Goal: Task Accomplishment & Management: Use online tool/utility

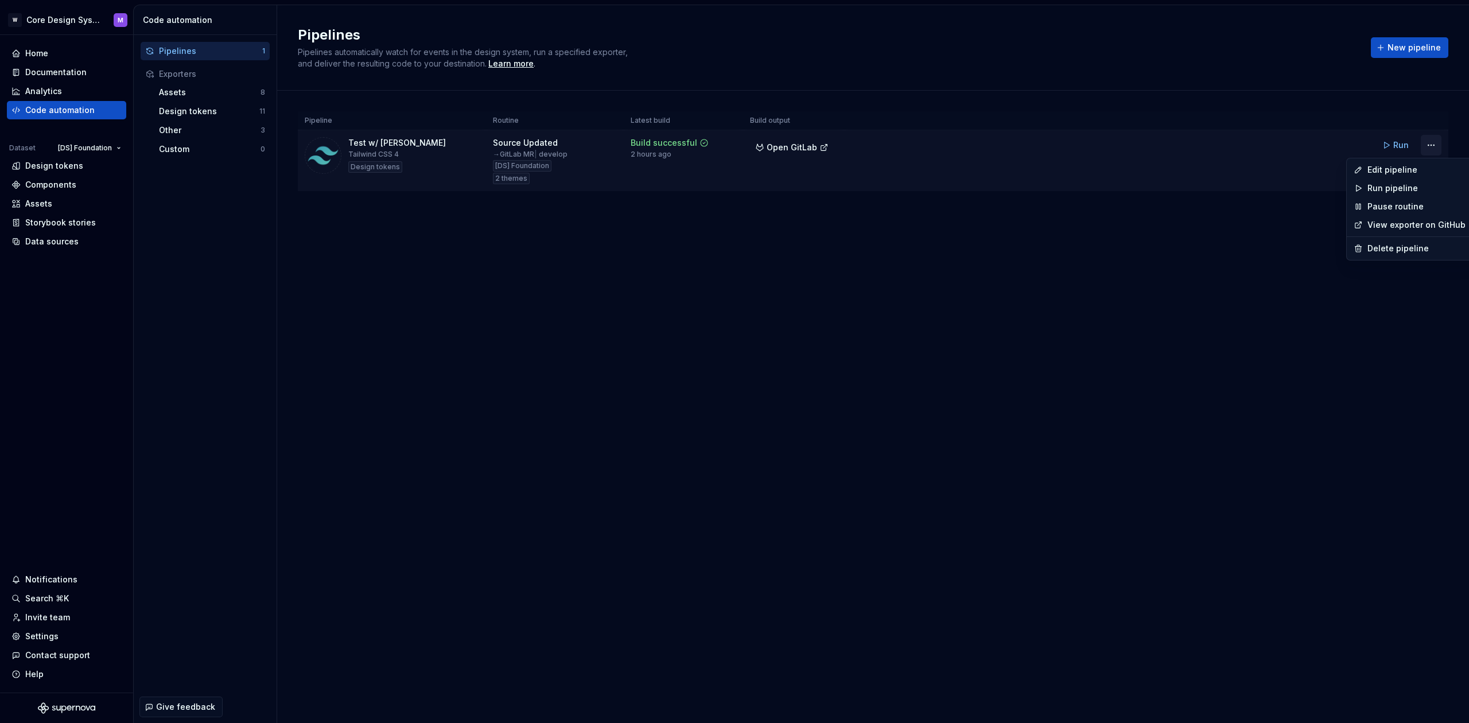
click at [1434, 147] on html "W Core Design System M Home Documentation Analytics Code automation Dataset [DS…" at bounding box center [734, 361] width 1469 height 723
click at [1401, 170] on div "Edit pipeline" at bounding box center [1416, 169] width 98 height 11
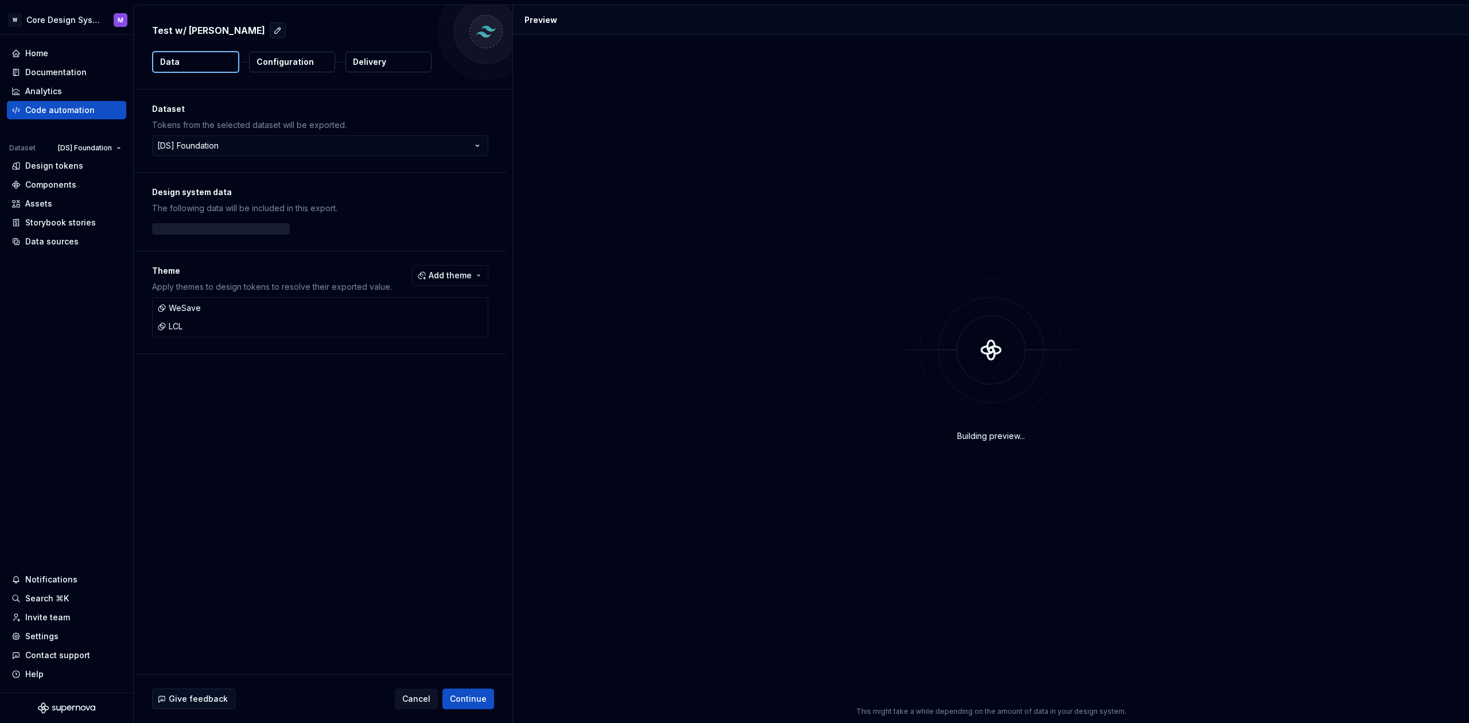
click at [364, 63] on p "Delivery" at bounding box center [369, 61] width 33 height 11
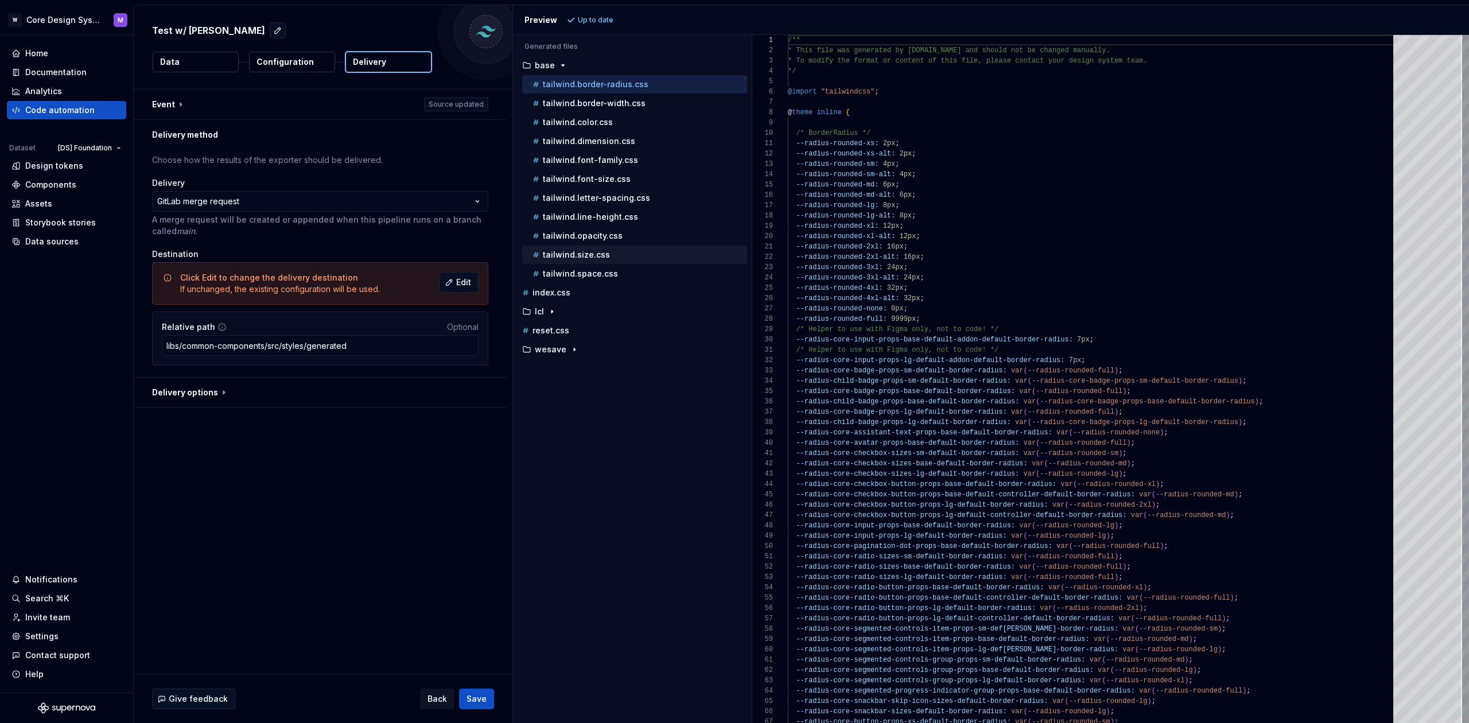
click at [557, 255] on p "tailwind.size.css" at bounding box center [576, 254] width 67 height 9
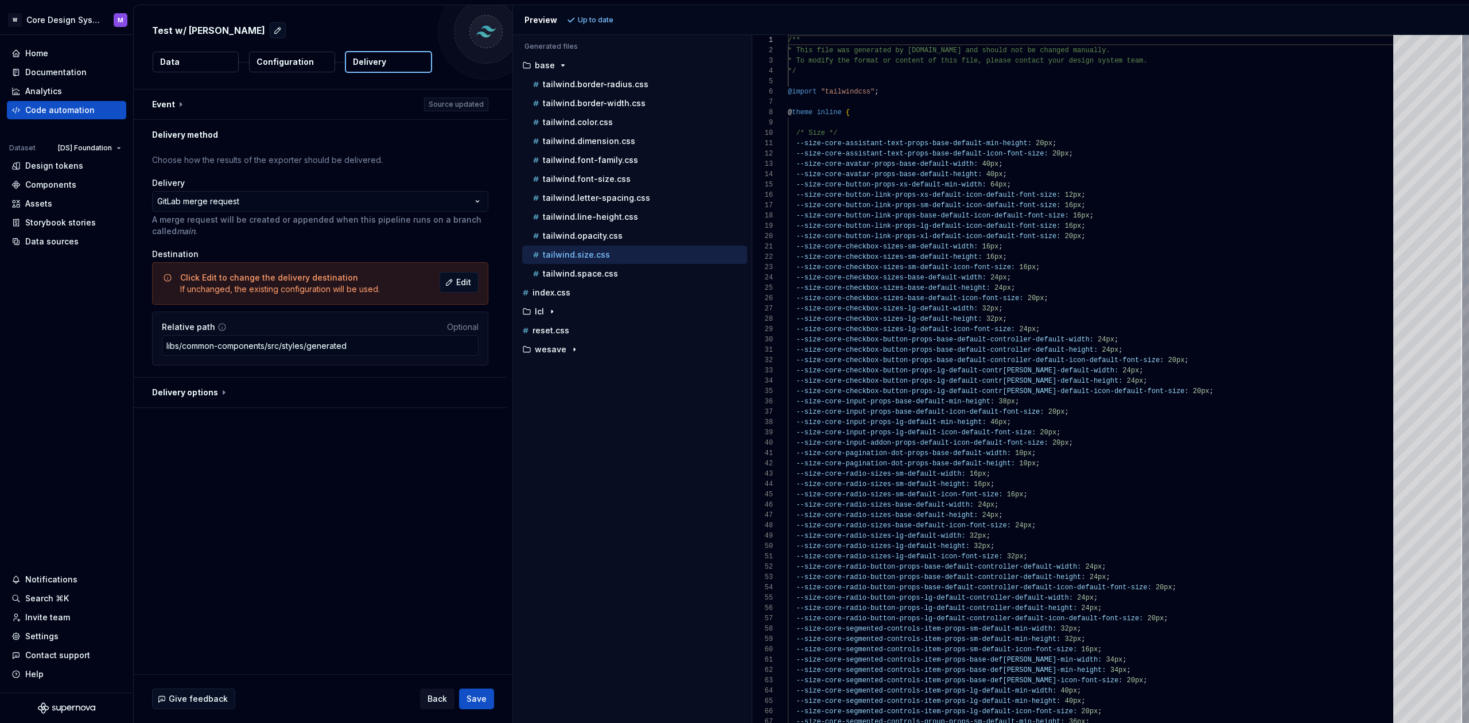
scroll to position [103, 0]
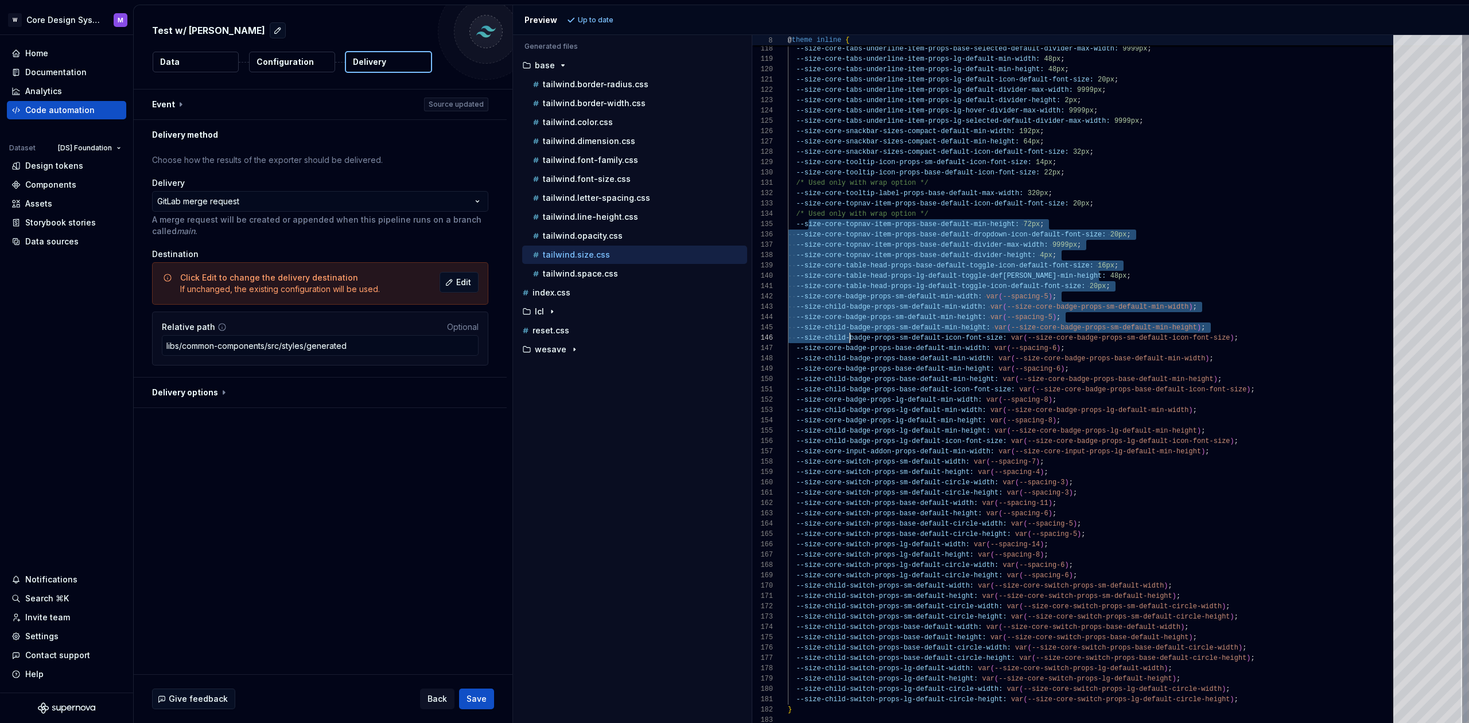
drag, startPoint x: 808, startPoint y: 225, endPoint x: 848, endPoint y: 338, distance: 119.8
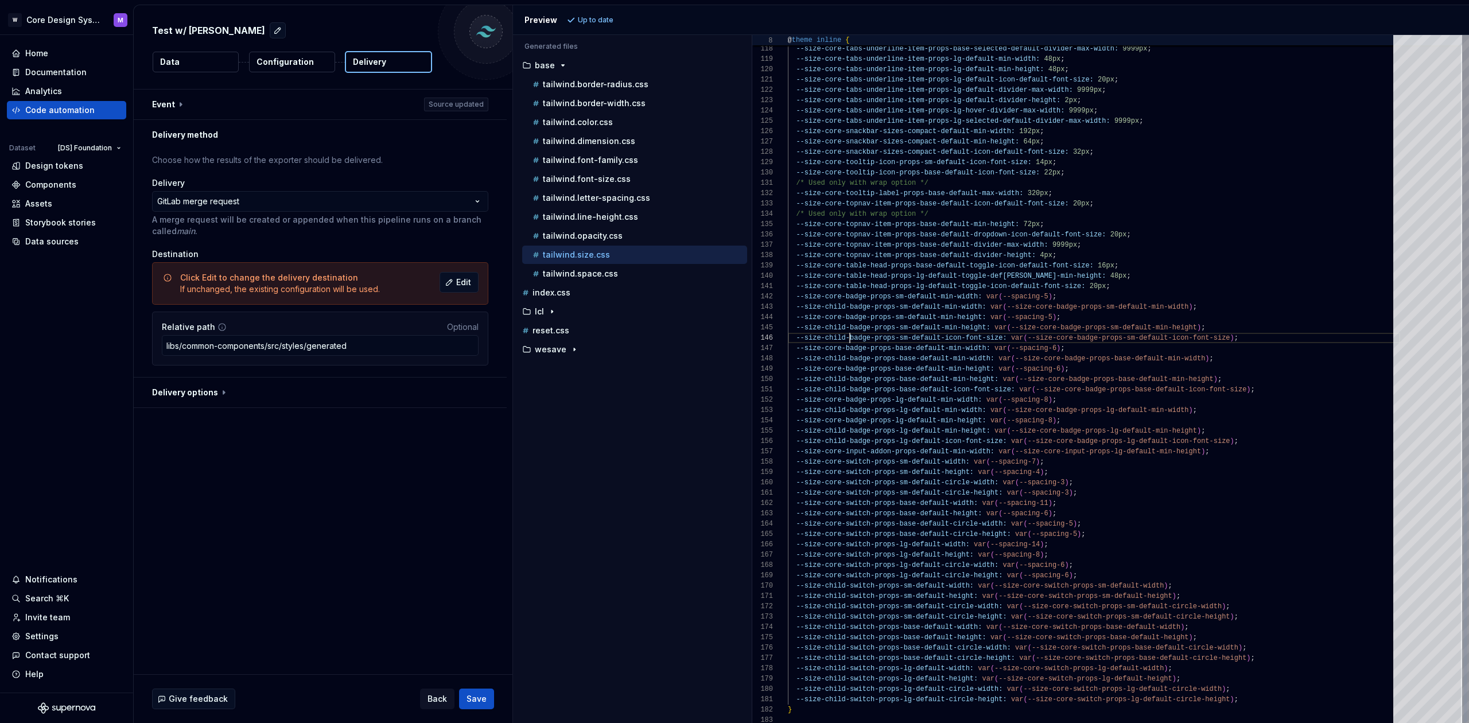
click at [848, 338] on span "--size-child-badge-props-sm-default-icon-font-size" at bounding box center [899, 338] width 207 height 8
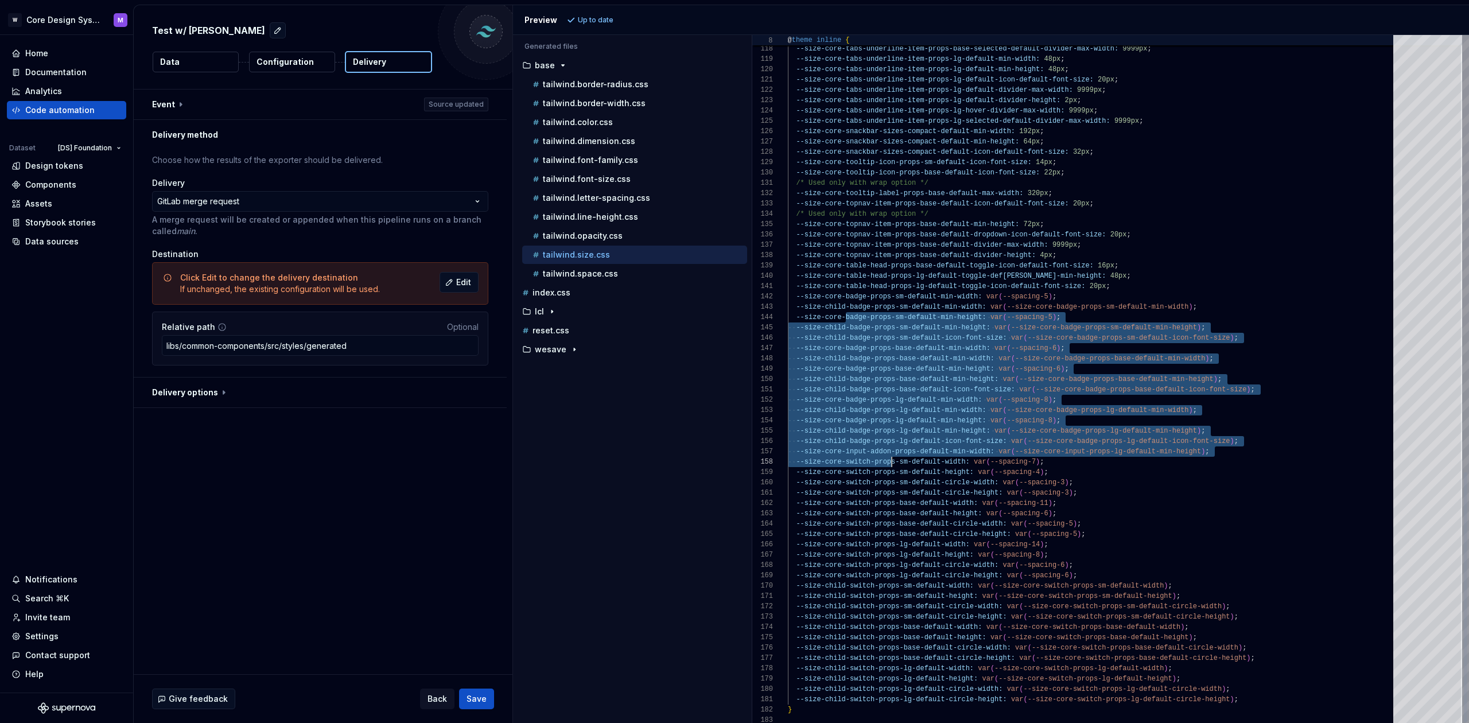
scroll to position [31, 104]
drag, startPoint x: 861, startPoint y: 359, endPoint x: 879, endPoint y: 472, distance: 113.9
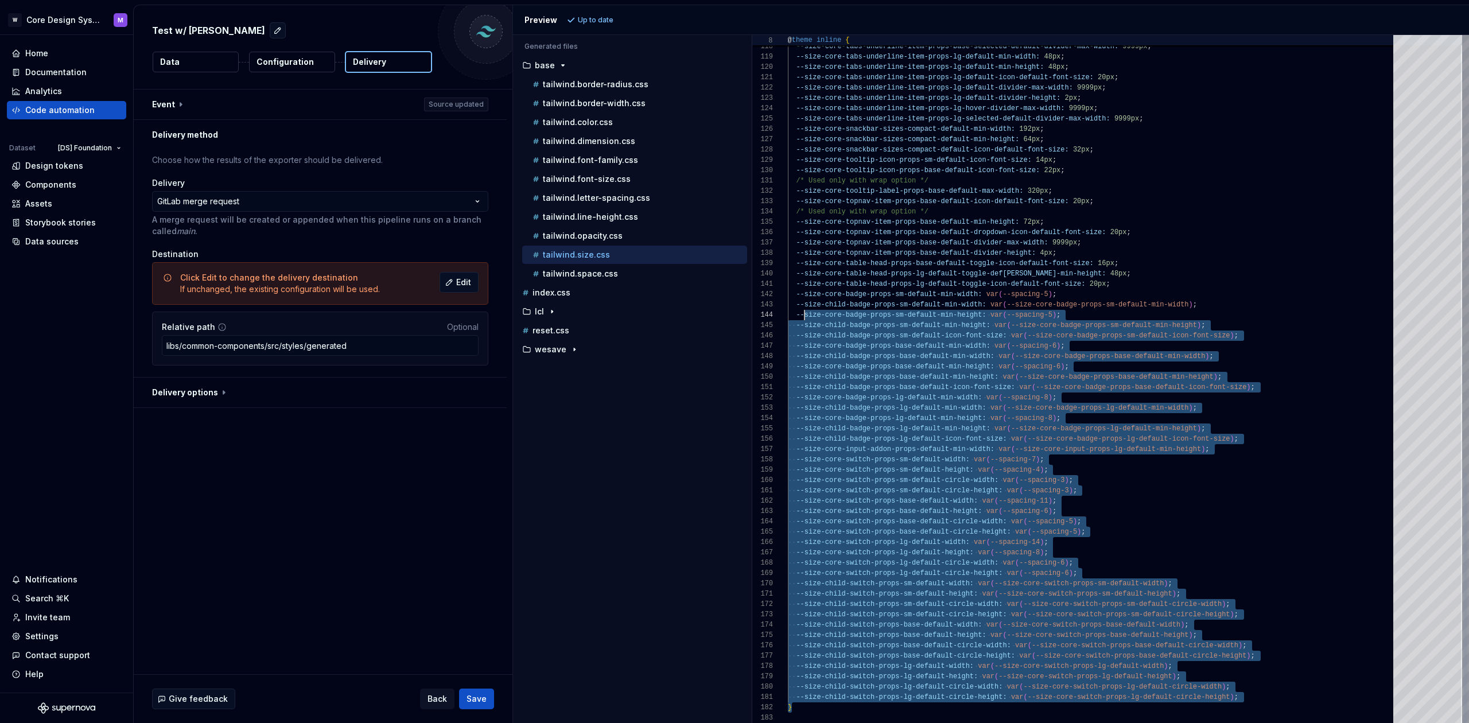
scroll to position [10, 4]
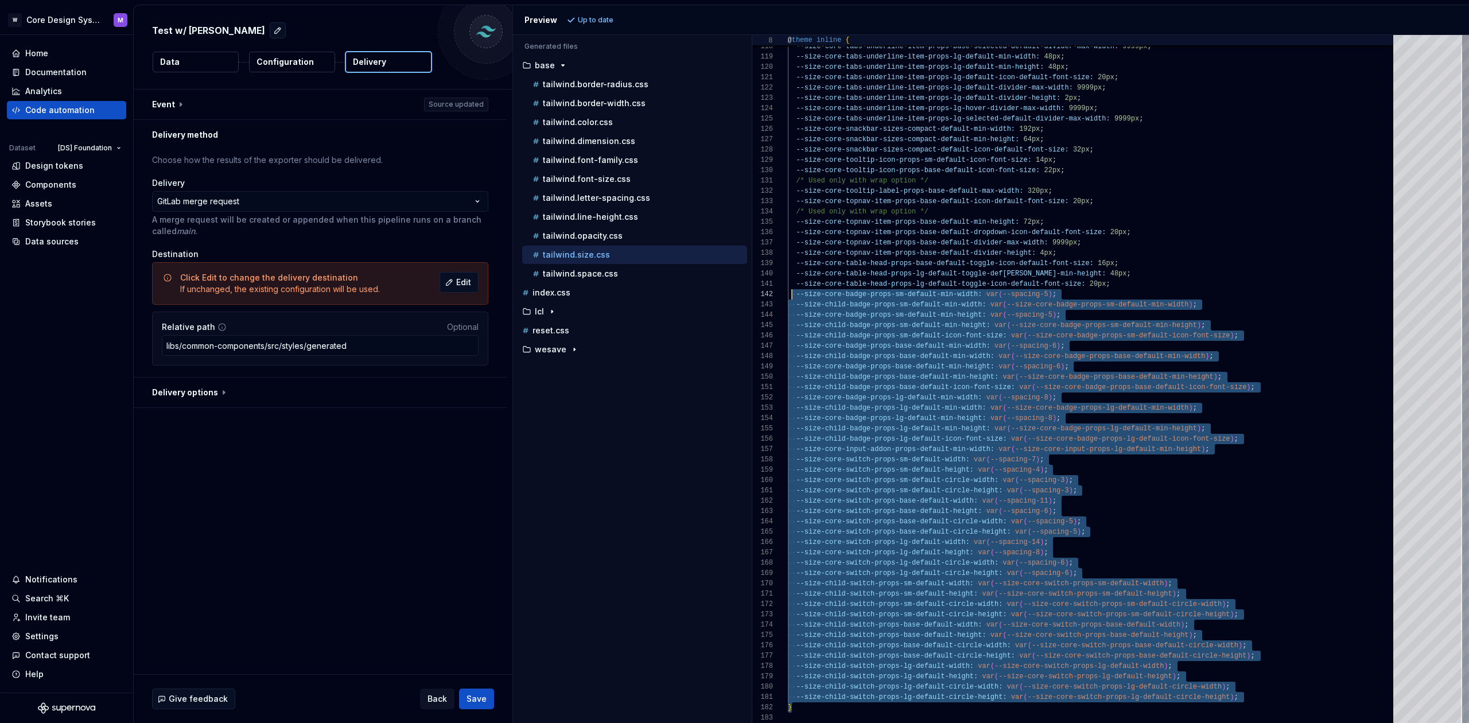
drag, startPoint x: 1257, startPoint y: 705, endPoint x: 789, endPoint y: 293, distance: 622.4
click at [594, 271] on p "tailwind.space.css" at bounding box center [580, 273] width 75 height 9
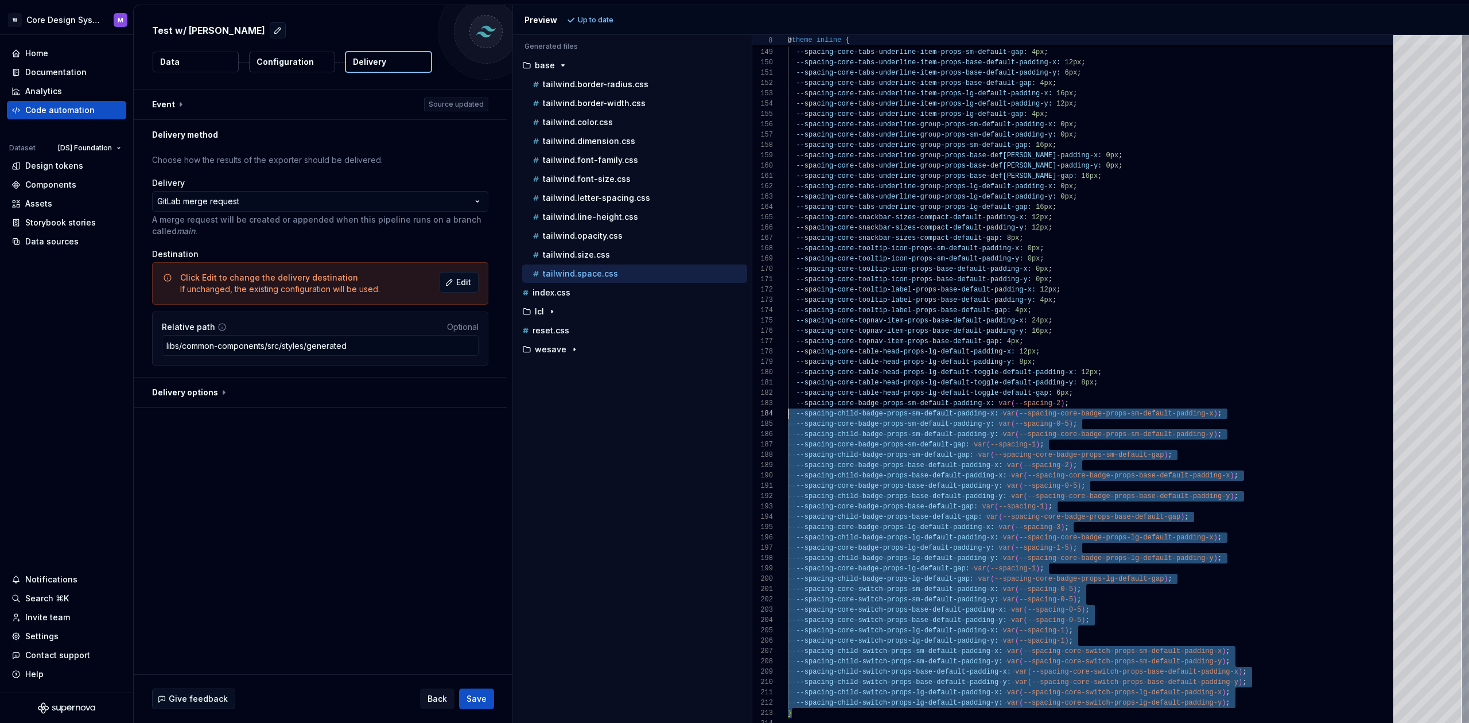
scroll to position [21, 0]
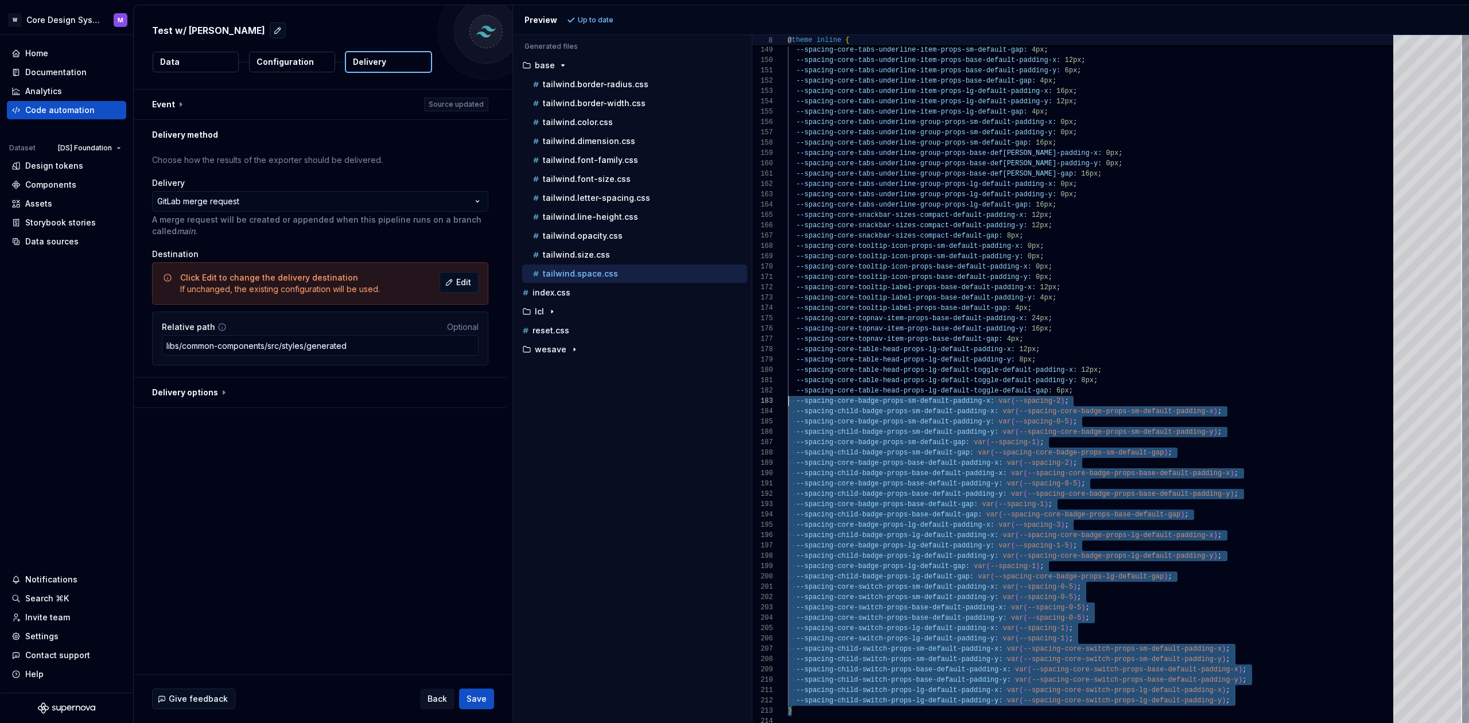
drag, startPoint x: 1254, startPoint y: 702, endPoint x: 751, endPoint y: 402, distance: 585.1
click at [748, 402] on div "Generated files Accessibility guide for tree . Navigate the tree with the arrow…" at bounding box center [991, 379] width 956 height 688
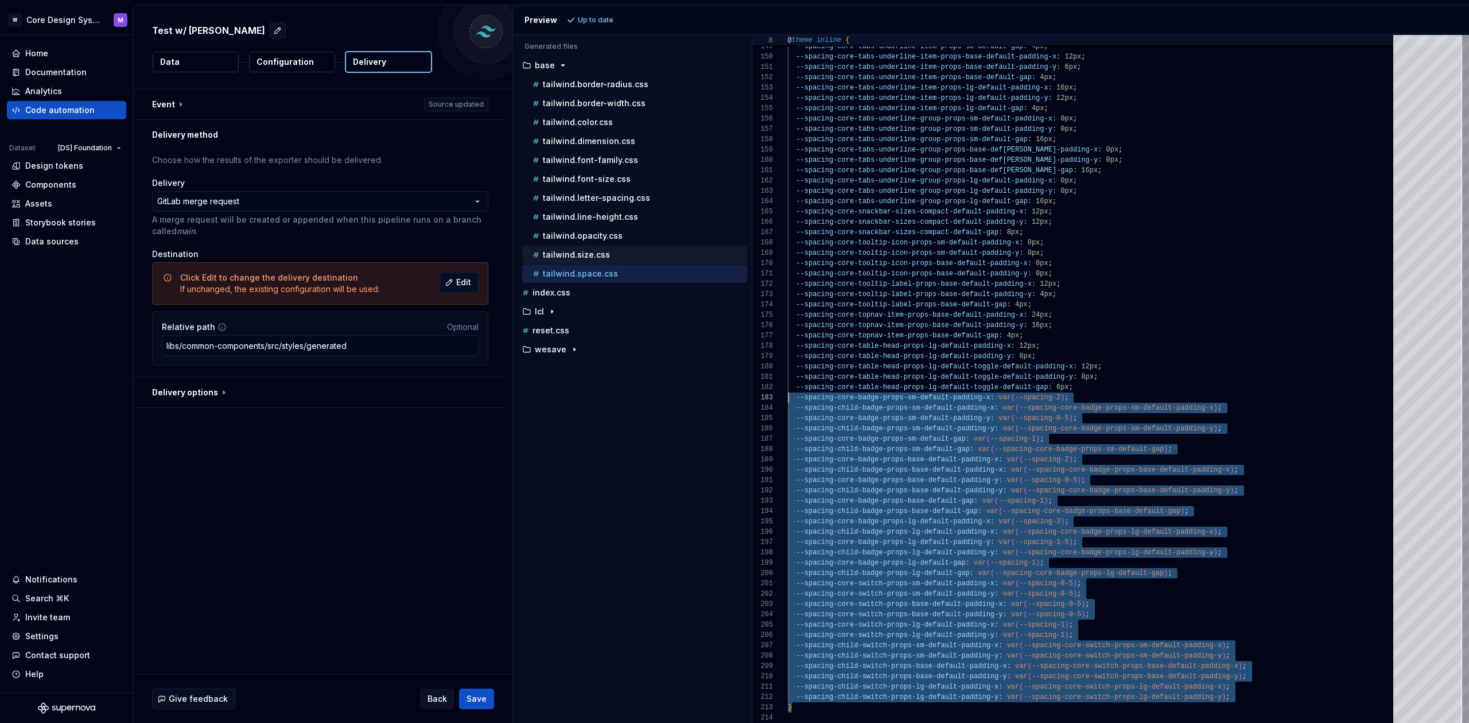
click at [584, 255] on p "tailwind.size.css" at bounding box center [576, 254] width 67 height 9
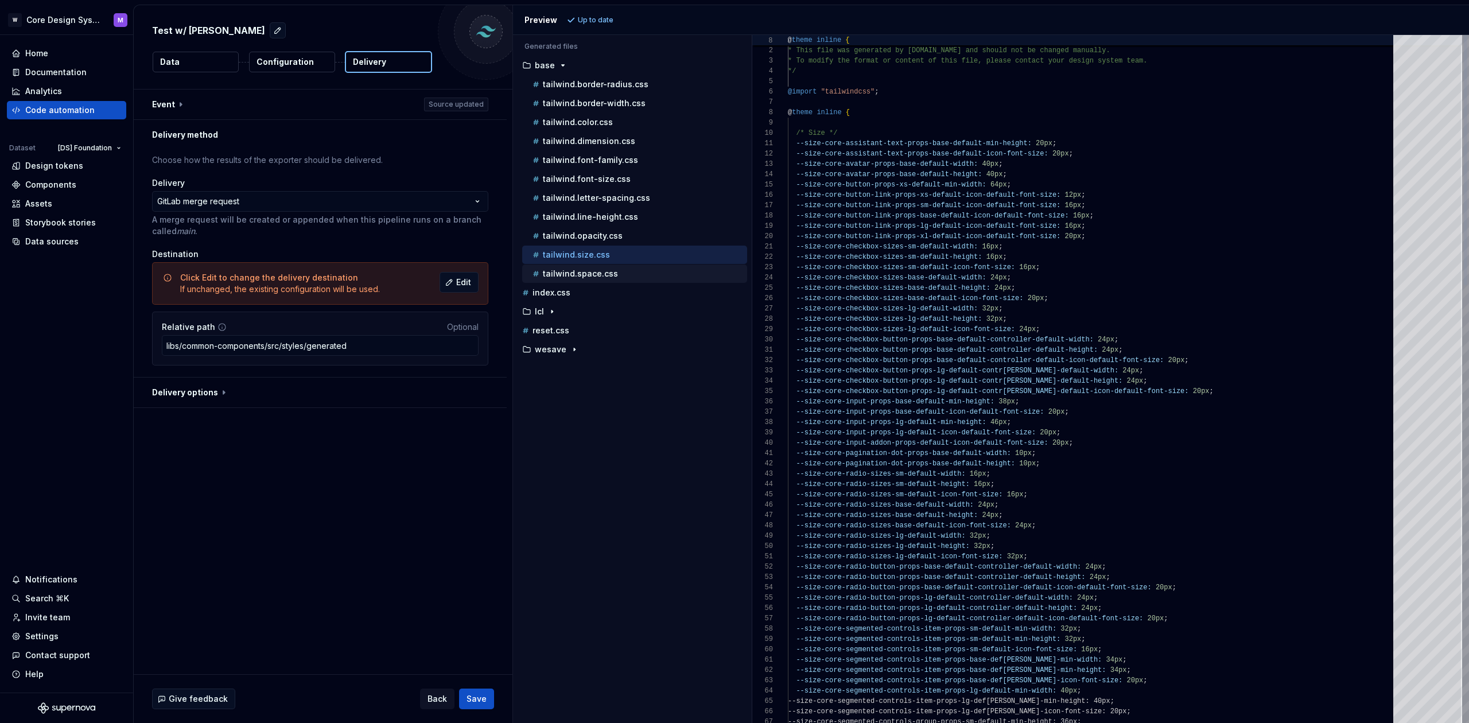
scroll to position [103, 0]
click at [594, 269] on p "tailwind.space.css" at bounding box center [580, 273] width 75 height 9
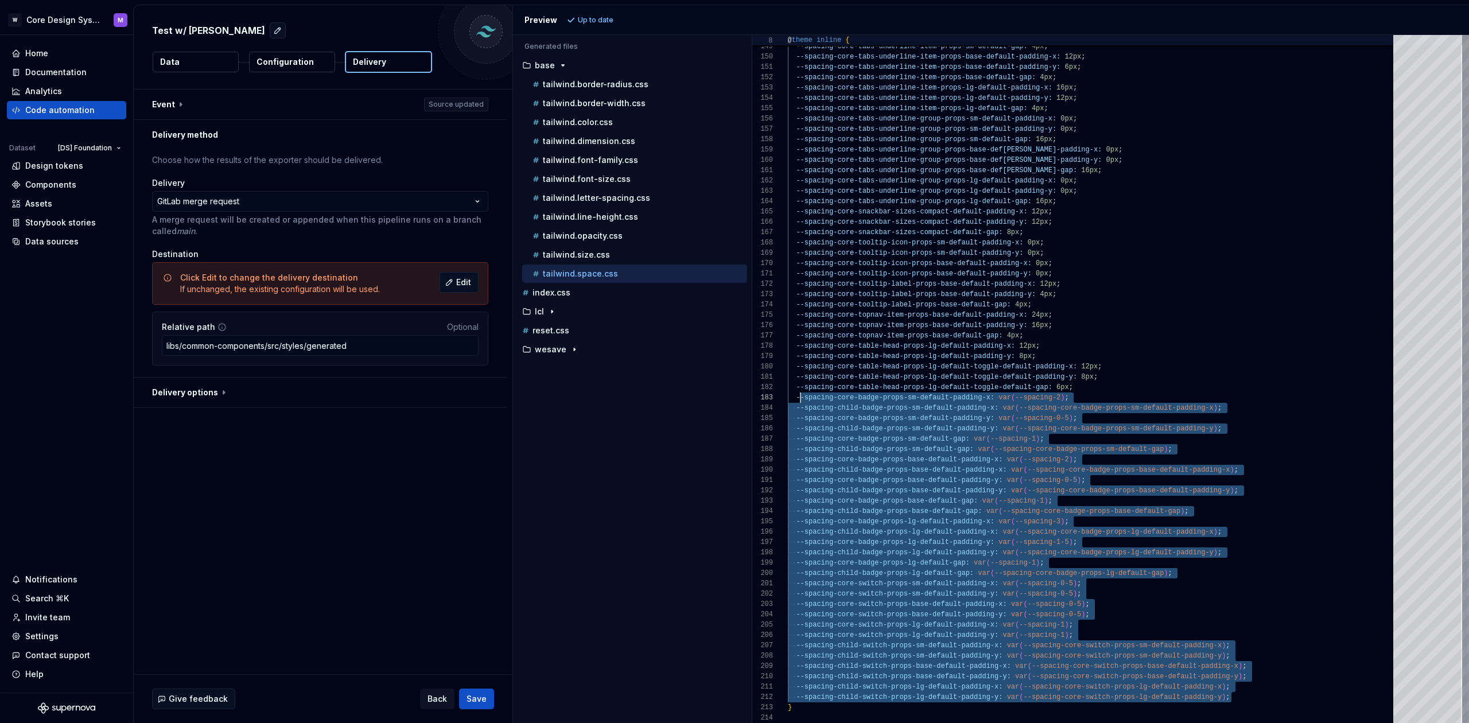
scroll to position [21, 8]
drag, startPoint x: 1262, startPoint y: 702, endPoint x: 795, endPoint y: 398, distance: 557.5
click at [807, 399] on span "--spacing-core-badge-props-sm-default-padding-x:" at bounding box center [895, 398] width 199 height 8
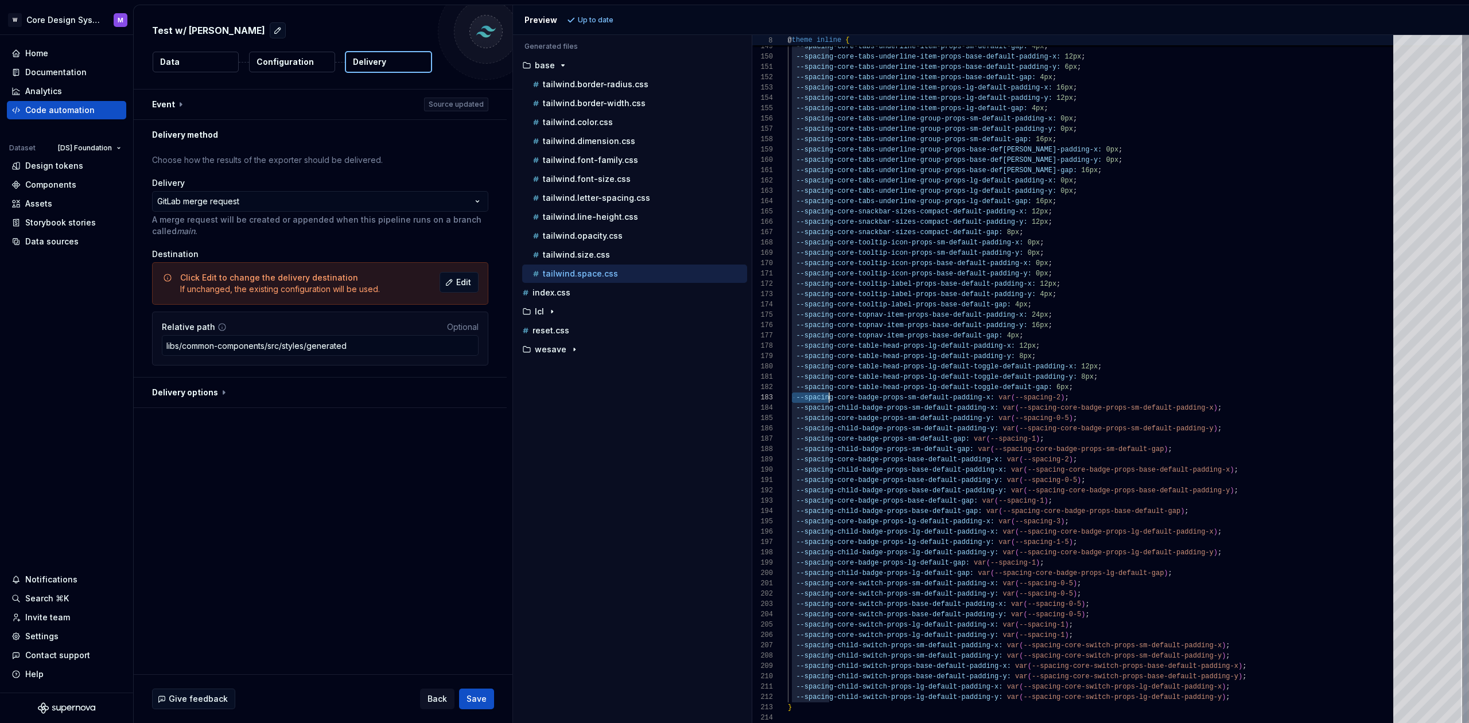
scroll to position [21, 45]
drag, startPoint x: 792, startPoint y: 399, endPoint x: 832, endPoint y: 399, distance: 39.6
click at [832, 399] on span "--spacing-core-badge-props-sm-default-padding-x: var ( --spacing-2 ) ;" at bounding box center [928, 397] width 281 height 10
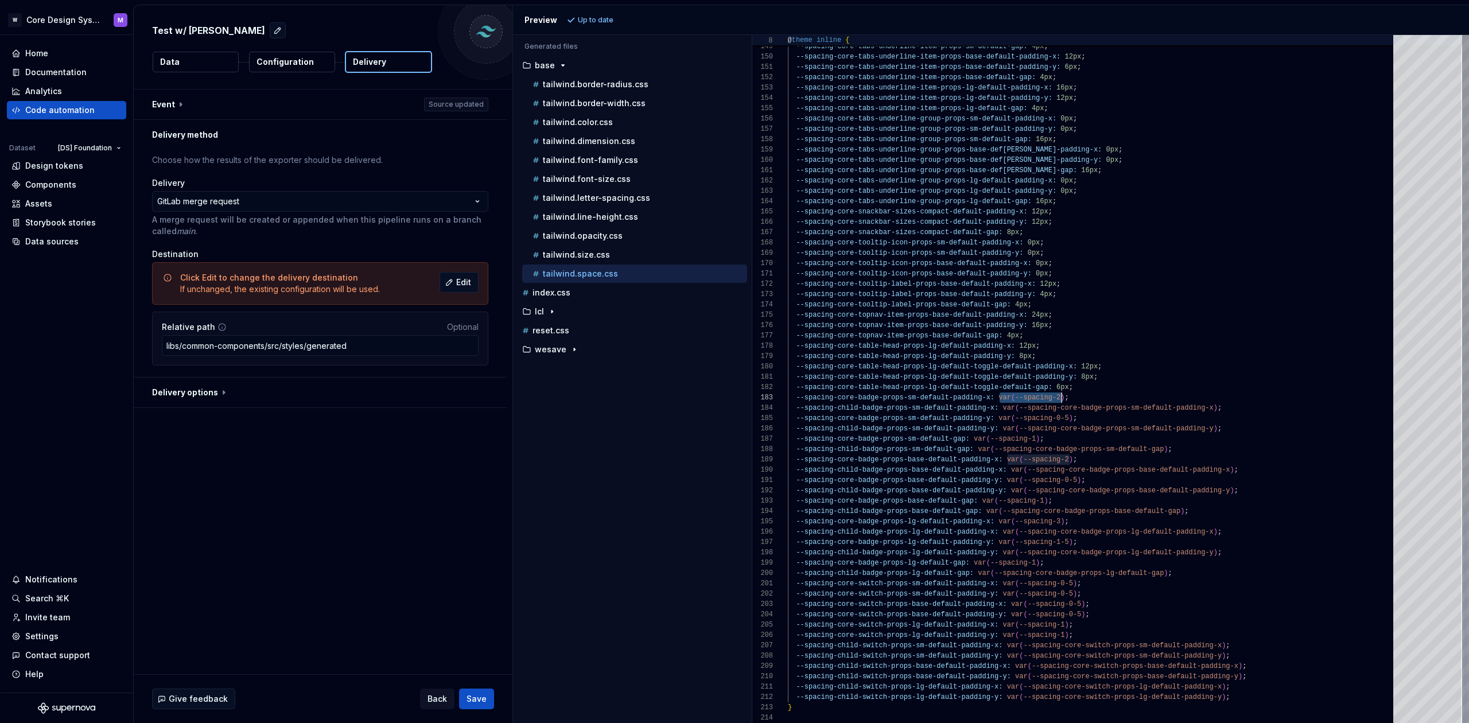
scroll to position [21, 274]
drag, startPoint x: 998, startPoint y: 399, endPoint x: 1062, endPoint y: 399, distance: 63.7
click at [1062, 399] on span "--spacing-core-badge-props-sm-default-padding-x: var ( --spacing-2 ) ;" at bounding box center [928, 397] width 281 height 10
drag, startPoint x: 1002, startPoint y: 399, endPoint x: 1028, endPoint y: 399, distance: 25.8
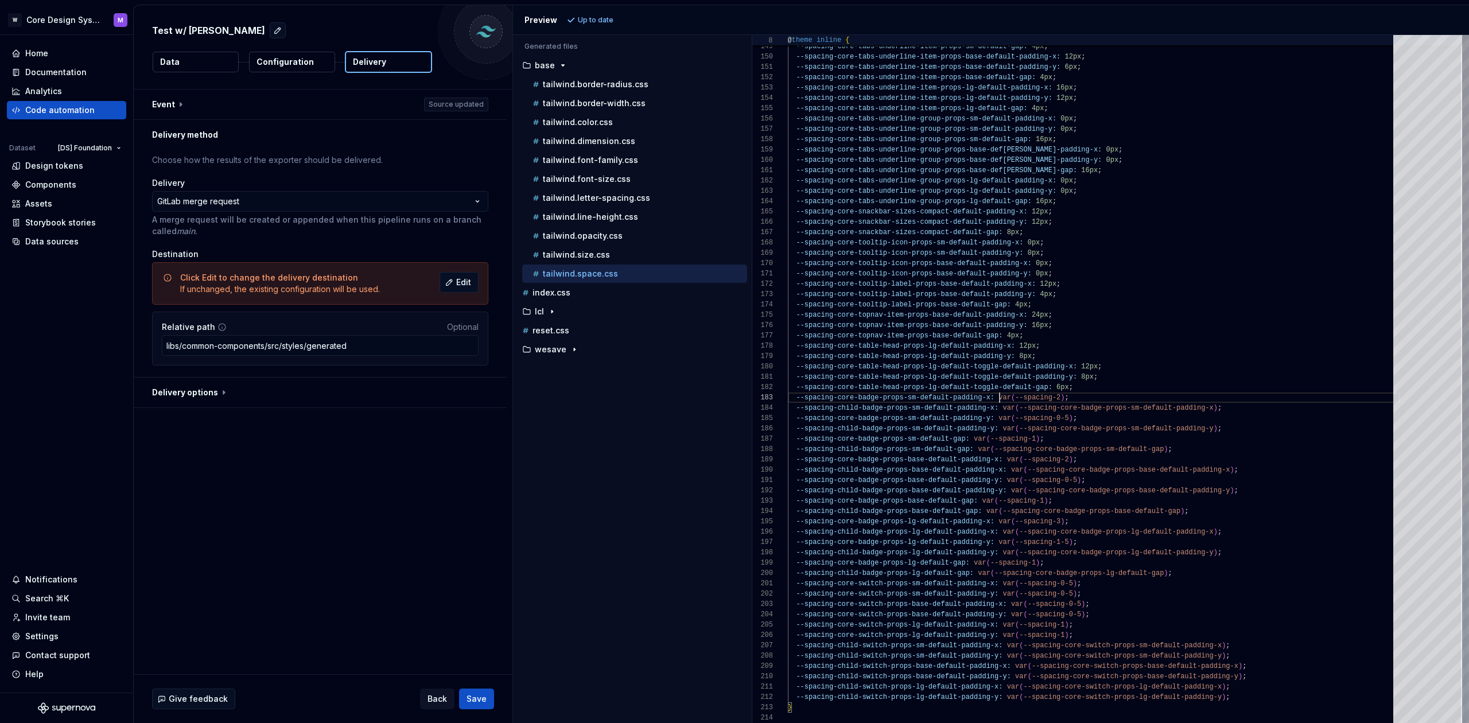
drag, startPoint x: 1039, startPoint y: 399, endPoint x: 1045, endPoint y: 398, distance: 6.3
click at [1039, 399] on span "--spacing-2" at bounding box center [1037, 398] width 45 height 8
drag, startPoint x: 1057, startPoint y: 398, endPoint x: 1016, endPoint y: 399, distance: 41.3
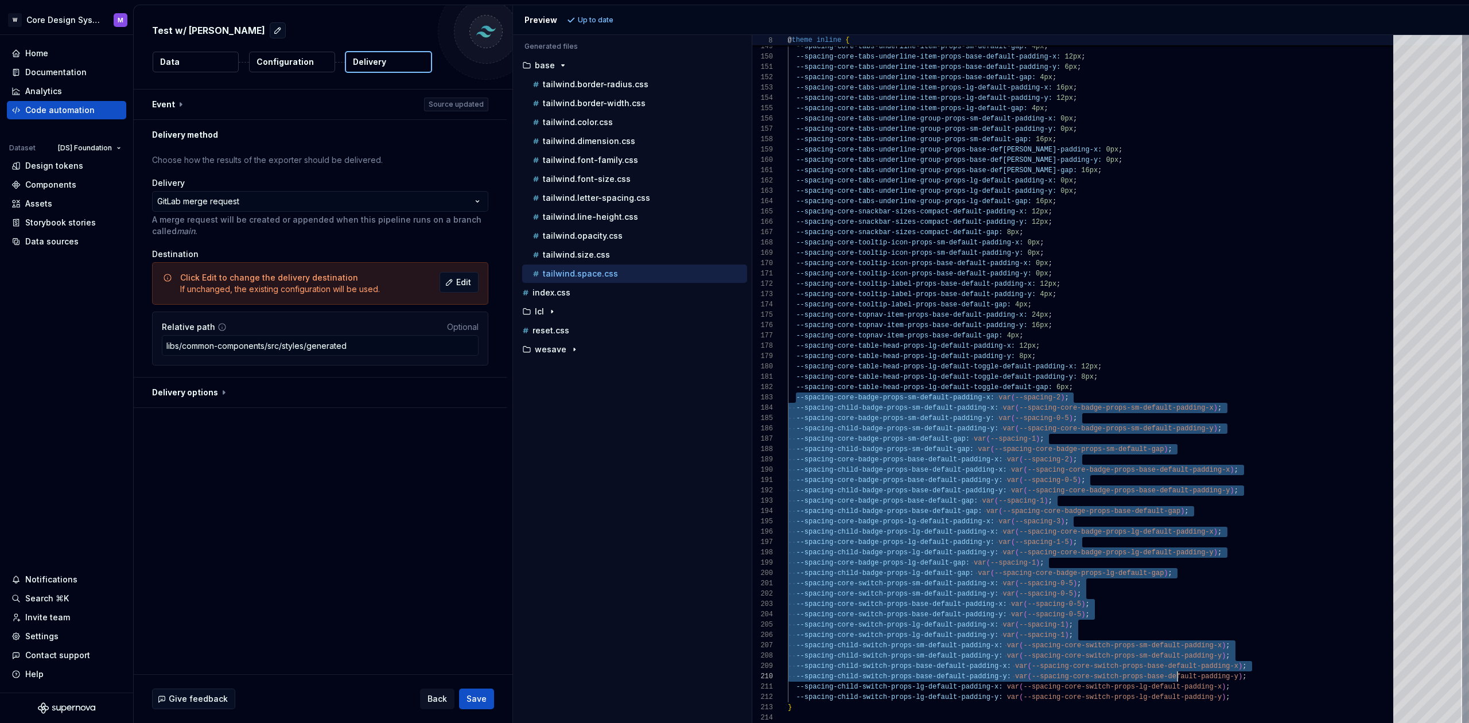
scroll to position [21, 4]
drag, startPoint x: 803, startPoint y: 399, endPoint x: 1273, endPoint y: 702, distance: 558.9
click at [824, 418] on span "--spacing-core-badge-props-sm-default-padding-y:" at bounding box center [895, 418] width 199 height 8
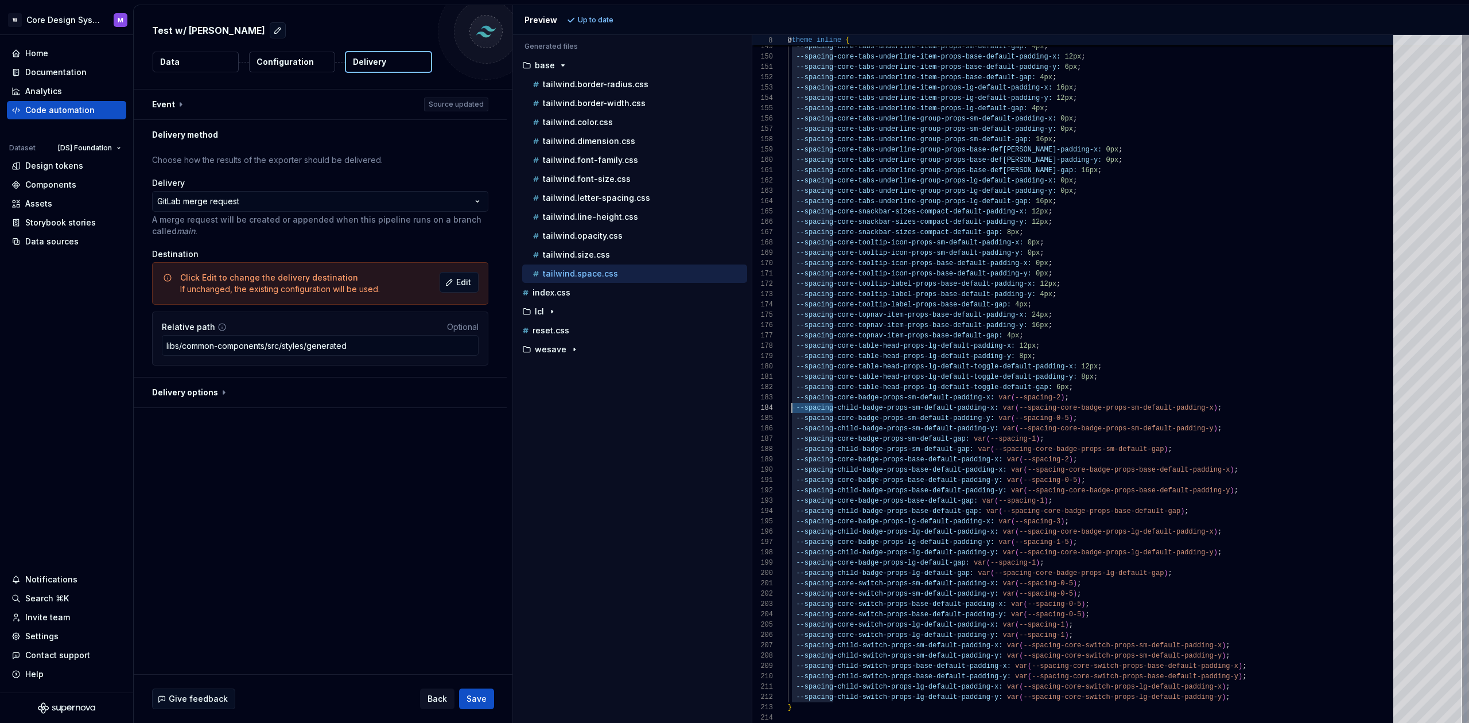
scroll to position [31, 4]
drag, startPoint x: 831, startPoint y: 407, endPoint x: 793, endPoint y: 408, distance: 38.5
click at [793, 408] on span "--spacing-child-badge-props-sm-default-padding-x: var ( --spacing-core-badge-pr…" at bounding box center [1005, 408] width 434 height 10
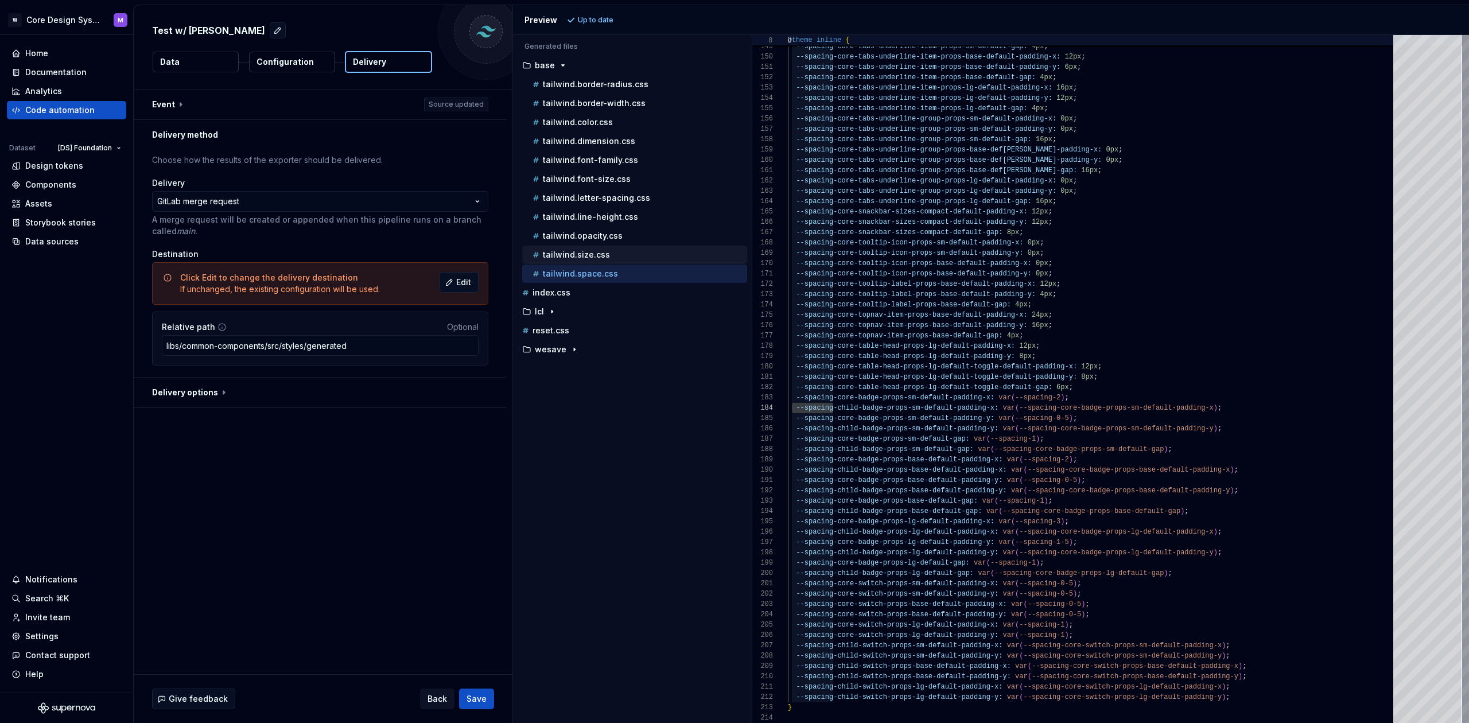
click at [589, 255] on p "tailwind.size.css" at bounding box center [576, 254] width 67 height 9
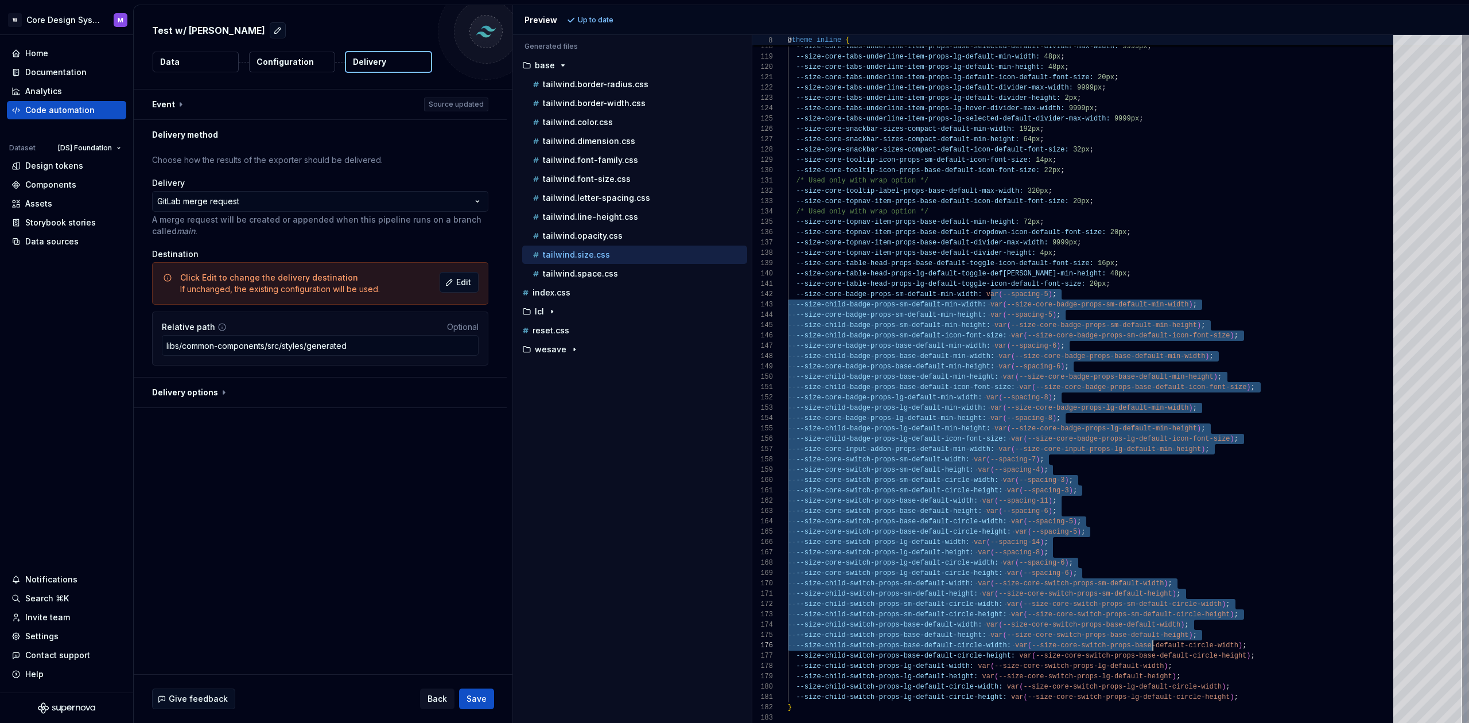
scroll to position [10, 0]
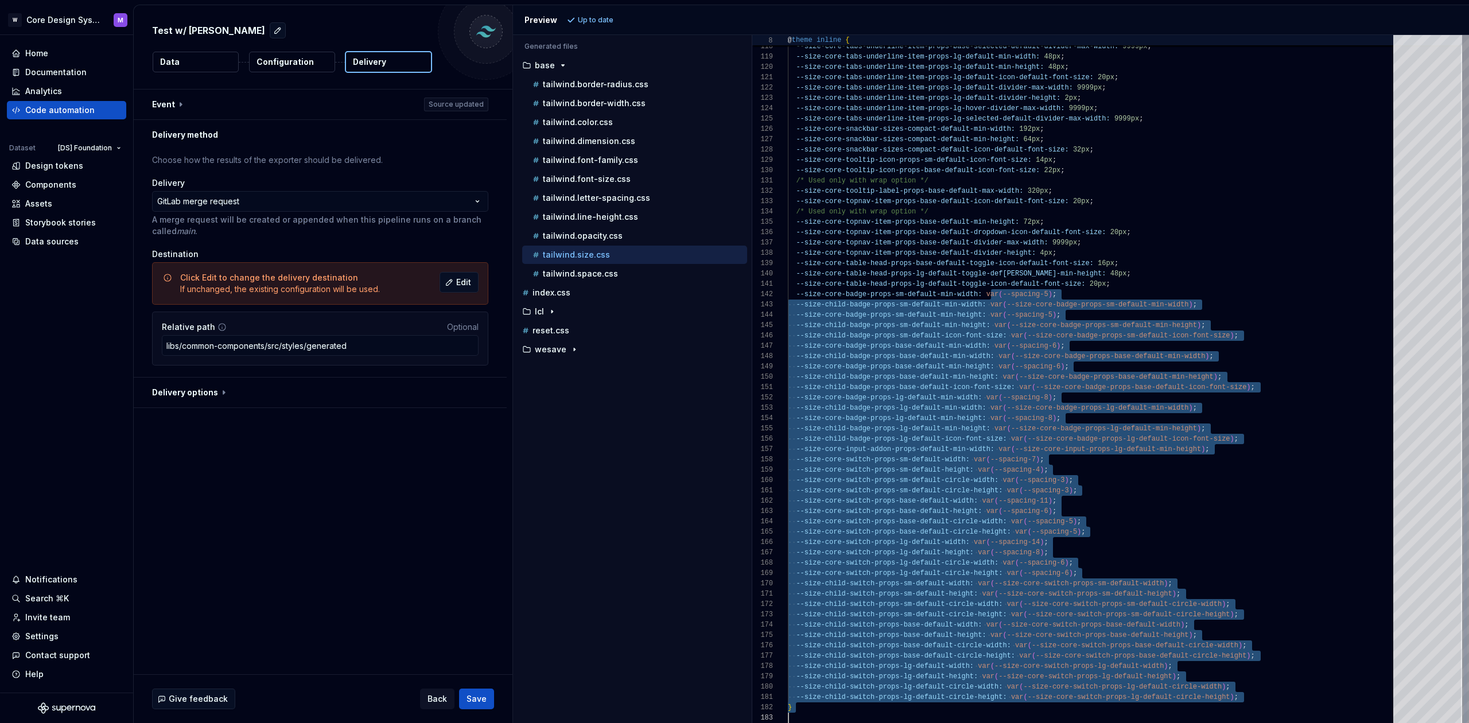
drag, startPoint x: 990, startPoint y: 293, endPoint x: 1226, endPoint y: 710, distance: 478.9
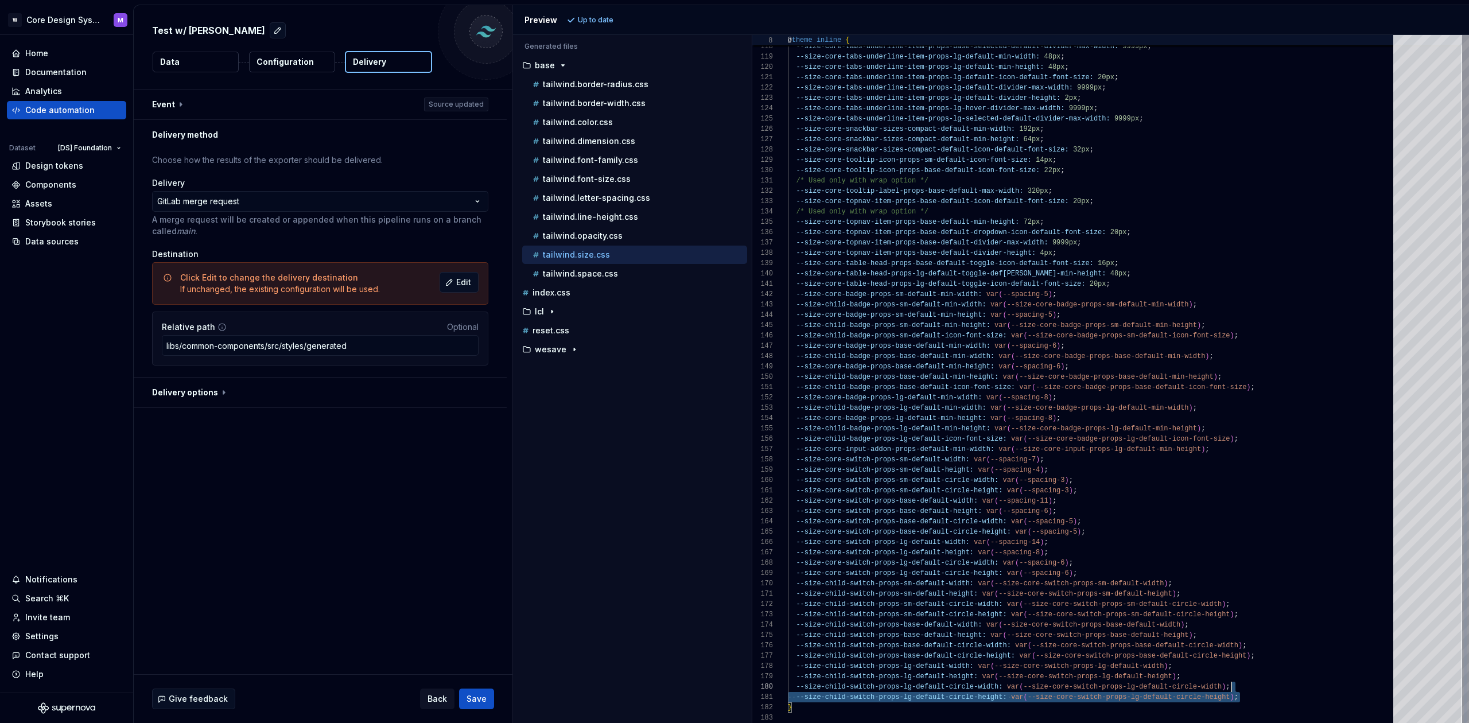
drag, startPoint x: 1048, startPoint y: 666, endPoint x: 1041, endPoint y: 667, distance: 6.9
click at [1048, 666] on span "--size-core-switch-props-lg-default-width" at bounding box center [1078, 666] width 169 height 8
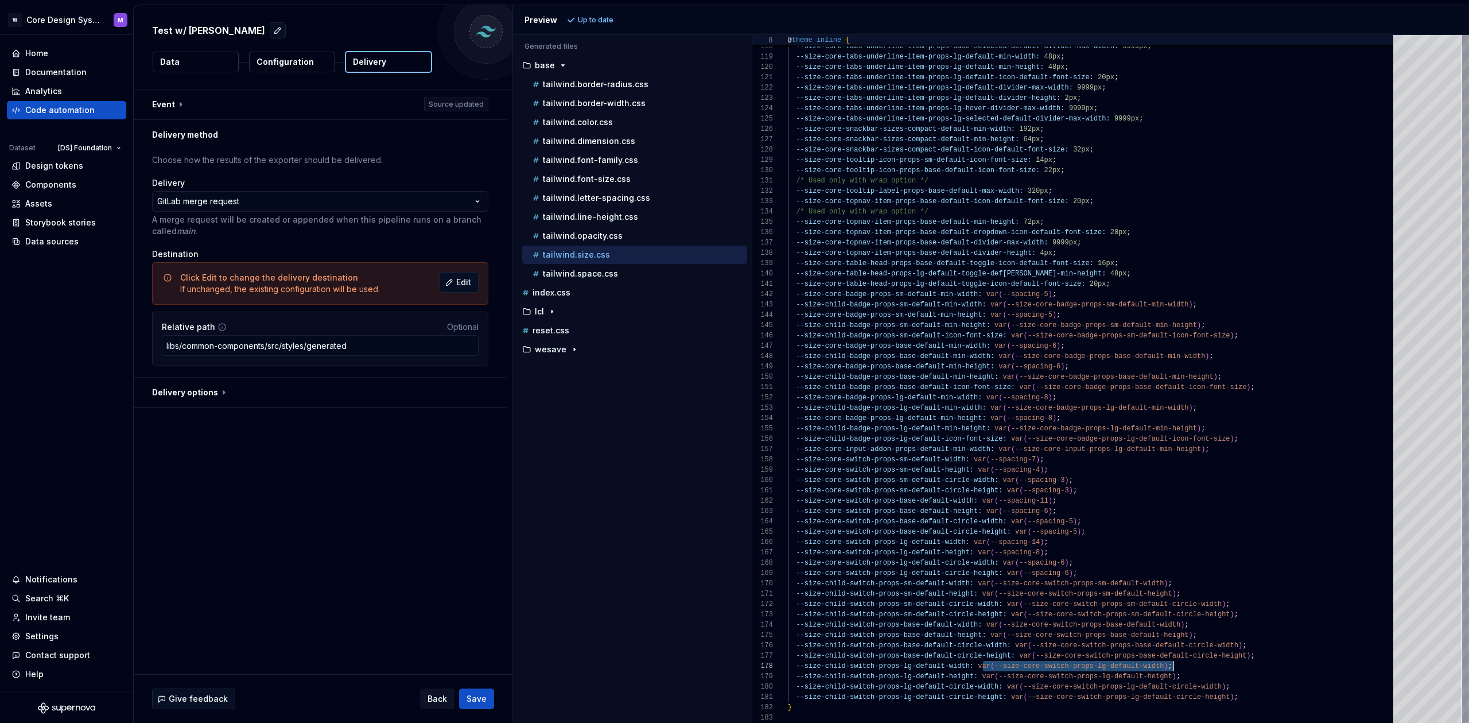
scroll to position [52, 382]
drag, startPoint x: 981, startPoint y: 667, endPoint x: 1123, endPoint y: 668, distance: 141.7
click at [1167, 665] on span "--size-child-switch-props-lg-default-width: var ( --size-core-switch-props-lg-d…" at bounding box center [980, 666] width 384 height 10
click at [981, 666] on span "var" at bounding box center [984, 666] width 13 height 8
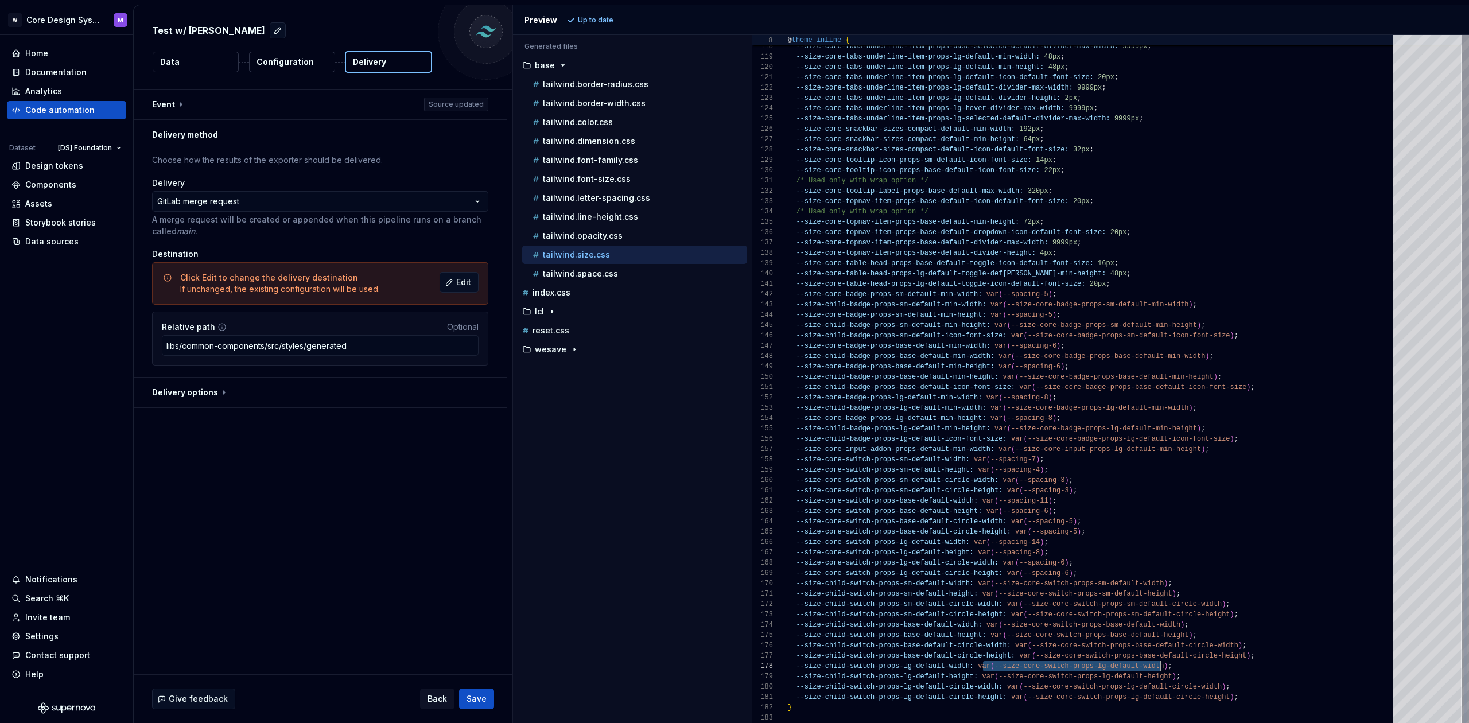
drag, startPoint x: 1040, startPoint y: 663, endPoint x: 1162, endPoint y: 663, distance: 122.8
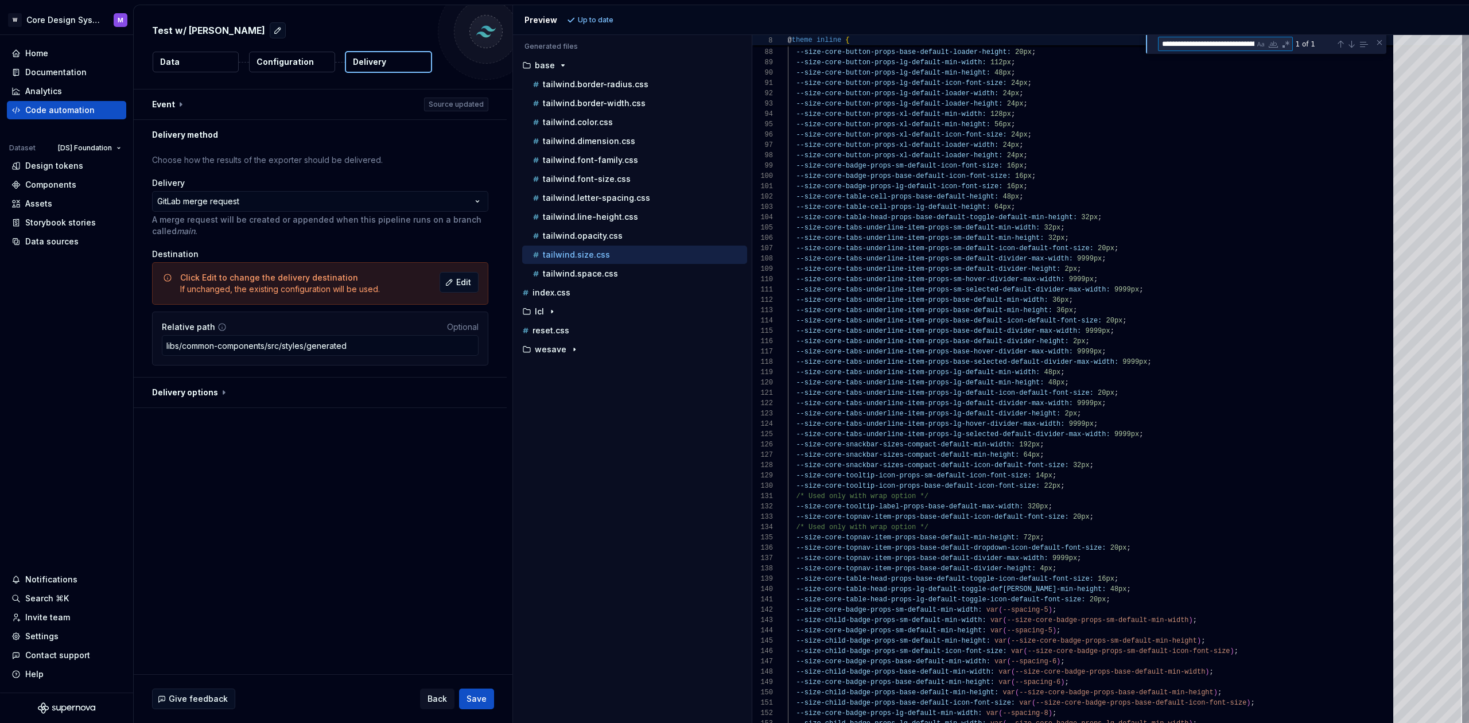
type textarea "**********"
type textarea "*"
type textarea "**********"
type textarea "**"
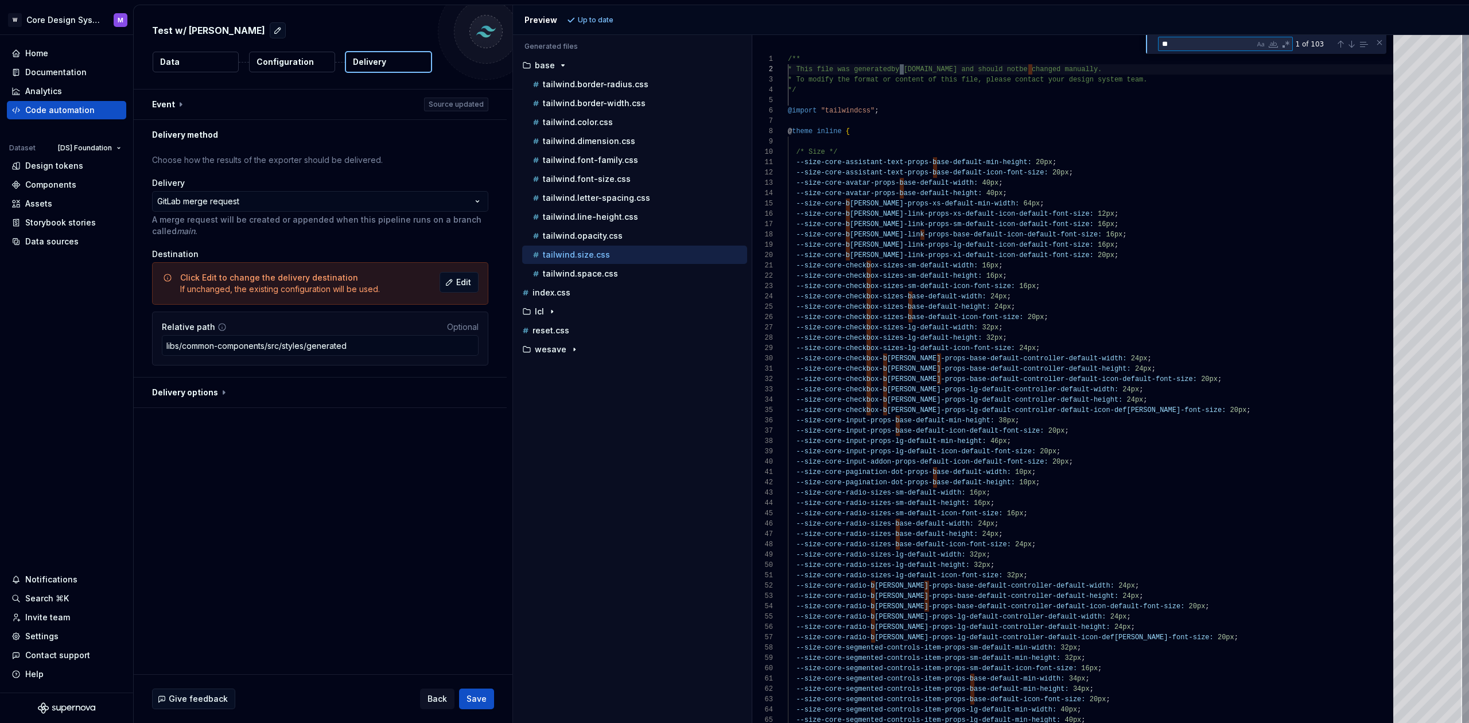
type textarea "**********"
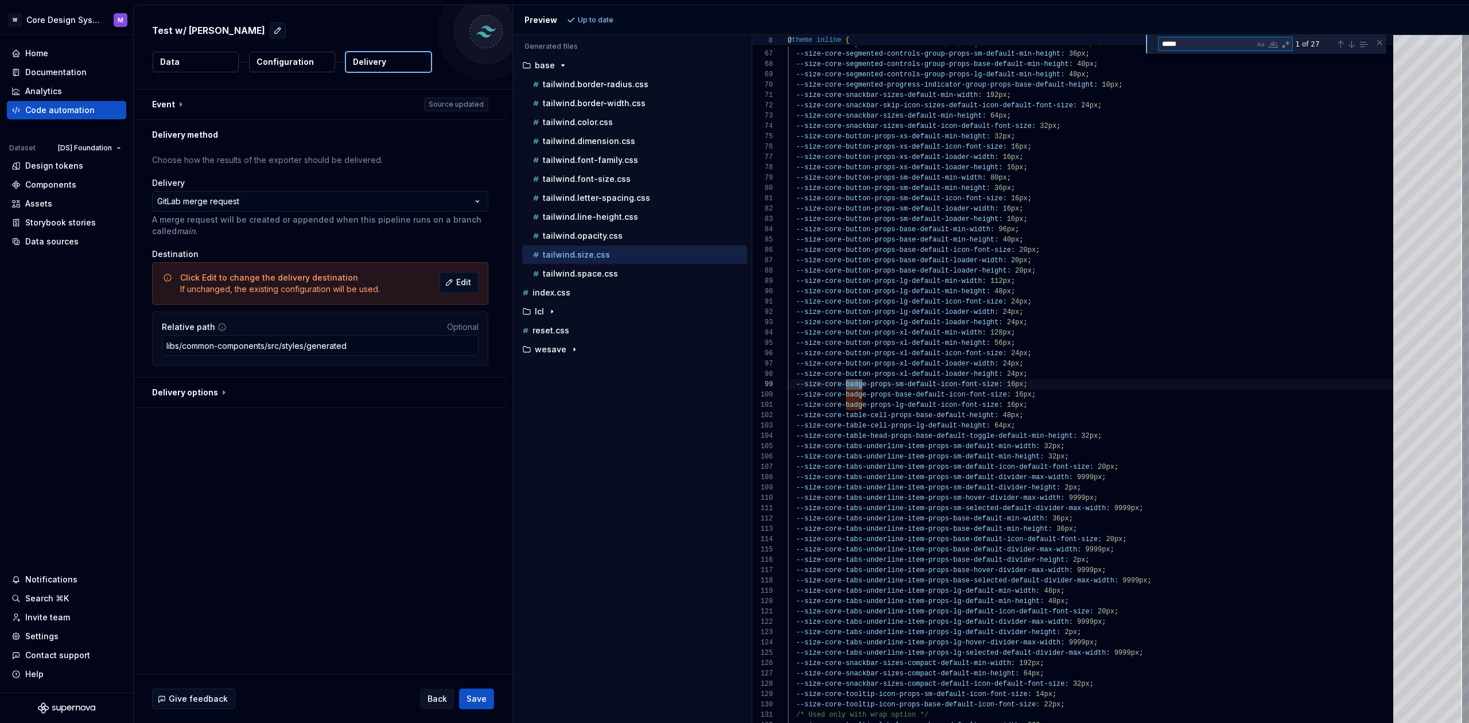
scroll to position [103, 79]
type textarea "*****"
type textarea "**********"
drag, startPoint x: 1044, startPoint y: 406, endPoint x: 747, endPoint y: 384, distance: 297.4
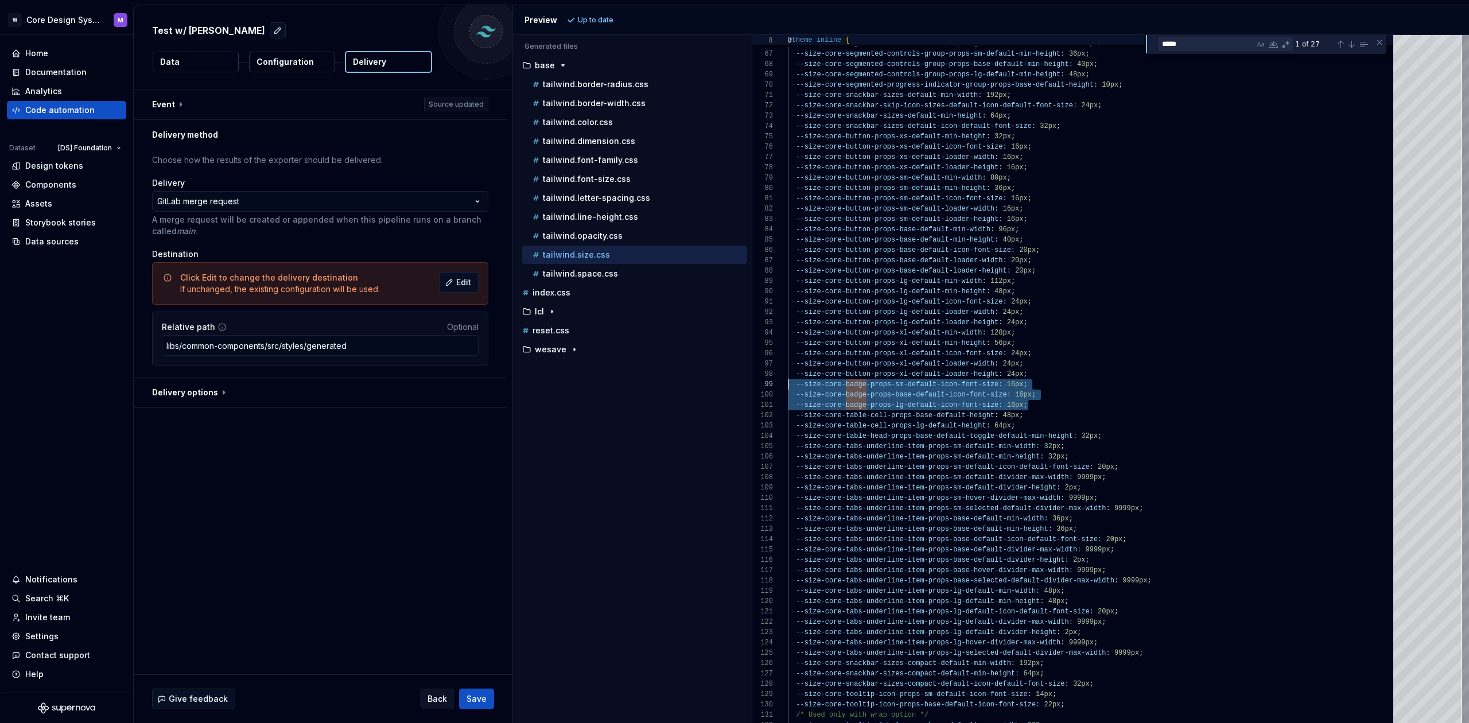
click at [747, 384] on div "Generated files Accessibility guide for tree . Navigate the tree with the arrow…" at bounding box center [991, 379] width 956 height 688
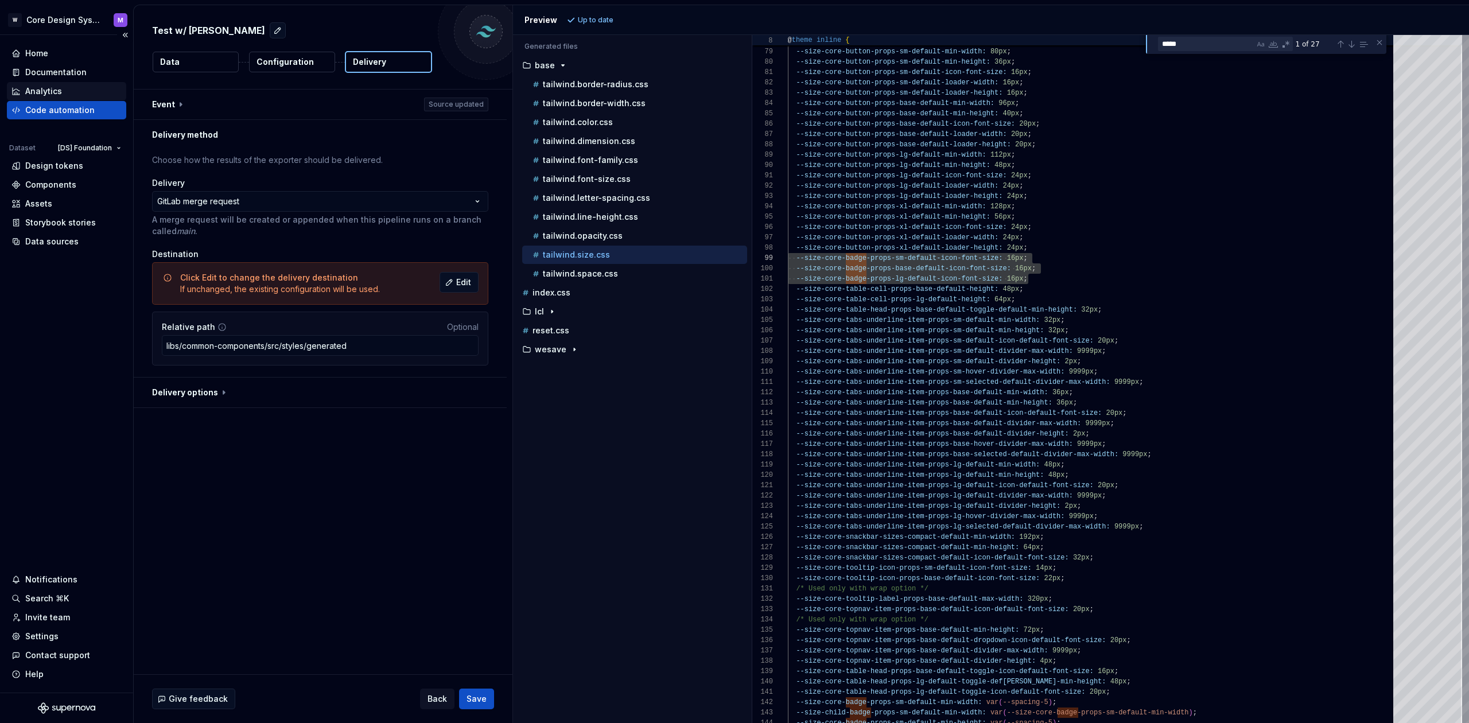
drag, startPoint x: 55, startPoint y: 91, endPoint x: 56, endPoint y: 99, distance: 7.5
click at [54, 91] on div "Analytics" at bounding box center [43, 90] width 37 height 11
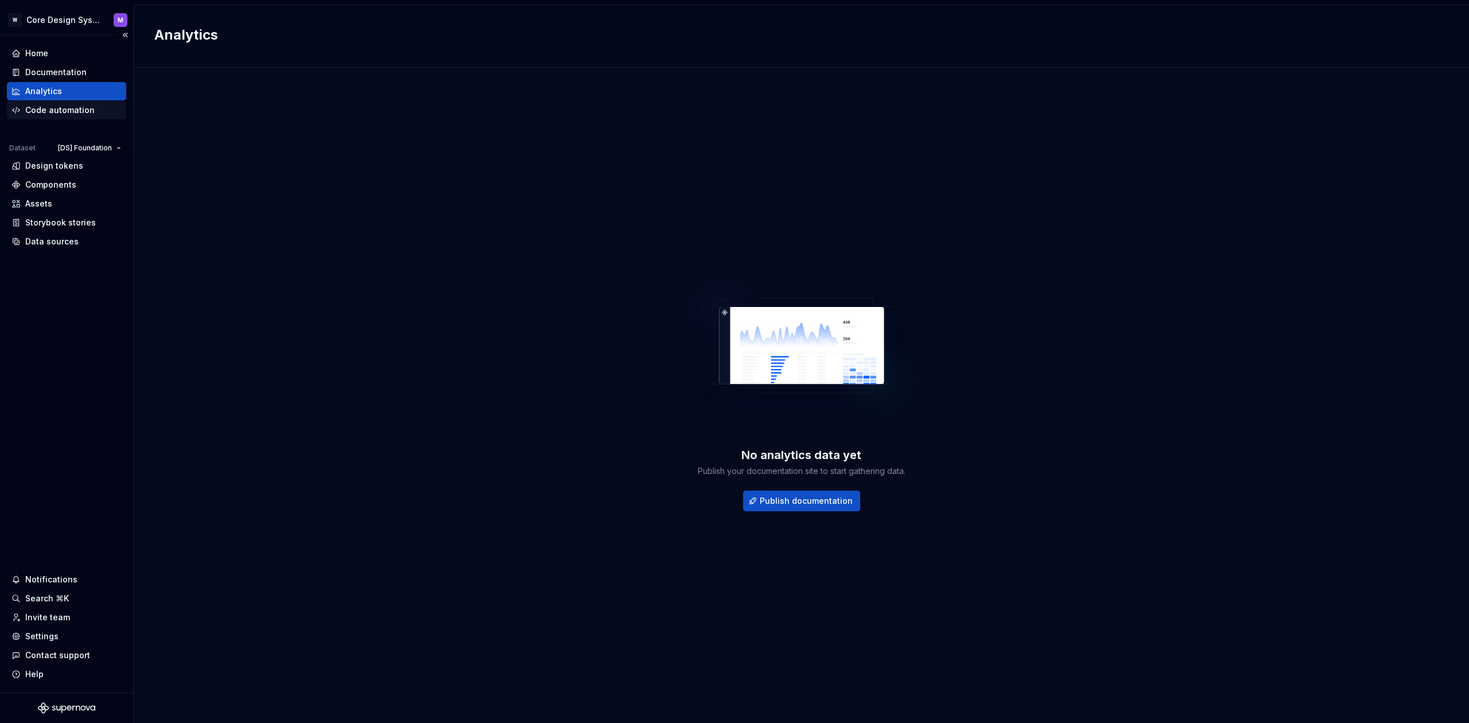
click at [40, 112] on div "Code automation" at bounding box center [59, 109] width 69 height 11
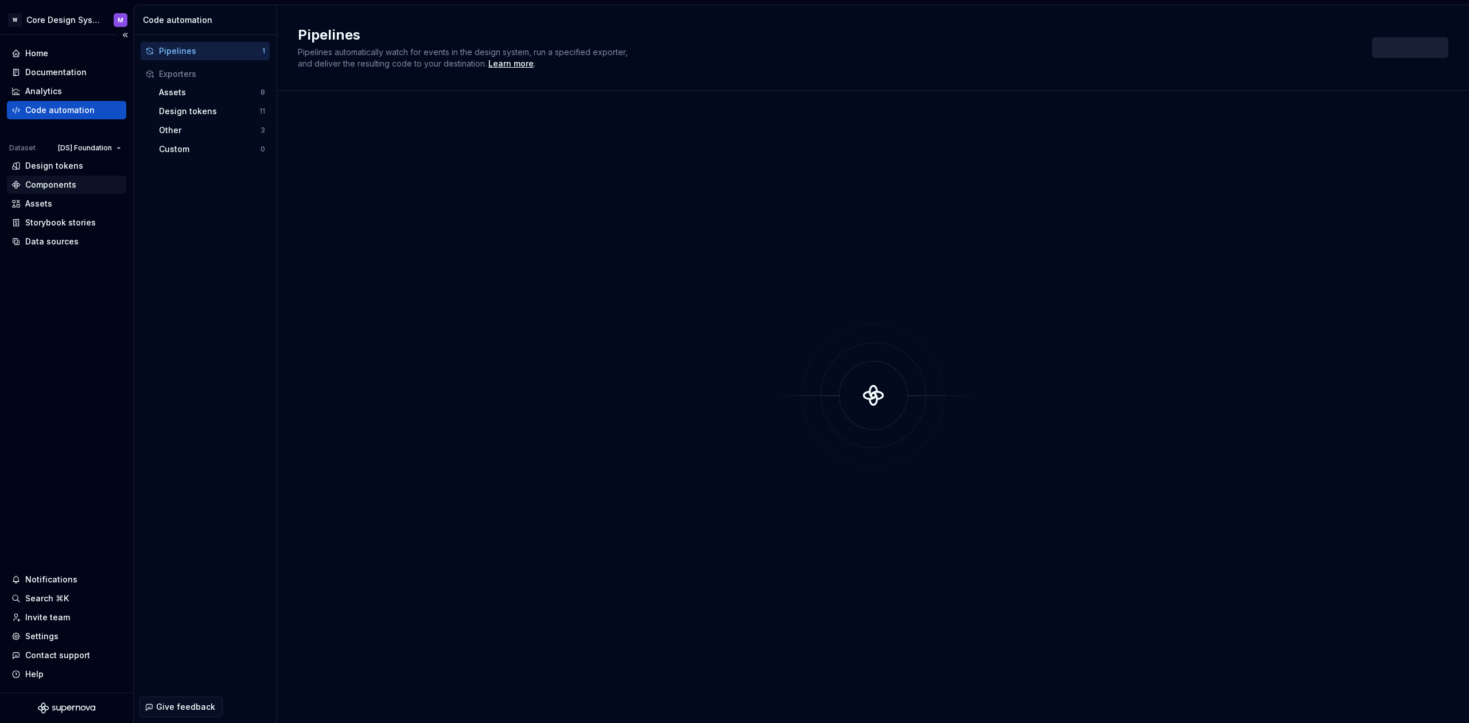
drag, startPoint x: 44, startPoint y: 167, endPoint x: 60, endPoint y: 183, distance: 22.7
click at [44, 167] on div "Design tokens" at bounding box center [54, 165] width 58 height 11
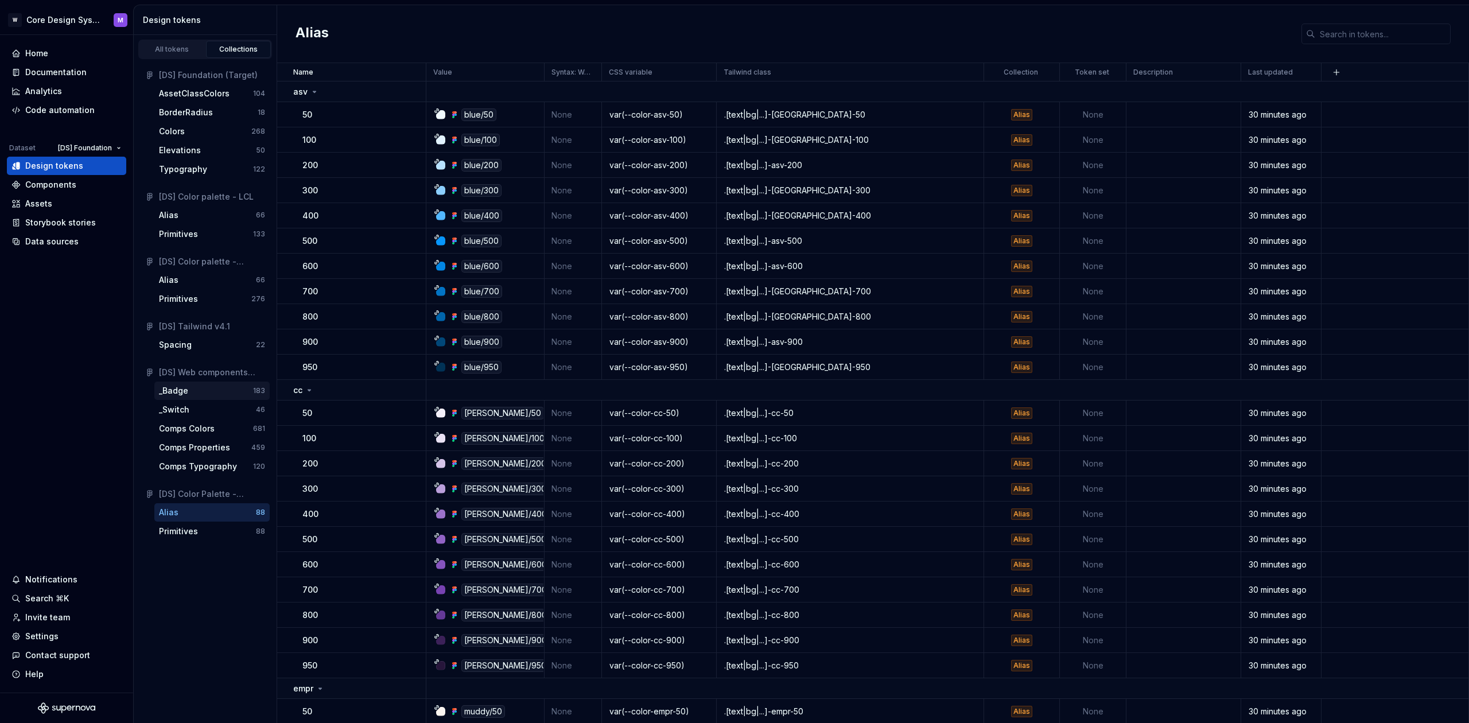
click at [178, 392] on div "_Badge" at bounding box center [173, 390] width 29 height 11
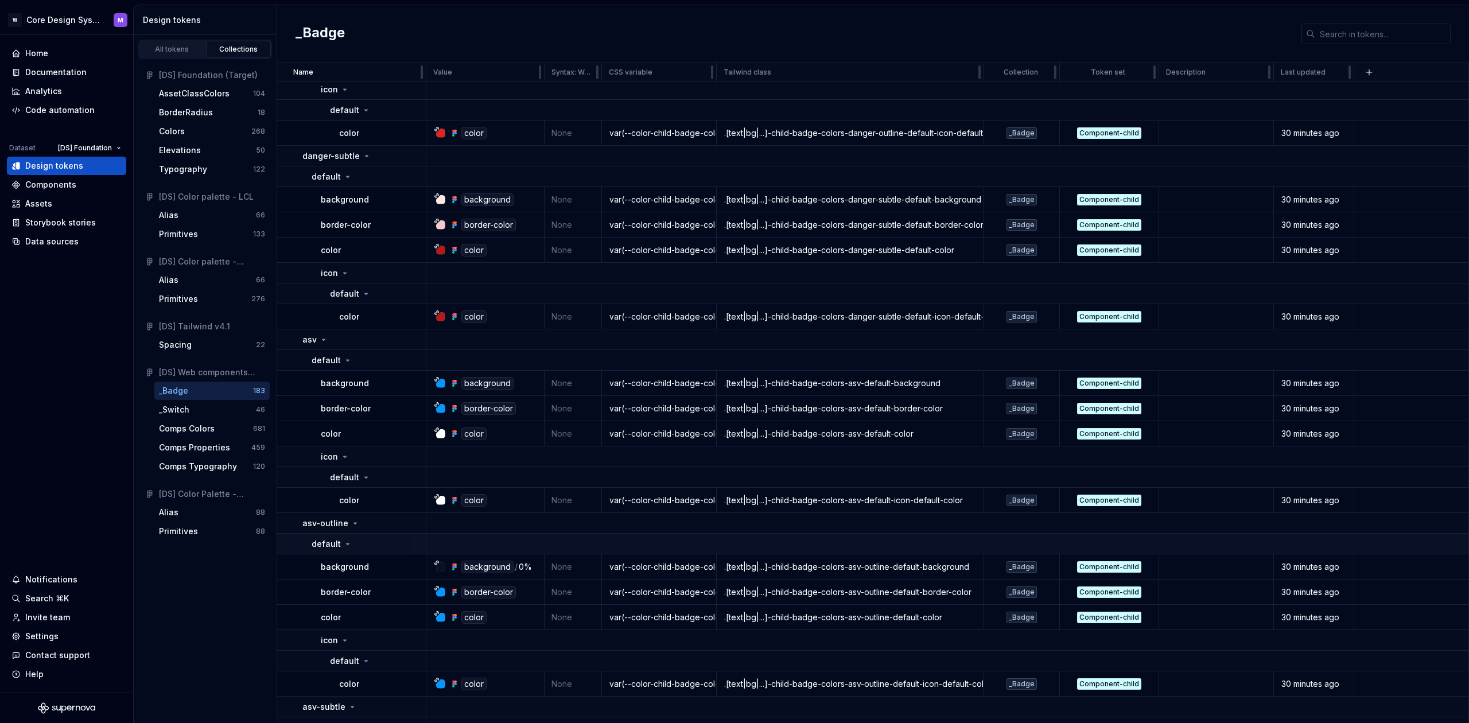
scroll to position [3627, 0]
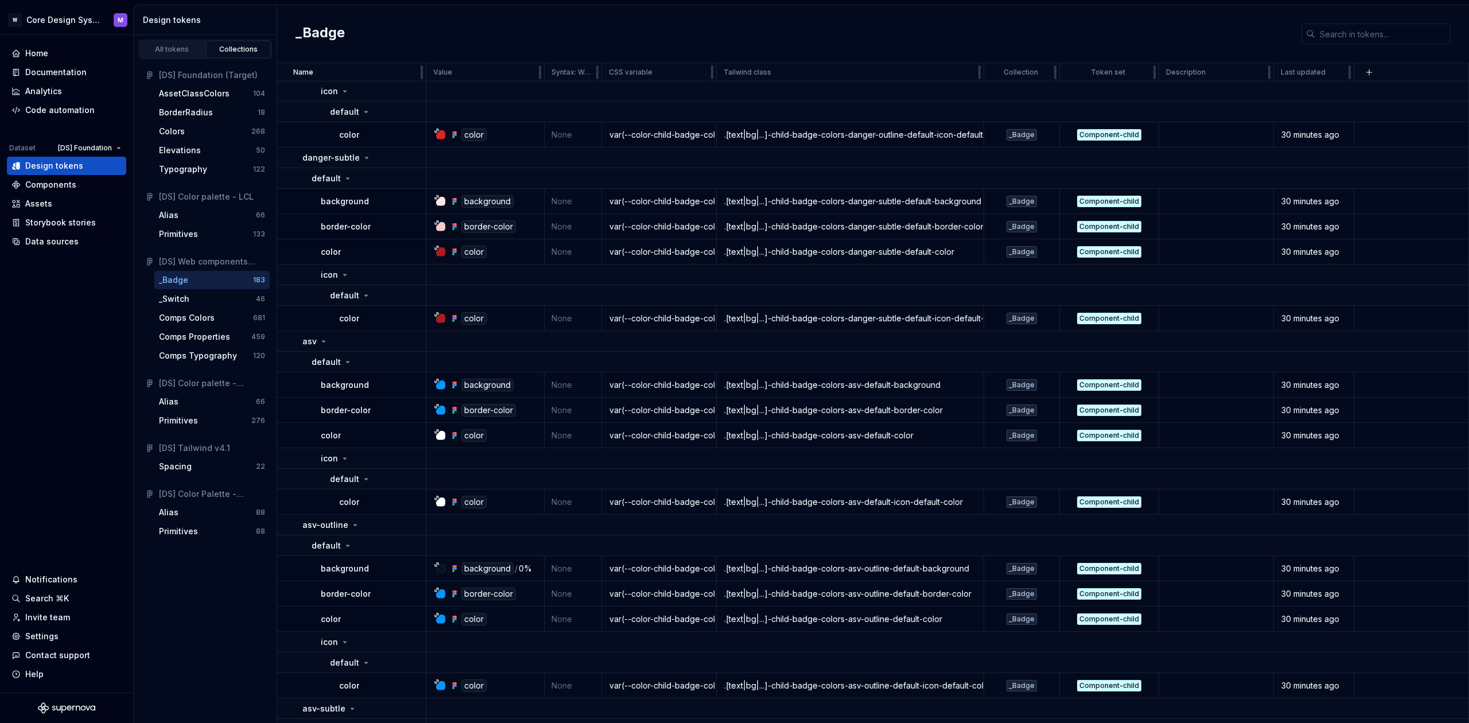
click at [185, 411] on div "Alias 66 Primitives 276" at bounding box center [205, 410] width 129 height 37
click at [189, 297] on div "_Switch" at bounding box center [207, 298] width 97 height 11
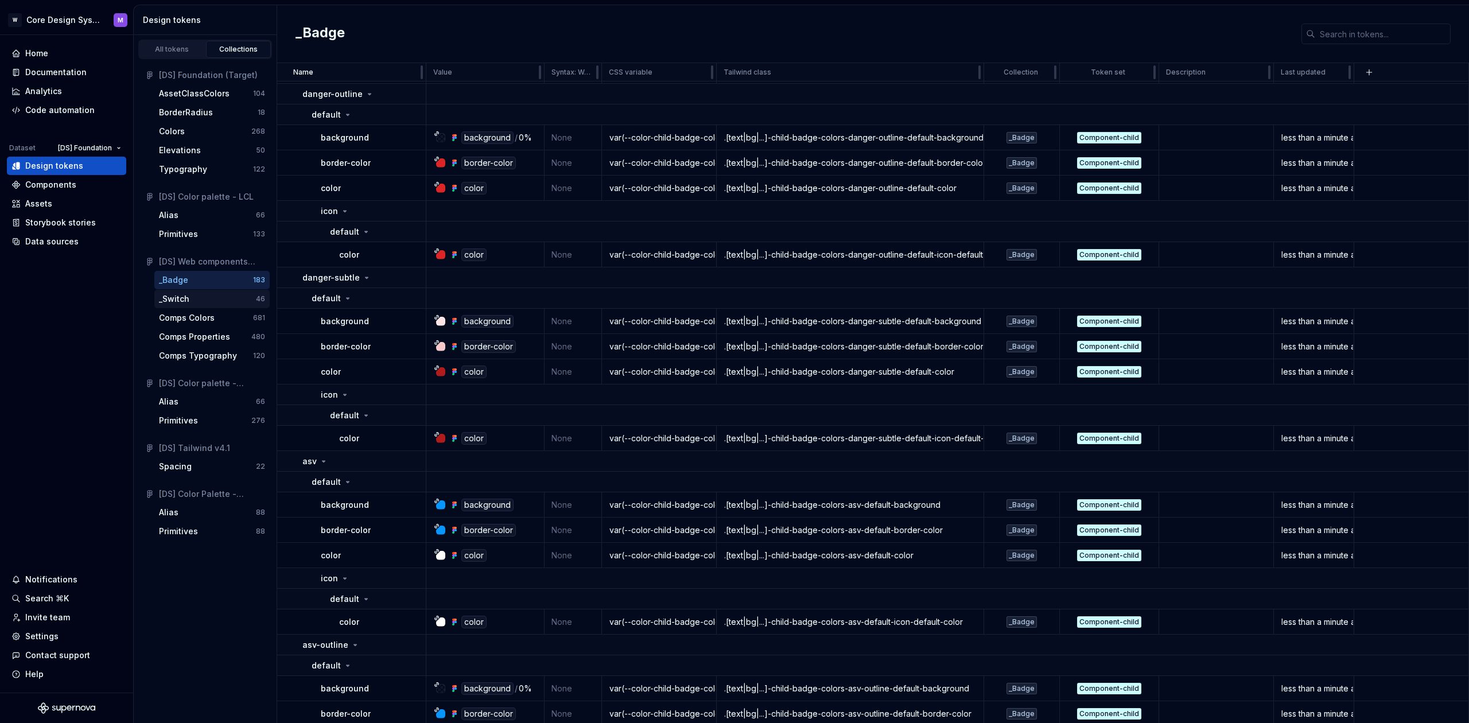
click at [186, 301] on div "_Switch" at bounding box center [174, 298] width 30 height 11
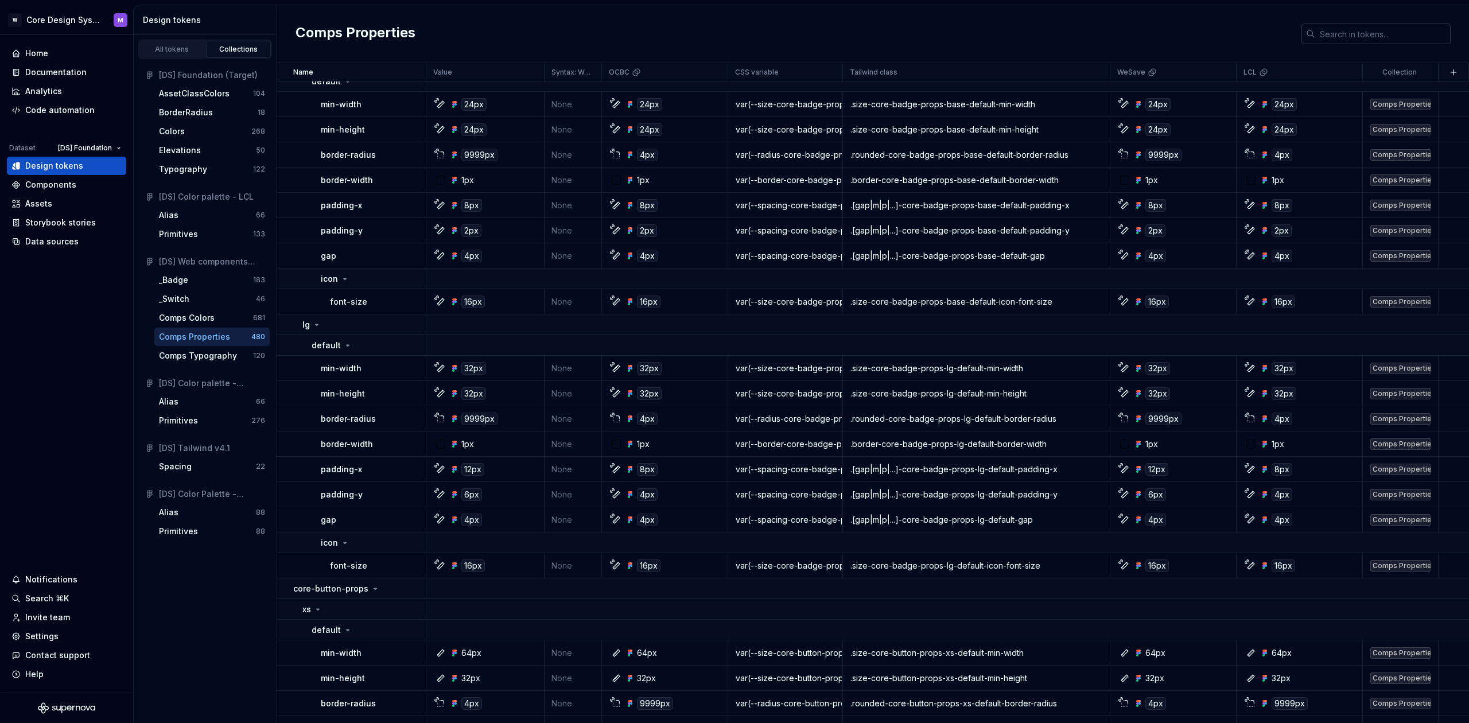
scroll to position [702, 0]
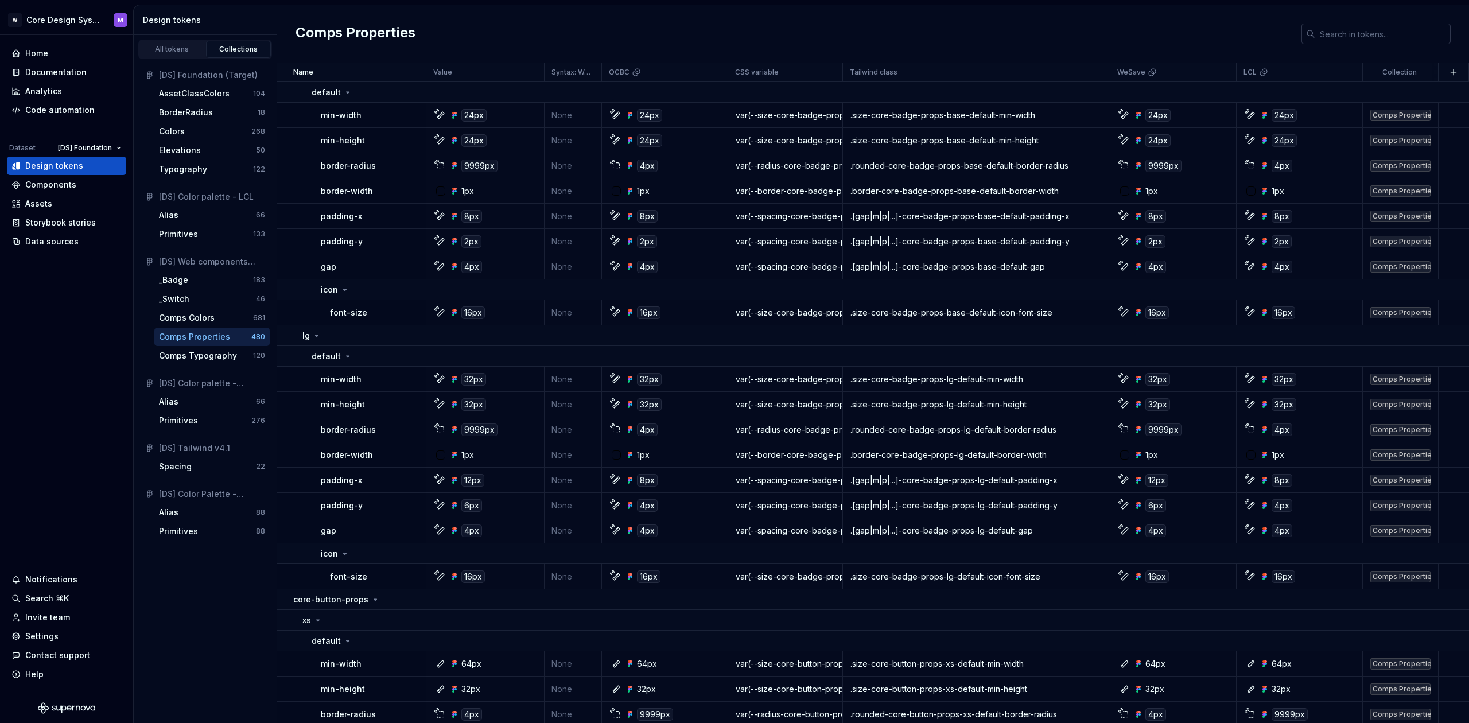
click at [1349, 33] on input "text" at bounding box center [1382, 34] width 135 height 21
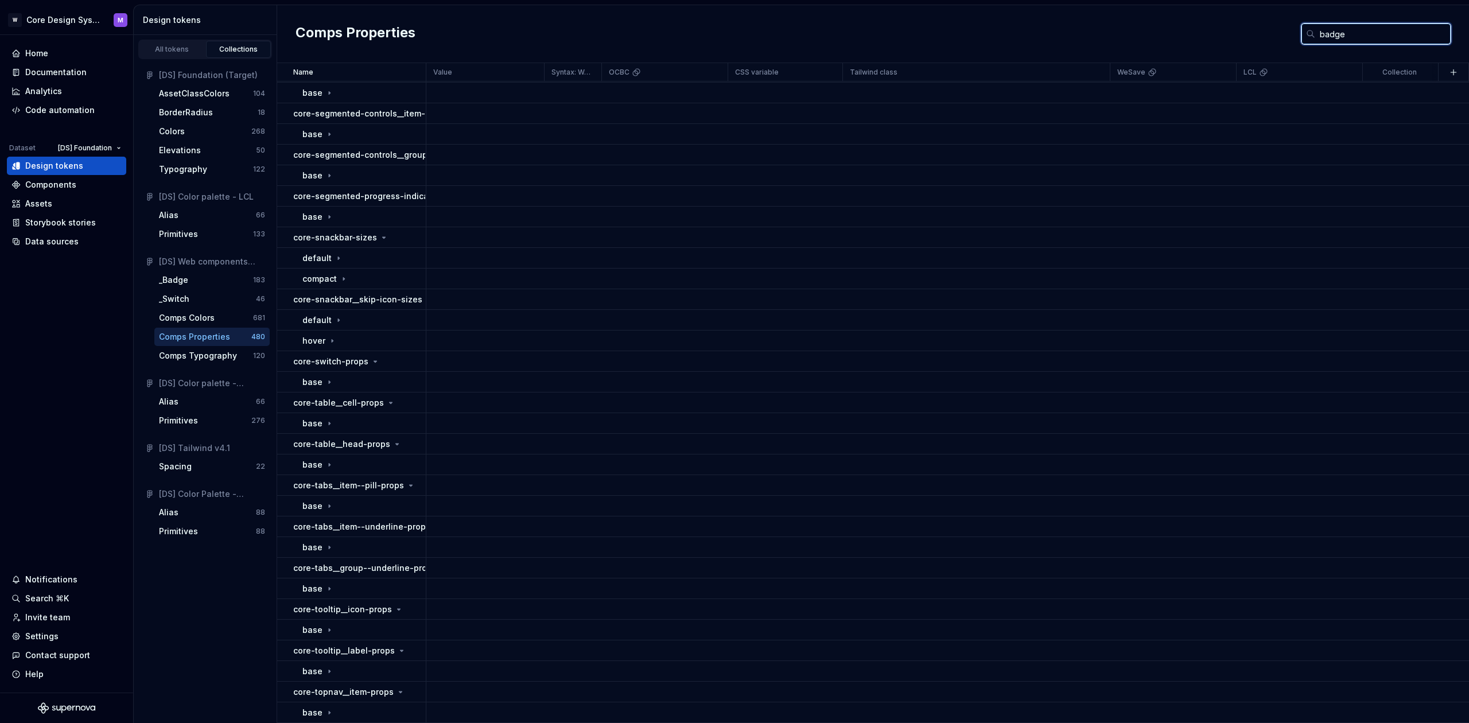
scroll to position [0, 0]
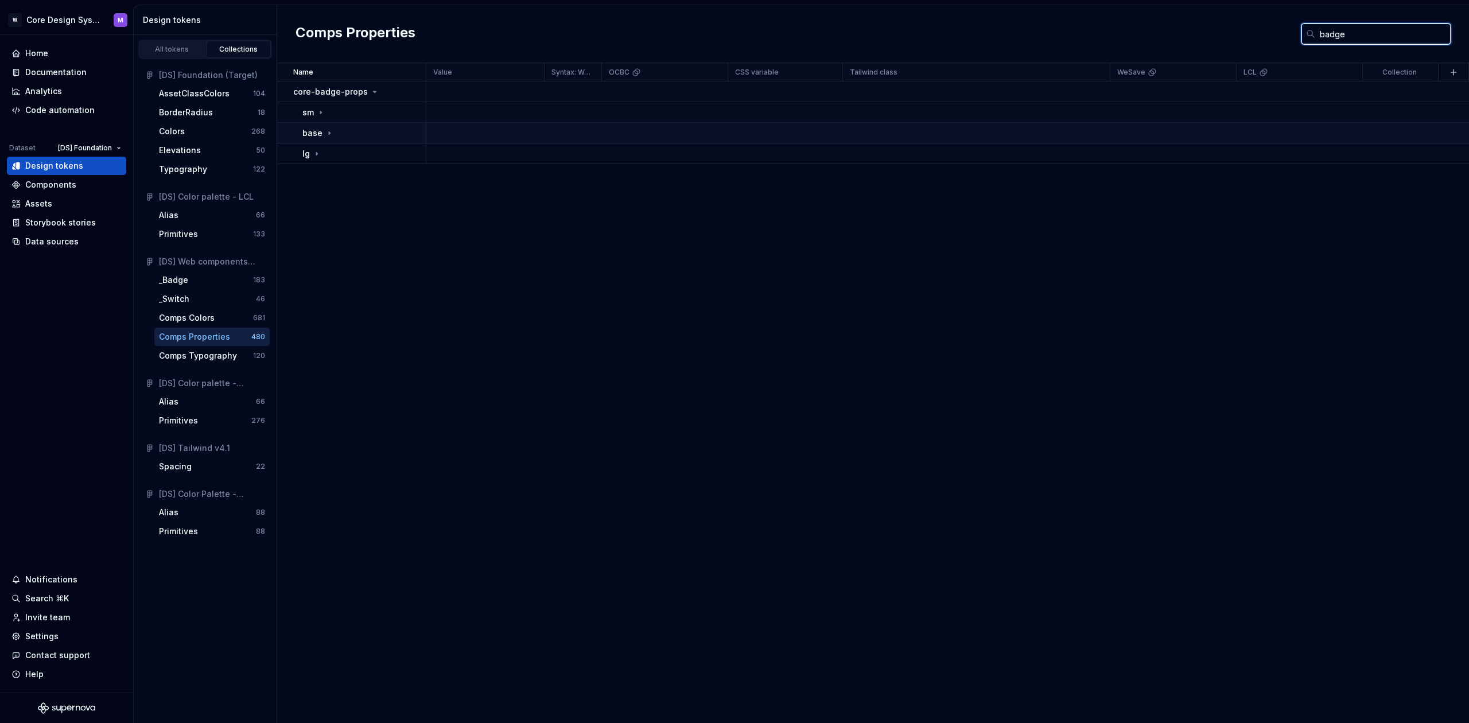
type input "badge"
click at [325, 130] on icon at bounding box center [329, 133] width 9 height 9
click at [337, 155] on p "default" at bounding box center [326, 153] width 29 height 11
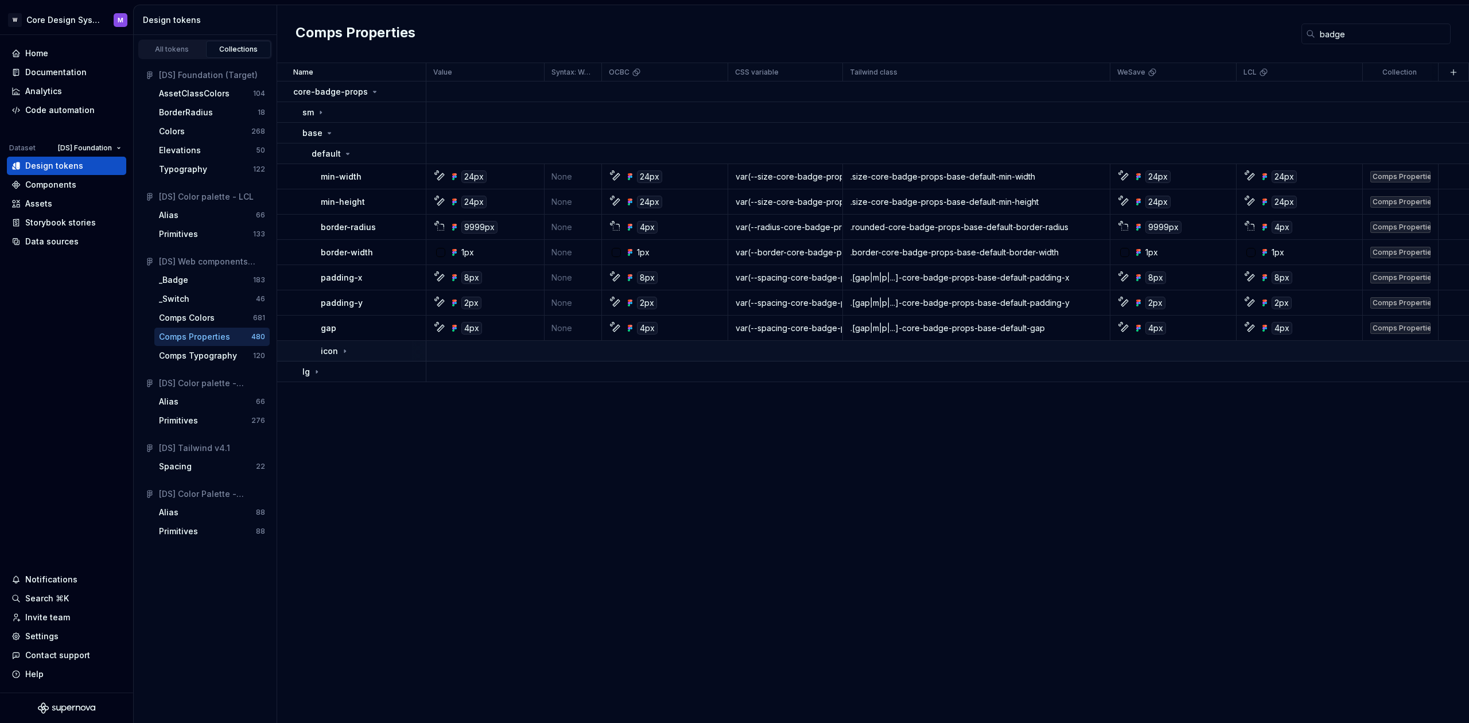
click at [376, 354] on div "icon" at bounding box center [373, 350] width 104 height 11
click at [177, 472] on div "Spacing" at bounding box center [175, 466] width 33 height 11
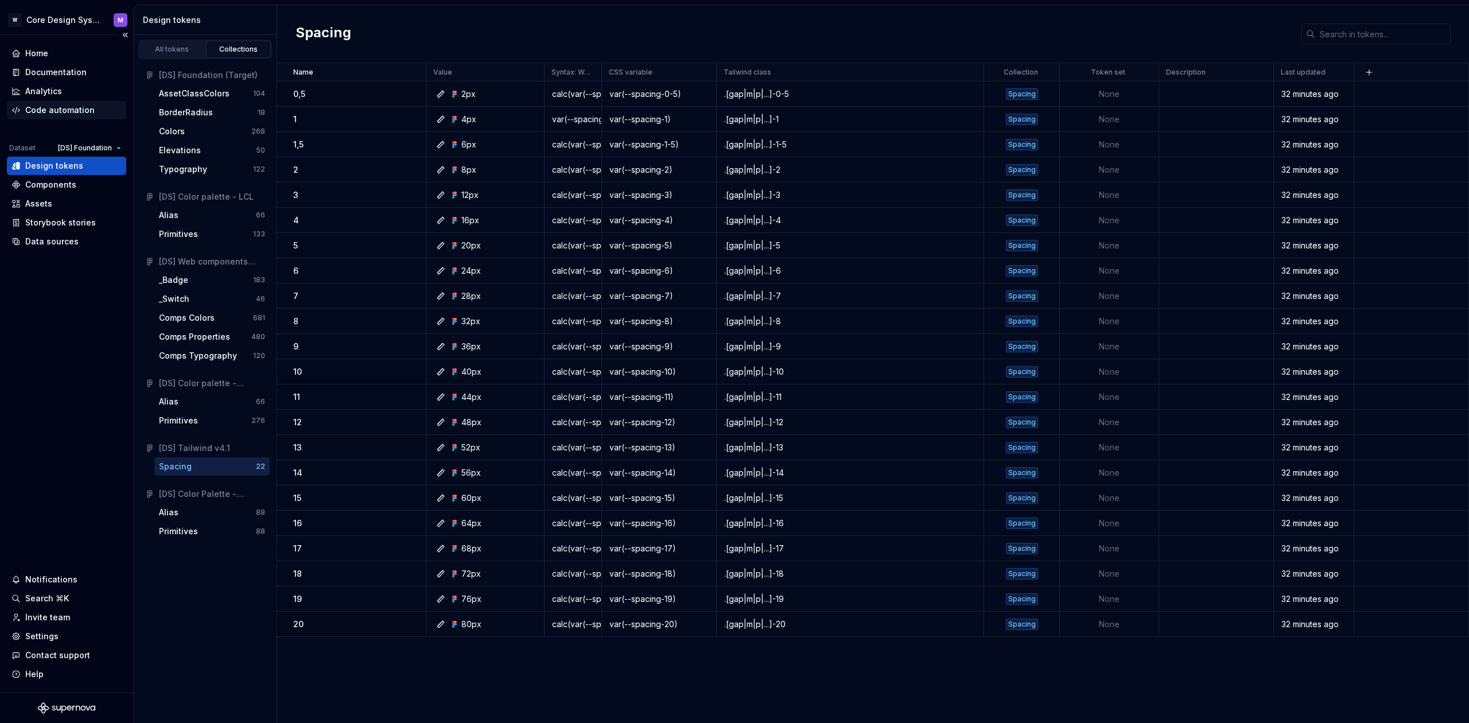
click at [77, 112] on div "Code automation" at bounding box center [59, 109] width 69 height 11
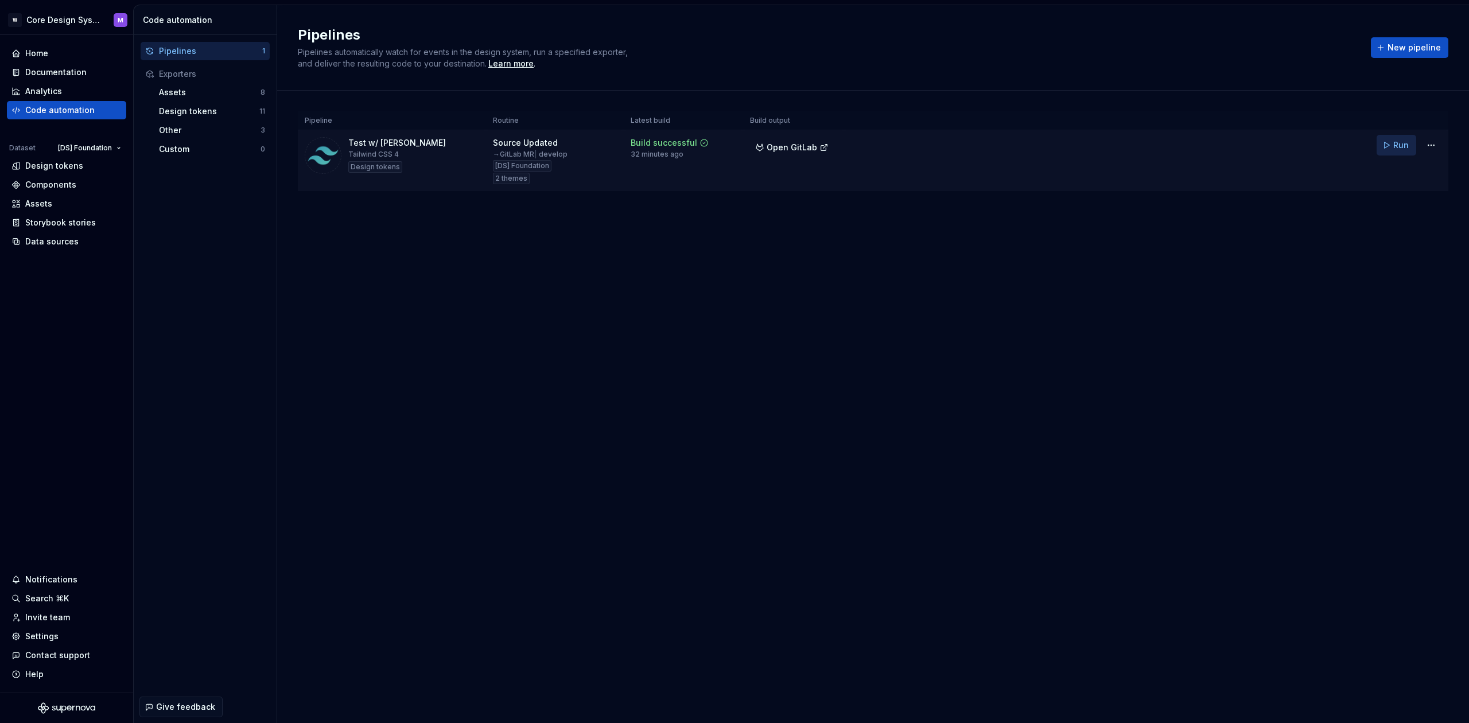
click at [1393, 146] on button "Run" at bounding box center [1396, 145] width 40 height 21
click at [1432, 146] on html "W Core Design System M Home Documentation Analytics Code automation Dataset [DS…" at bounding box center [734, 361] width 1469 height 723
click at [1395, 169] on div "Edit pipeline" at bounding box center [1416, 169] width 98 height 11
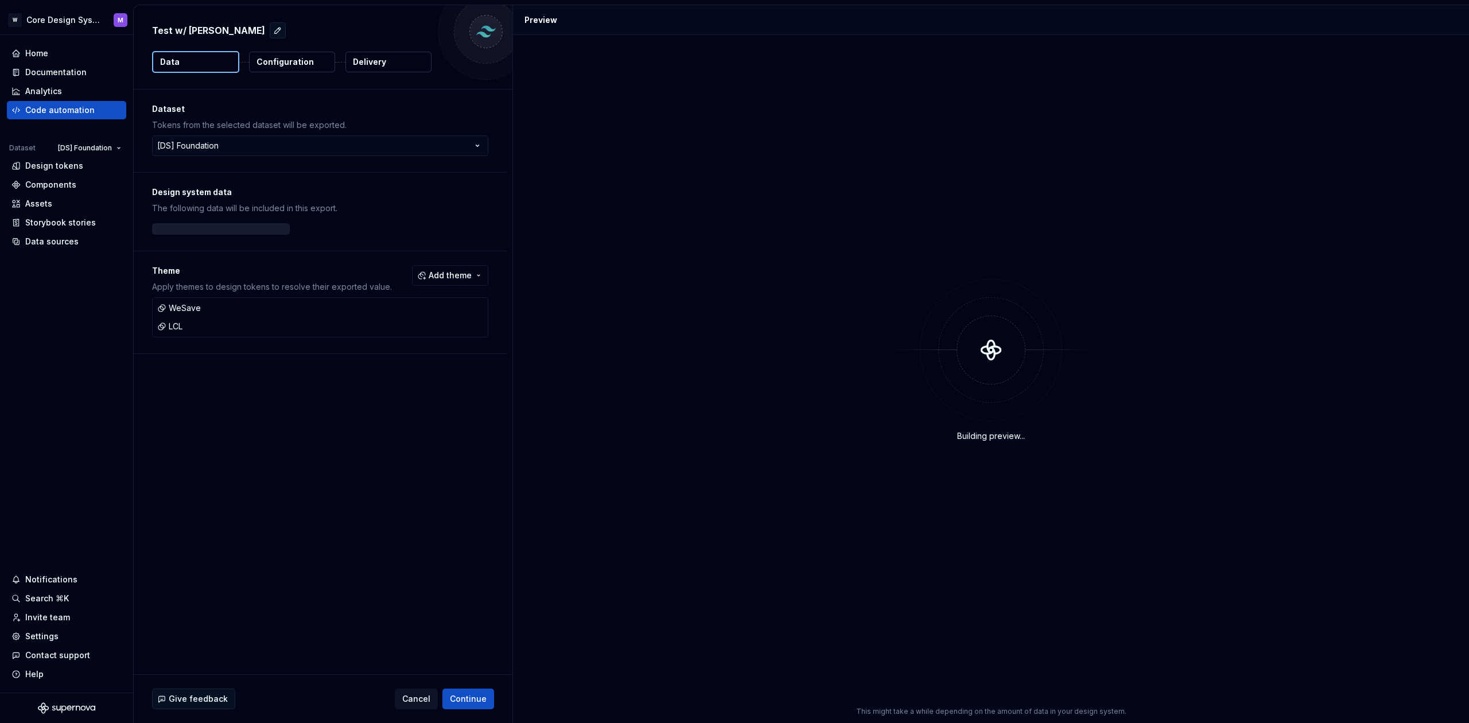
click at [360, 61] on p "Delivery" at bounding box center [369, 61] width 33 height 11
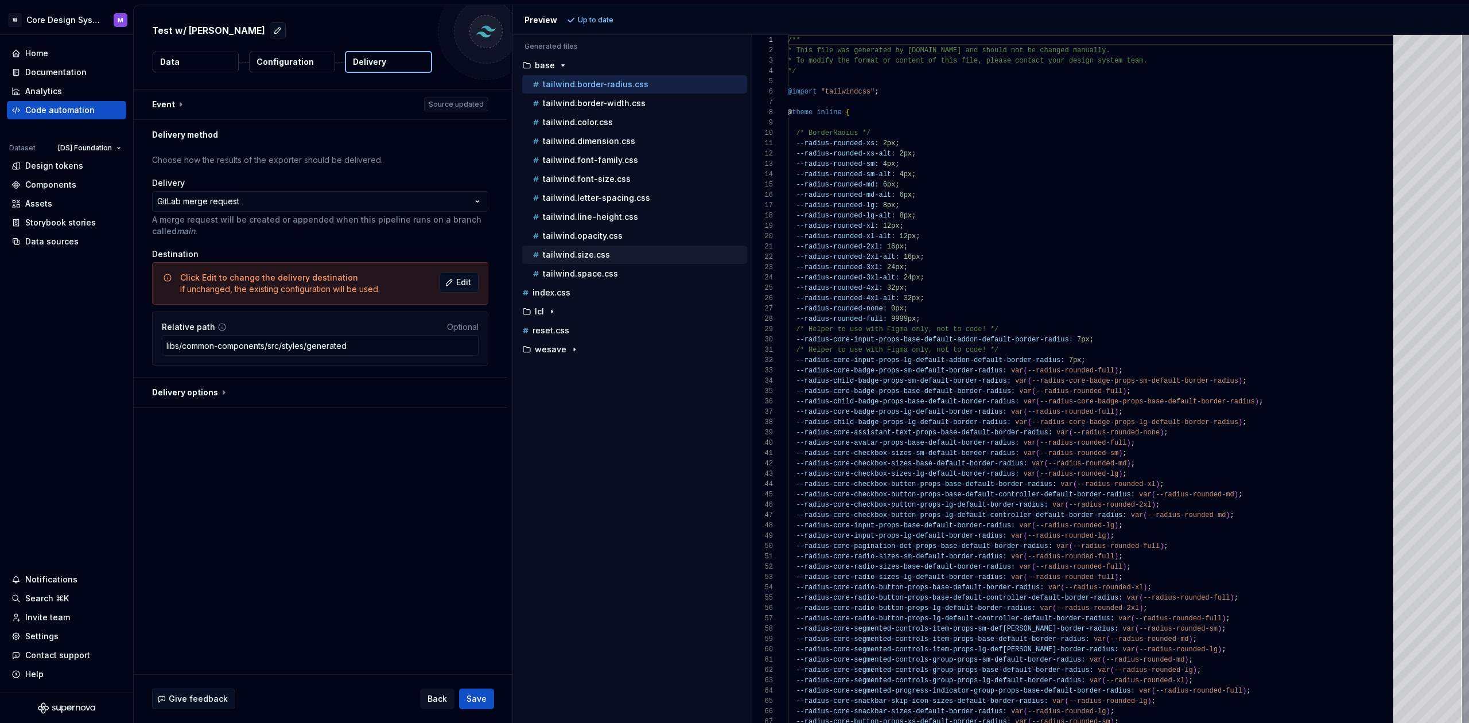
click at [626, 254] on div "tailwind.size.css" at bounding box center [638, 254] width 217 height 11
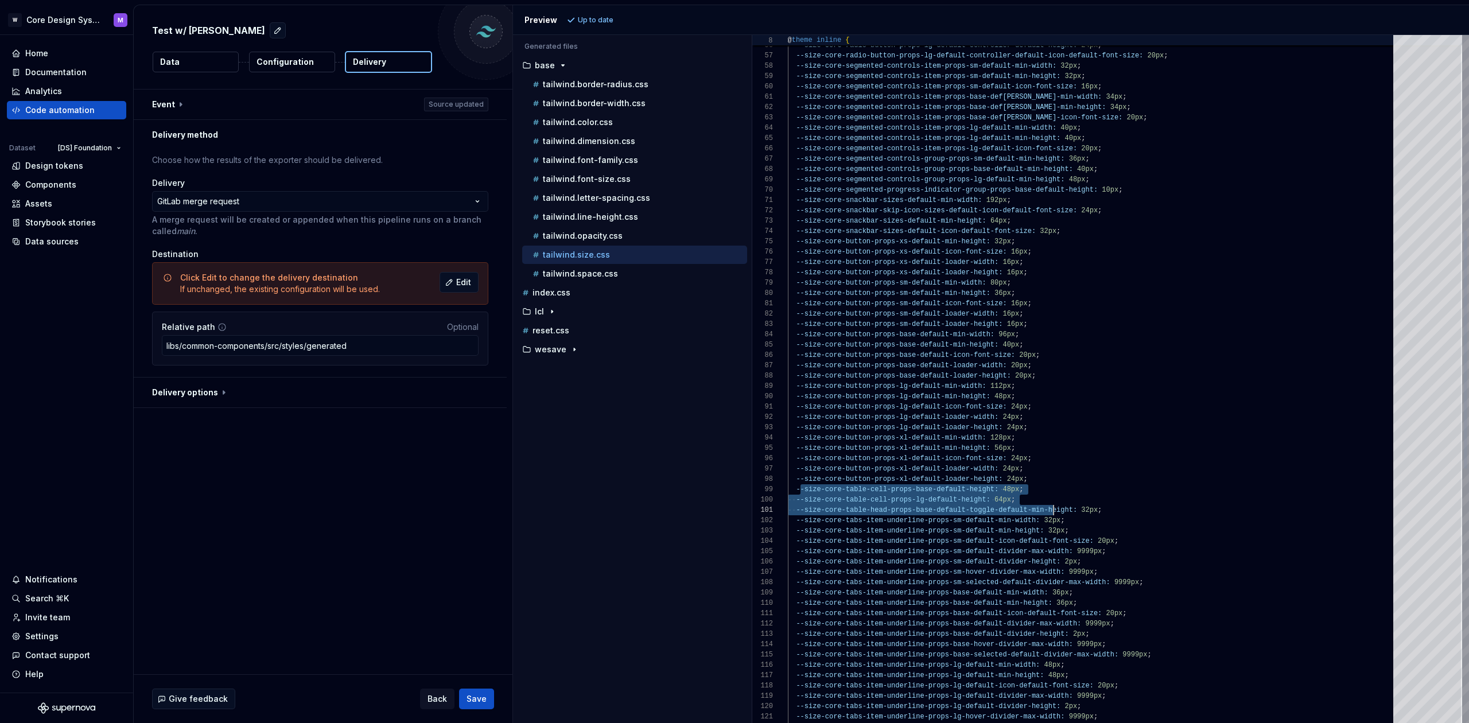
drag, startPoint x: 799, startPoint y: 489, endPoint x: 1037, endPoint y: 493, distance: 238.1
click at [1055, 509] on div "--size-core-radio-button-props-lg-default-controll er-default-width: 24px ; --s…" at bounding box center [1094, 463] width 612 height 1983
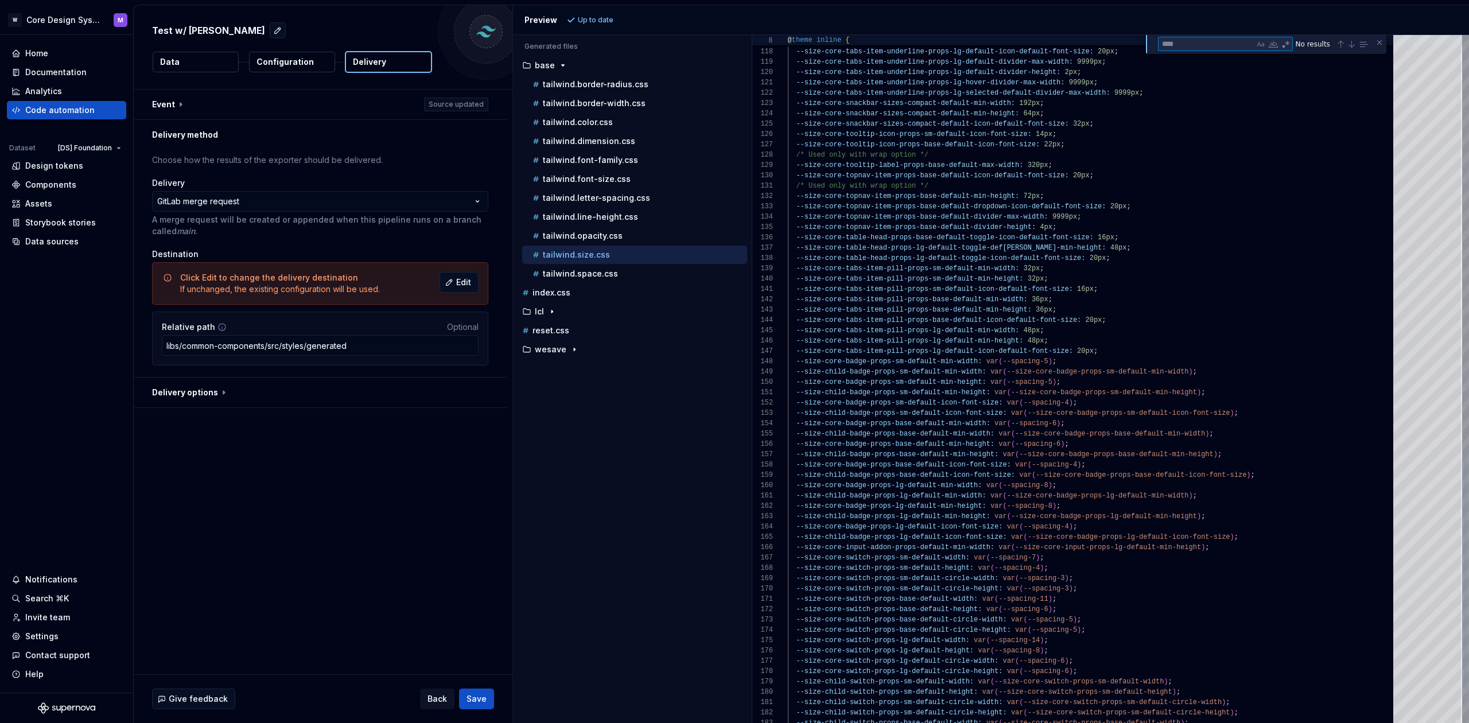
type textarea "**********"
type textarea "*"
type textarea "**********"
type textarea "**"
type textarea "**********"
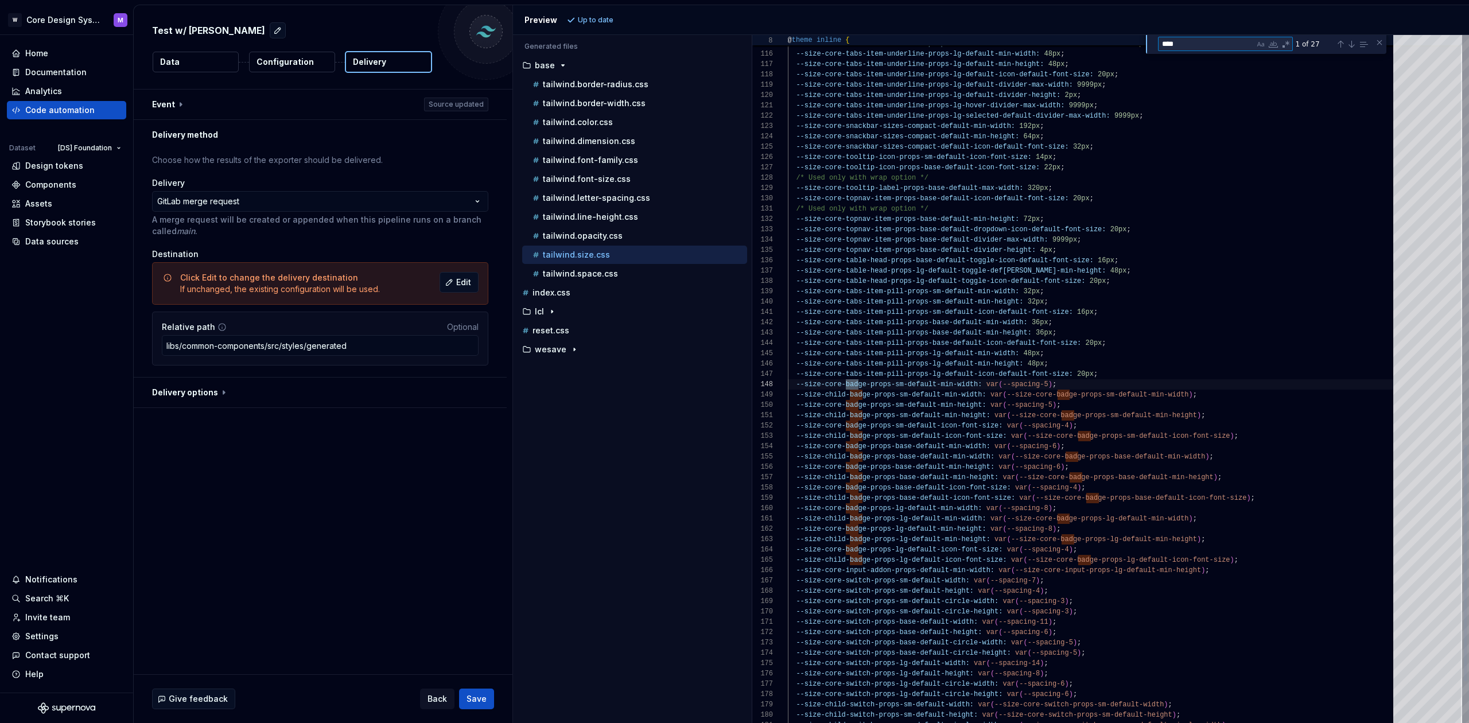
scroll to position [103, 79]
type textarea "*****"
drag, startPoint x: 1000, startPoint y: 500, endPoint x: 787, endPoint y: 496, distance: 212.9
click at [785, 496] on div "126 127 128 129 130 131 132 133 134 135 125 124 123 122 121 120 118 119 117 116…" at bounding box center [1110, 379] width 717 height 688
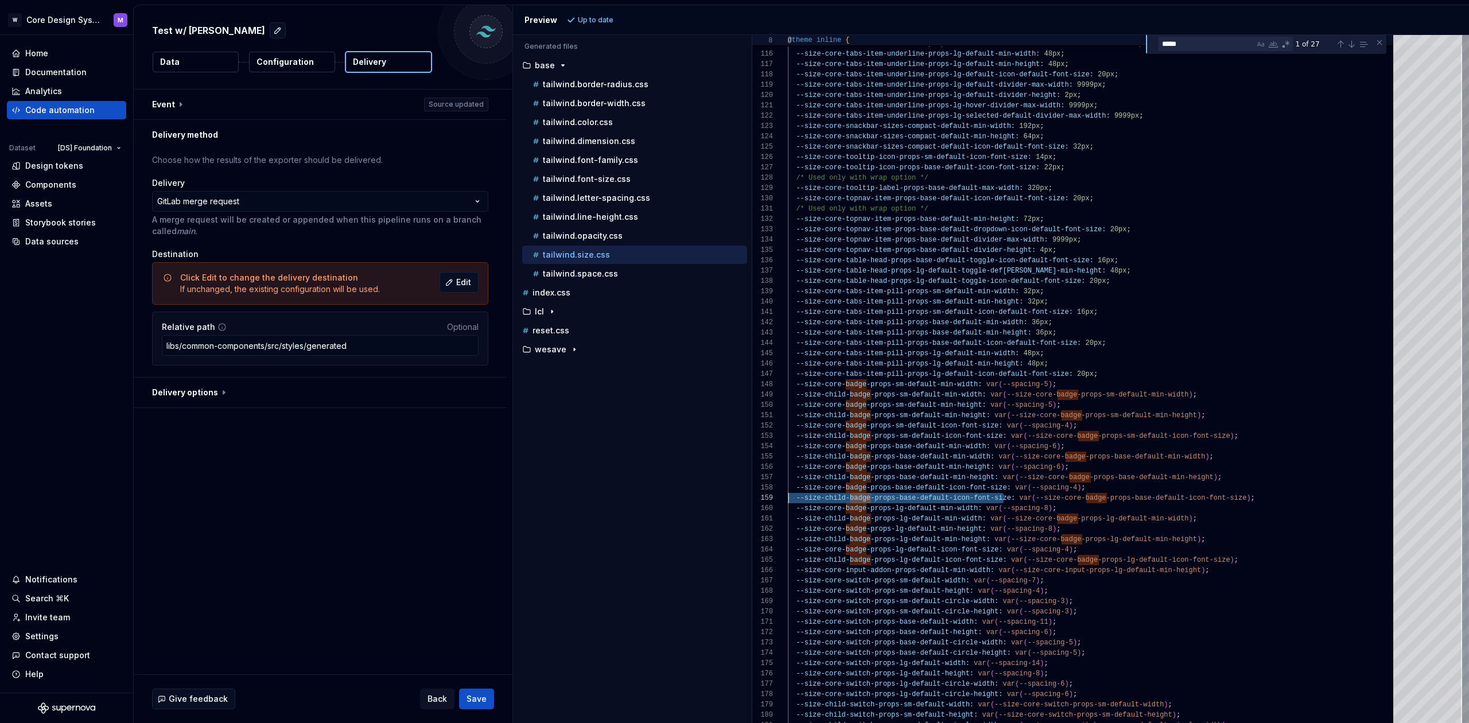
click at [985, 501] on span "-props-base-default-icon-font-size:" at bounding box center [942, 498] width 145 height 8
drag, startPoint x: 994, startPoint y: 499, endPoint x: 951, endPoint y: 496, distance: 42.6
click at [951, 496] on span "-props-base-default-icon-font-size:" at bounding box center [942, 498] width 145 height 8
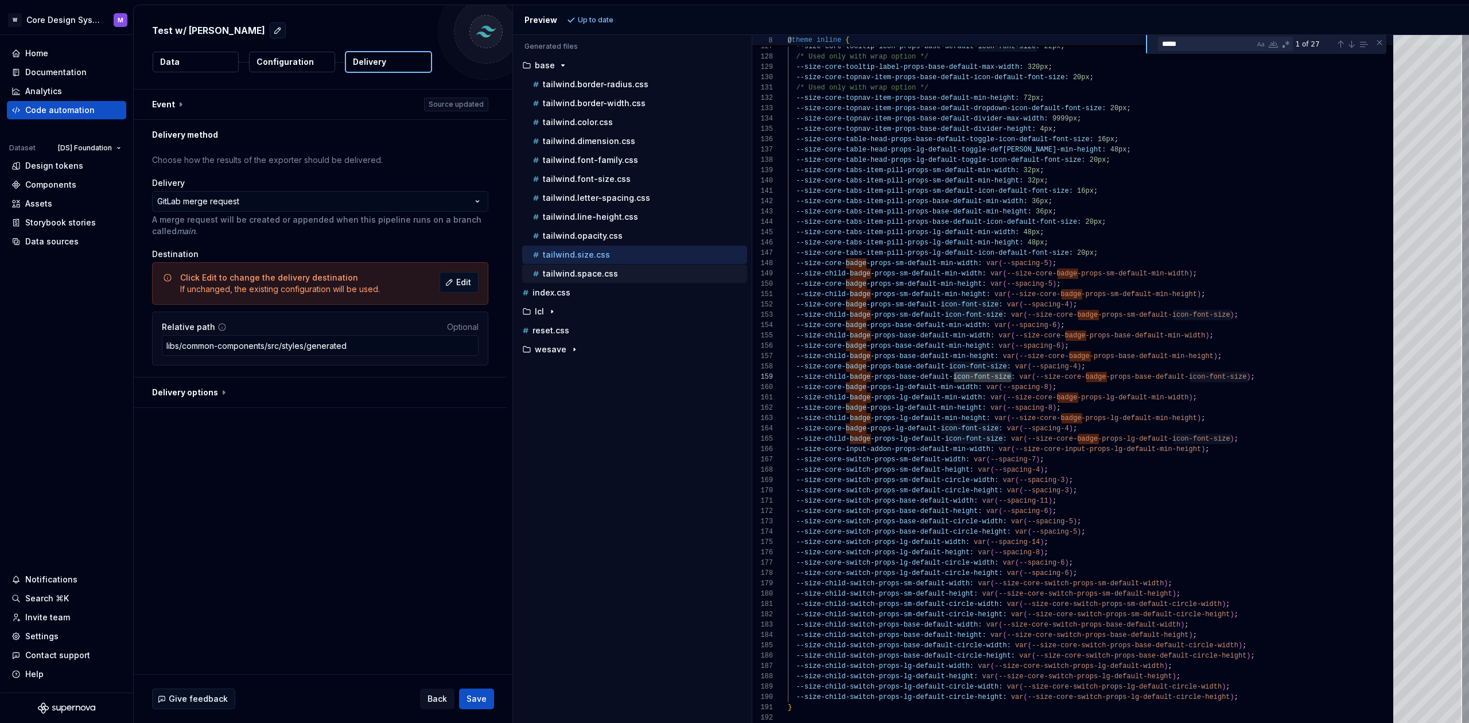
click at [592, 275] on p "tailwind.space.css" at bounding box center [580, 273] width 75 height 9
type textarea "**********"
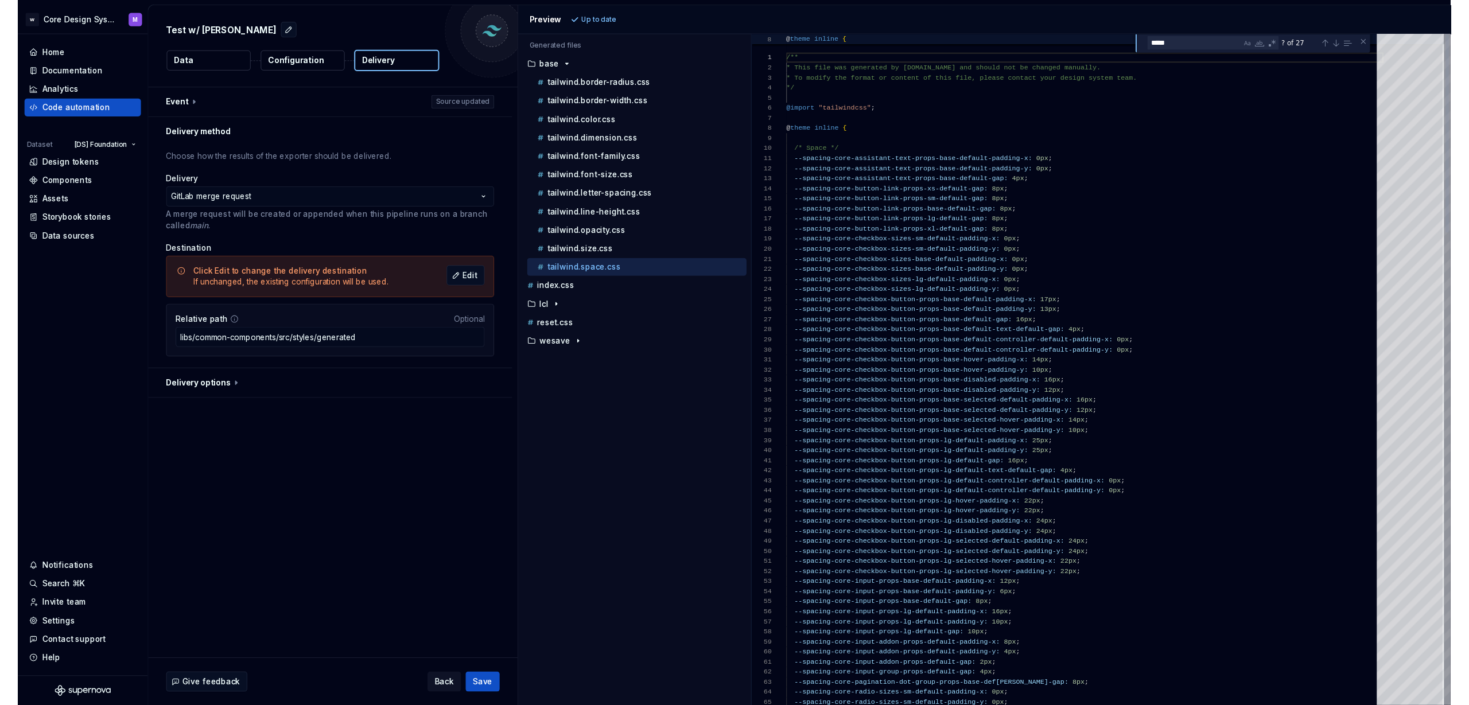
scroll to position [103, 0]
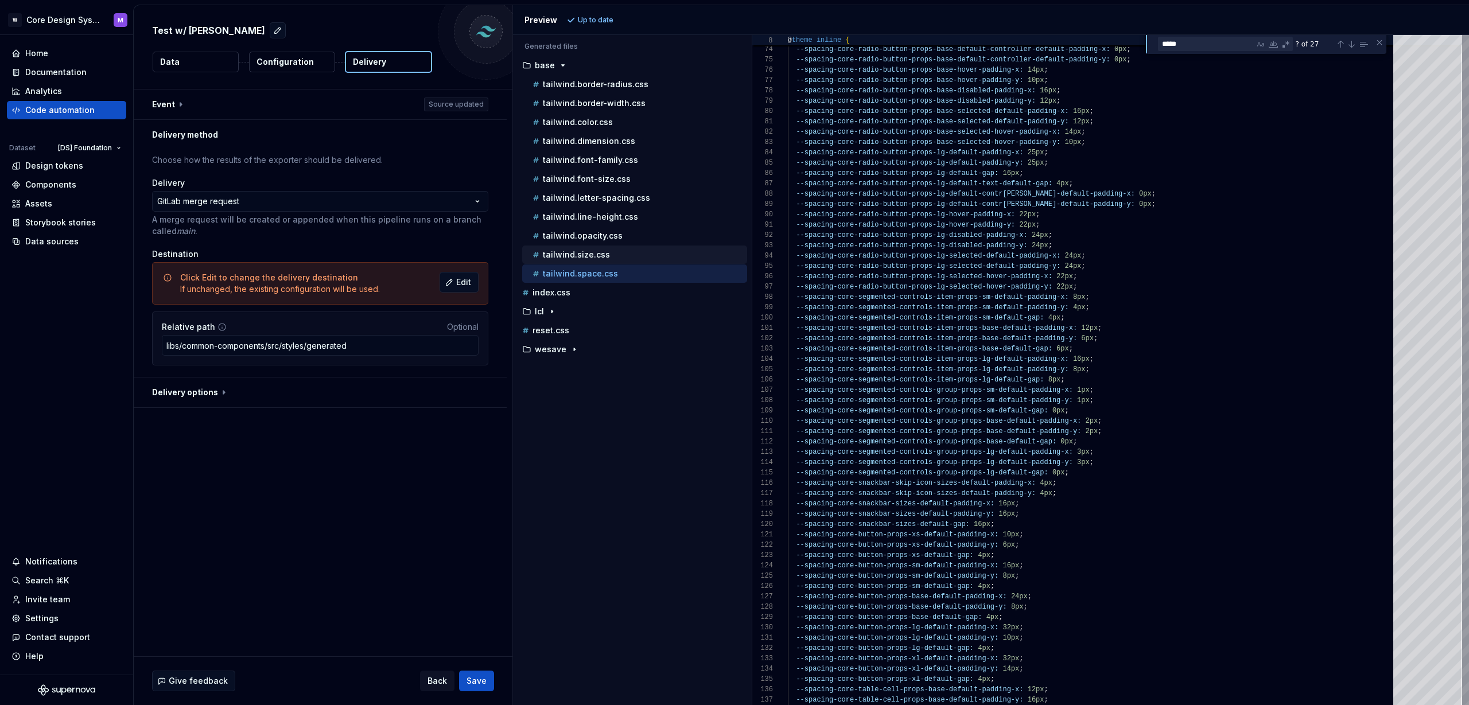
click at [597, 257] on p "tailwind.size.css" at bounding box center [576, 254] width 67 height 9
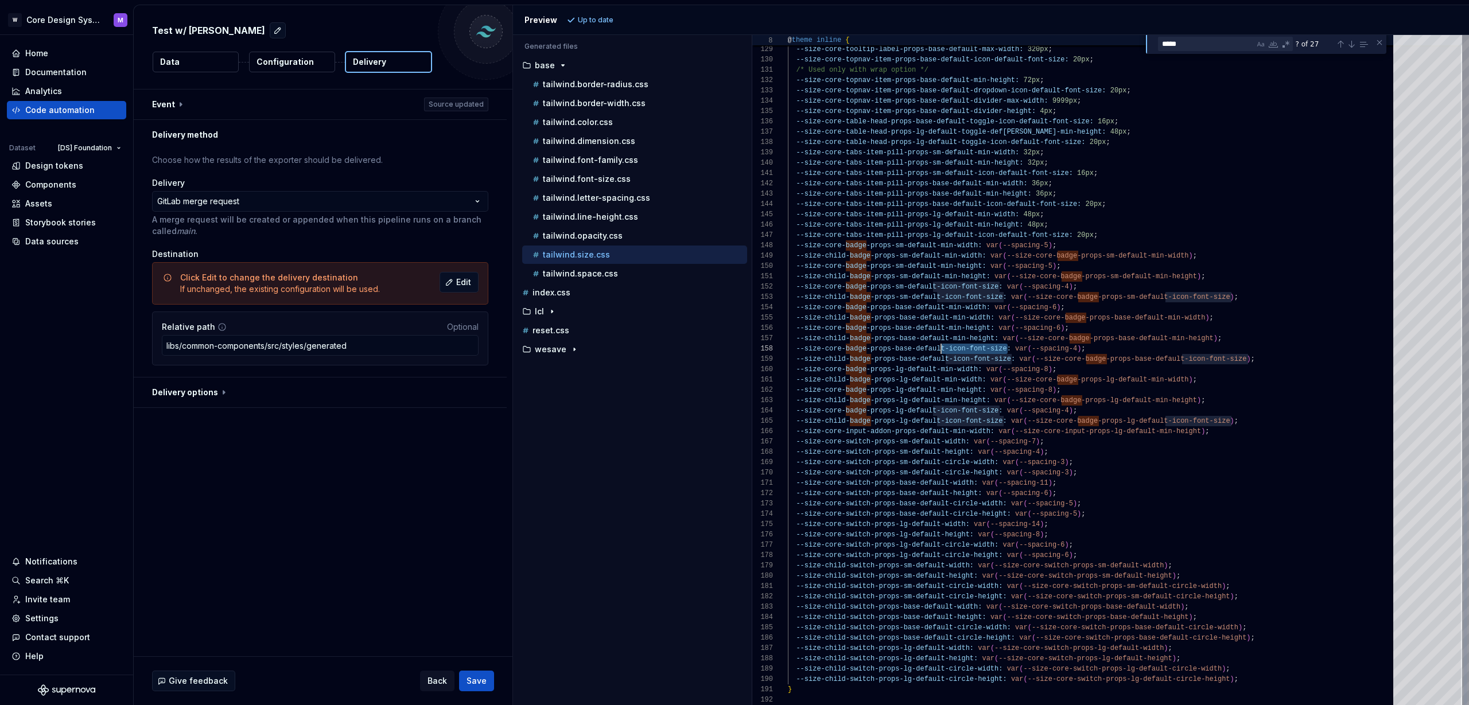
scroll to position [62, 158]
drag, startPoint x: 1005, startPoint y: 347, endPoint x: 948, endPoint y: 364, distance: 59.9
click at [944, 349] on span "-props-base-default-icon-font-size:" at bounding box center [938, 349] width 145 height 8
click at [590, 274] on p "tailwind.space.css" at bounding box center [580, 273] width 75 height 9
type textarea "**********"
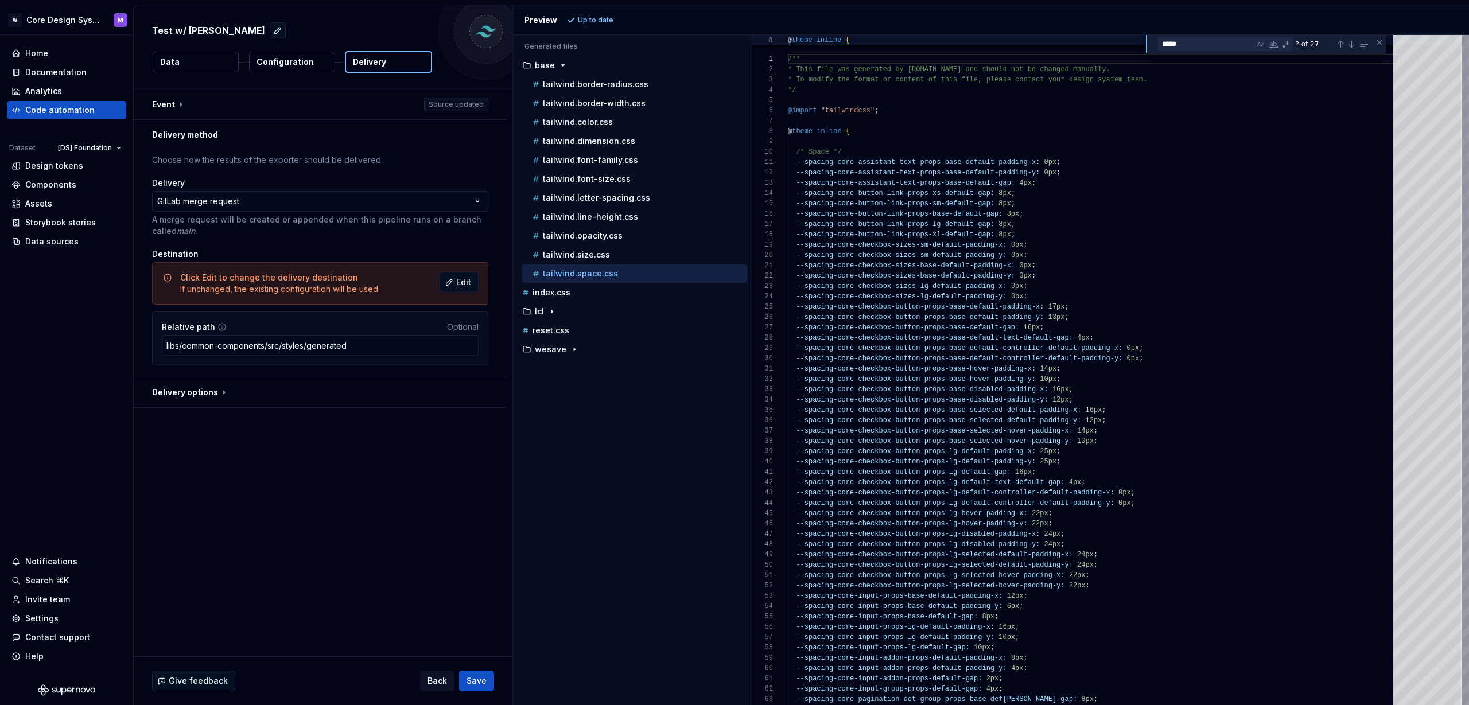
scroll to position [103, 0]
click at [1215, 43] on textarea "*****" at bounding box center [1206, 43] width 96 height 13
paste textarea "**********"
type textarea "*"
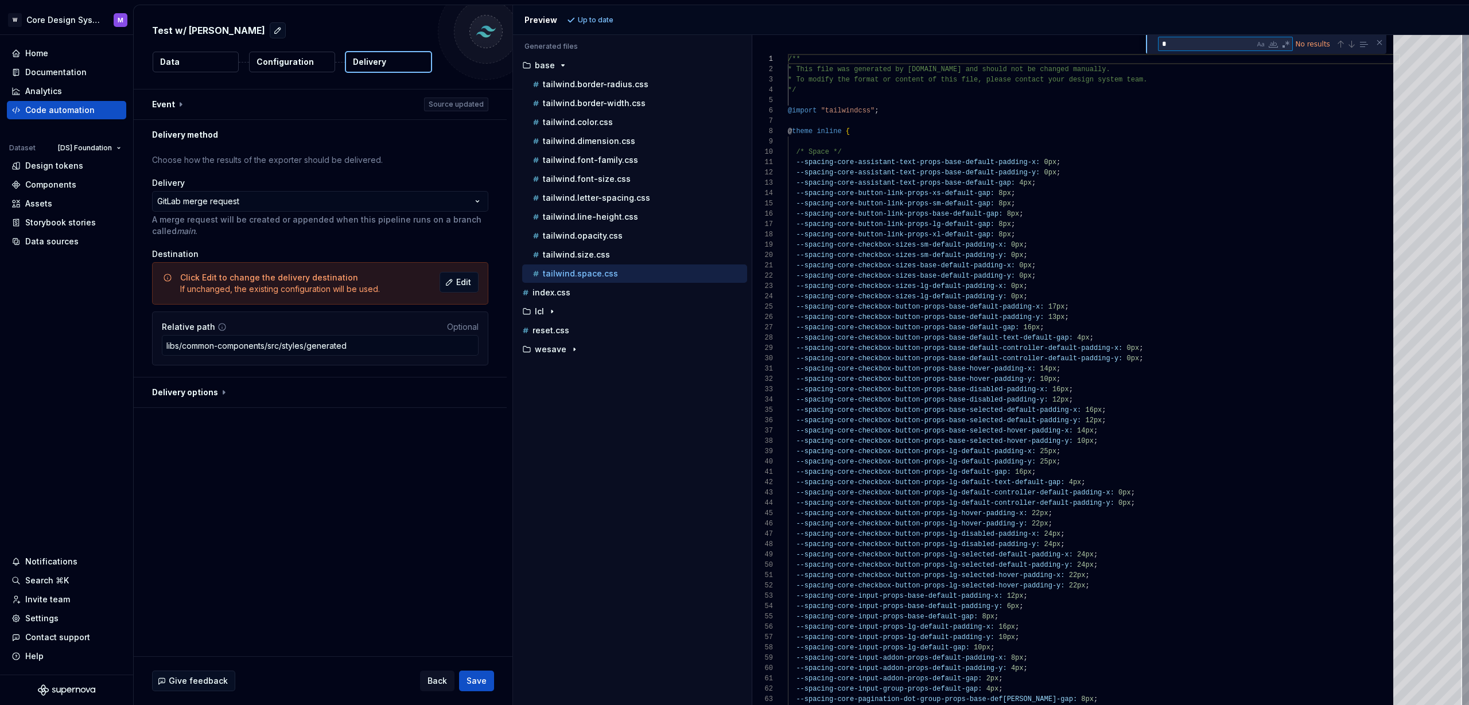
type textarea "**********"
type textarea "**"
type textarea "**********"
type textarea "***"
type textarea "**********"
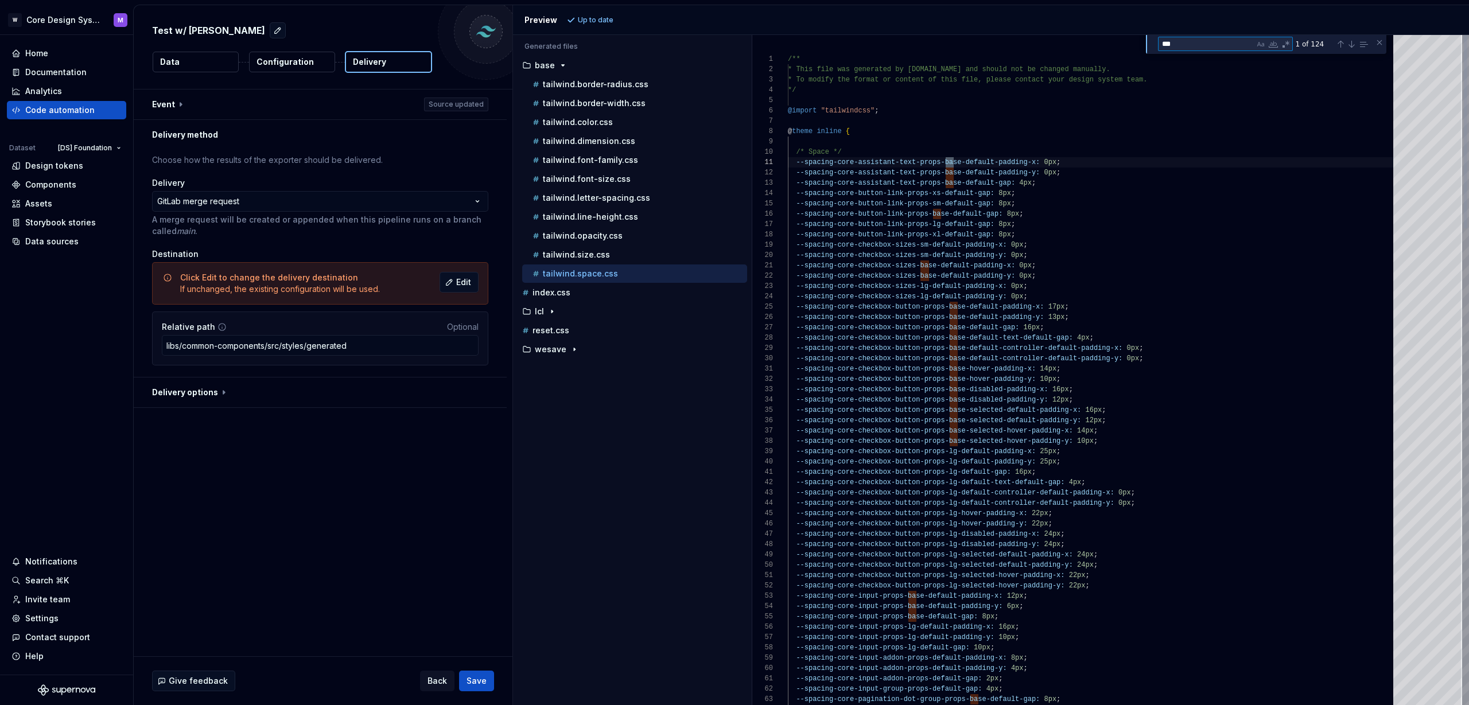
type textarea "****"
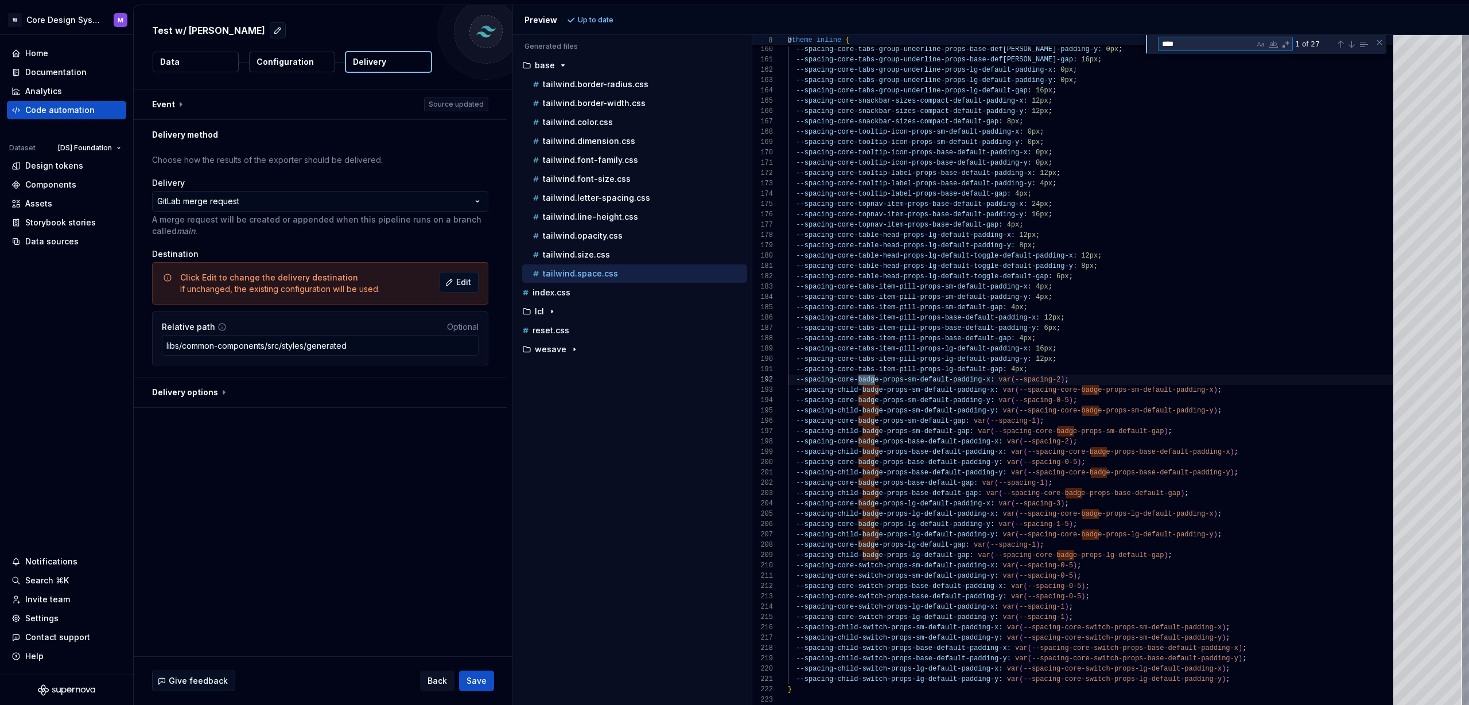
scroll to position [72, 91]
type textarea "**********"
type textarea "*****"
click at [969, 395] on span "--spacing-core- badge -props-sm-default-padding-y: var ( --spacing-0-5 ) ;" at bounding box center [932, 400] width 289 height 10
drag, startPoint x: 973, startPoint y: 409, endPoint x: 967, endPoint y: 419, distance: 11.6
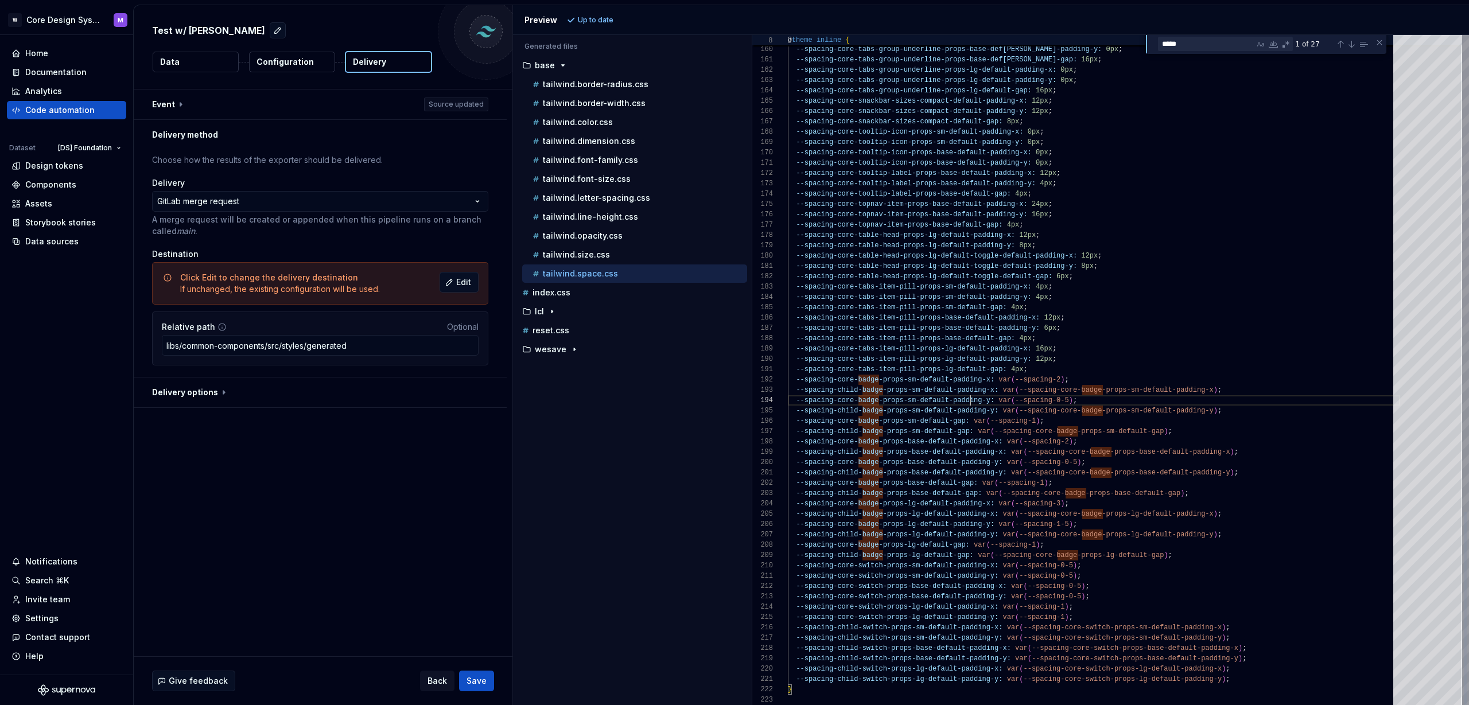
click at [973, 409] on span "-props-sm-default-padding-y:" at bounding box center [940, 411] width 116 height 8
drag, startPoint x: 963, startPoint y: 430, endPoint x: 982, endPoint y: 449, distance: 26.8
click at [963, 431] on span "-props-sm-default-gap:" at bounding box center [927, 431] width 91 height 8
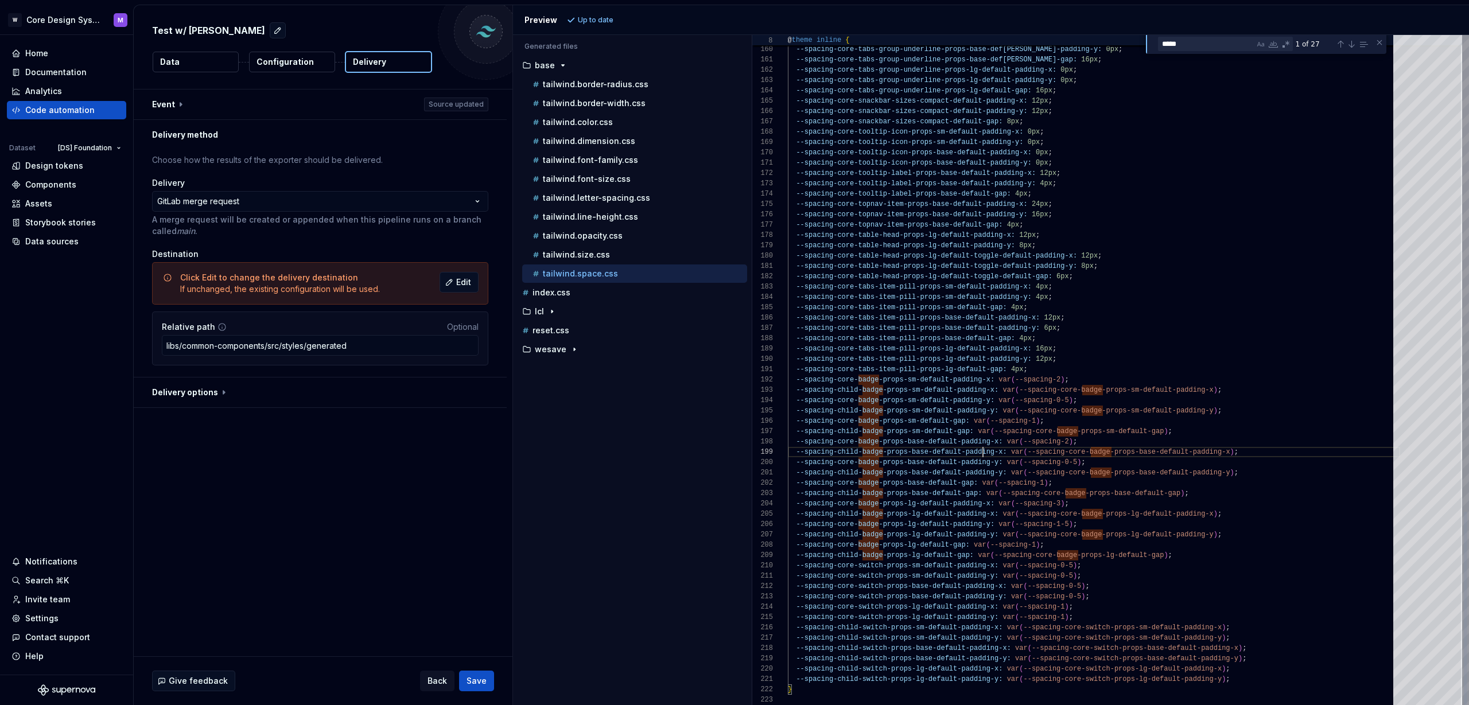
click at [982, 474] on span "-props-base-default-padding-y:" at bounding box center [944, 473] width 124 height 8
click at [655, 252] on div "tailwind.size.css" at bounding box center [638, 254] width 217 height 11
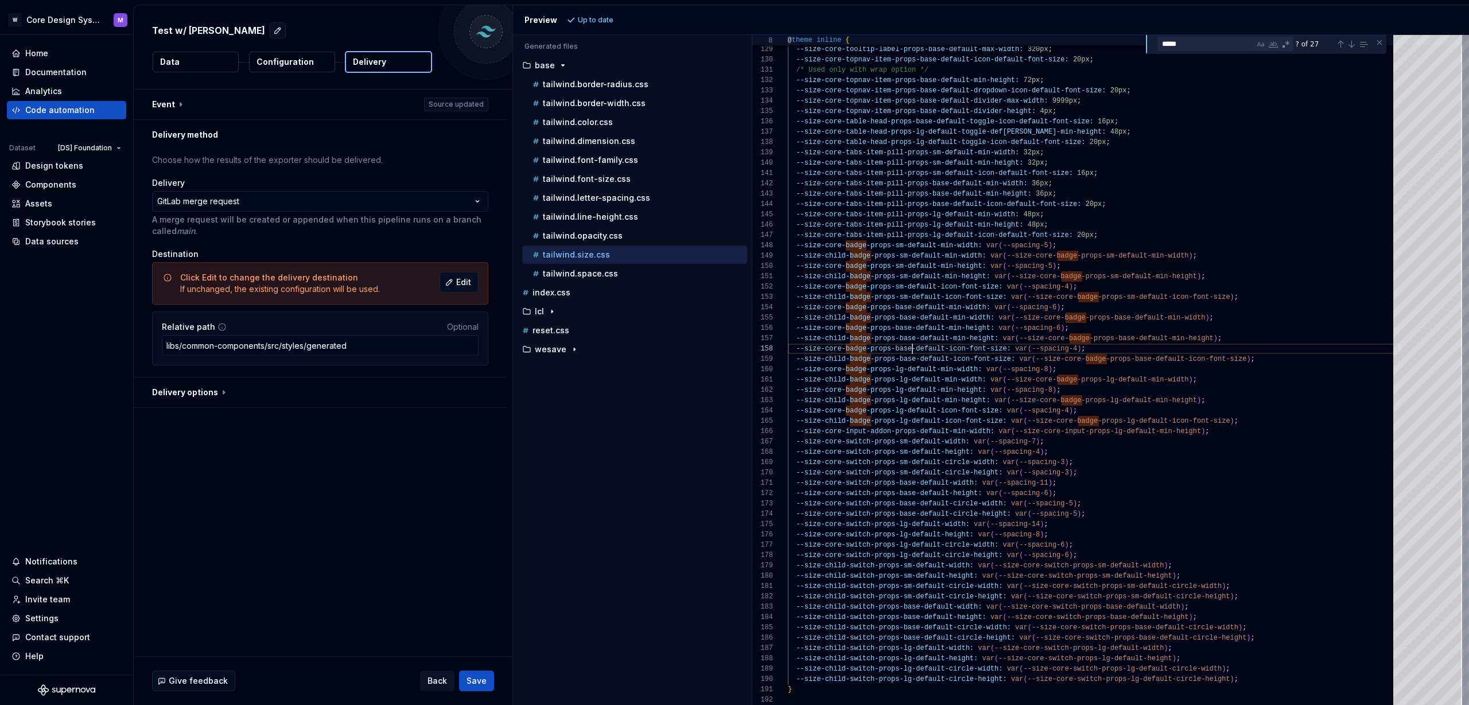
scroll to position [62, 125]
click at [913, 353] on span "--size-core- badge -props-base-default-icon-font-size: var ( --spacing-4 ) ;" at bounding box center [937, 349] width 298 height 10
drag, startPoint x: 598, startPoint y: 274, endPoint x: 714, endPoint y: 289, distance: 116.9
click at [598, 274] on p "tailwind.space.css" at bounding box center [580, 273] width 75 height 9
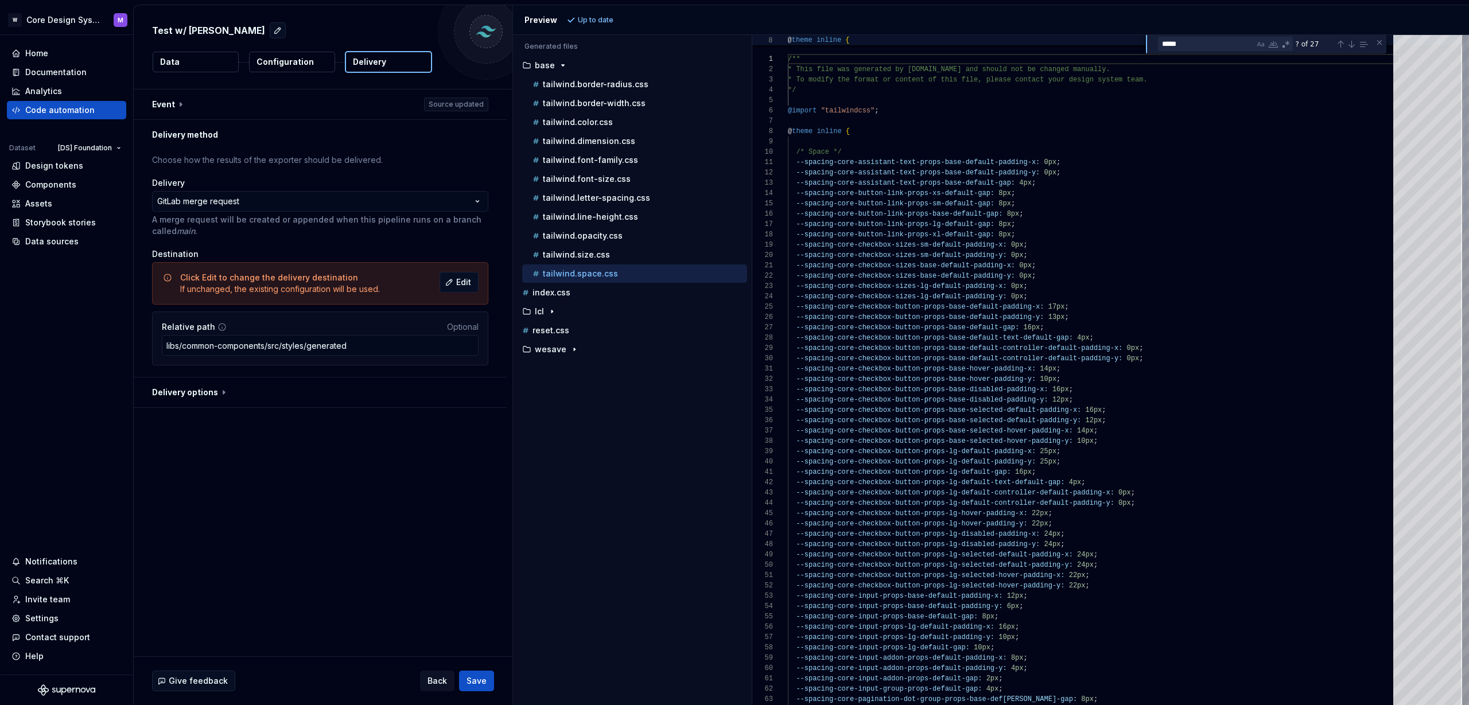
scroll to position [103, 0]
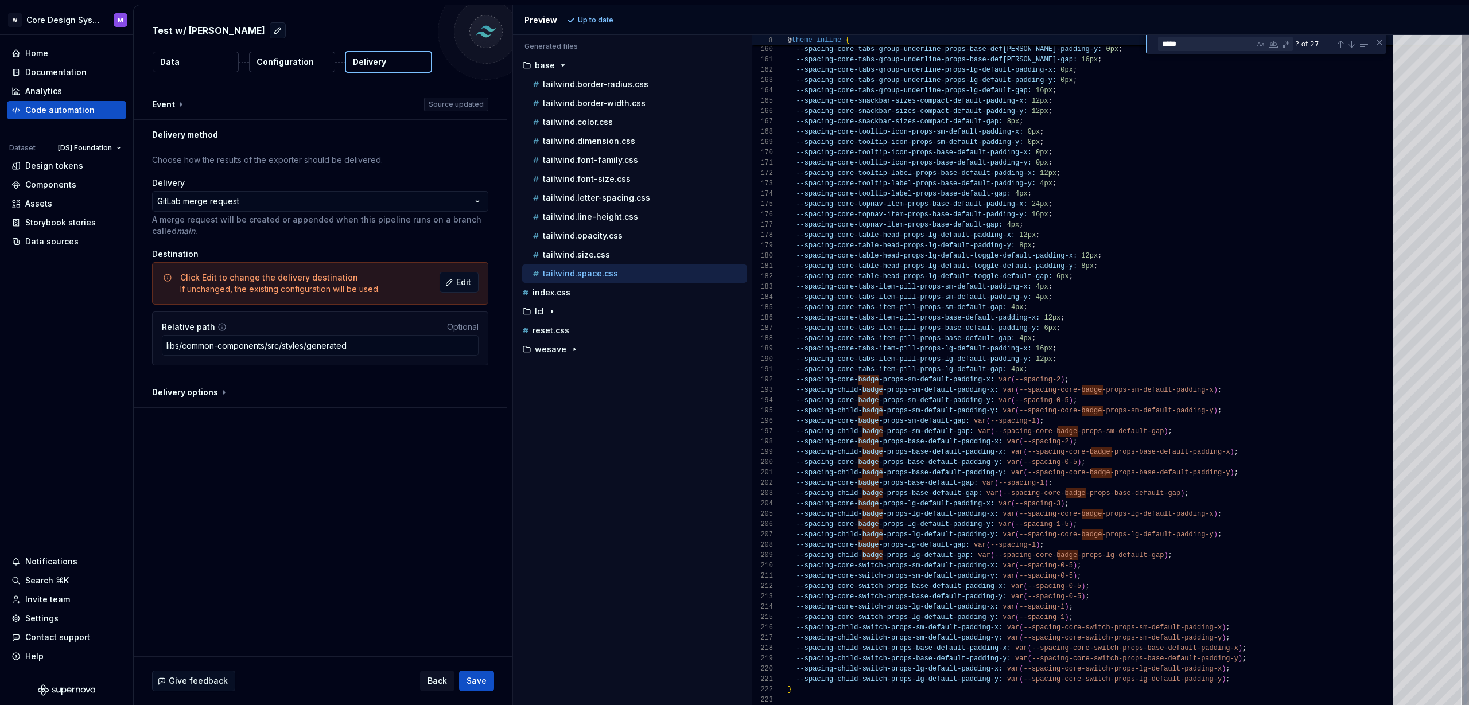
click at [983, 523] on span "-props-lg-default-padding-y:" at bounding box center [936, 524] width 116 height 8
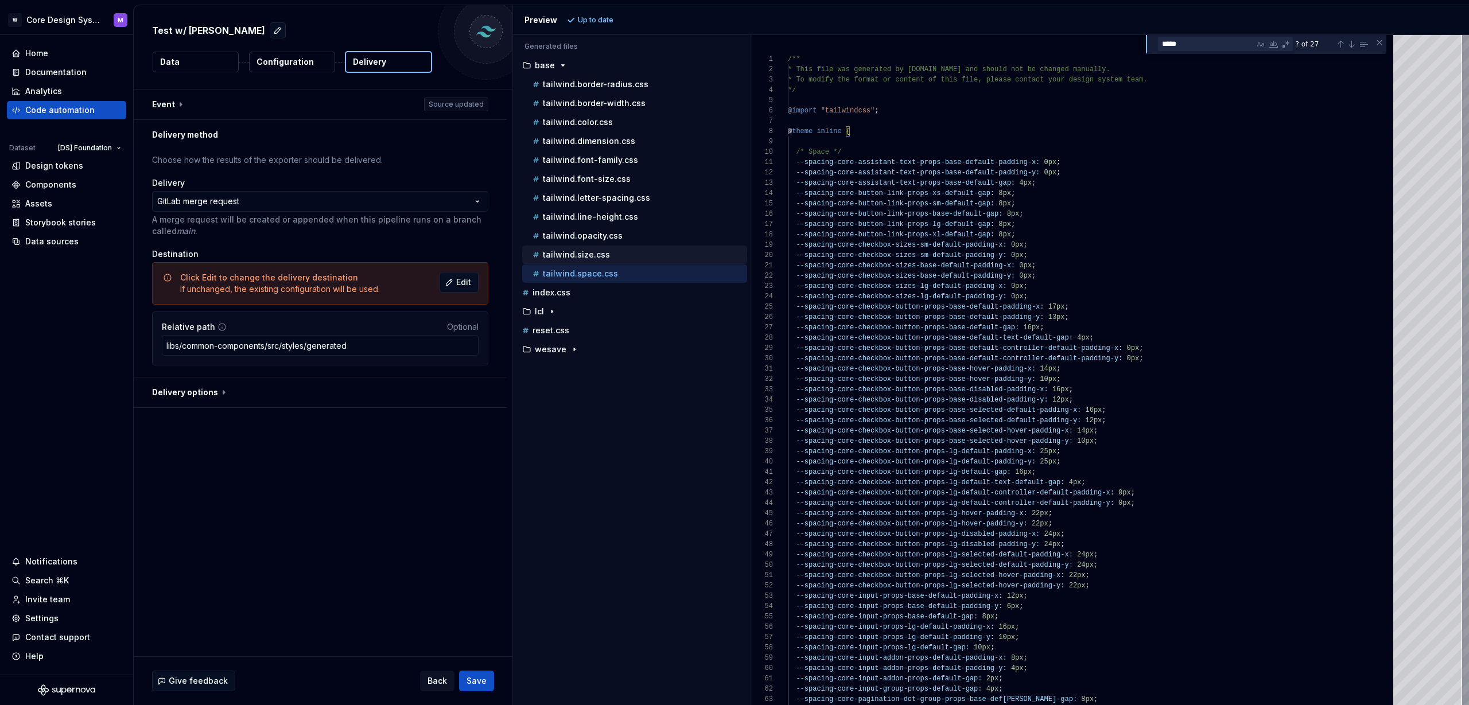
click at [599, 257] on p "tailwind.size.css" at bounding box center [576, 254] width 67 height 9
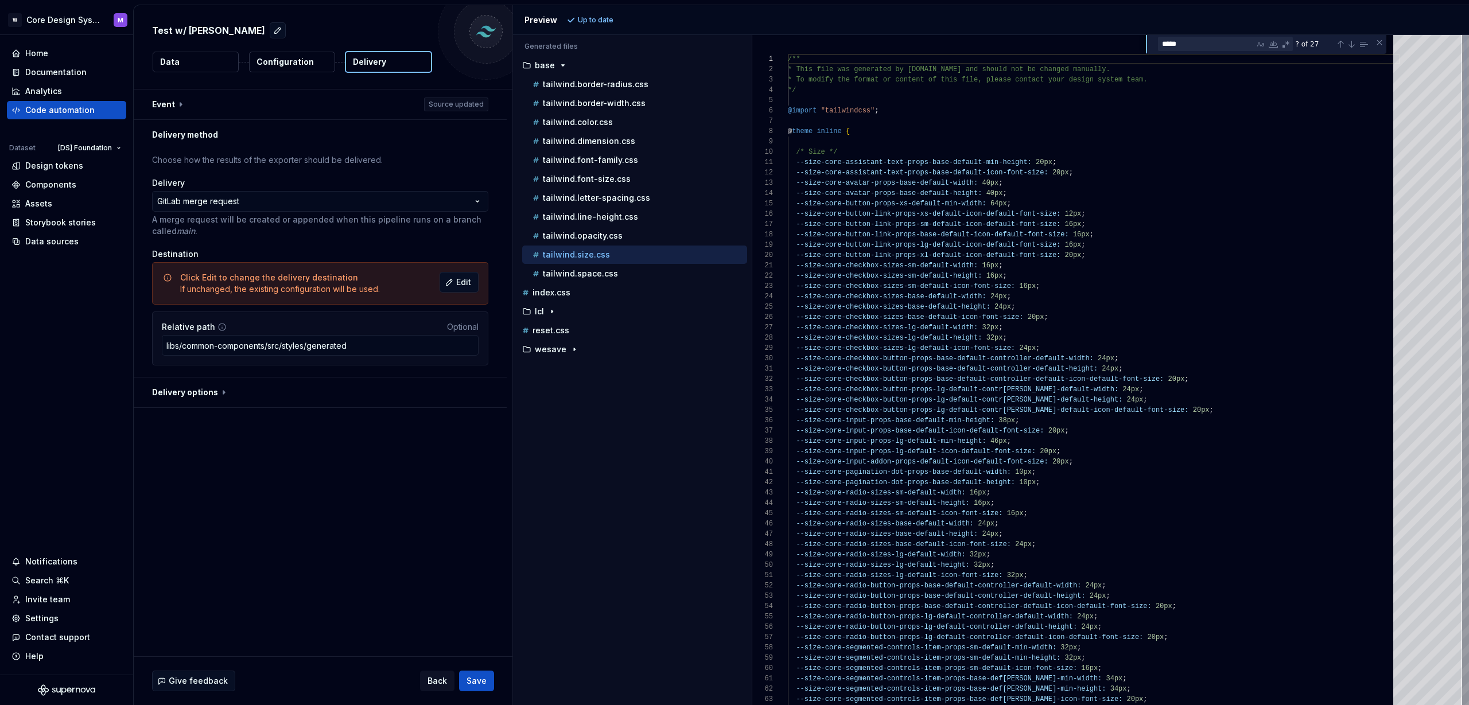
scroll to position [103, 0]
click at [602, 274] on p "tailwind.space.css" at bounding box center [580, 273] width 75 height 9
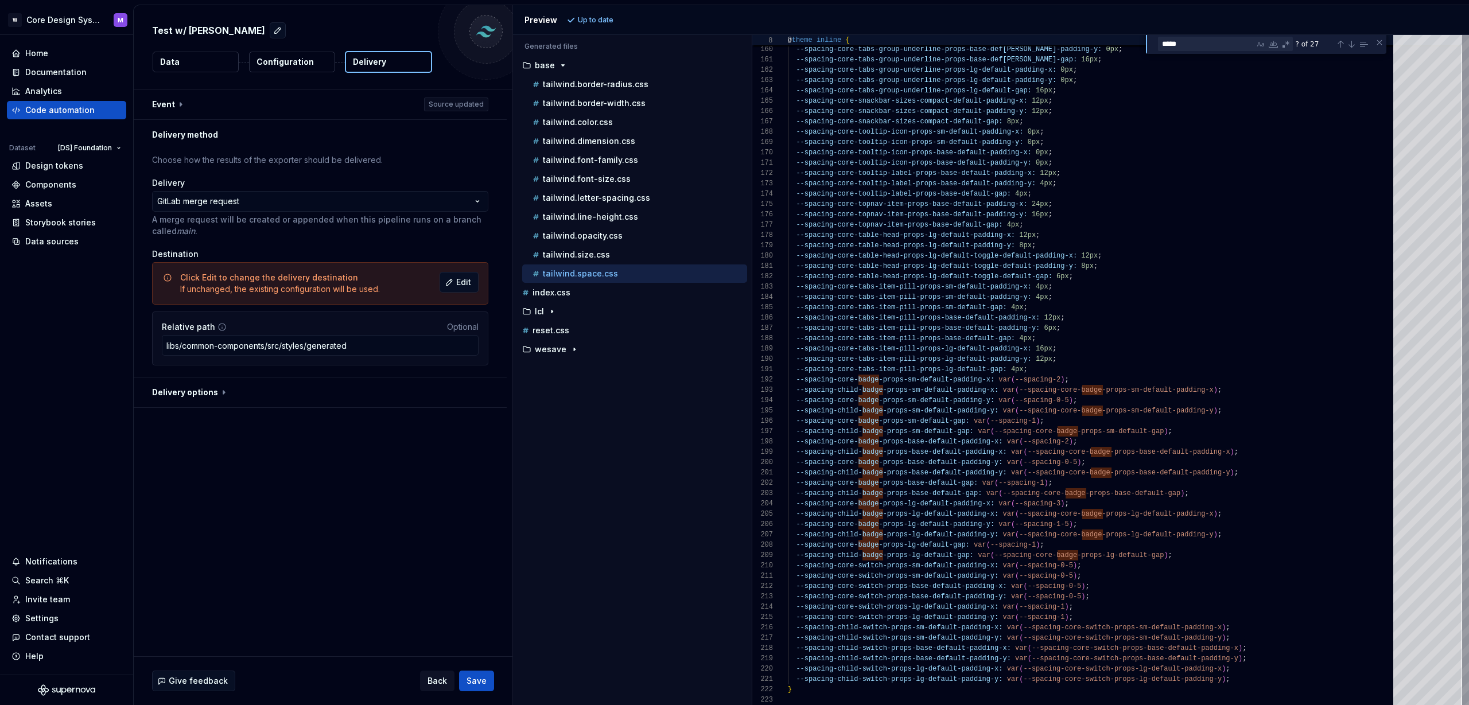
click at [628, 265] on div "tailwind.space.css" at bounding box center [634, 274] width 225 height 18
click at [629, 259] on div "tailwind.size.css" at bounding box center [638, 254] width 217 height 11
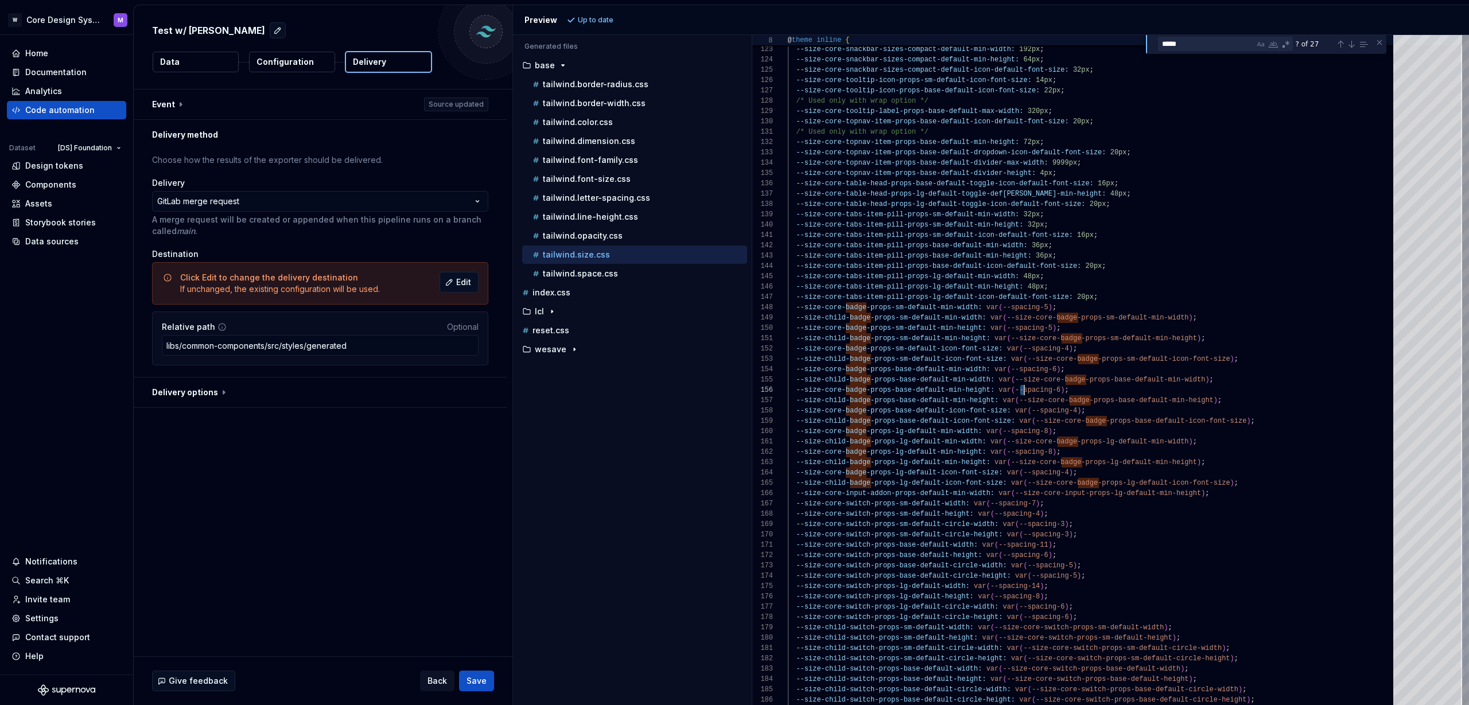
click at [1022, 393] on span "--spacing-6" at bounding box center [1037, 390] width 45 height 8
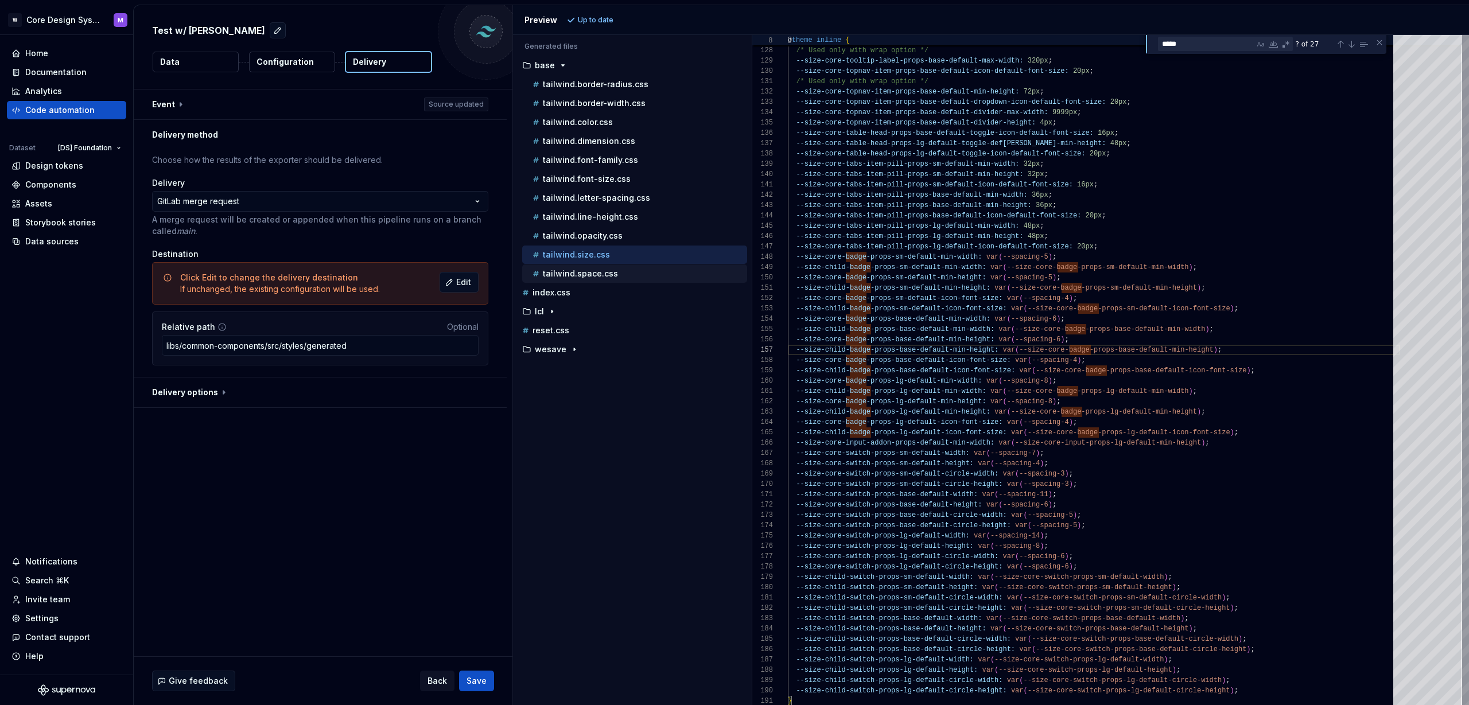
click at [606, 272] on p "tailwind.space.css" at bounding box center [580, 273] width 75 height 9
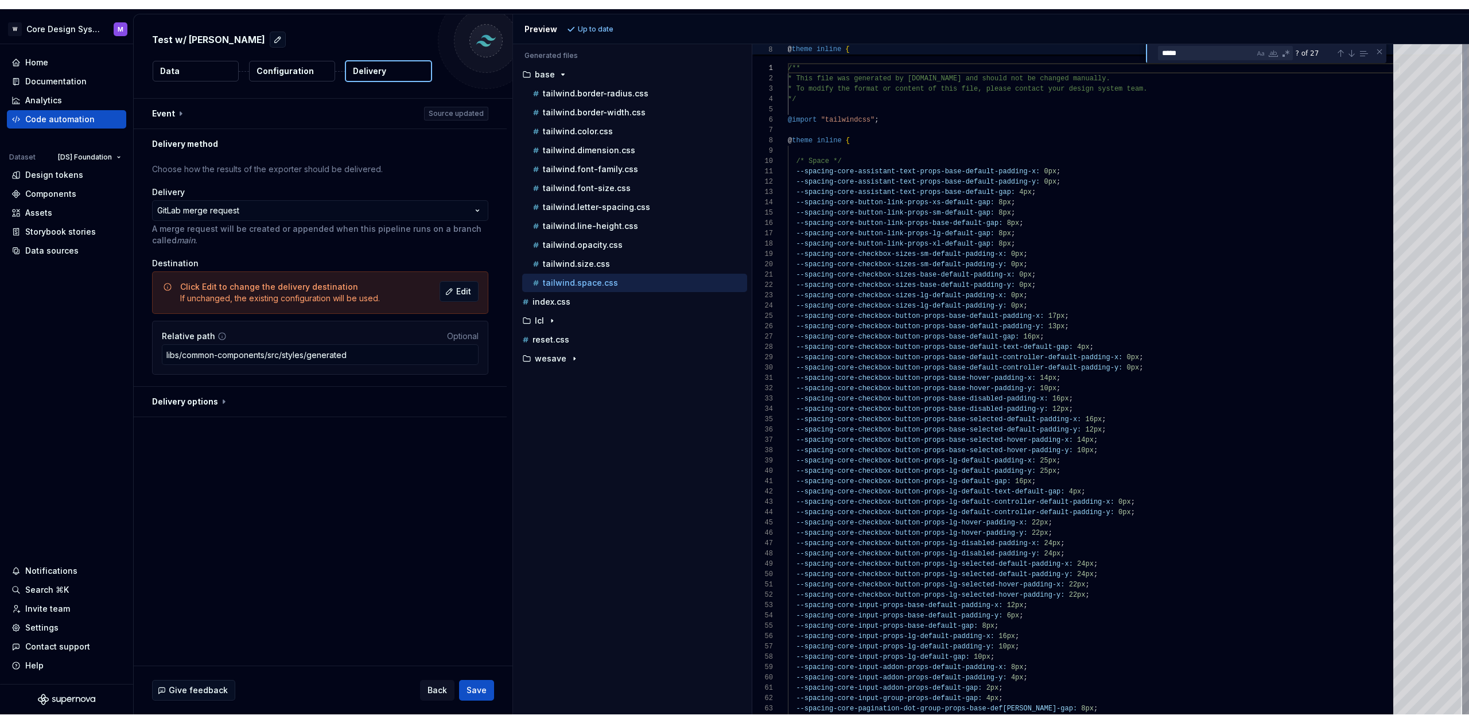
scroll to position [103, 0]
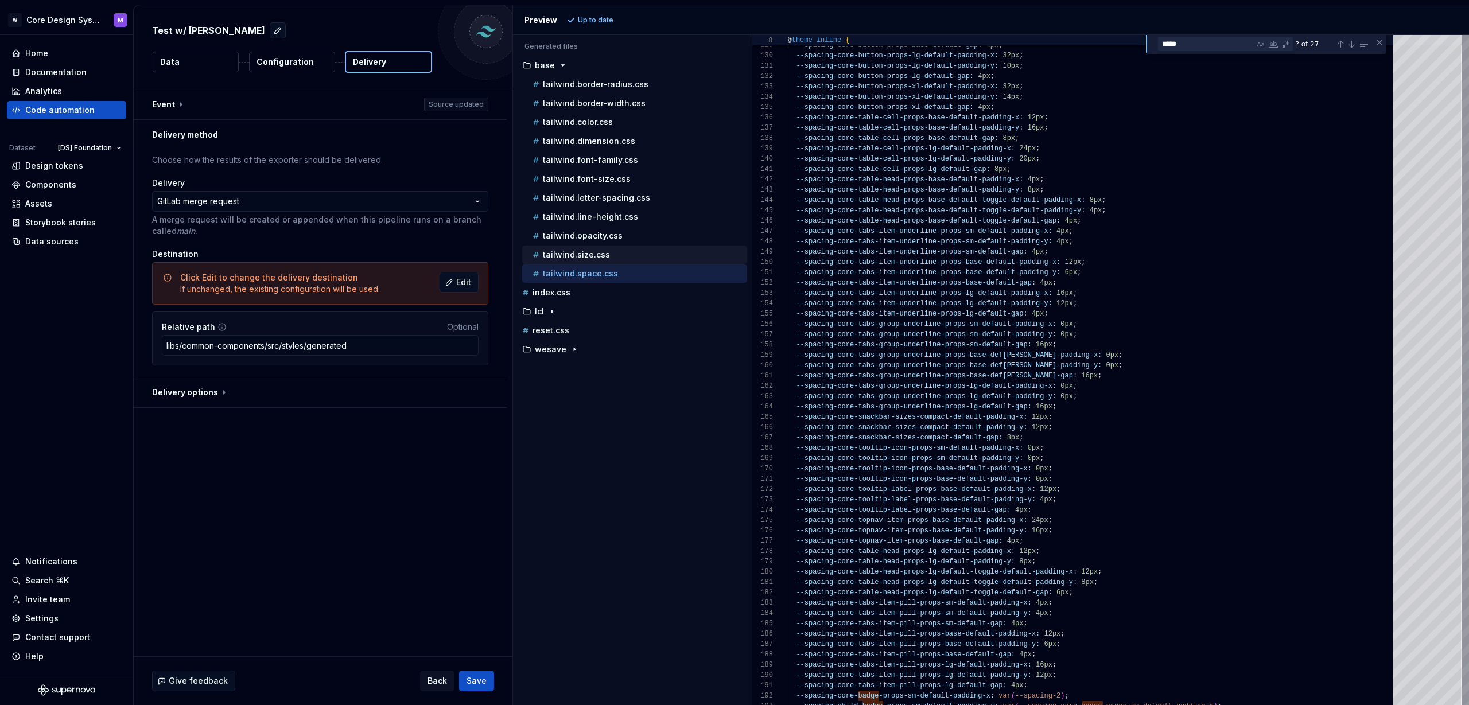
click at [599, 252] on p "tailwind.size.css" at bounding box center [576, 254] width 67 height 9
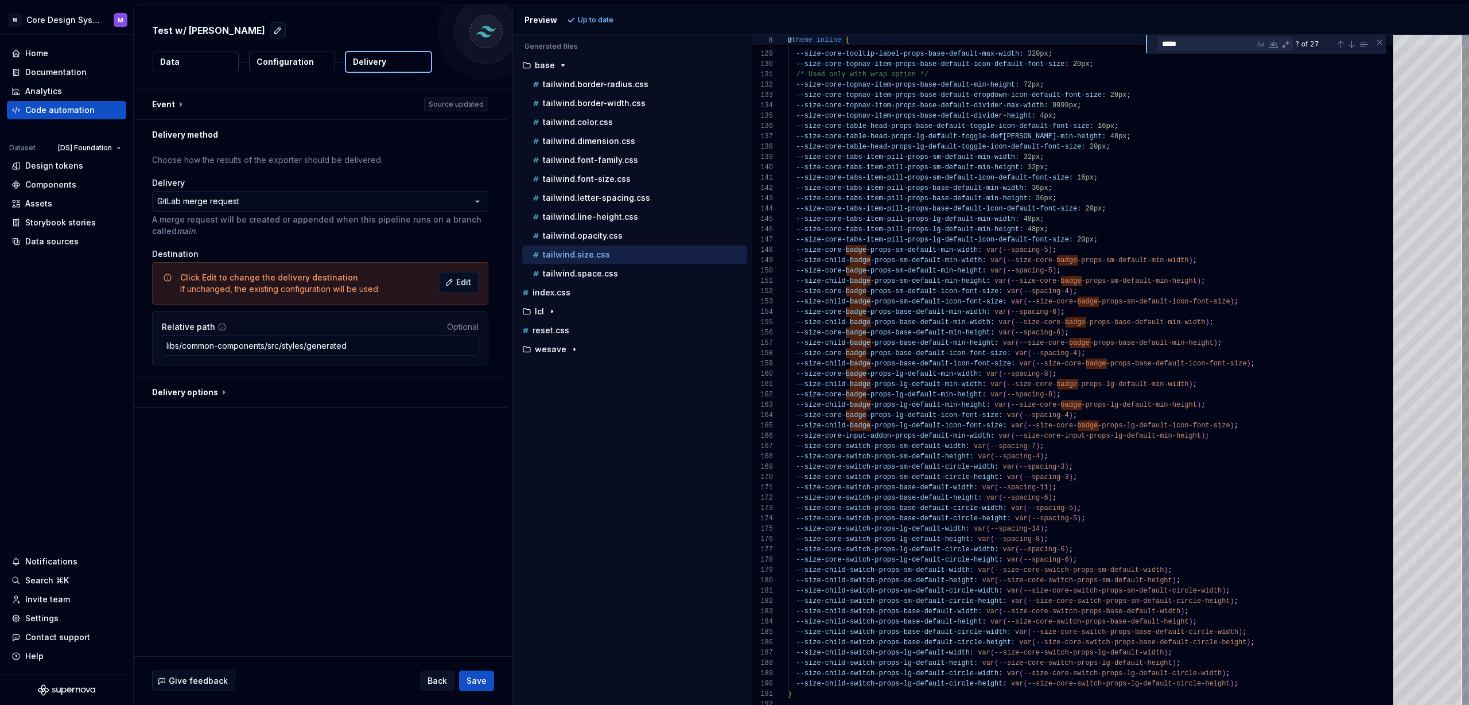
click at [1379, 44] on div "Close (Escape)" at bounding box center [1379, 42] width 9 height 9
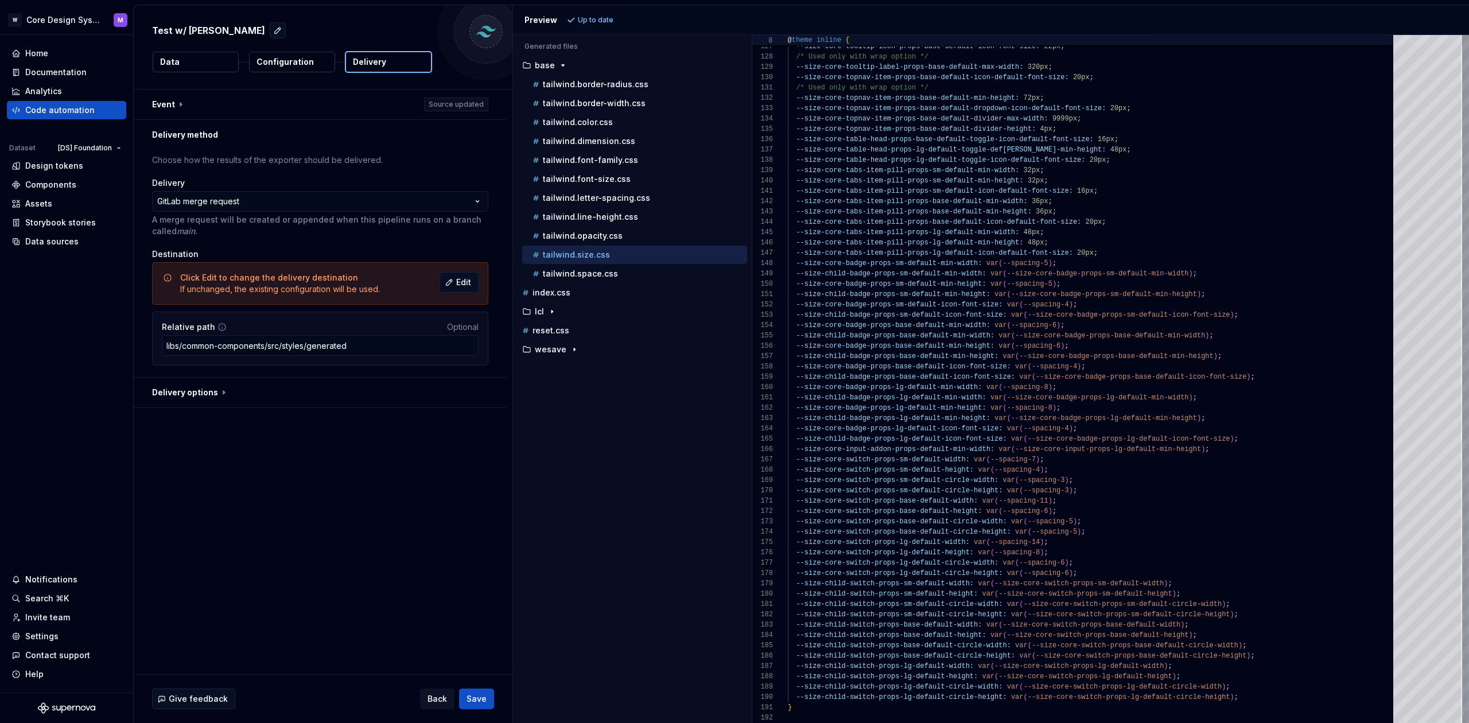
click at [1021, 550] on span "--spacing-8" at bounding box center [1016, 553] width 45 height 8
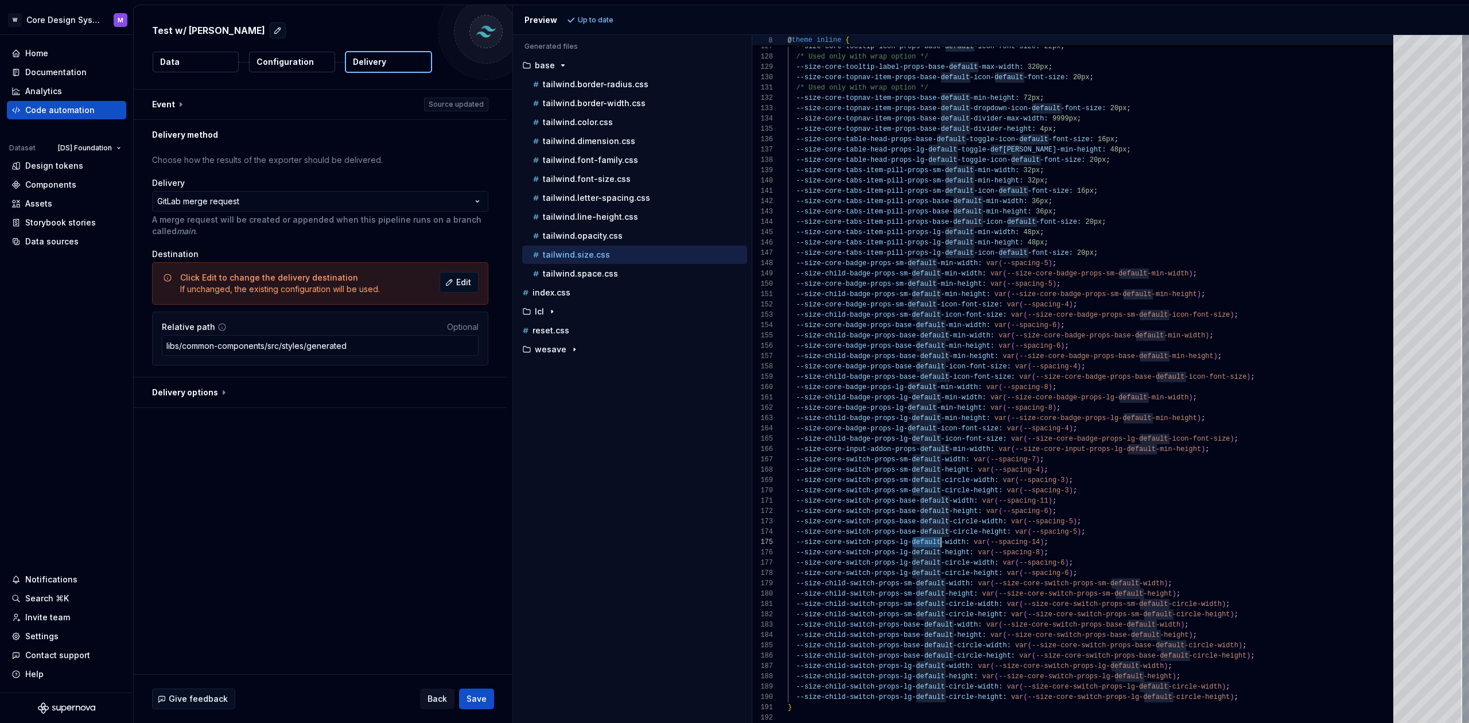
click at [920, 544] on span "--size-core-switch-props-lg-default-width:" at bounding box center [882, 542] width 173 height 8
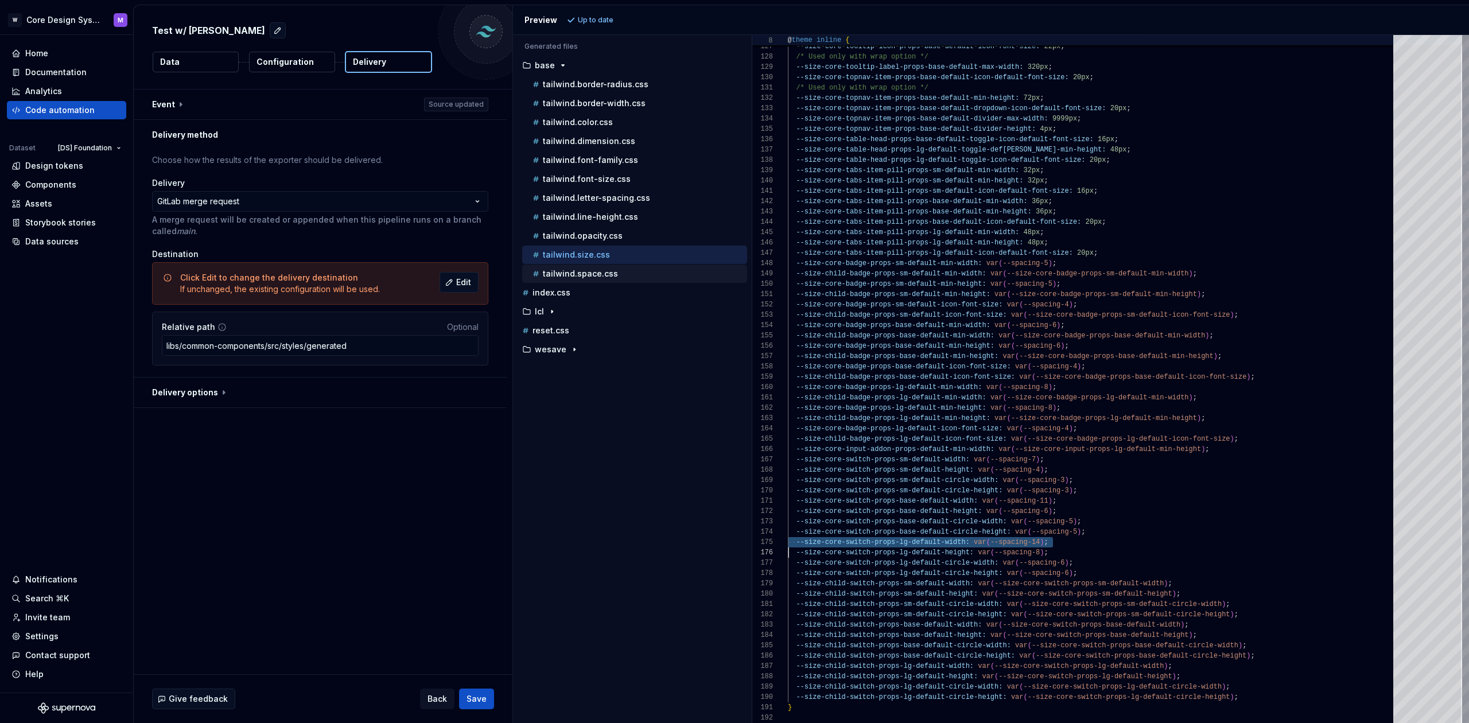
click at [644, 282] on div "tailwind.space.css" at bounding box center [634, 274] width 225 height 18
click at [644, 277] on div "tailwind.space.css" at bounding box center [638, 273] width 217 height 11
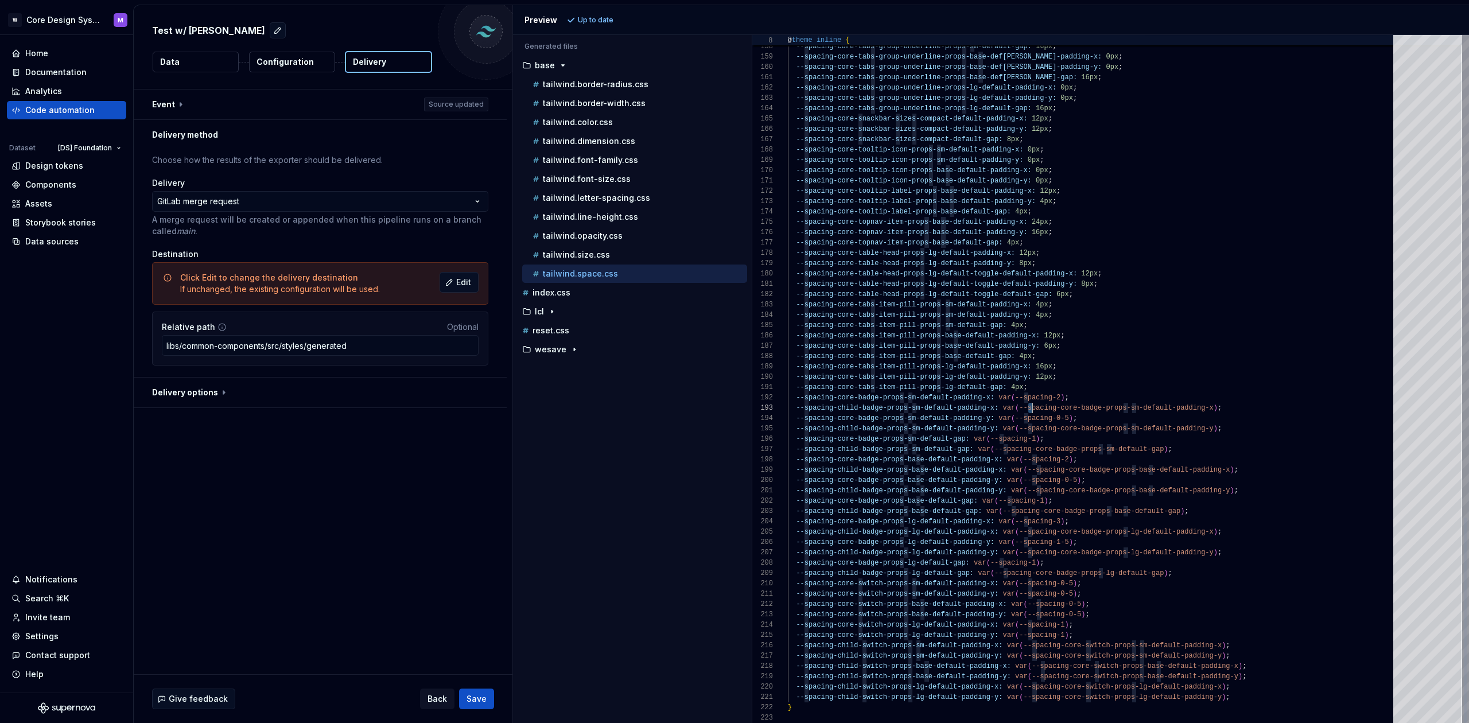
scroll to position [21, 266]
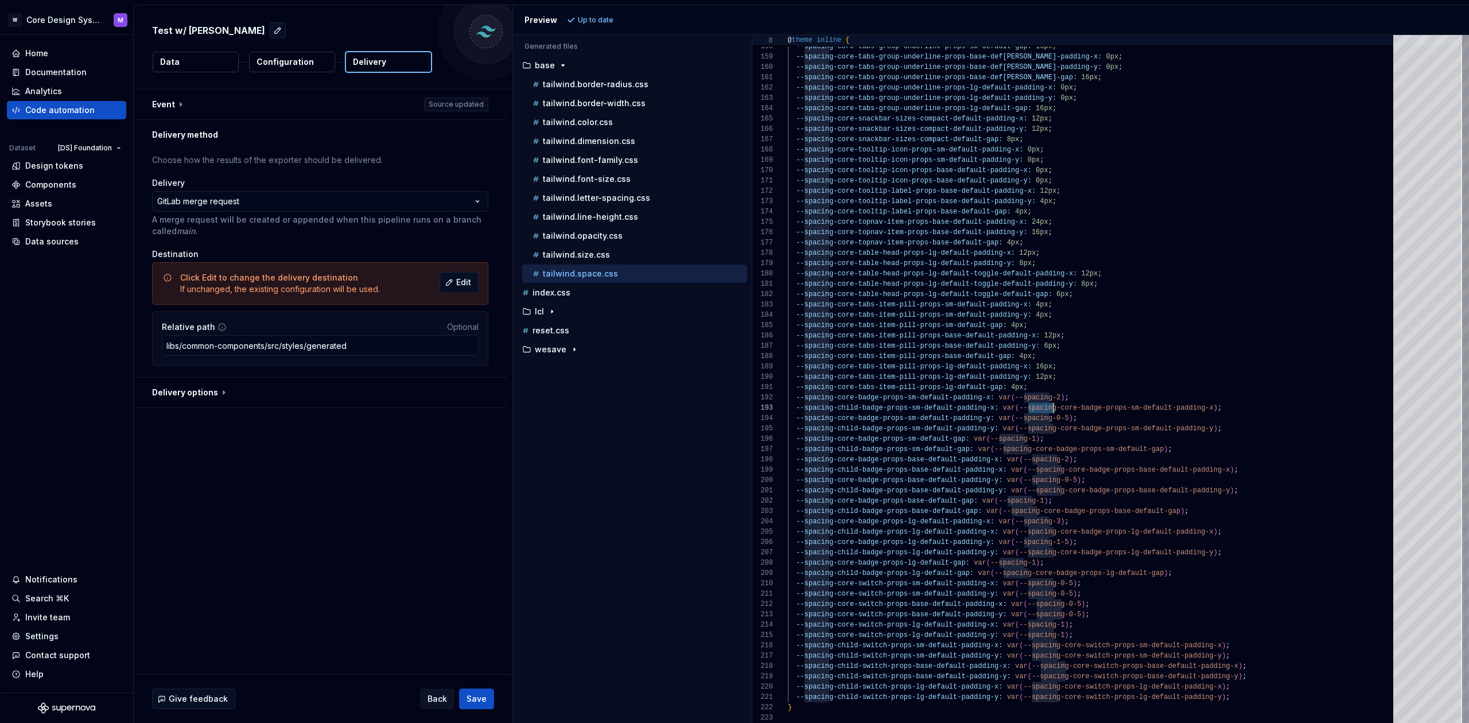
drag, startPoint x: 1032, startPoint y: 409, endPoint x: 884, endPoint y: 368, distance: 153.0
click at [1052, 409] on span "--spacing-core-badge-props-sm-default-padding-x" at bounding box center [1116, 408] width 194 height 8
click at [621, 248] on div "tailwind.size.css" at bounding box center [634, 255] width 225 height 18
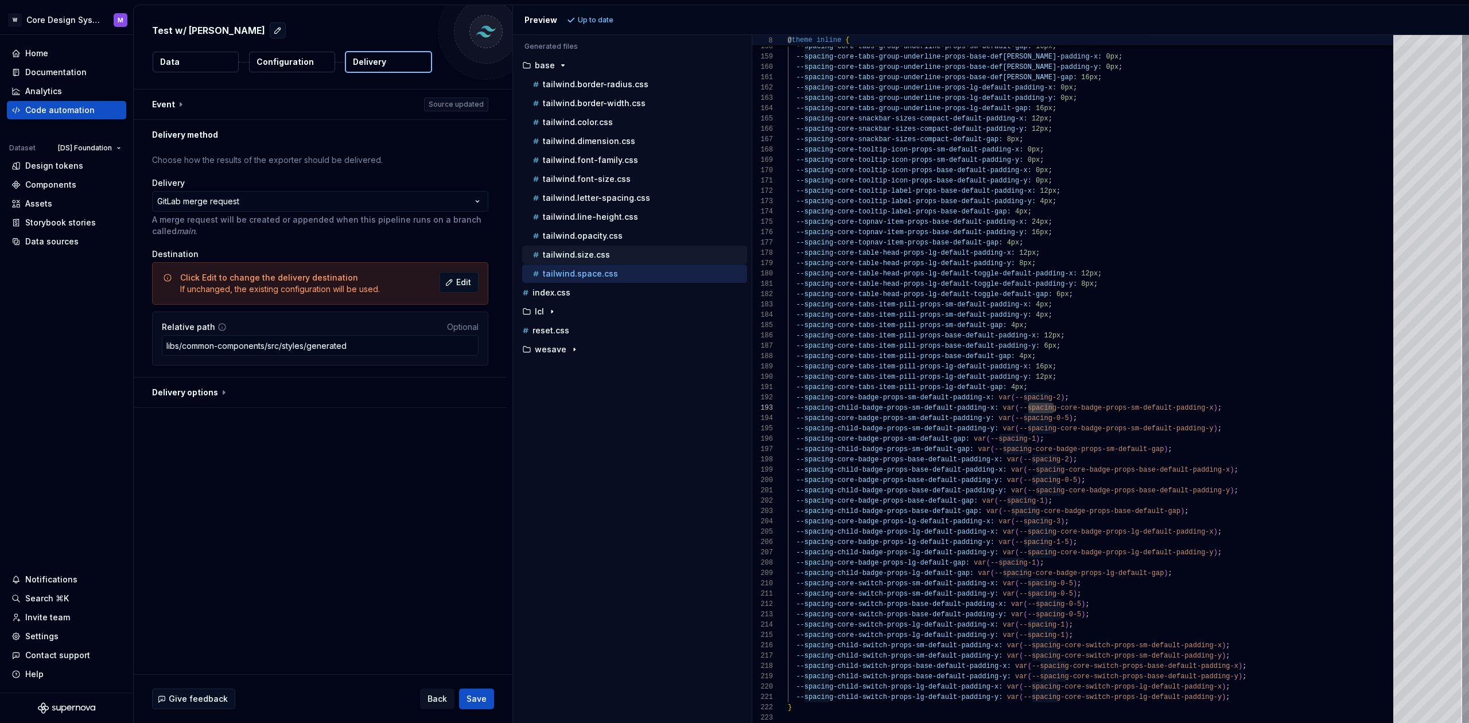
click at [551, 256] on p "tailwind.size.css" at bounding box center [576, 254] width 67 height 9
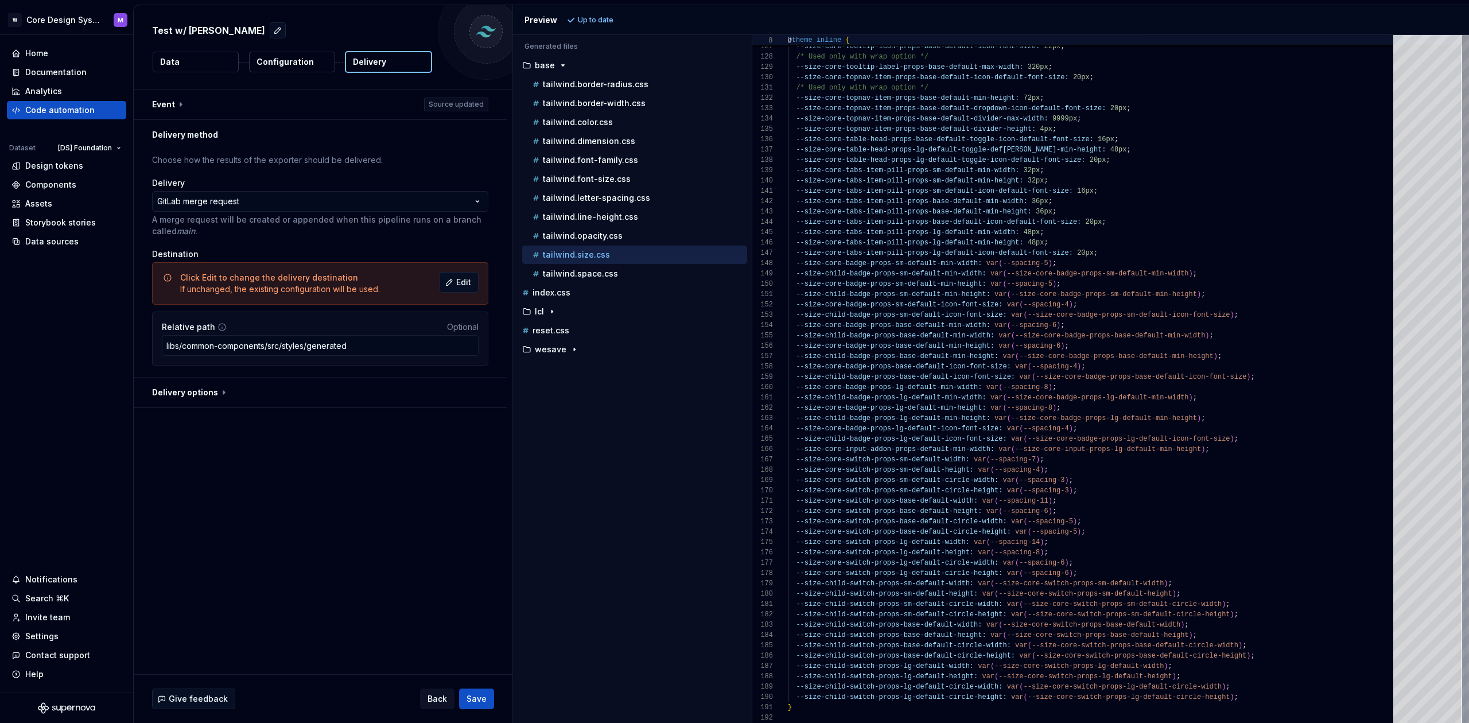
click at [1042, 427] on span "--spacing-4" at bounding box center [1045, 429] width 45 height 8
click at [1043, 427] on span "--spacing-4" at bounding box center [1045, 429] width 45 height 8
drag, startPoint x: 1010, startPoint y: 427, endPoint x: 1024, endPoint y: 427, distance: 14.3
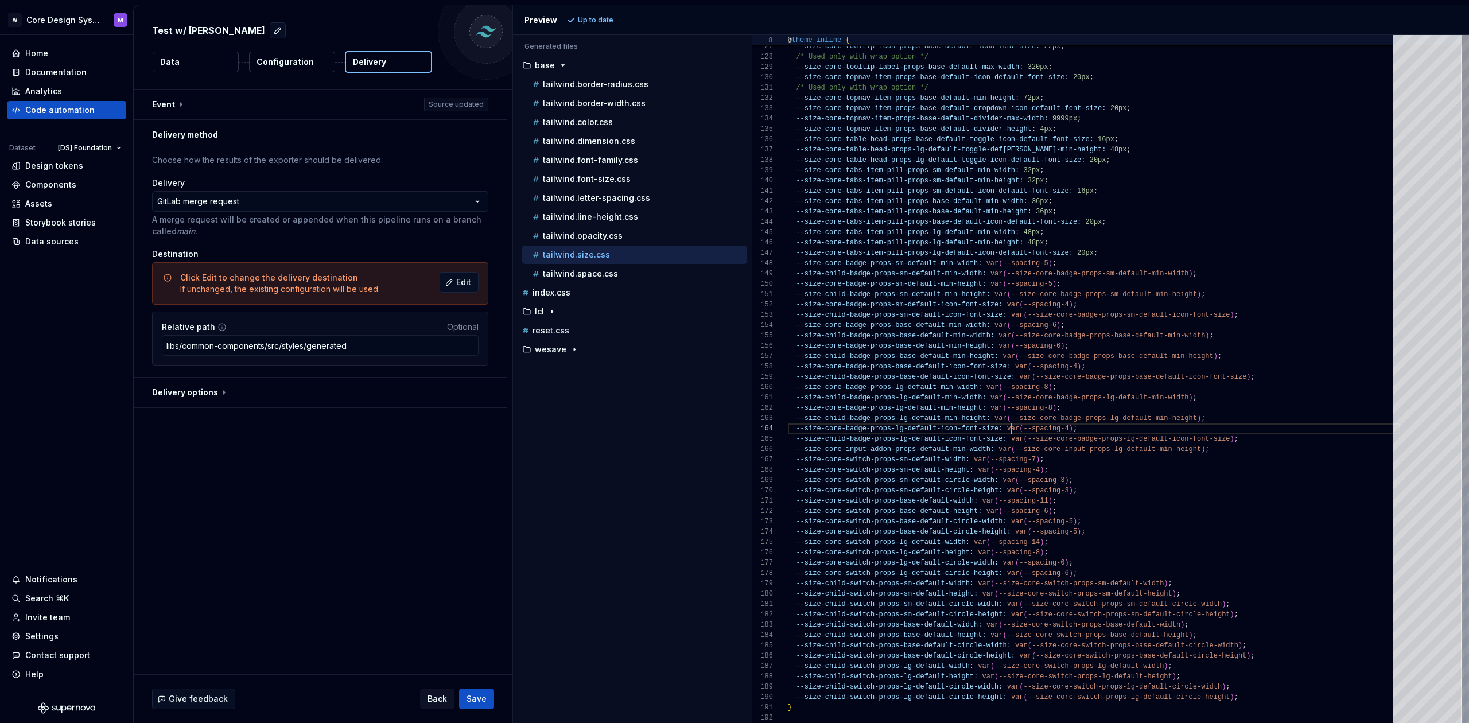
click at [1018, 427] on span "var" at bounding box center [1012, 429] width 13 height 8
drag, startPoint x: 1029, startPoint y: 429, endPoint x: 1068, endPoint y: 430, distance: 38.5
click at [1068, 430] on span "--spacing-4" at bounding box center [1045, 429] width 45 height 8
drag, startPoint x: 1048, startPoint y: 479, endPoint x: 1018, endPoint y: 464, distance: 33.9
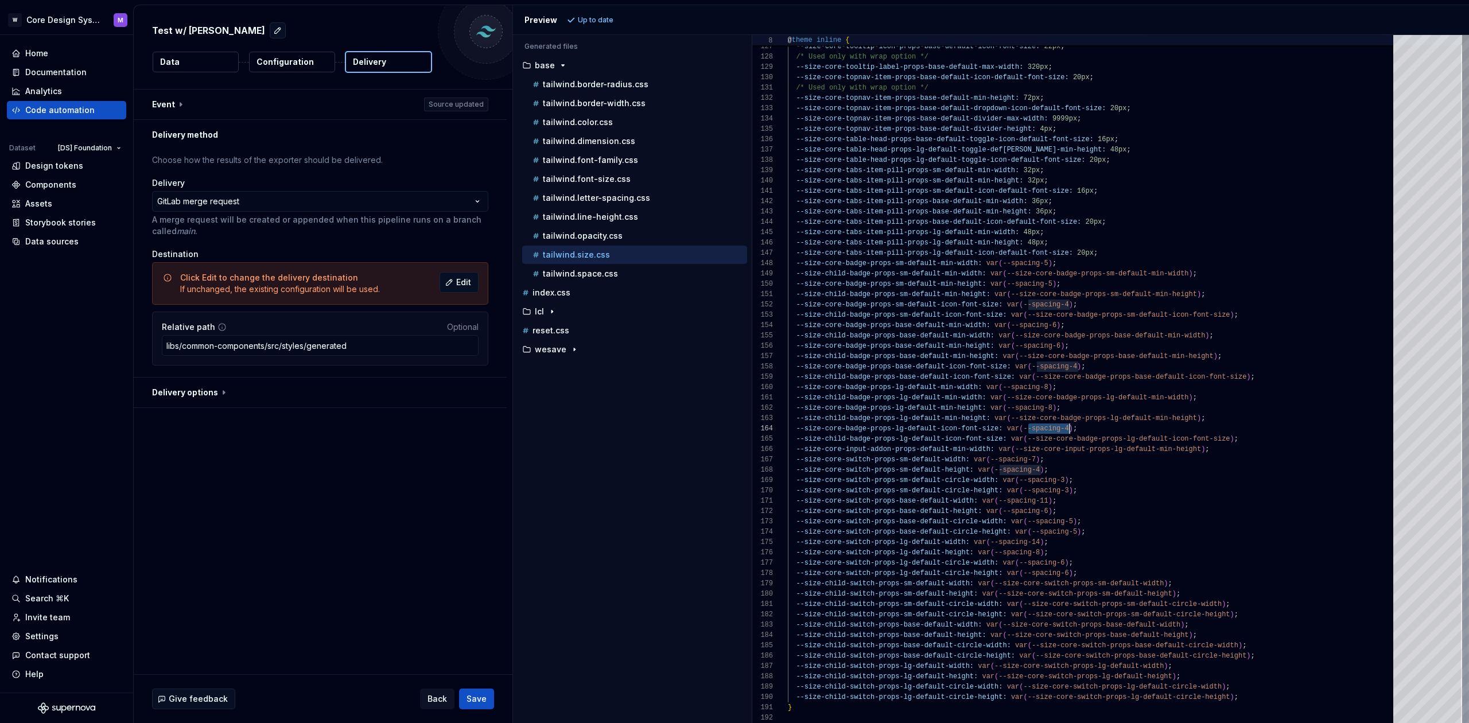
click at [1047, 480] on span "--spacing-3" at bounding box center [1041, 480] width 45 height 8
click at [1052, 430] on span "--spacing-4" at bounding box center [1045, 429] width 45 height 8
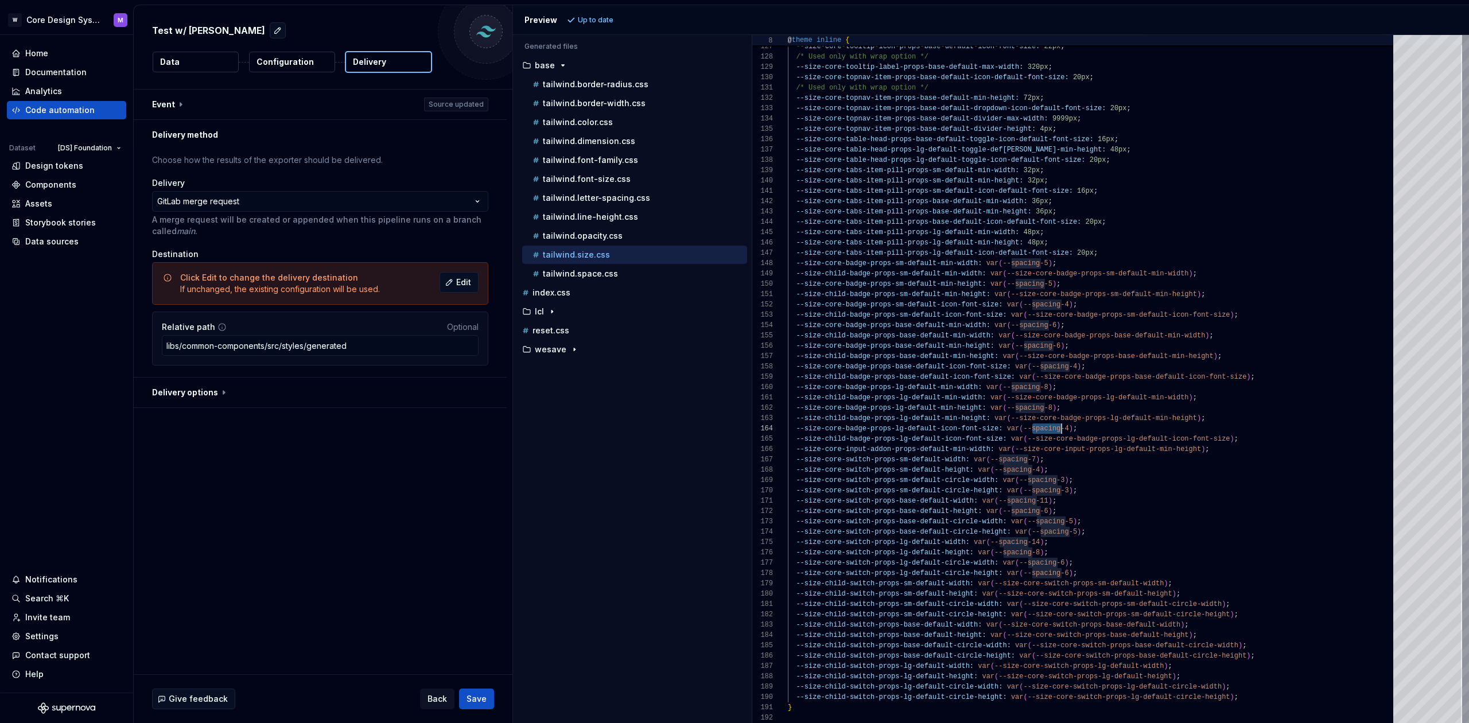
scroll to position [31, 0]
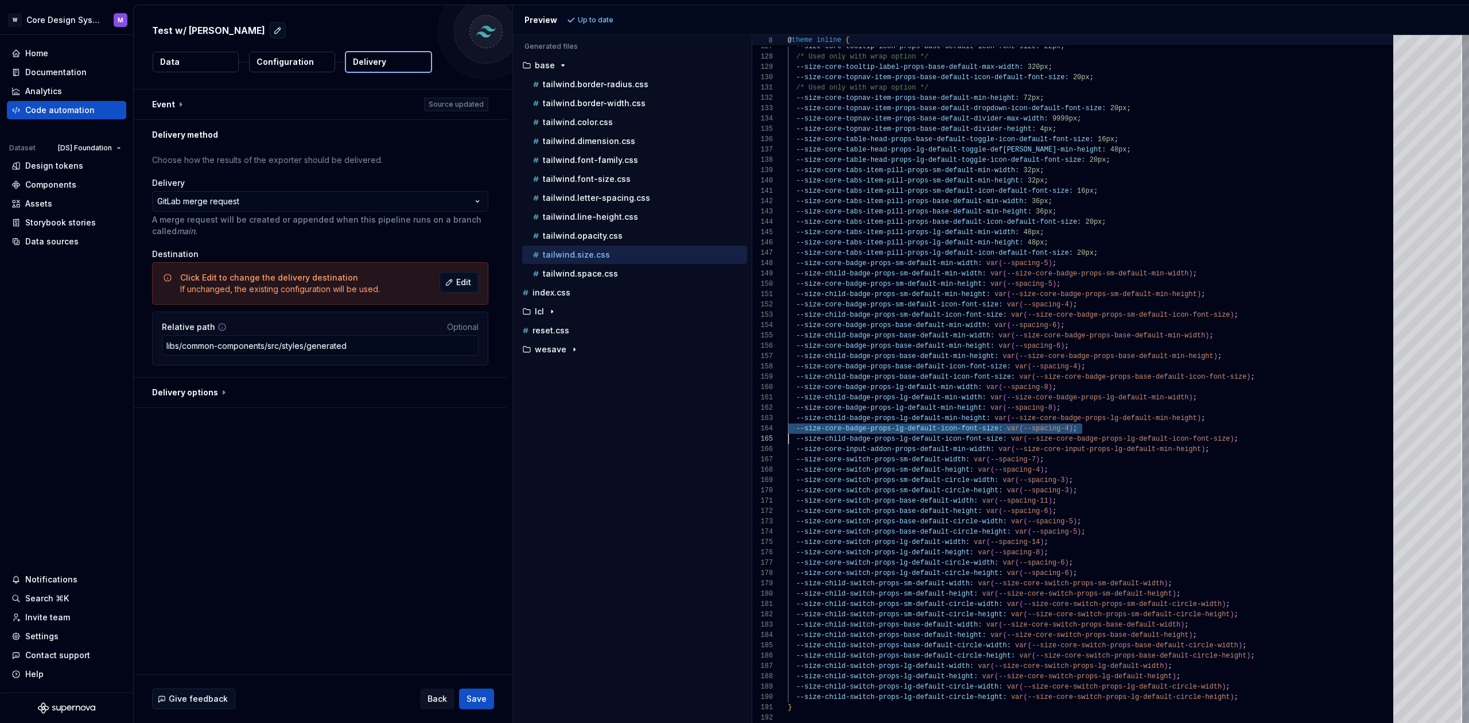
click at [1047, 428] on span "--spacing-4" at bounding box center [1045, 429] width 45 height 8
click at [1043, 430] on span "--spacing-4" at bounding box center [1045, 429] width 45 height 8
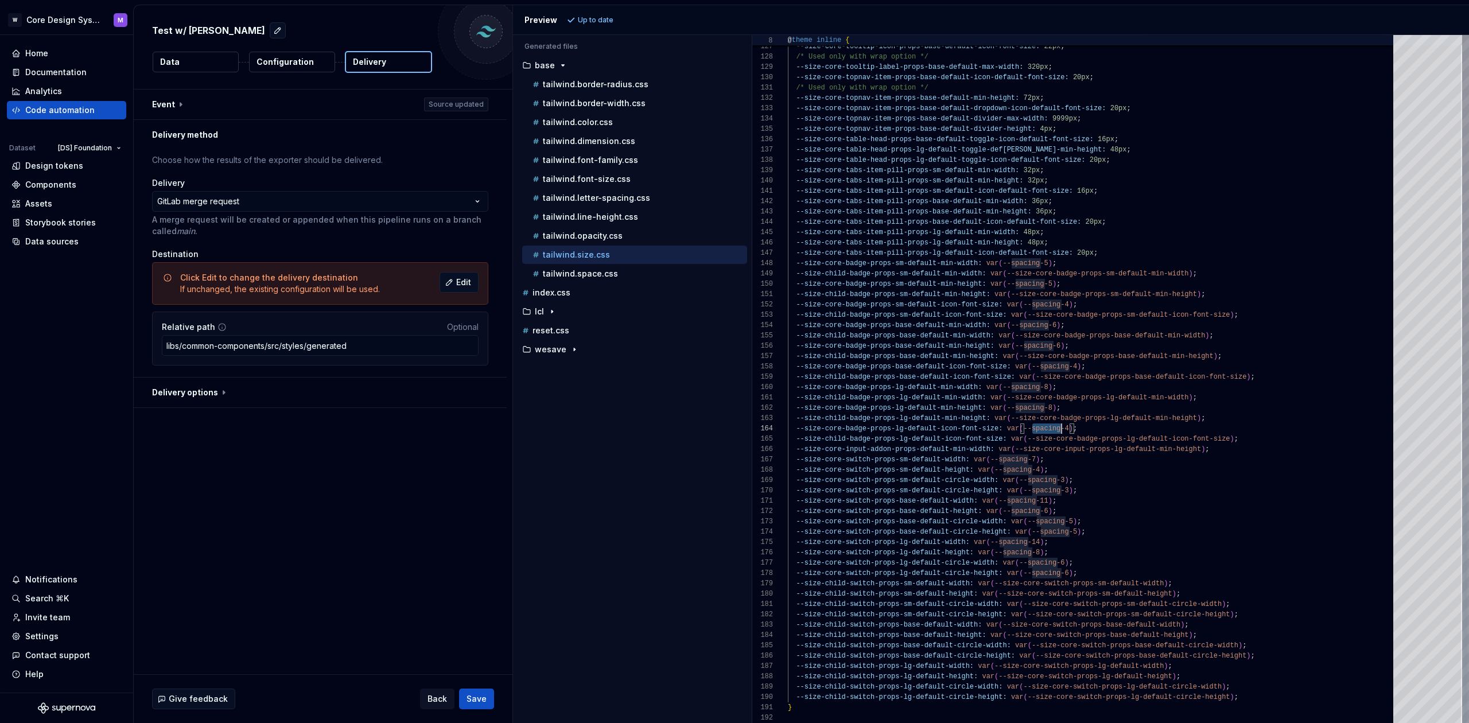
click at [1043, 430] on span "--spacing-4" at bounding box center [1045, 429] width 45 height 8
drag, startPoint x: 1023, startPoint y: 429, endPoint x: 1069, endPoint y: 426, distance: 46.6
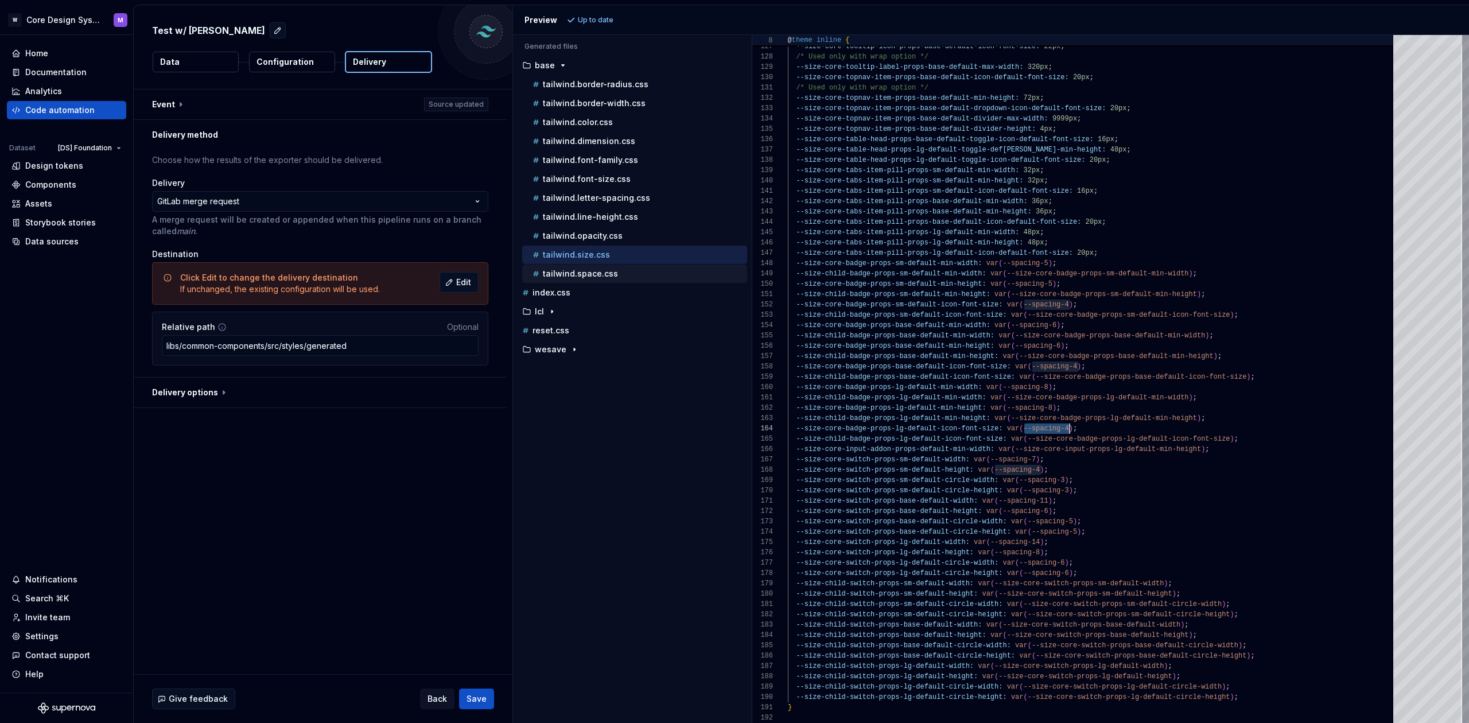
click at [613, 276] on p "tailwind.space.css" at bounding box center [580, 273] width 75 height 9
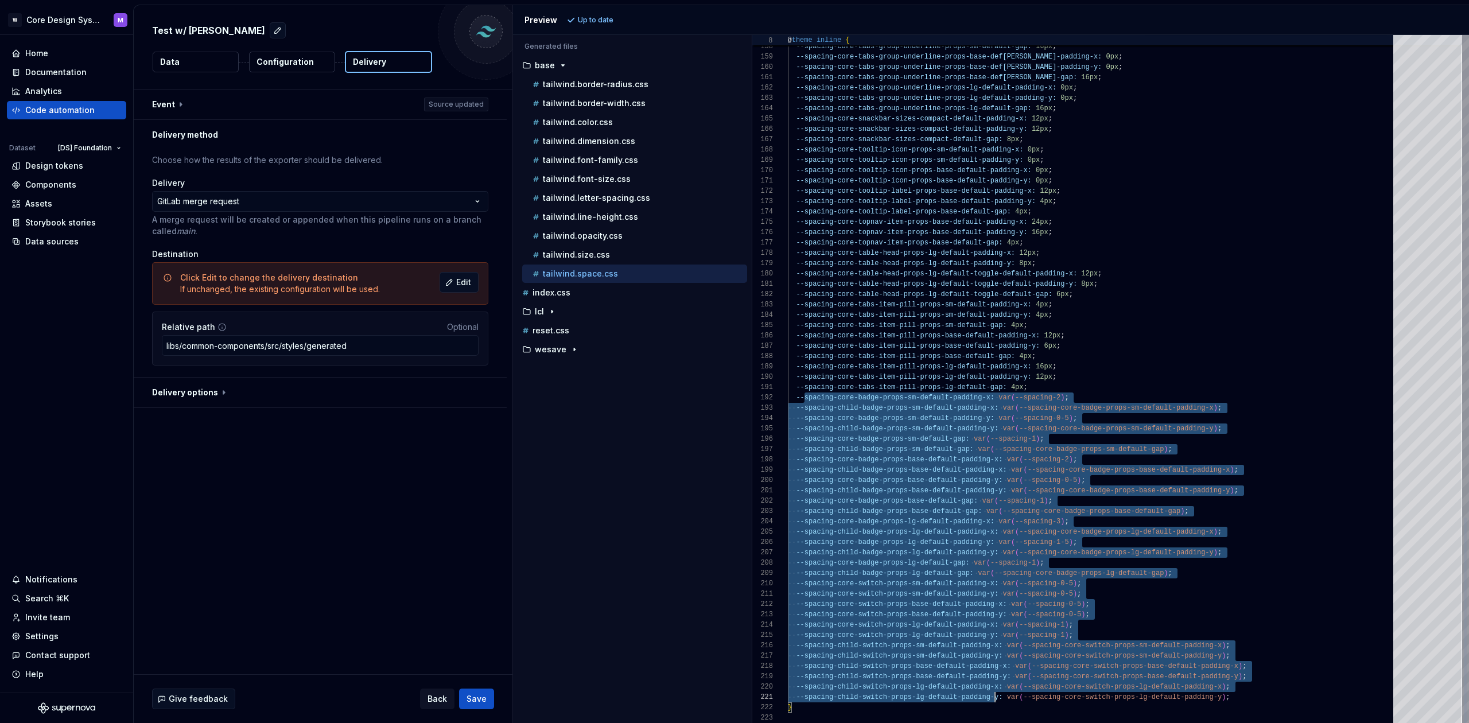
scroll to position [10, 0]
drag, startPoint x: 804, startPoint y: 395, endPoint x: 1041, endPoint y: 764, distance: 438.5
click at [1041, 722] on html "**********" at bounding box center [734, 361] width 1469 height 723
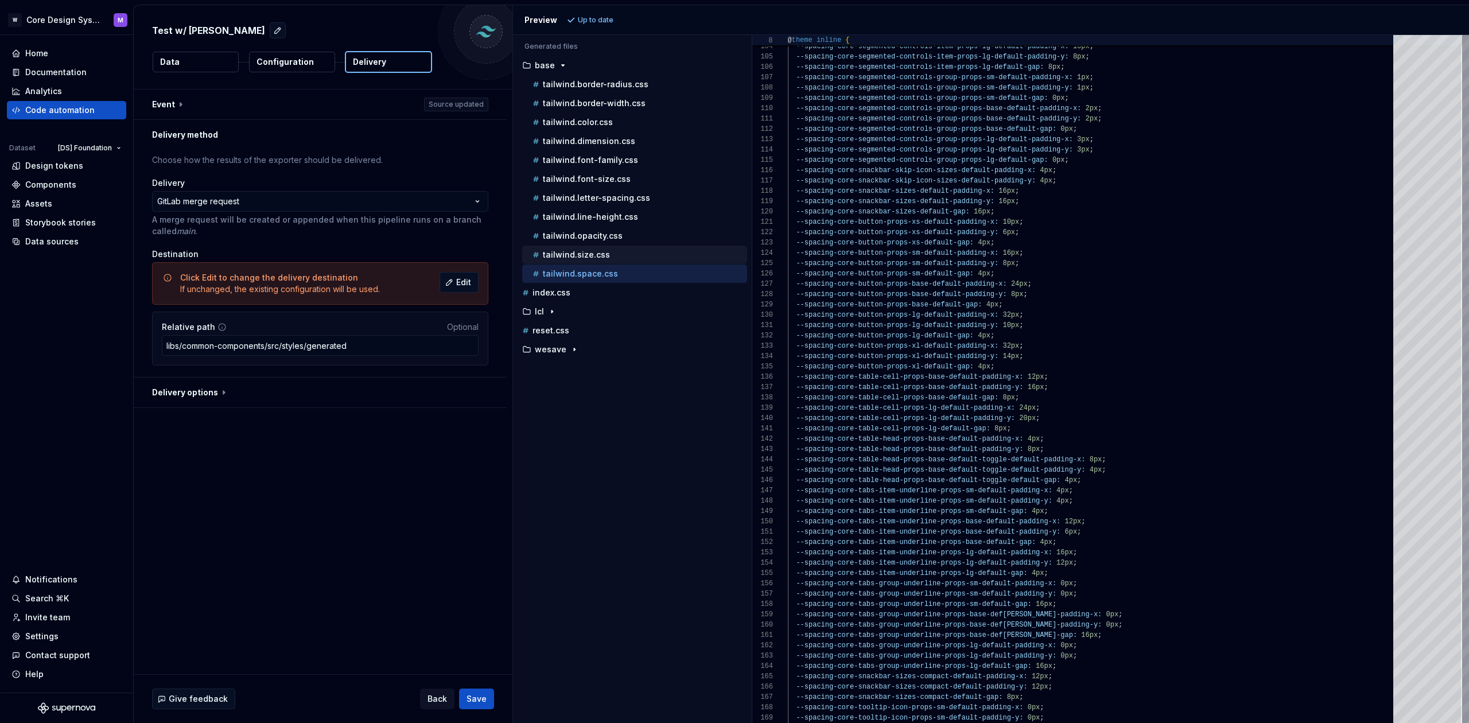
click at [616, 255] on div "tailwind.size.css" at bounding box center [638, 254] width 217 height 11
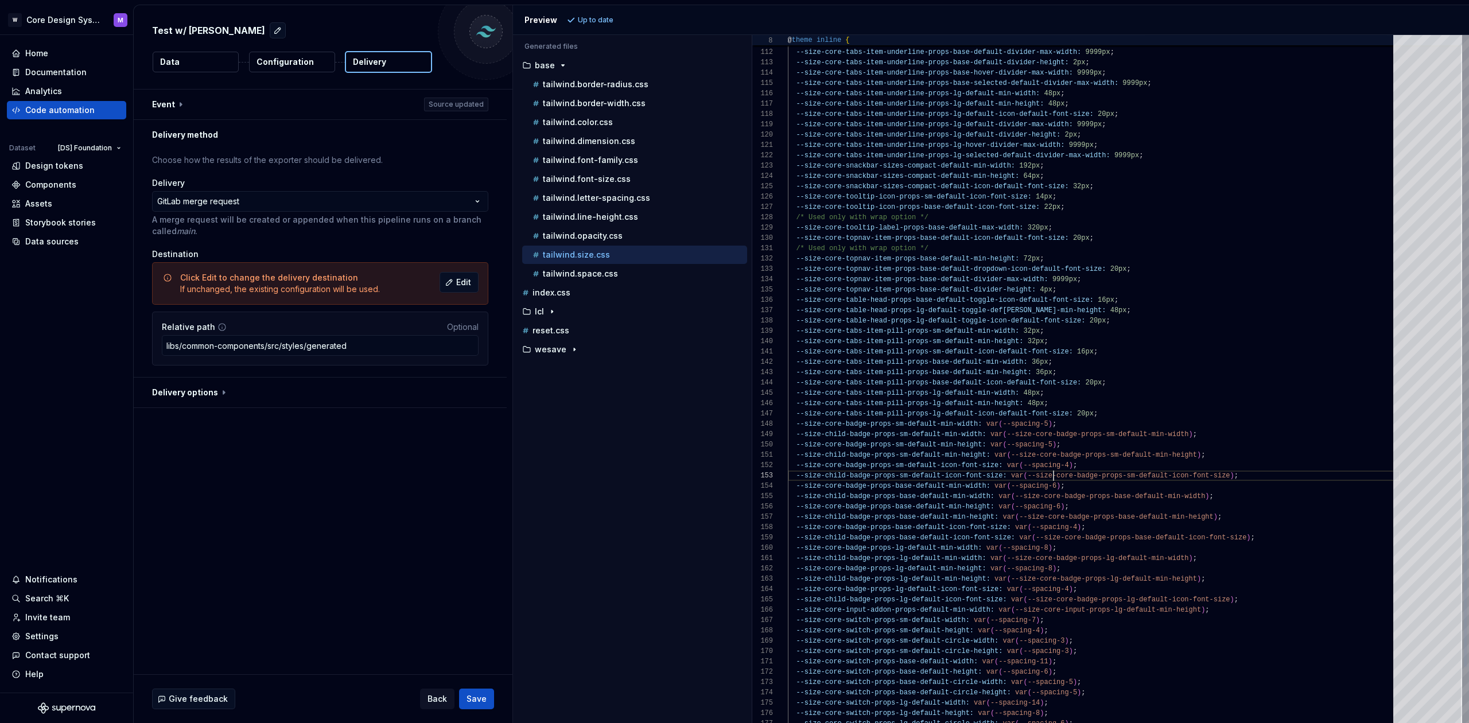
scroll to position [21, 266]
click at [1054, 472] on span "--size-core-badge-props-sm-default-icon-font-size" at bounding box center [1128, 476] width 203 height 8
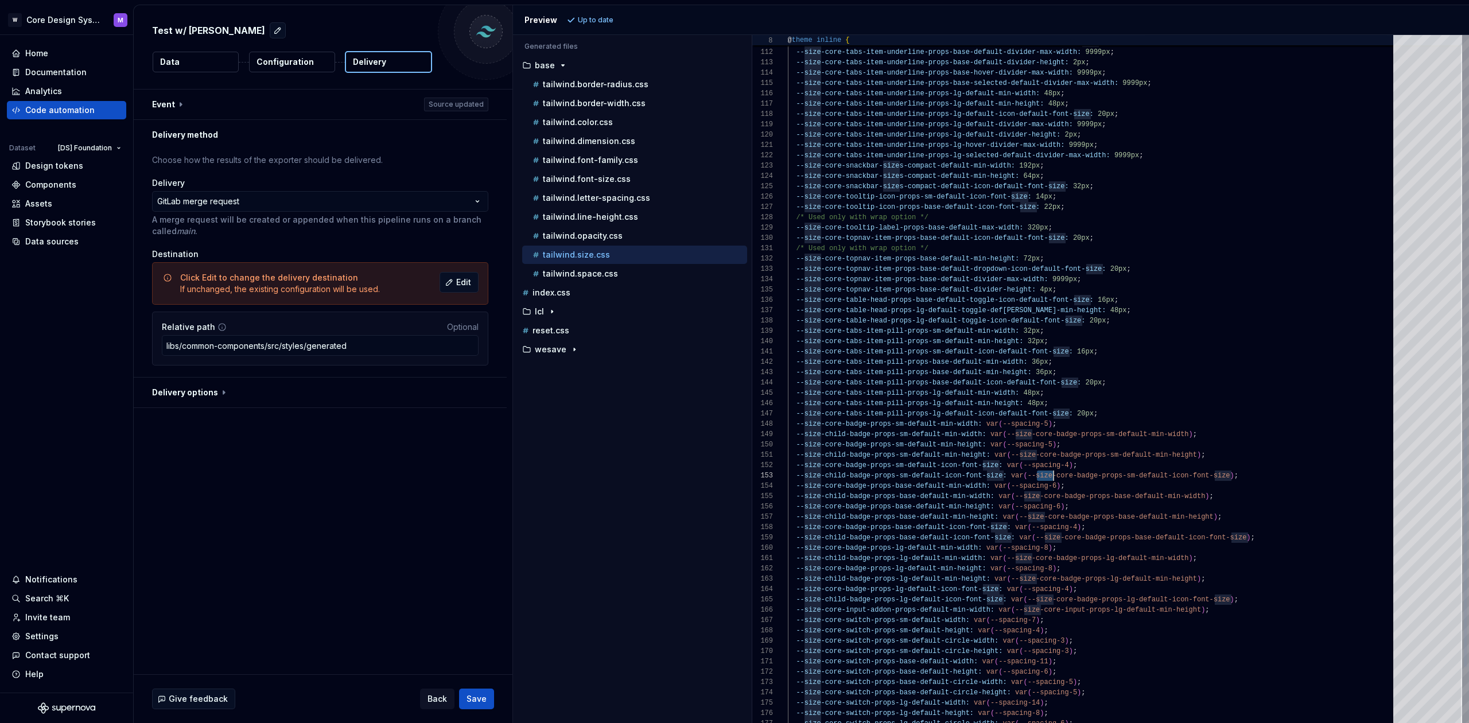
click at [1054, 472] on span "--size-core-badge-props-sm-default-icon-font-size" at bounding box center [1128, 476] width 203 height 8
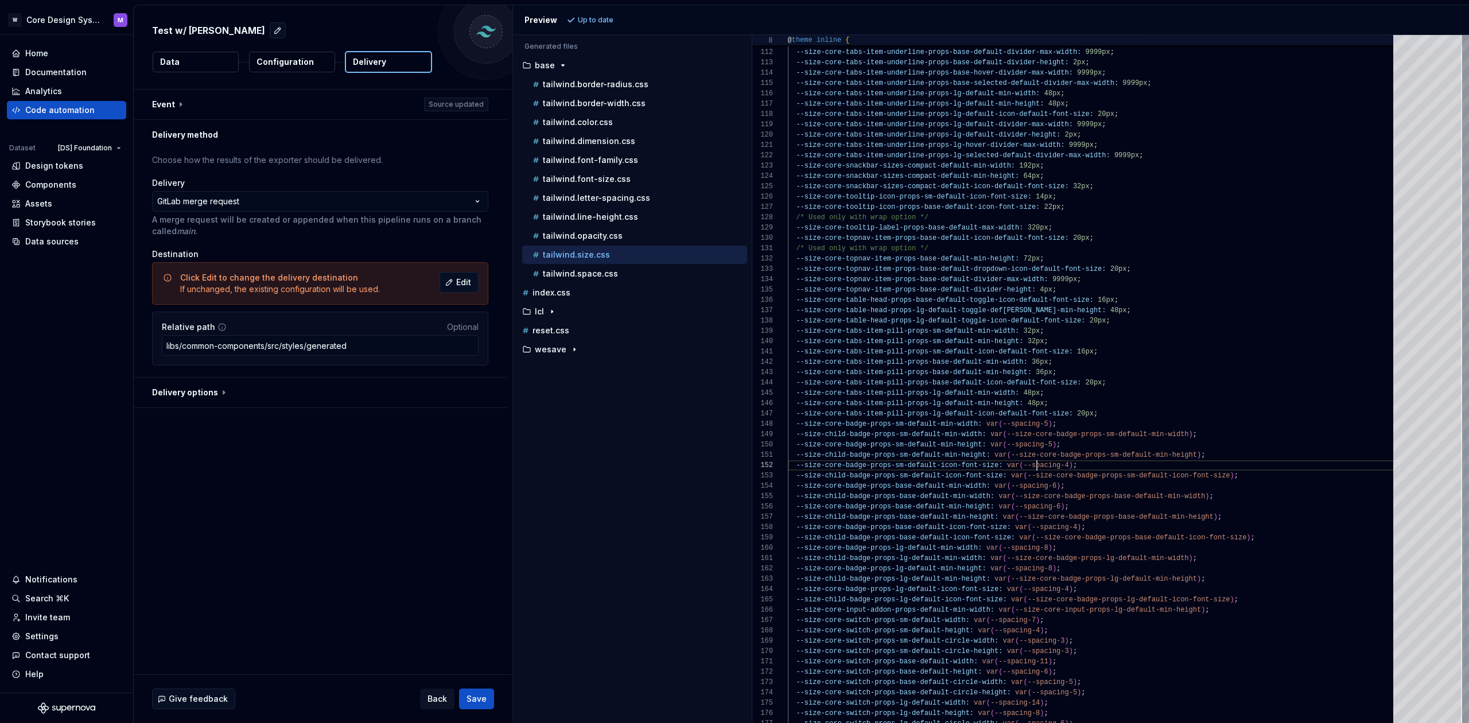
click at [1034, 464] on span "--spacing-4" at bounding box center [1045, 465] width 45 height 8
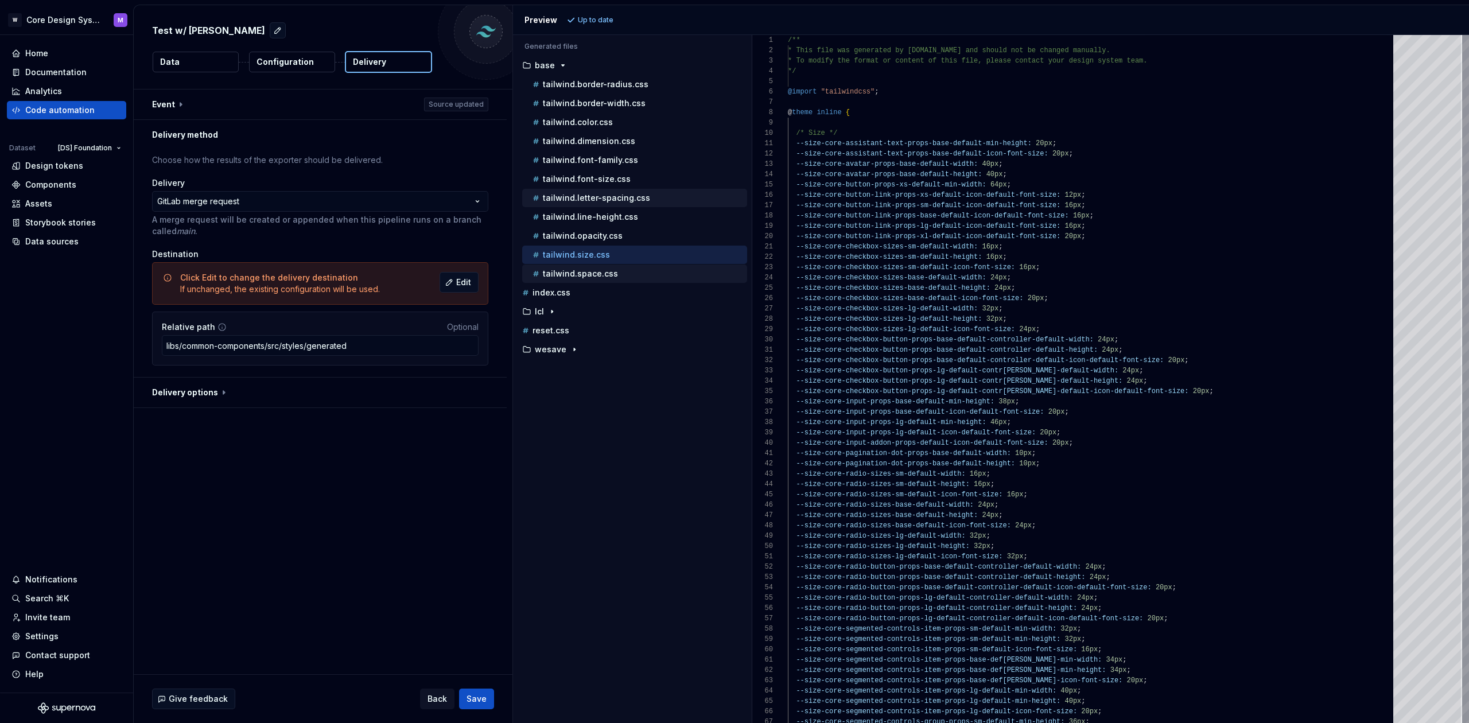
drag, startPoint x: 582, startPoint y: 273, endPoint x: 531, endPoint y: 191, distance: 96.6
click at [582, 273] on p "tailwind.space.css" at bounding box center [580, 273] width 75 height 9
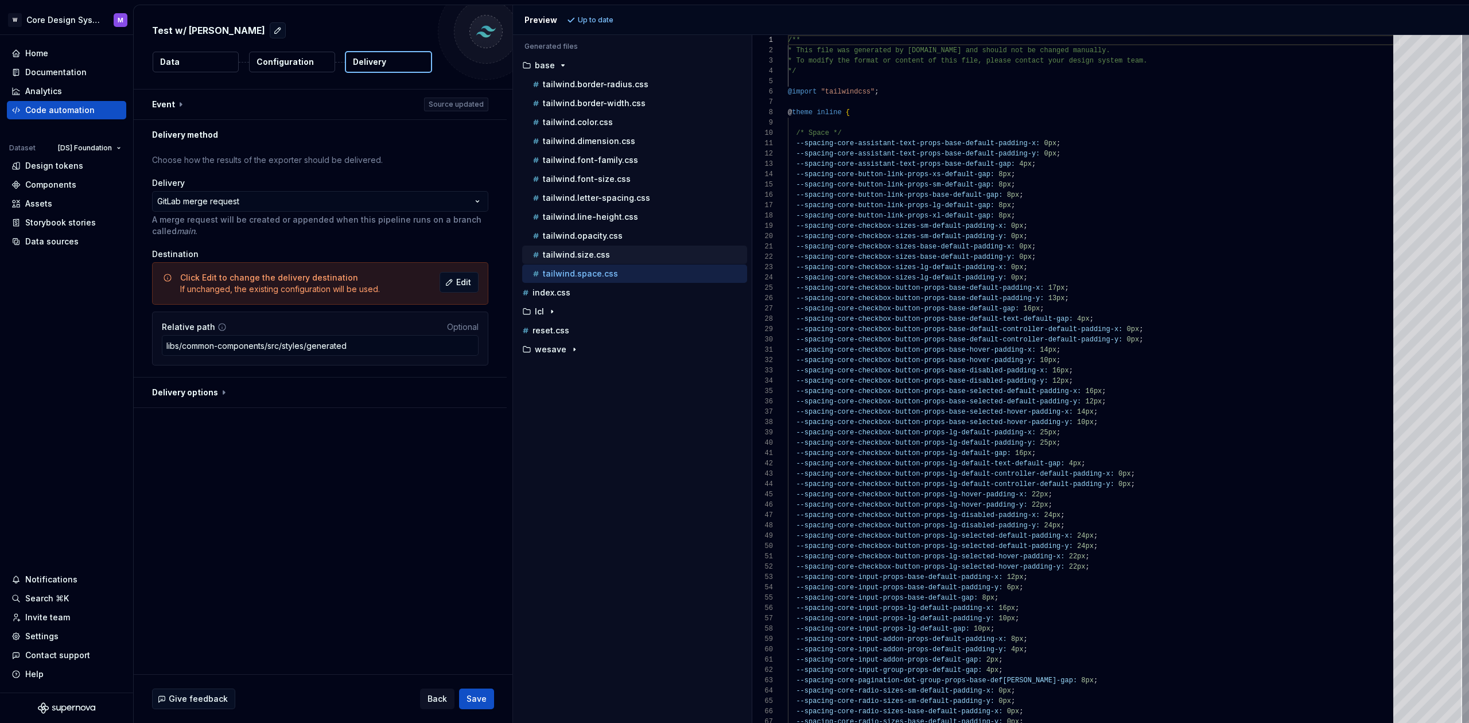
click at [605, 250] on div "tailwind.size.css" at bounding box center [638, 254] width 217 height 11
type textarea "**********"
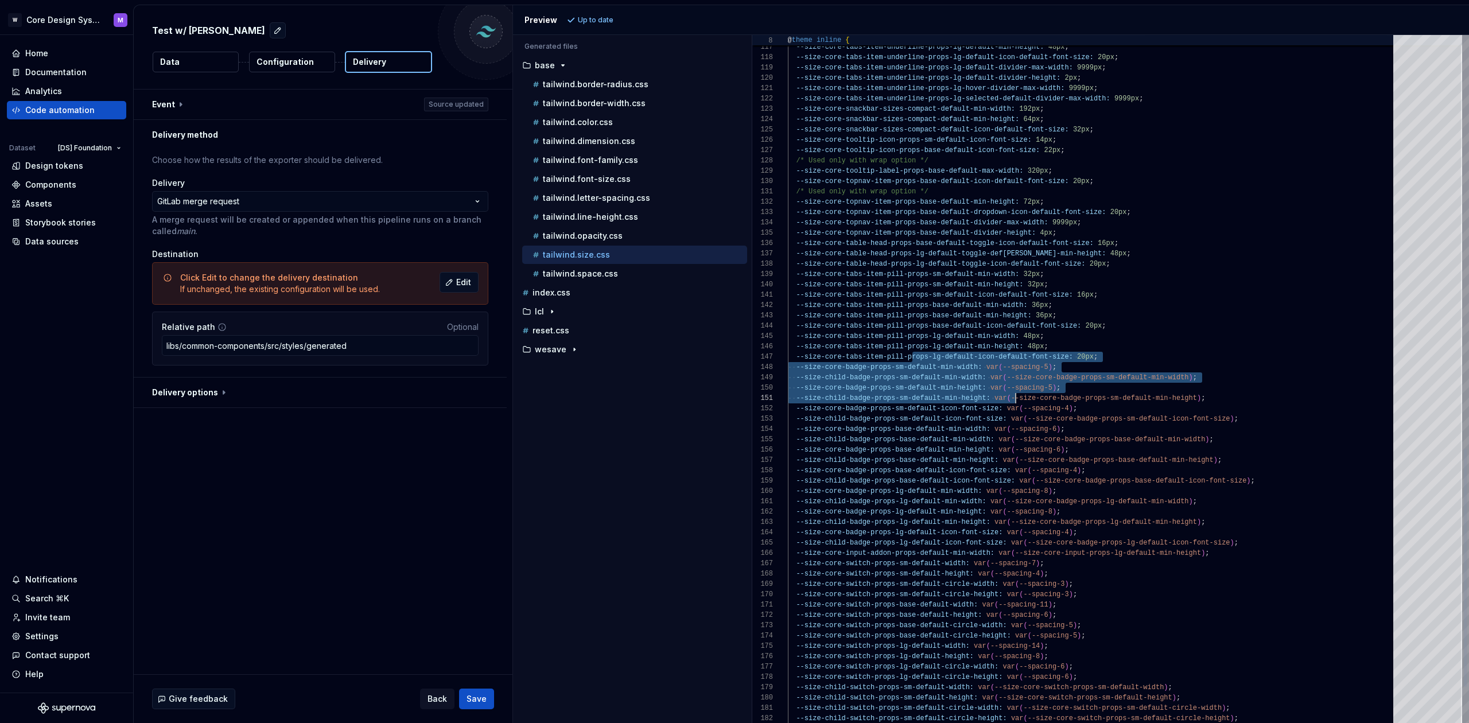
drag, startPoint x: 915, startPoint y: 359, endPoint x: 1026, endPoint y: 403, distance: 120.0
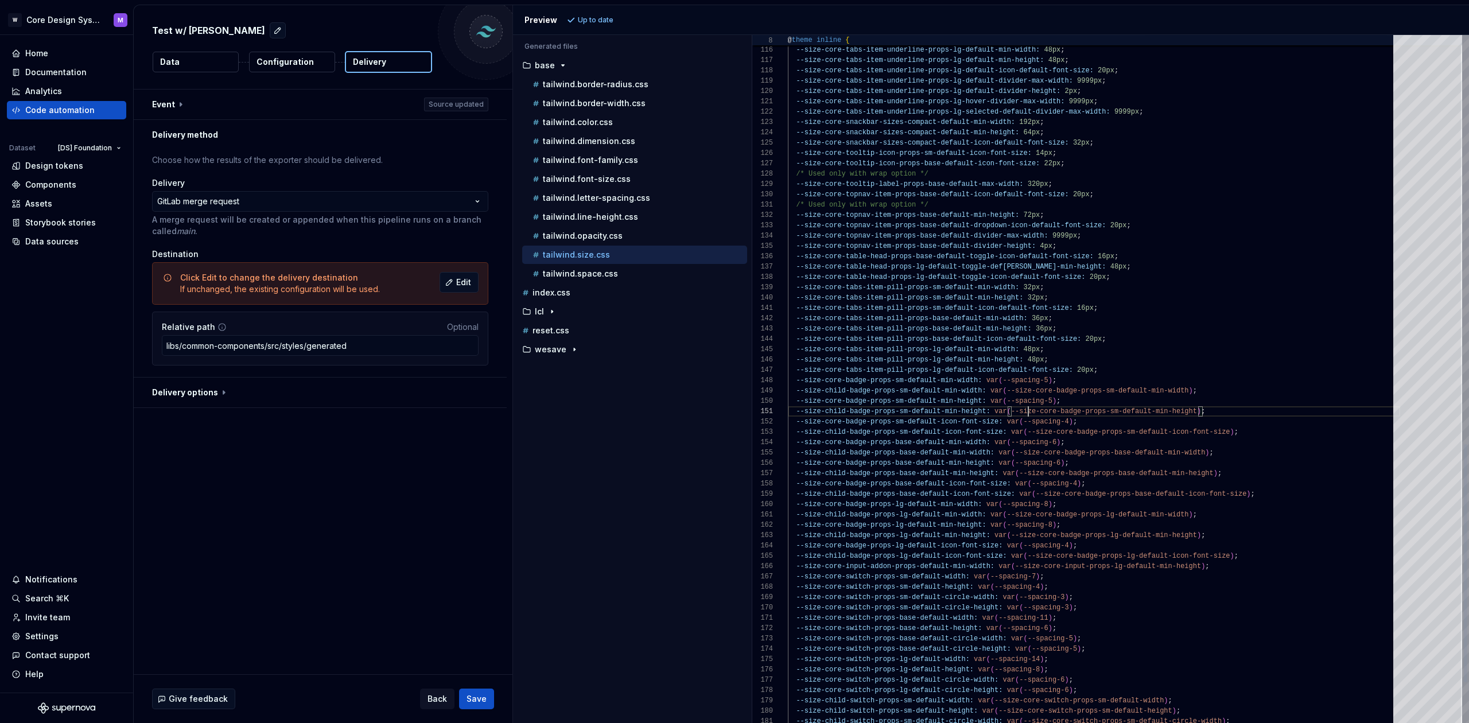
scroll to position [62, 240]
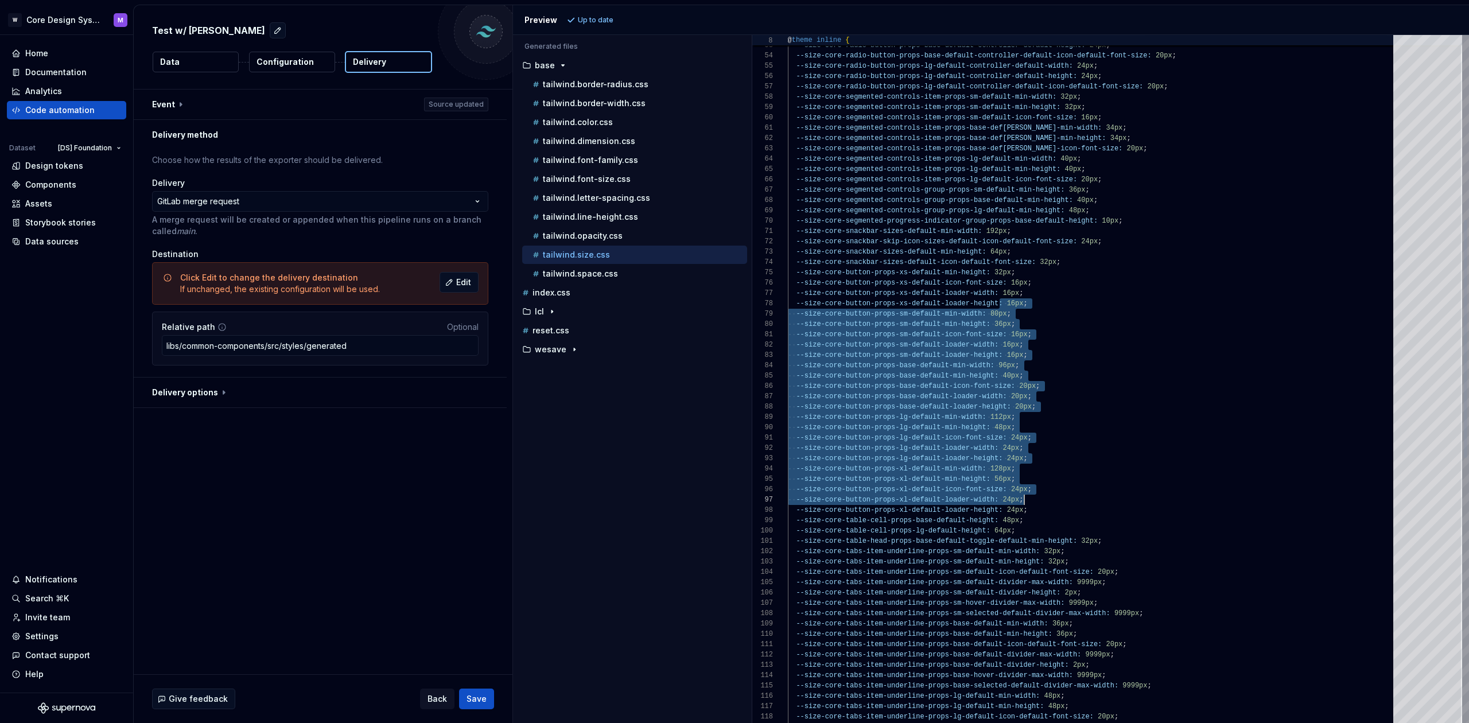
drag, startPoint x: 1047, startPoint y: 520, endPoint x: 1051, endPoint y: 532, distance: 13.2
click at [1051, 534] on div "--size-core-tabs-item-underline-props-lg-default-i con-default-font-size: 20px …" at bounding box center [1094, 494] width 612 height 1983
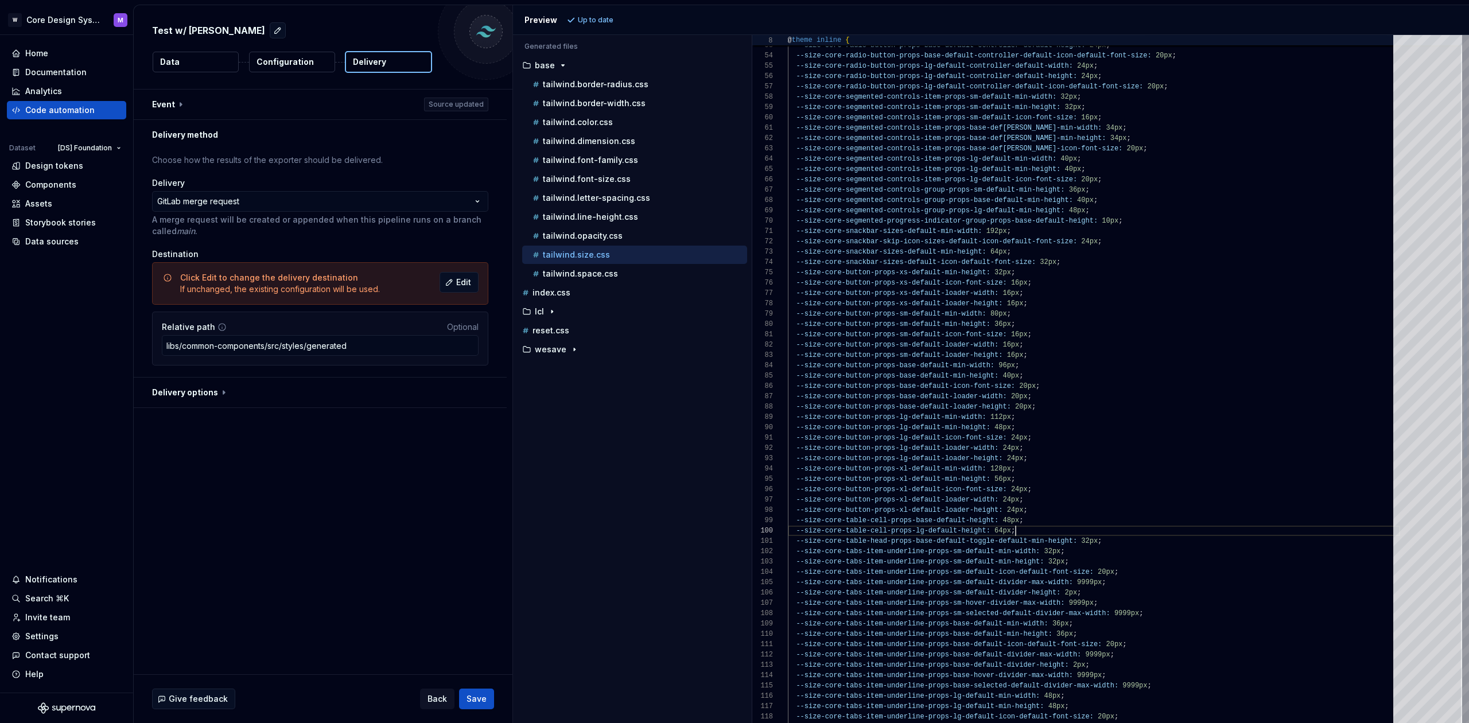
scroll to position [83, 228]
click at [1051, 530] on div "--size-core-table-cell-props-lg-default-height: 64px ;" at bounding box center [1094, 531] width 612 height 10
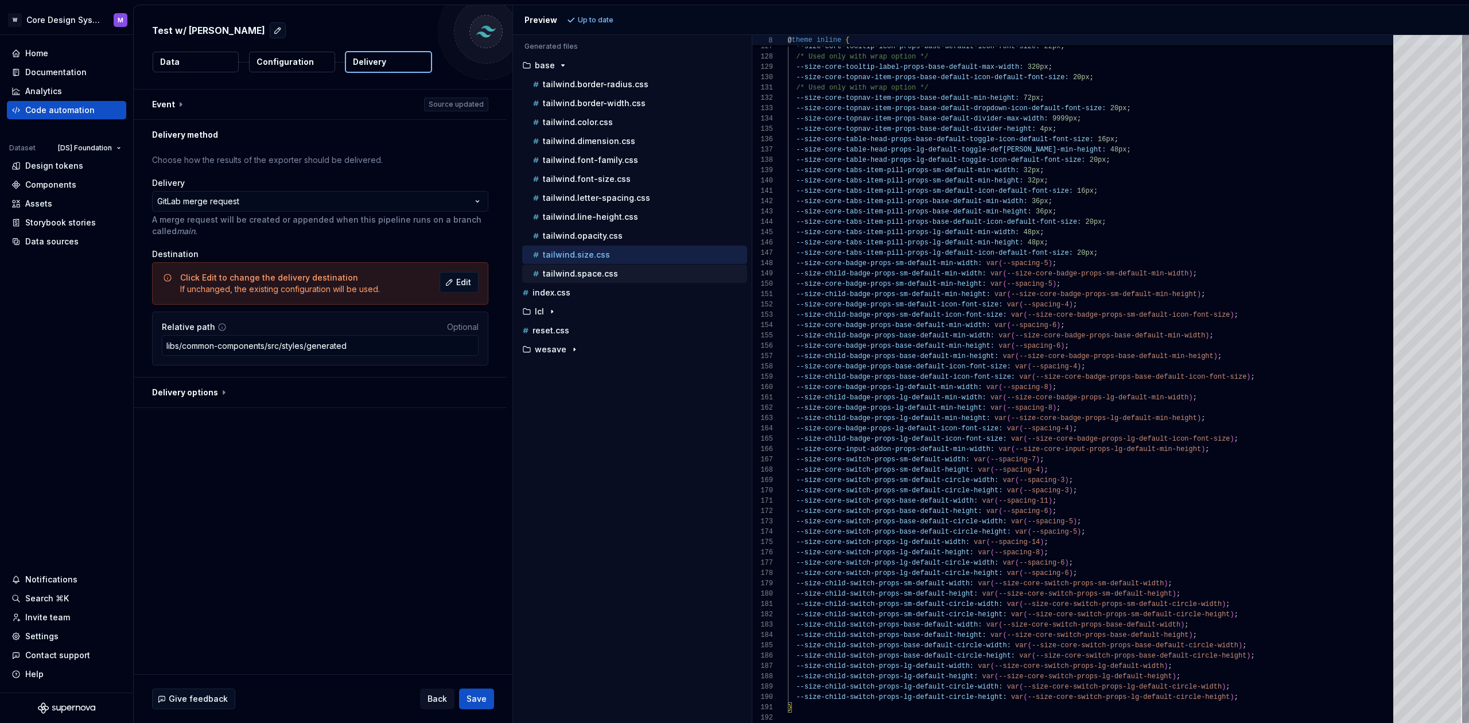
click at [599, 273] on p "tailwind.space.css" at bounding box center [580, 273] width 75 height 9
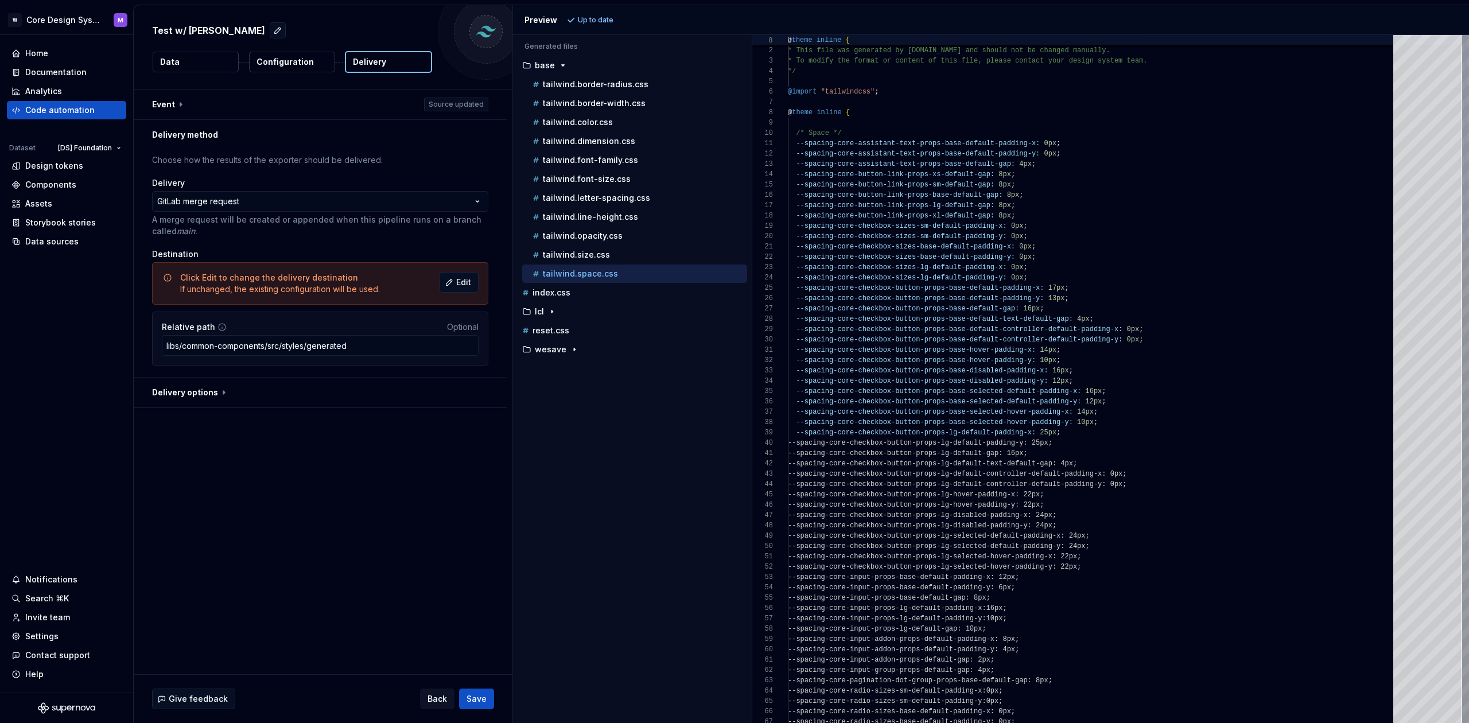
scroll to position [103, 0]
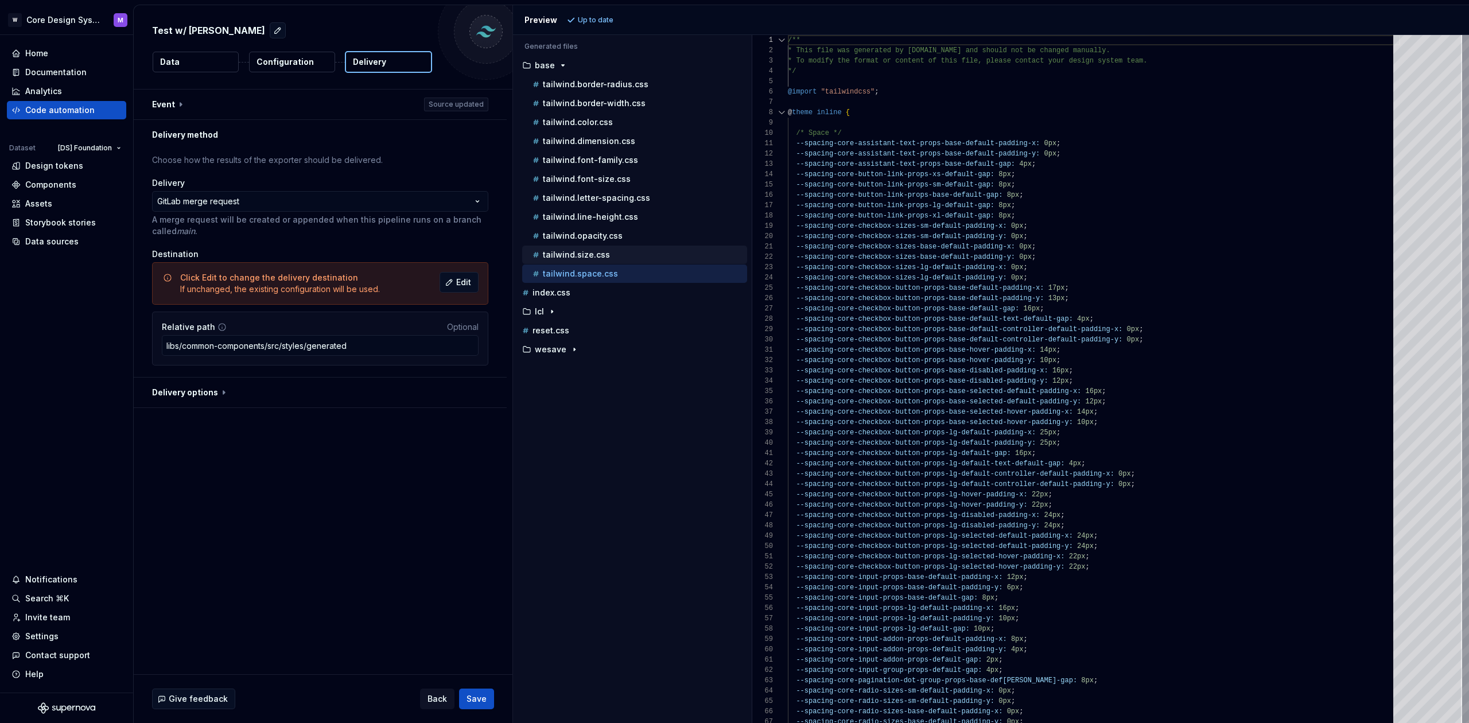
click at [610, 248] on button "tailwind.size.css" at bounding box center [634, 254] width 225 height 13
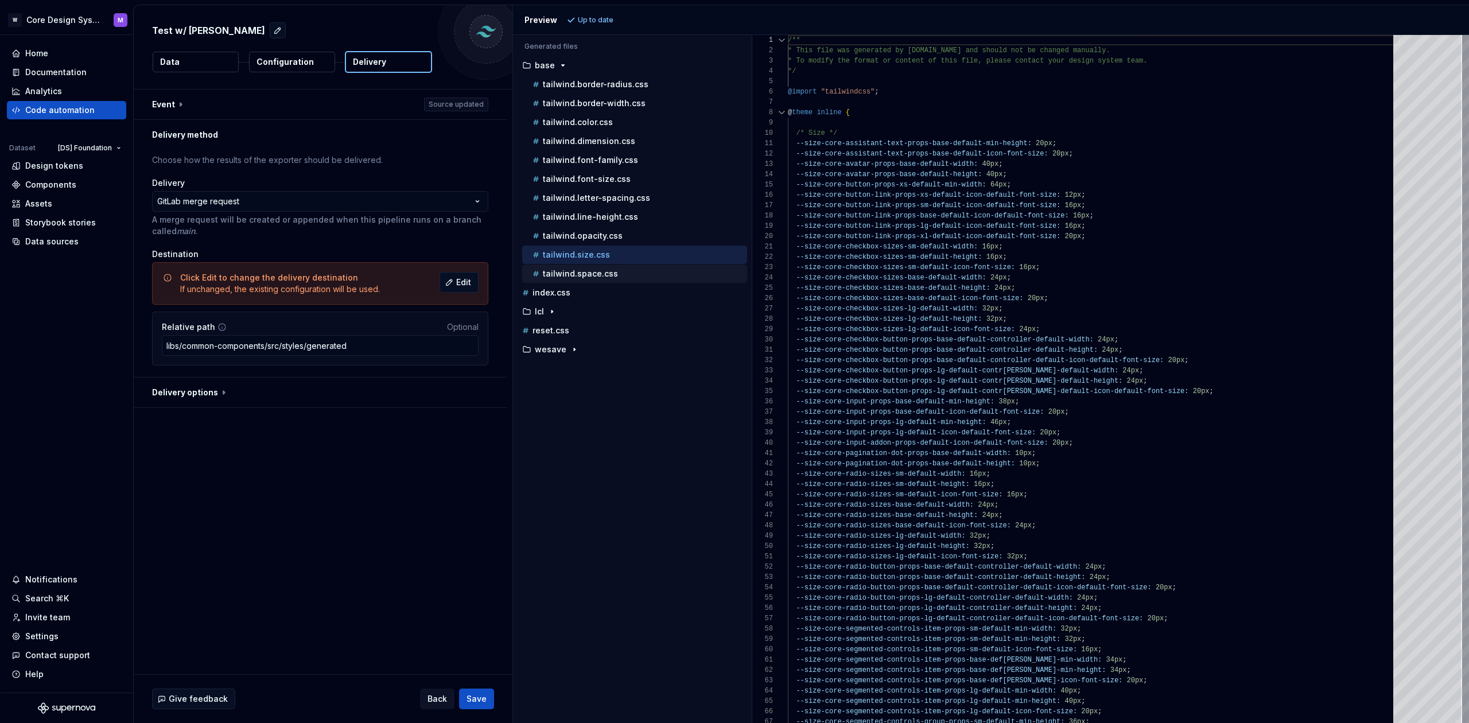
drag, startPoint x: 621, startPoint y: 261, endPoint x: 618, endPoint y: 270, distance: 9.3
click at [621, 261] on div "tailwind.size.css" at bounding box center [634, 255] width 225 height 18
click at [618, 270] on div "tailwind.space.css" at bounding box center [638, 273] width 217 height 11
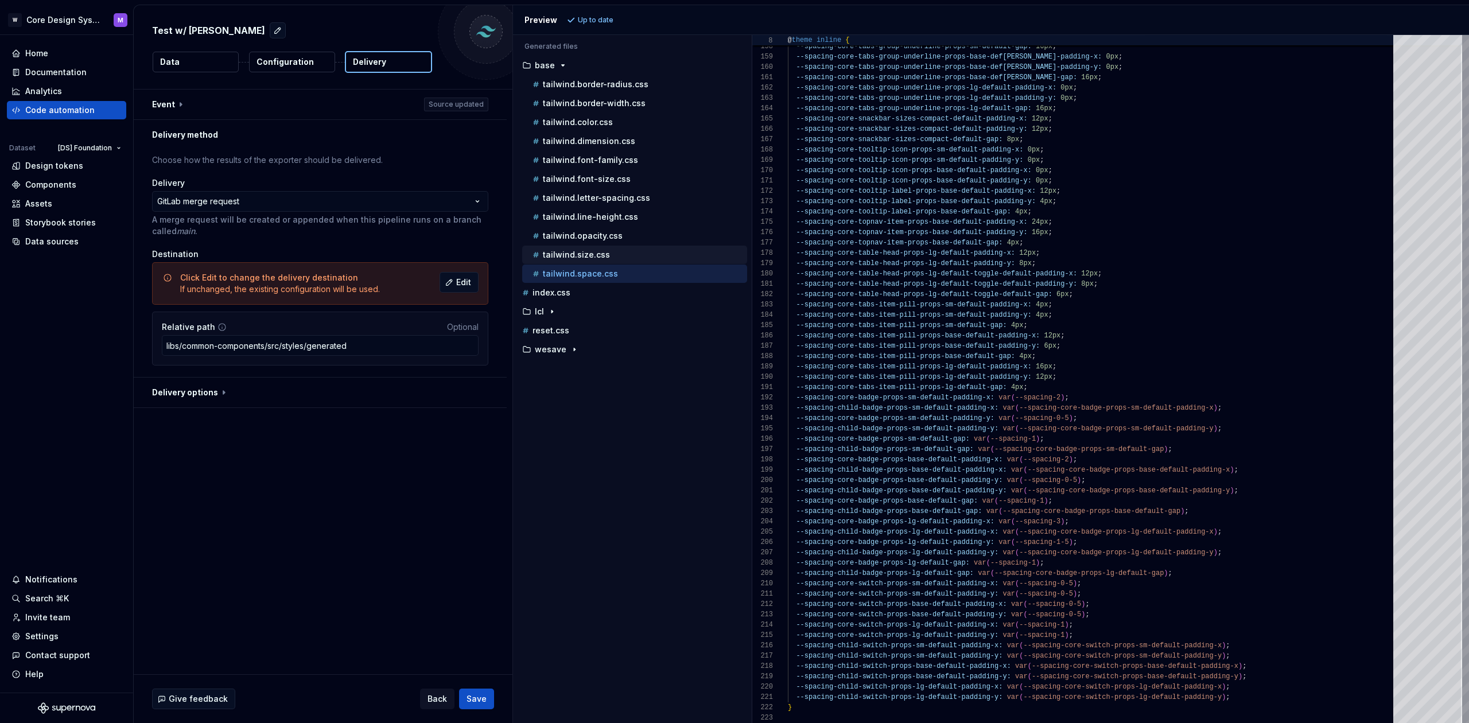
click at [621, 262] on div "tailwind.size.css" at bounding box center [634, 255] width 225 height 18
click at [612, 259] on div "tailwind.size.css" at bounding box center [638, 254] width 217 height 11
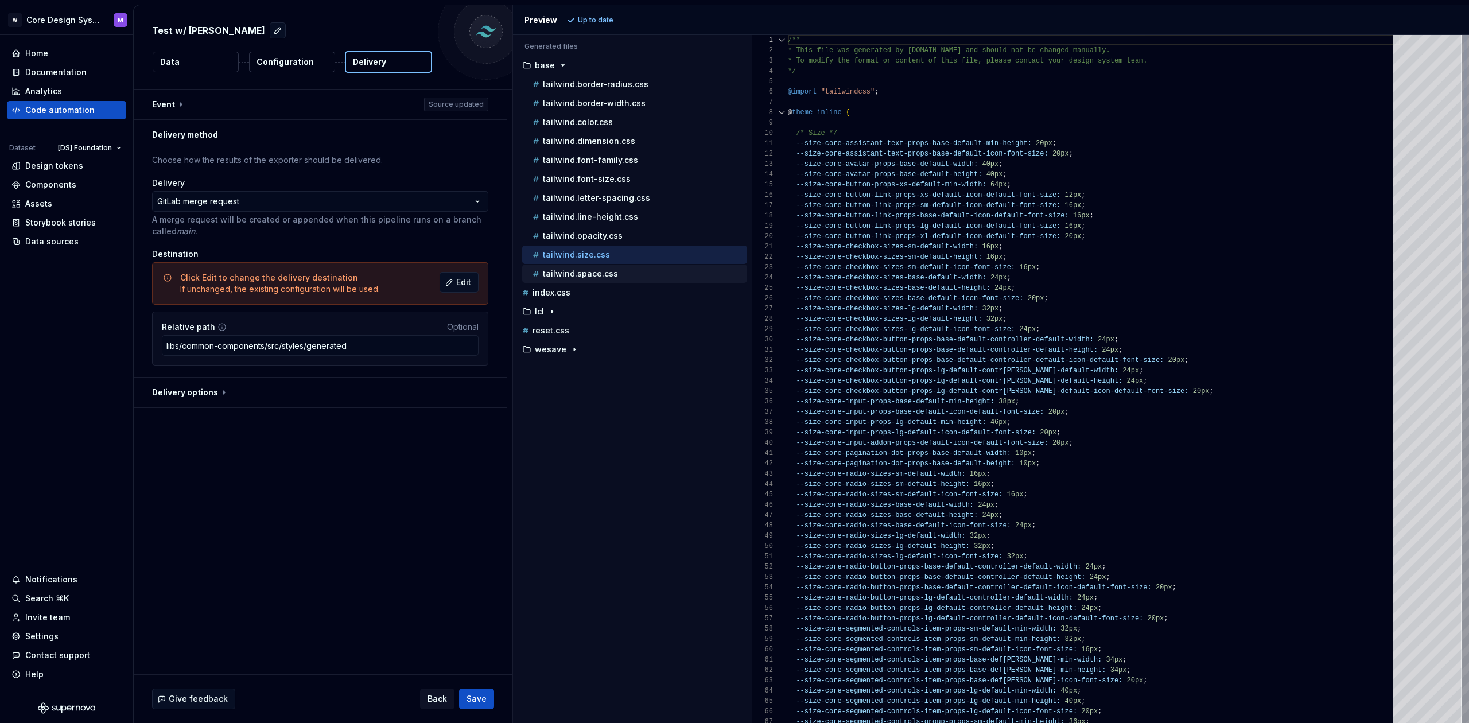
click at [600, 271] on p "tailwind.space.css" at bounding box center [580, 273] width 75 height 9
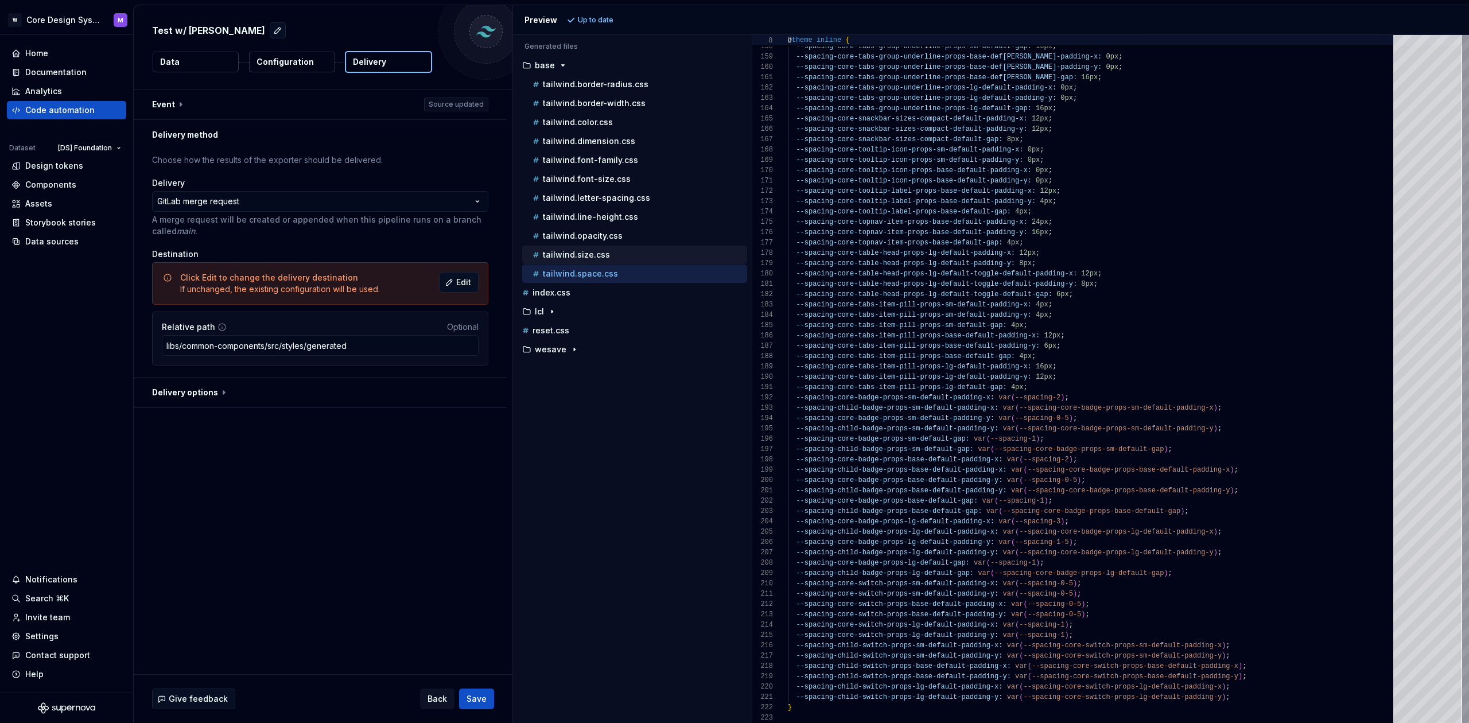
click at [613, 256] on div "tailwind.size.css" at bounding box center [638, 254] width 217 height 11
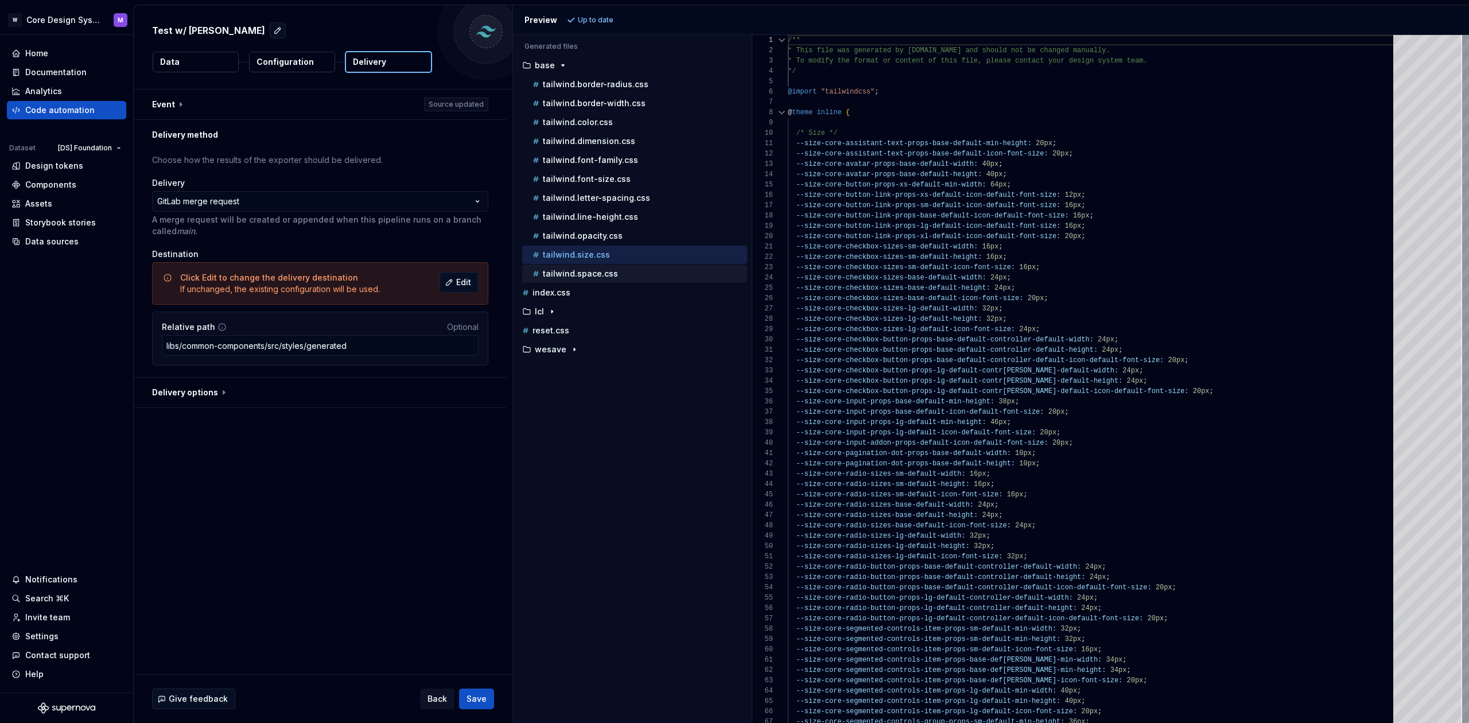
drag, startPoint x: 606, startPoint y: 269, endPoint x: 610, endPoint y: 259, distance: 10.5
click at [606, 269] on div "tailwind.space.css" at bounding box center [638, 273] width 217 height 11
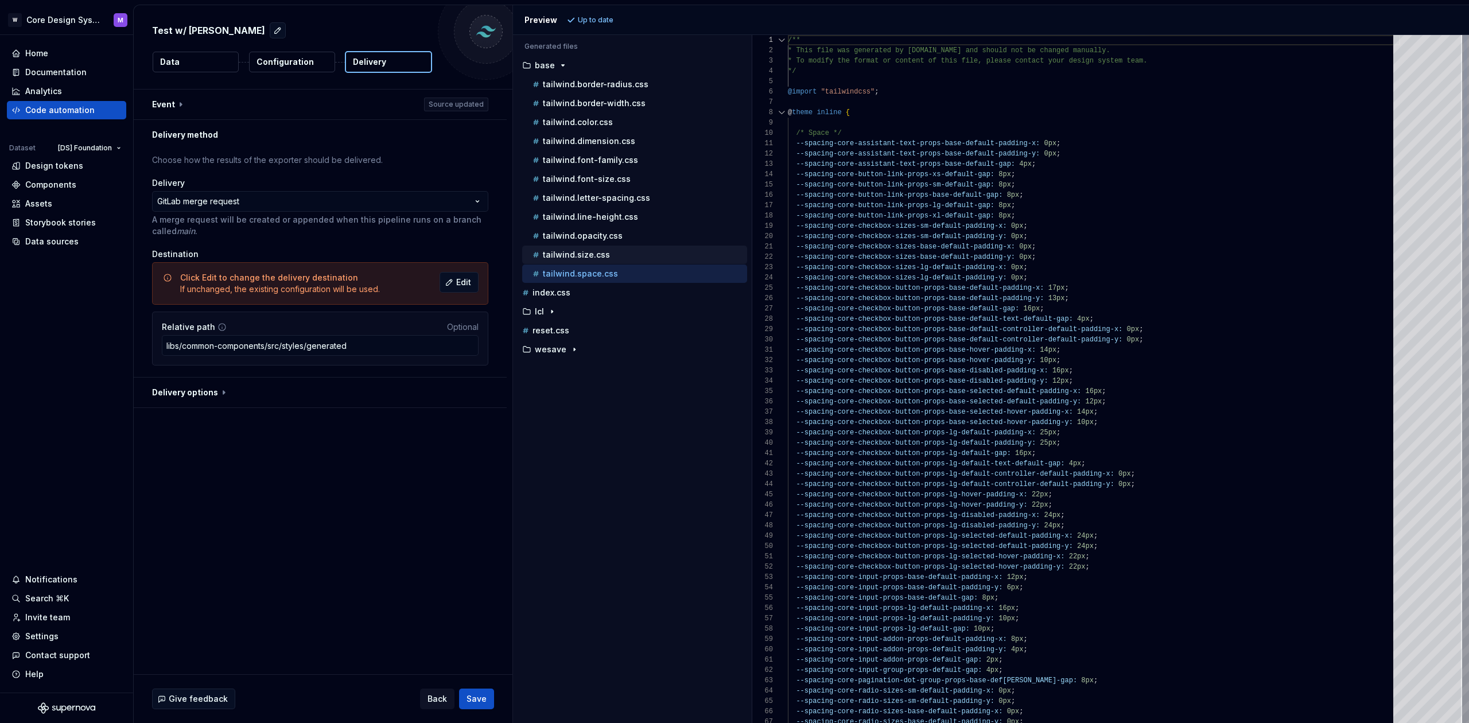
click at [611, 257] on div "tailwind.size.css" at bounding box center [638, 254] width 217 height 11
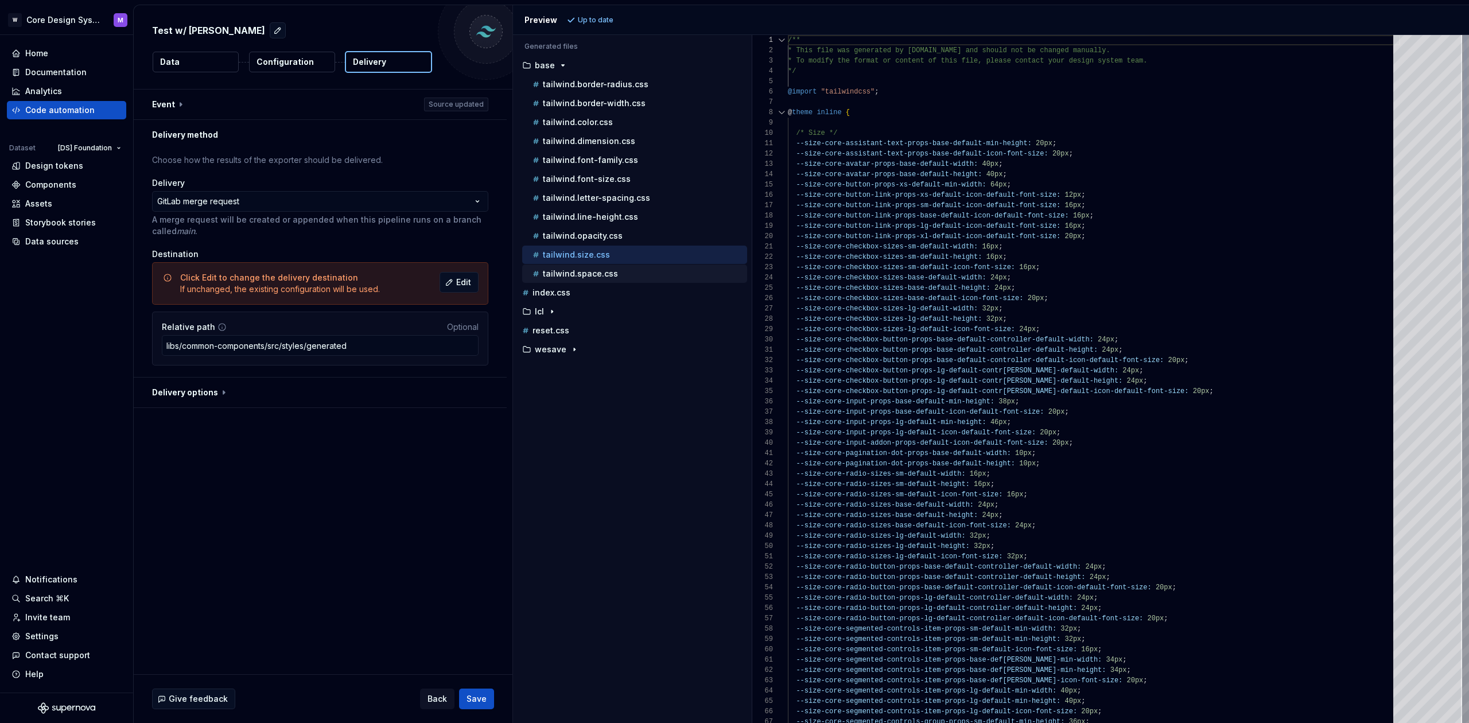
click at [606, 270] on p "tailwind.space.css" at bounding box center [580, 273] width 75 height 9
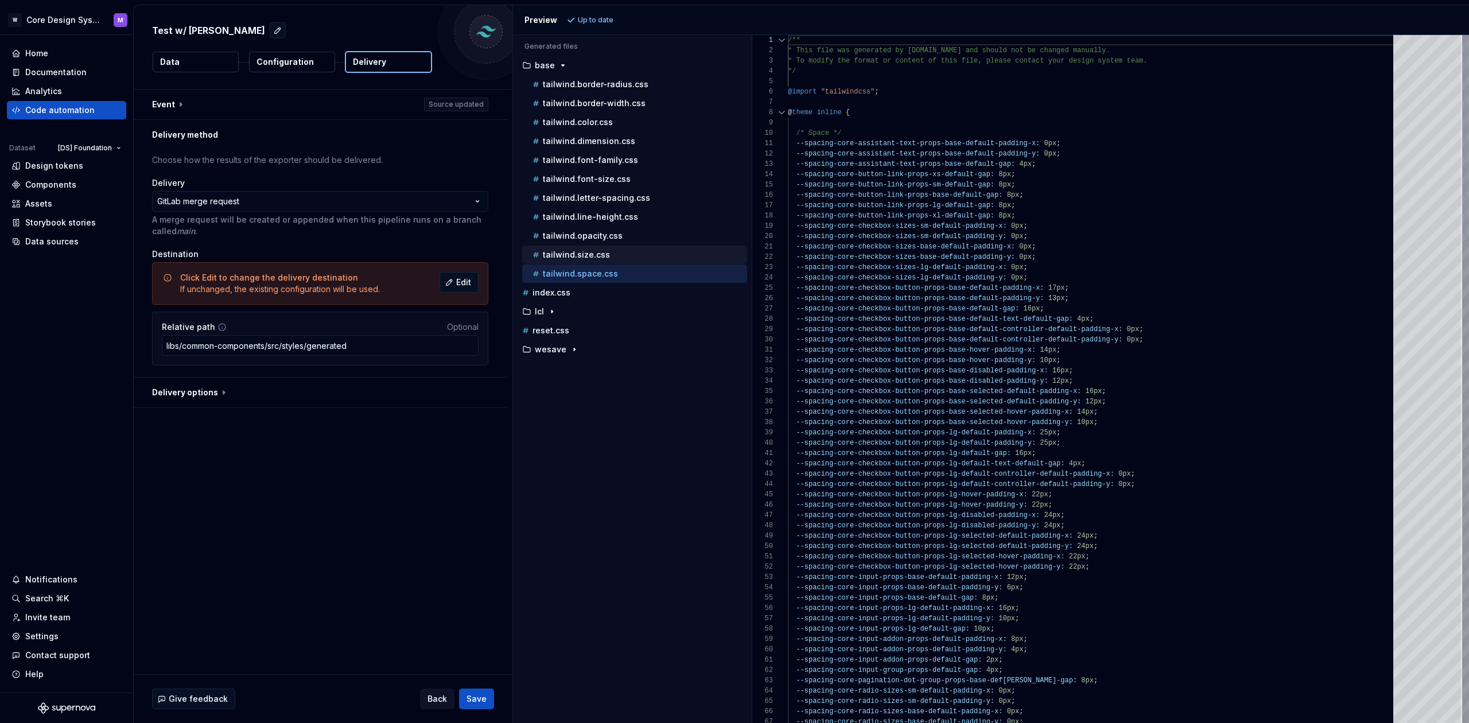
click at [614, 254] on div "tailwind.size.css" at bounding box center [638, 254] width 217 height 11
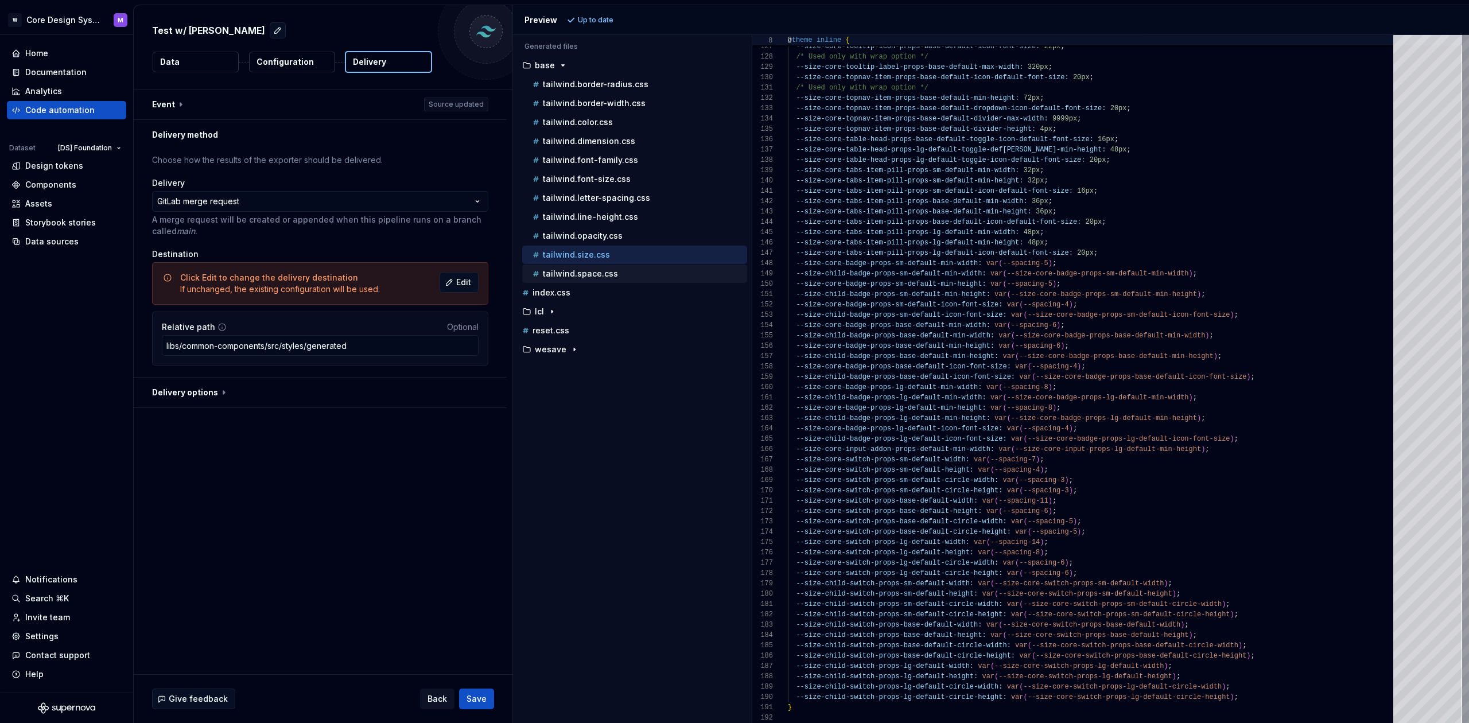
click at [657, 275] on div "tailwind.space.css" at bounding box center [638, 273] width 217 height 11
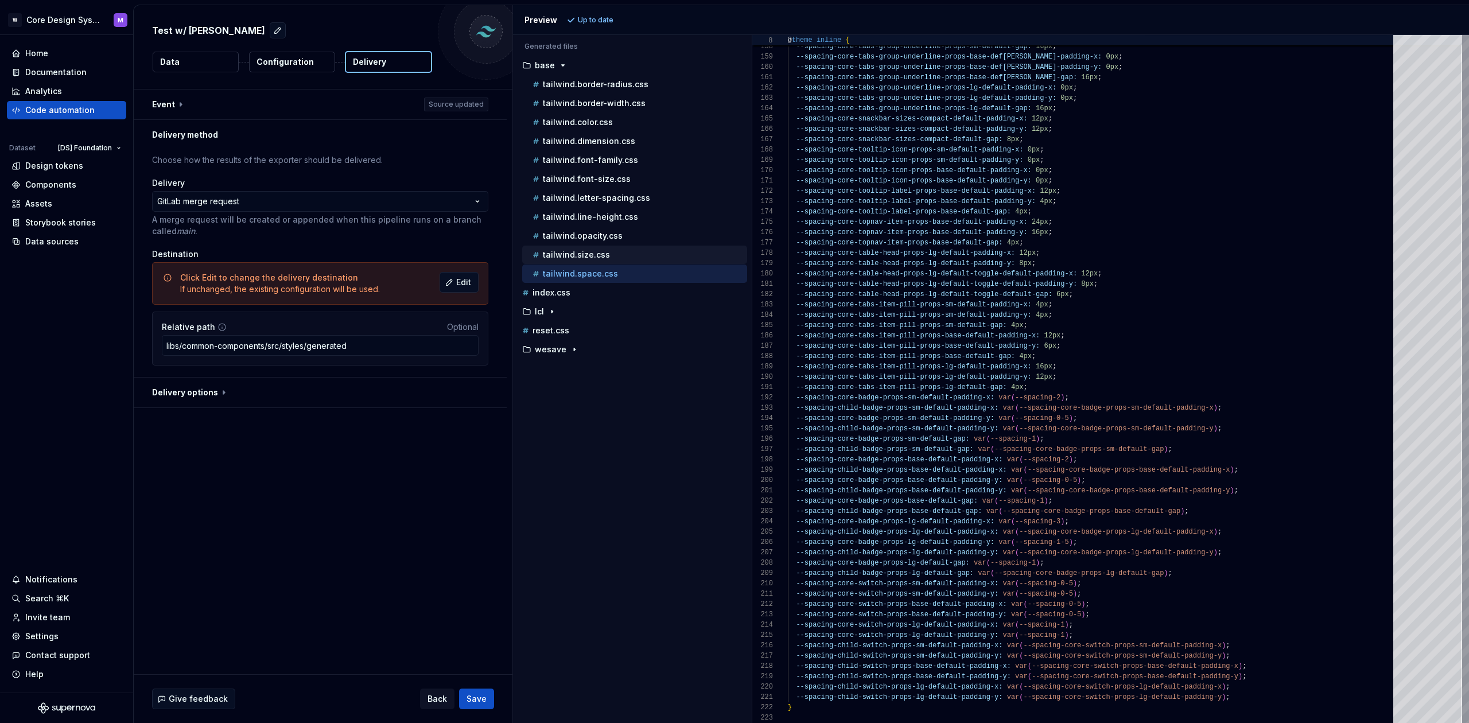
click at [578, 255] on p "tailwind.size.css" at bounding box center [576, 254] width 67 height 9
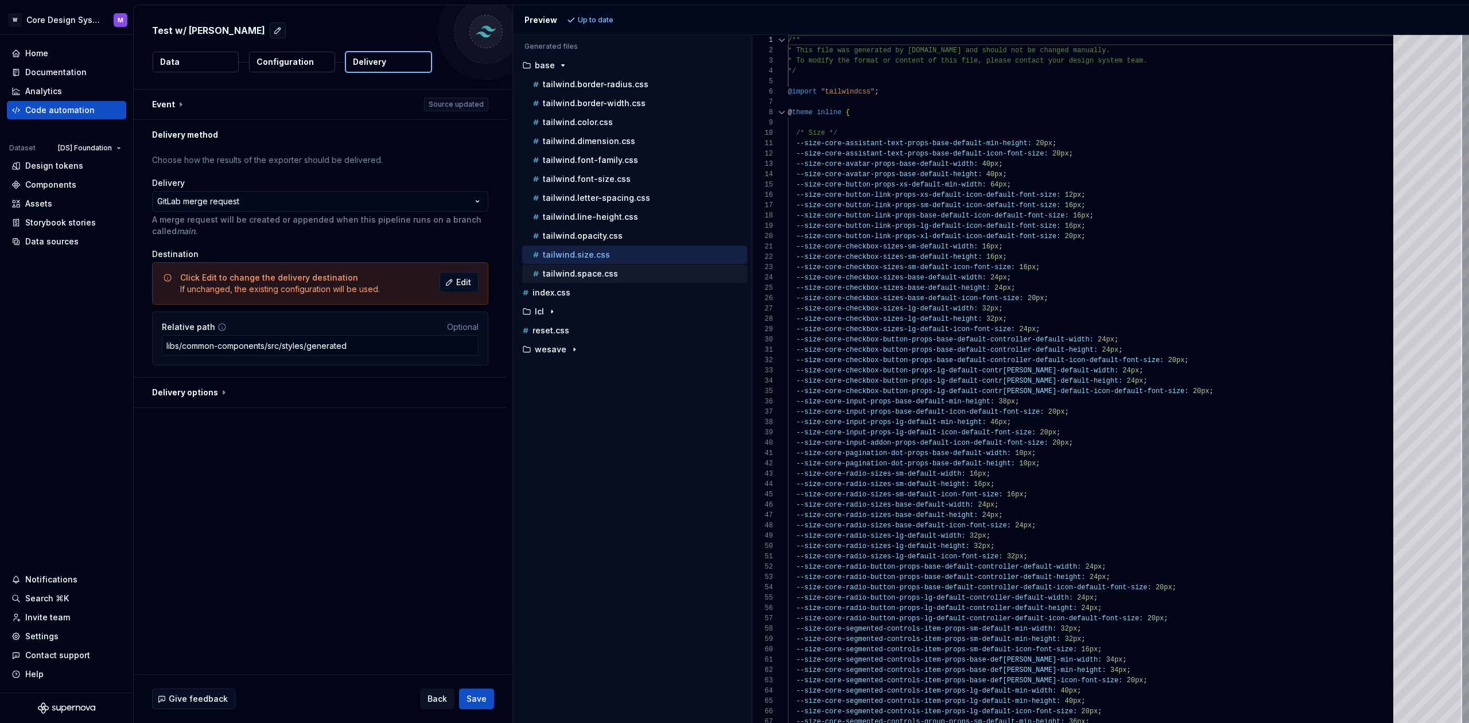
click at [574, 275] on p "tailwind.space.css" at bounding box center [580, 273] width 75 height 9
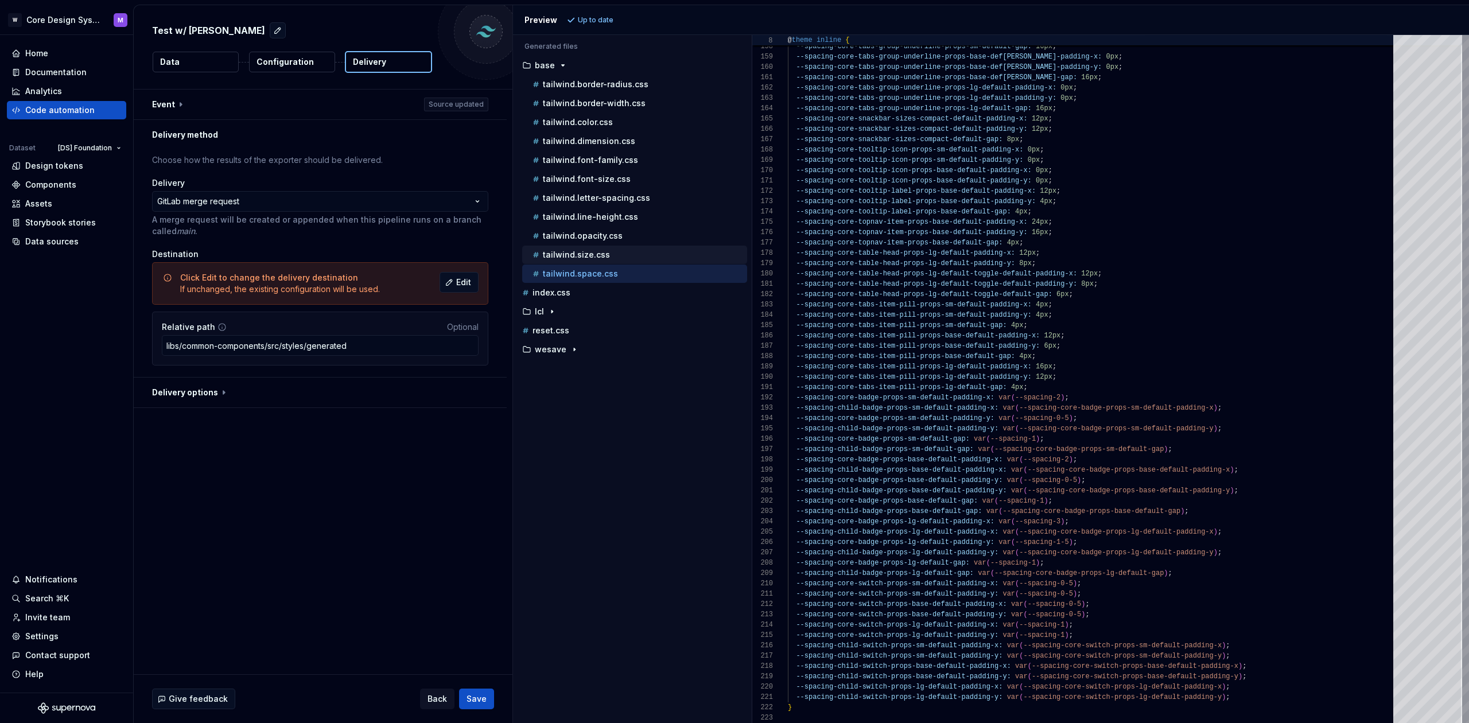
click at [629, 248] on div "tailwind.size.css" at bounding box center [634, 255] width 225 height 18
click at [612, 244] on div "tailwind.opacity.css" at bounding box center [634, 236] width 225 height 18
click at [603, 258] on p "tailwind.size.css" at bounding box center [576, 254] width 67 height 9
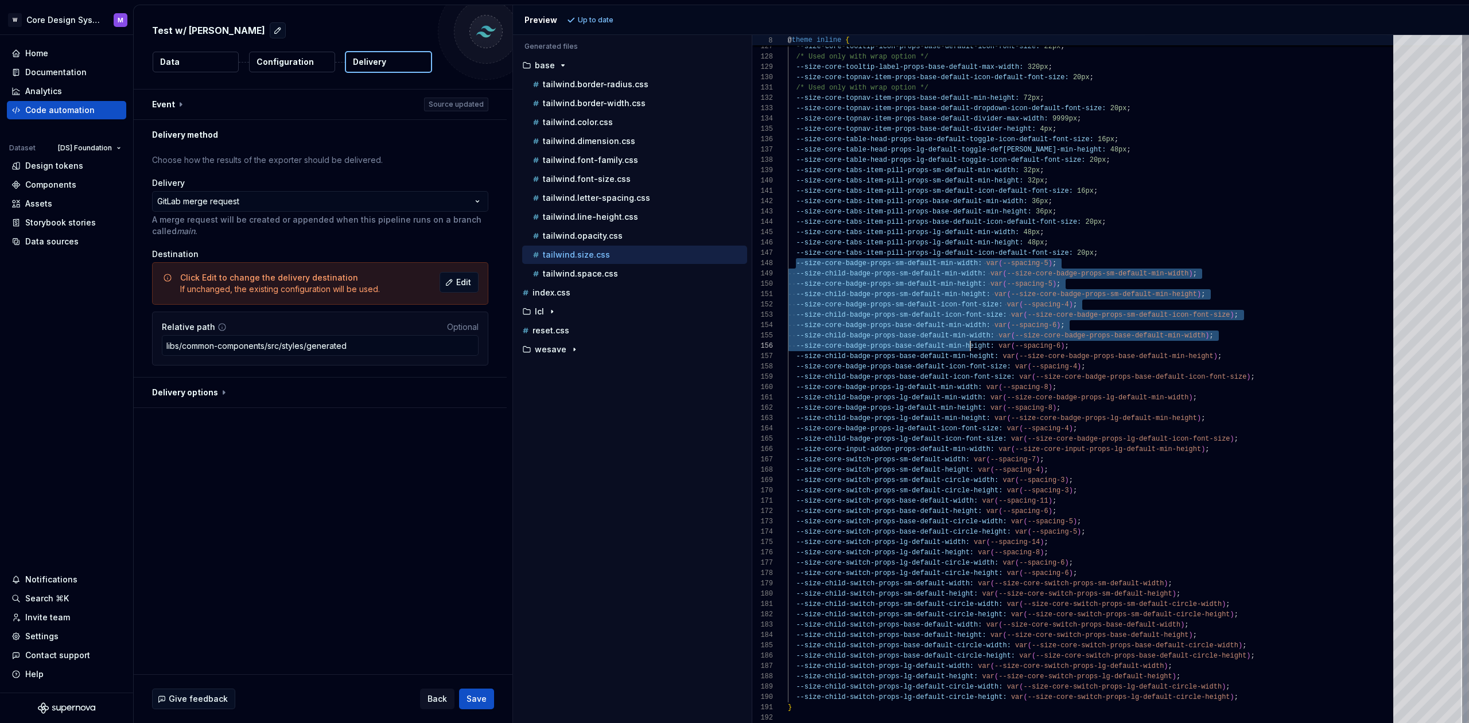
scroll to position [72, 0]
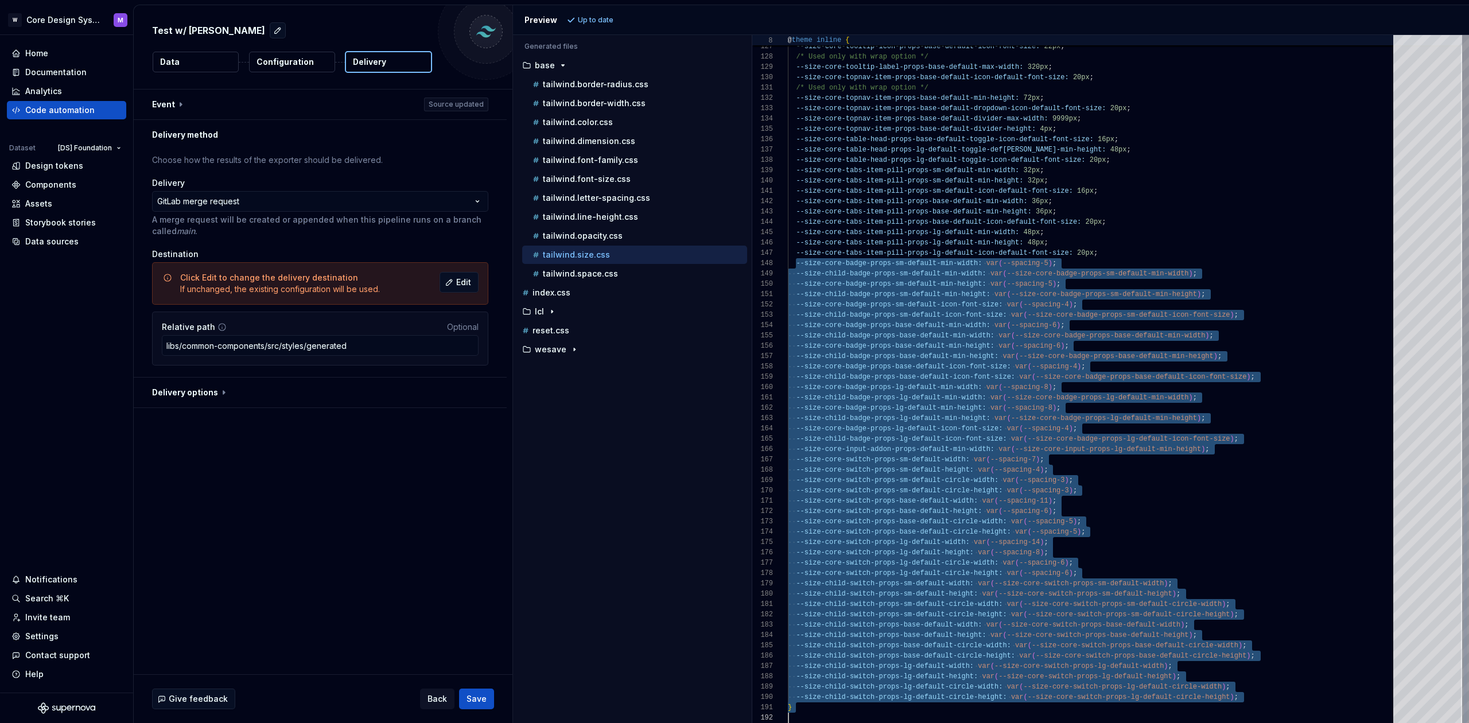
drag, startPoint x: 797, startPoint y: 263, endPoint x: 1257, endPoint y: 652, distance: 601.7
click at [1253, 722] on html "**********" at bounding box center [734, 361] width 1469 height 723
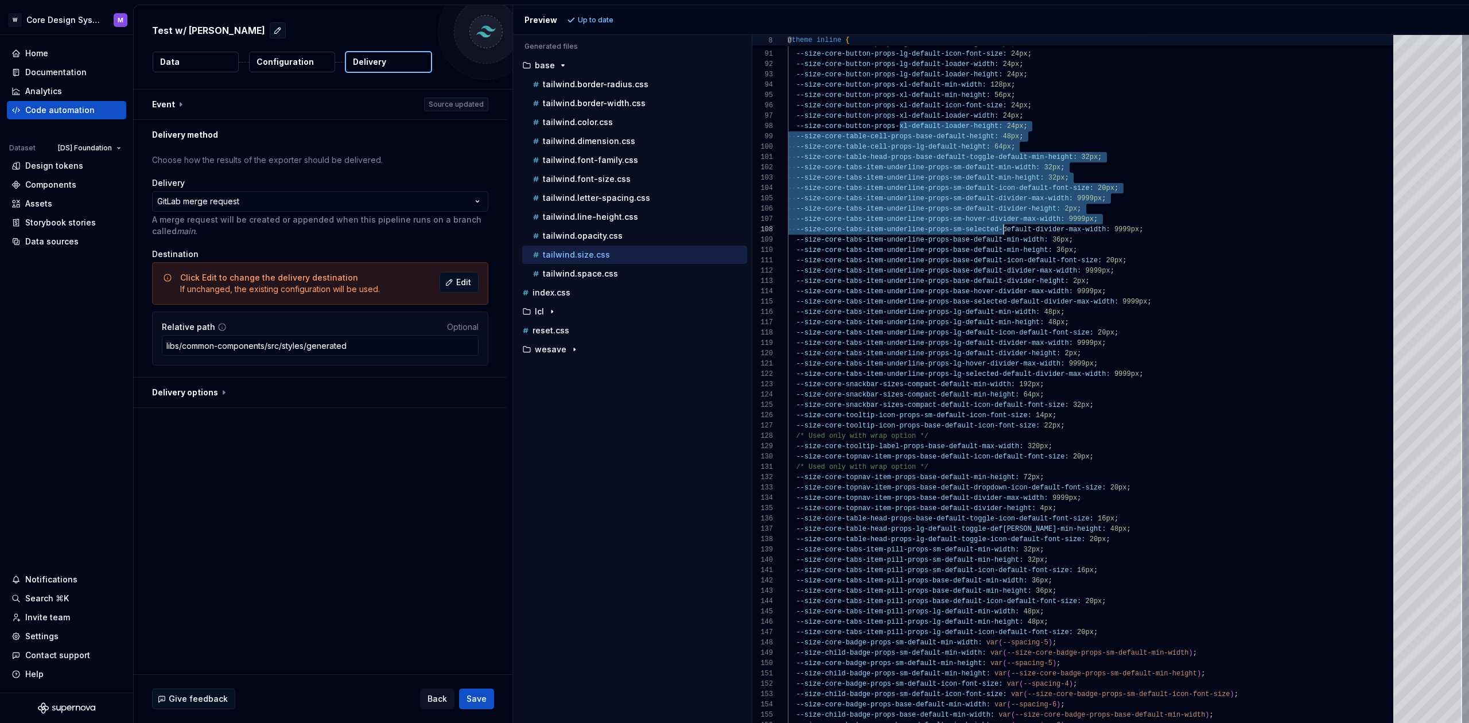
drag, startPoint x: 943, startPoint y: 165, endPoint x: 1004, endPoint y: 228, distance: 87.6
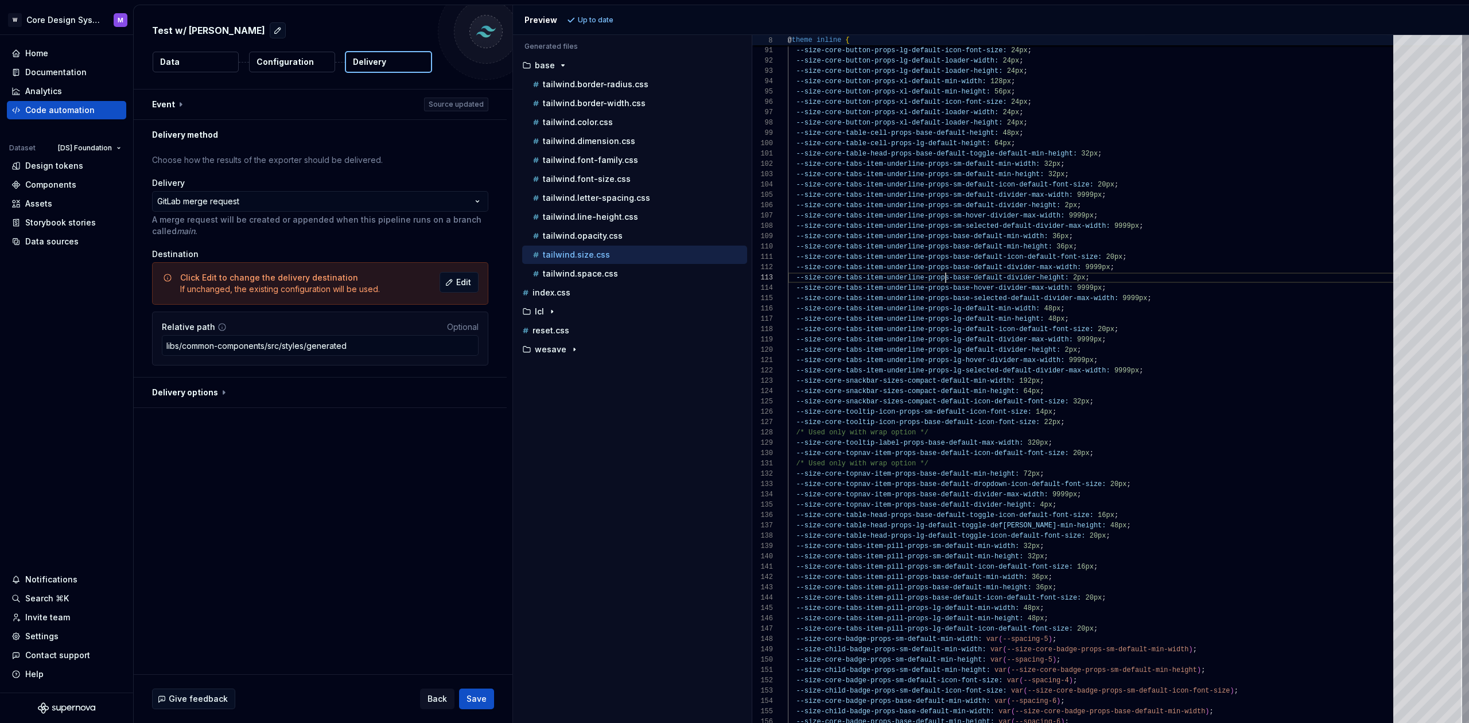
click at [943, 275] on span "--size-core-tabs-item-underline-props-base-default" at bounding box center [899, 278] width 207 height 8
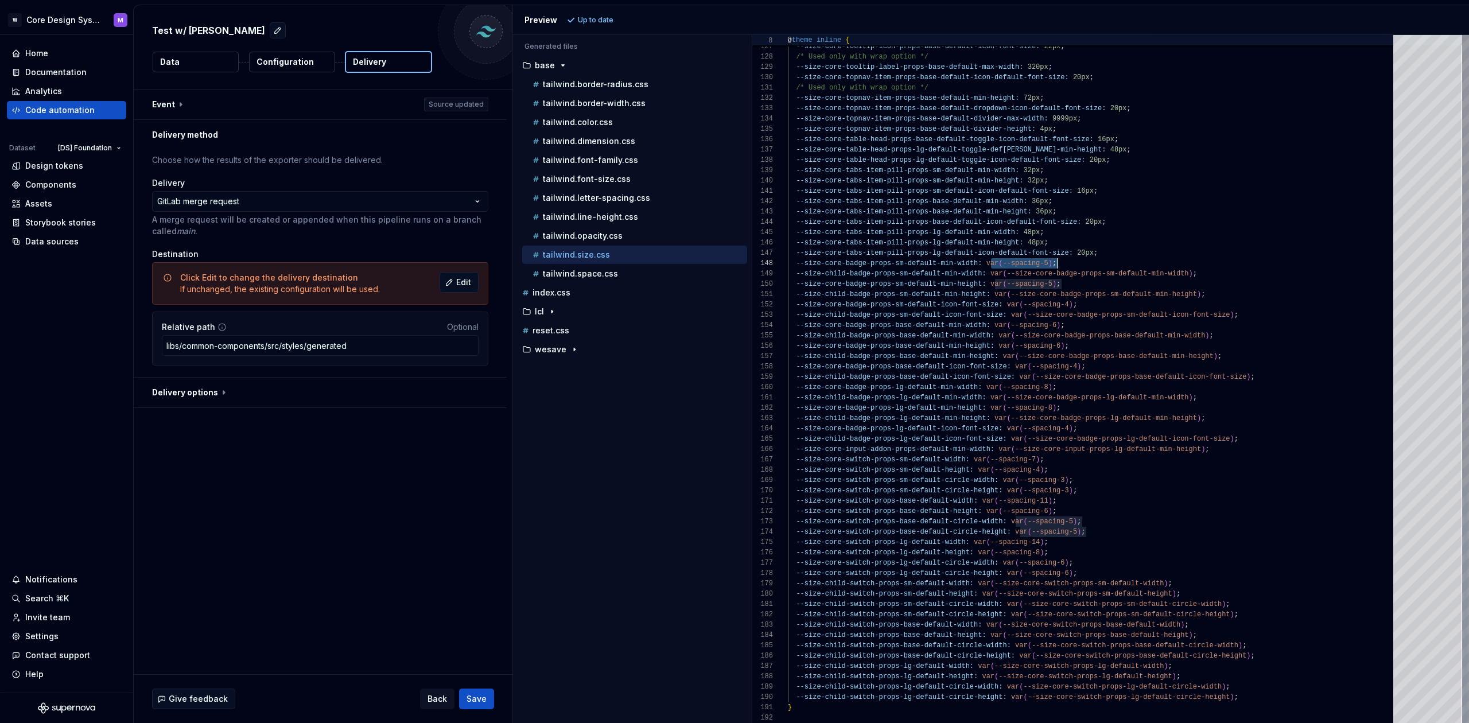
drag, startPoint x: 990, startPoint y: 262, endPoint x: 1064, endPoint y: 262, distance: 73.4
click at [1064, 262] on div "--size-core-badge-props-sm-default-min-width: var ( --spacing-5 ) ;" at bounding box center [1094, 263] width 612 height 10
click at [1080, 256] on span "20px" at bounding box center [1085, 253] width 17 height 8
click at [1083, 254] on span "20px" at bounding box center [1085, 254] width 17 height 8
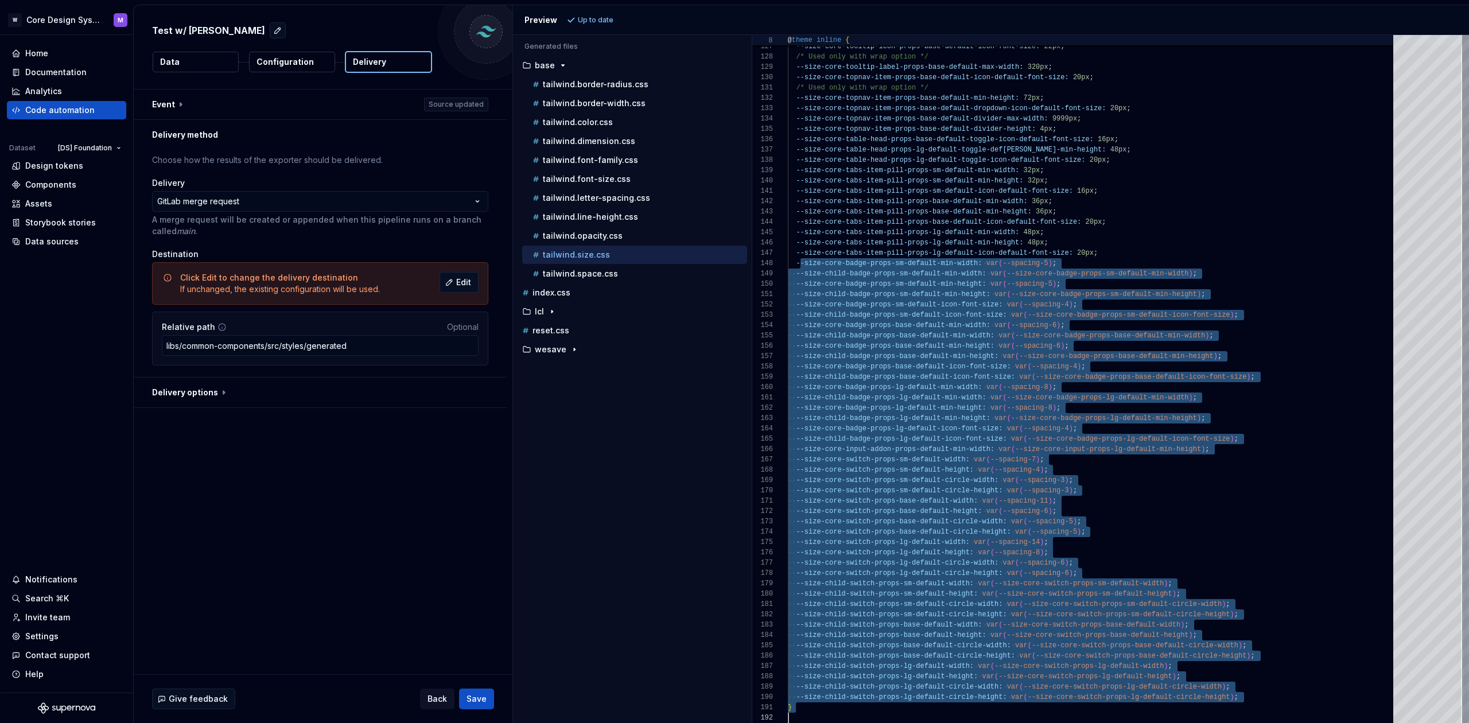
scroll to position [72, 0]
drag, startPoint x: 815, startPoint y: 270, endPoint x: 1288, endPoint y: 721, distance: 653.4
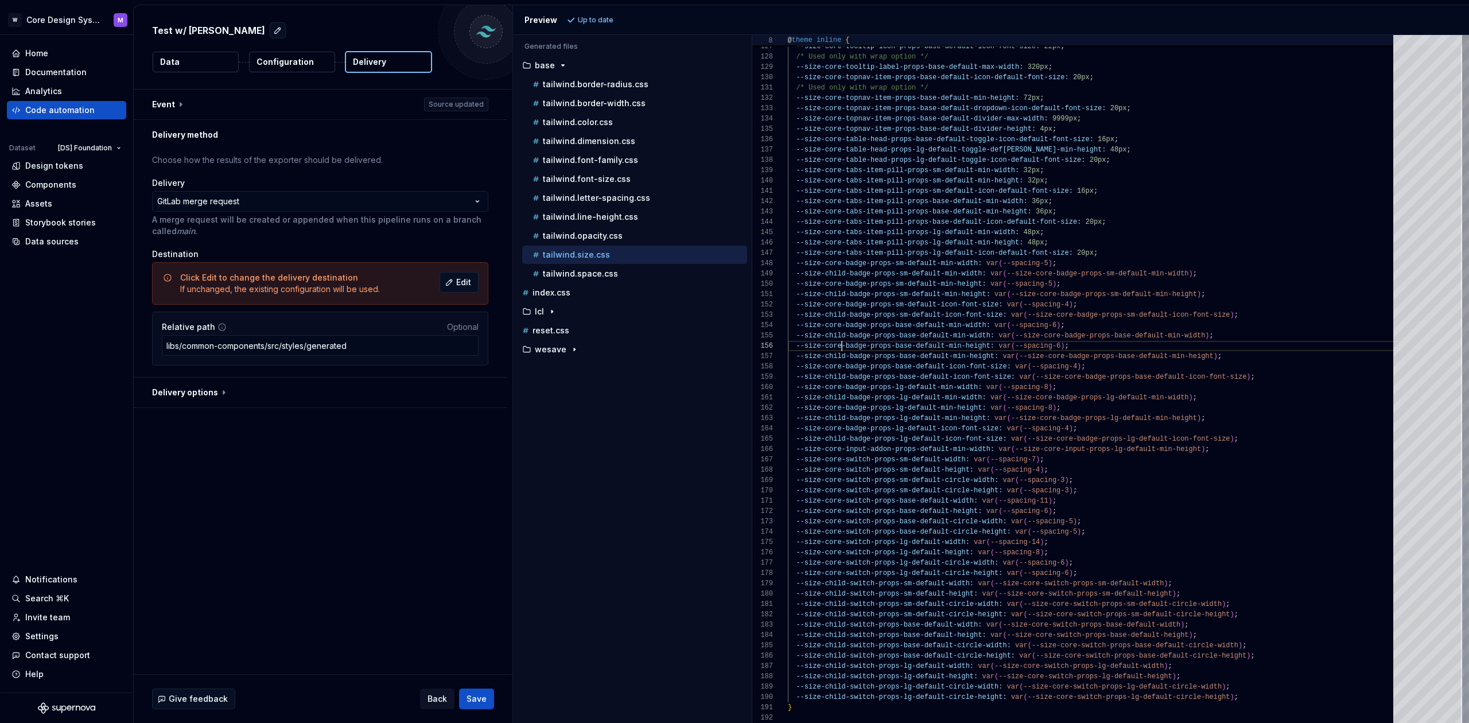
click at [841, 343] on span "--size-core-badge-props-base-default-min-height:" at bounding box center [895, 346] width 199 height 8
click at [828, 266] on span "--size-core-badge-props-sm-default-min-width:" at bounding box center [889, 263] width 186 height 8
click at [827, 274] on span "--size-child-badge-props-sm-default-min-width:" at bounding box center [891, 274] width 190 height 8
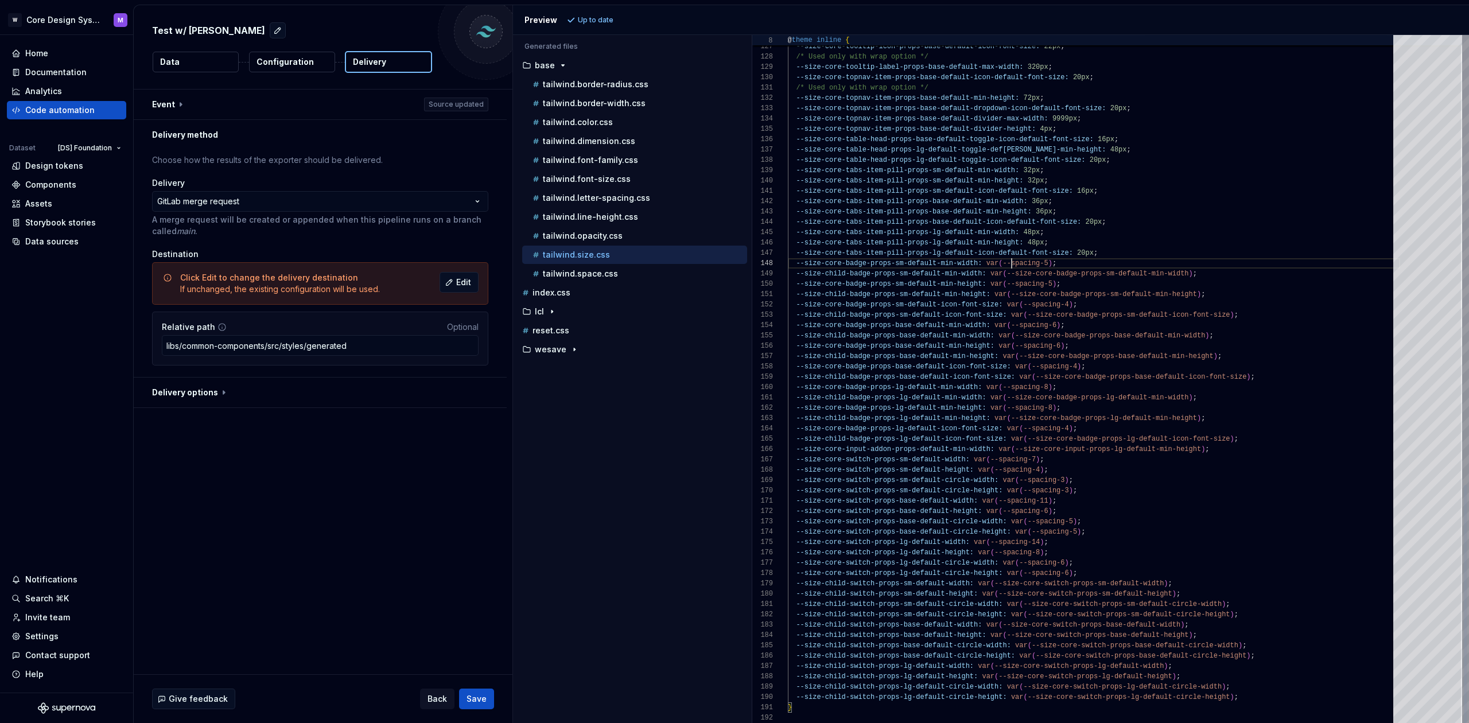
click at [1012, 263] on span "--spacing-5" at bounding box center [1024, 263] width 45 height 8
click at [1026, 275] on span "--size-core-badge-props-sm-default-min-width" at bounding box center [1097, 274] width 182 height 8
click at [915, 266] on span "--size-core-badge-props-sm-default-min-width:" at bounding box center [889, 263] width 186 height 8
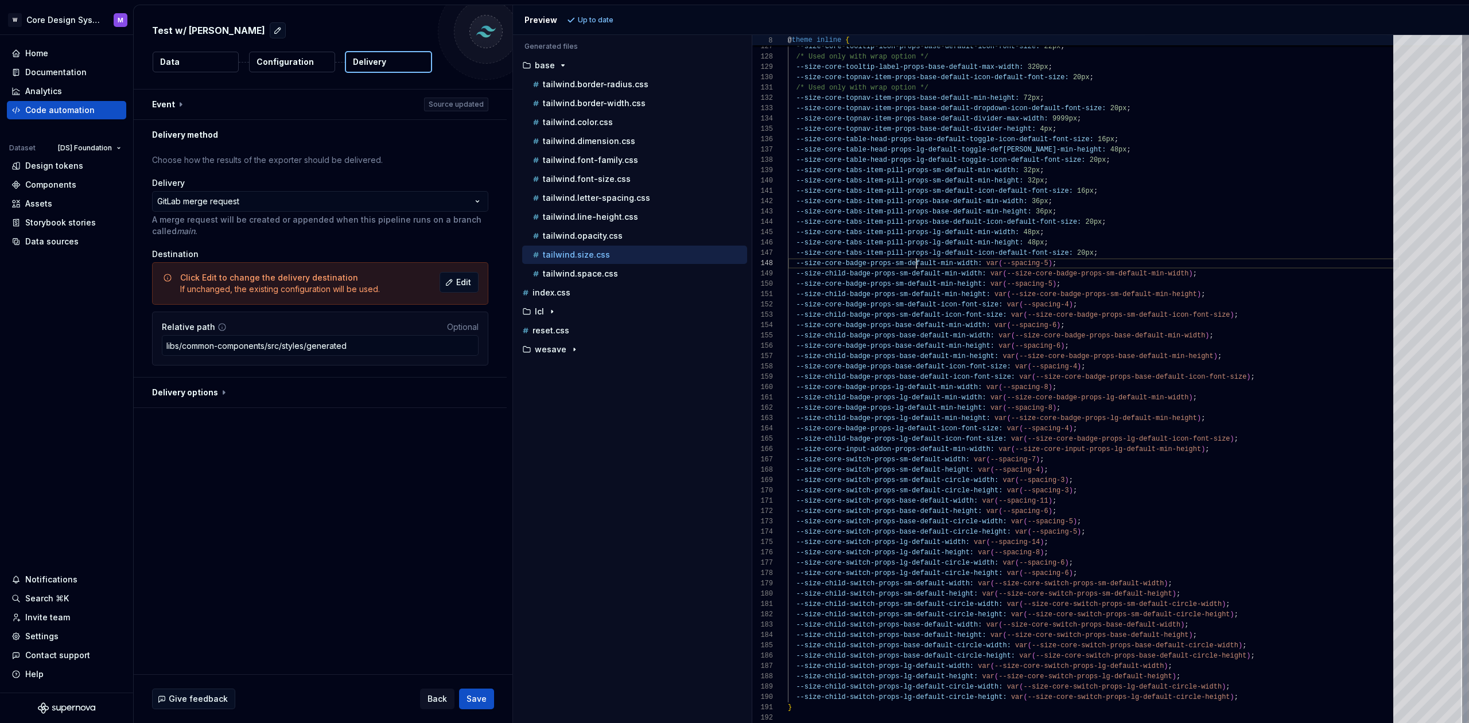
type textarea "**********"
click at [915, 266] on span "--size-core-badge-props-sm-default-min-width:" at bounding box center [889, 263] width 186 height 8
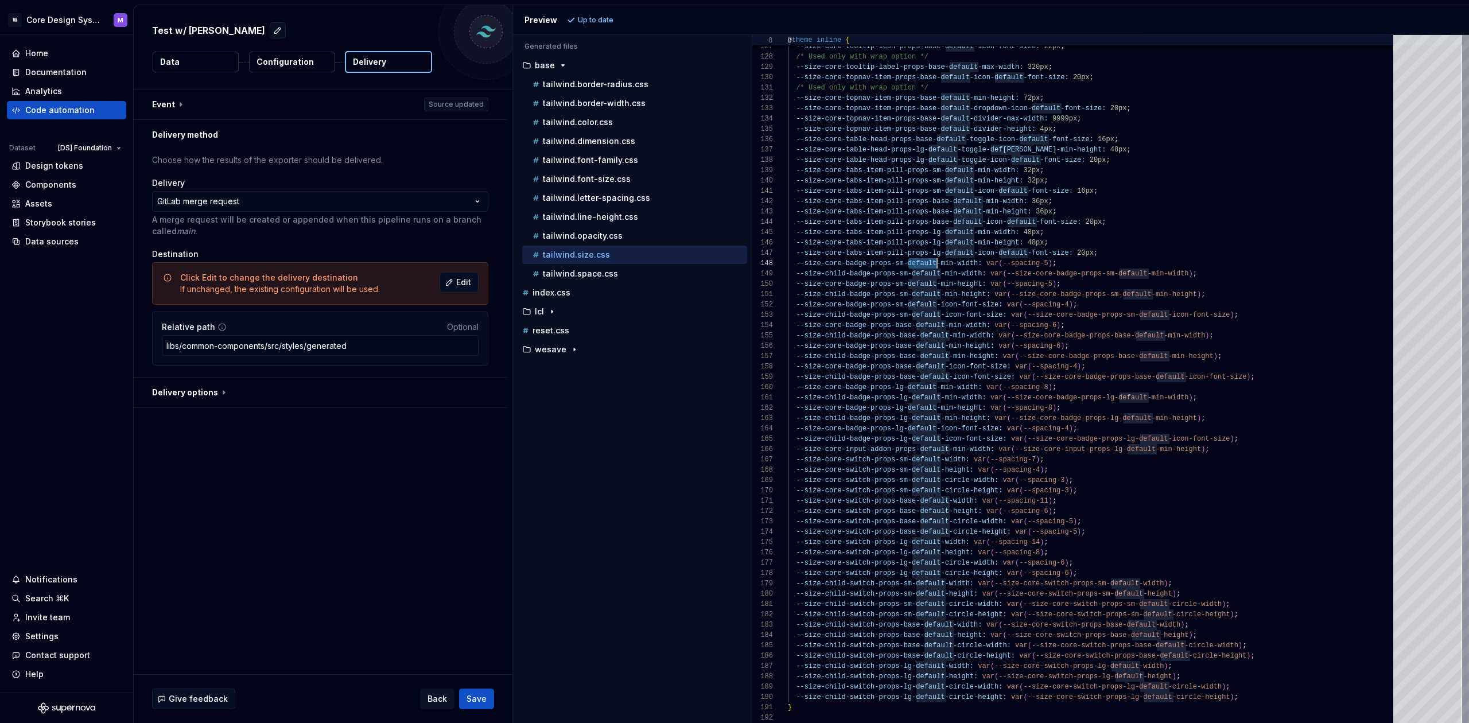
scroll to position [72, 149]
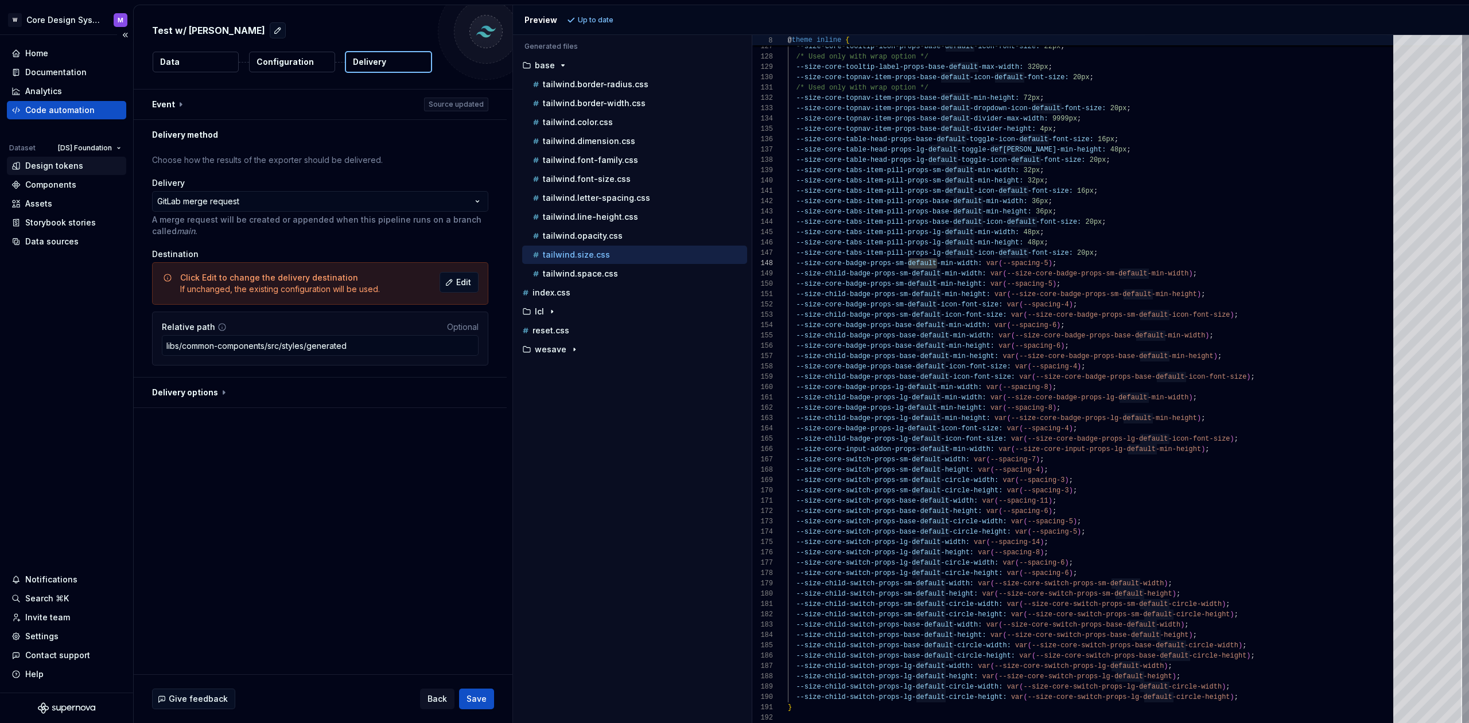
click at [53, 171] on div "Design tokens" at bounding box center [54, 165] width 58 height 11
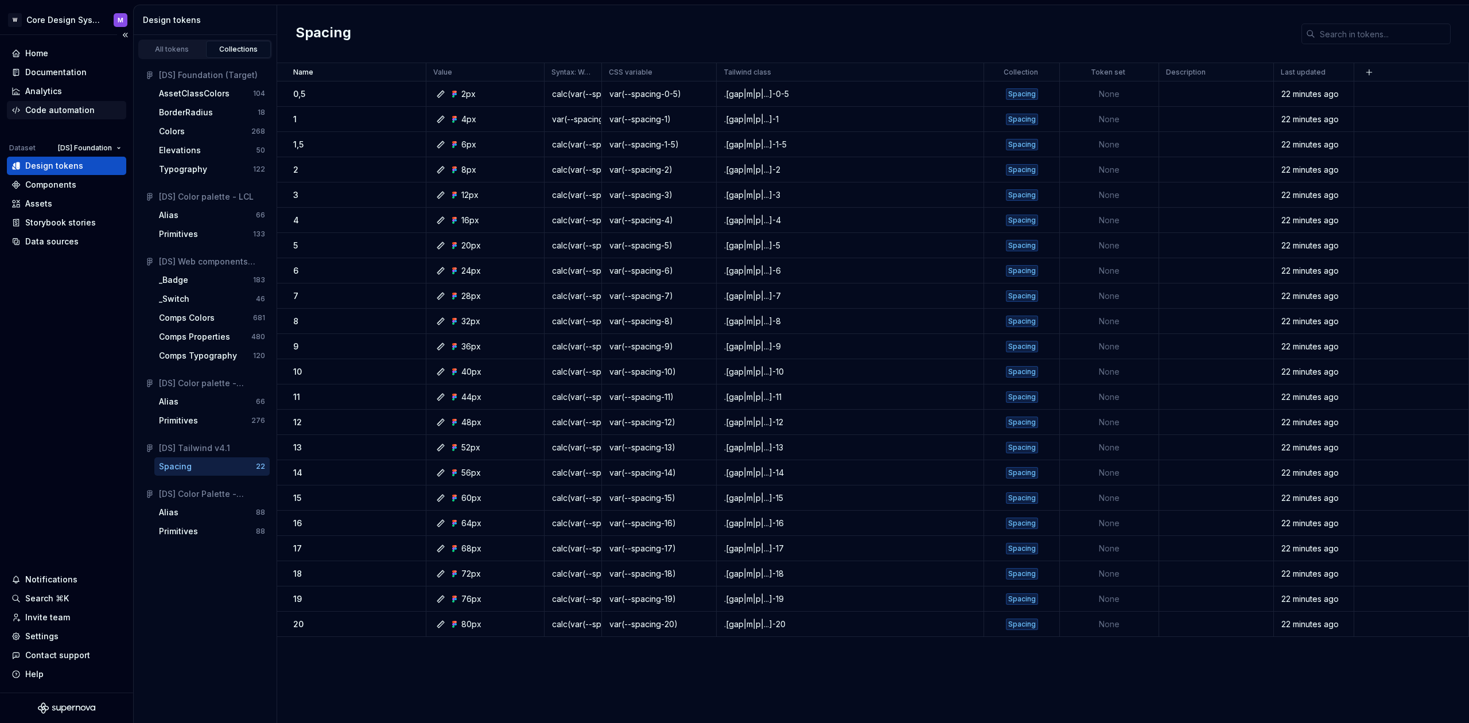
click at [60, 109] on div "Code automation" at bounding box center [59, 109] width 69 height 11
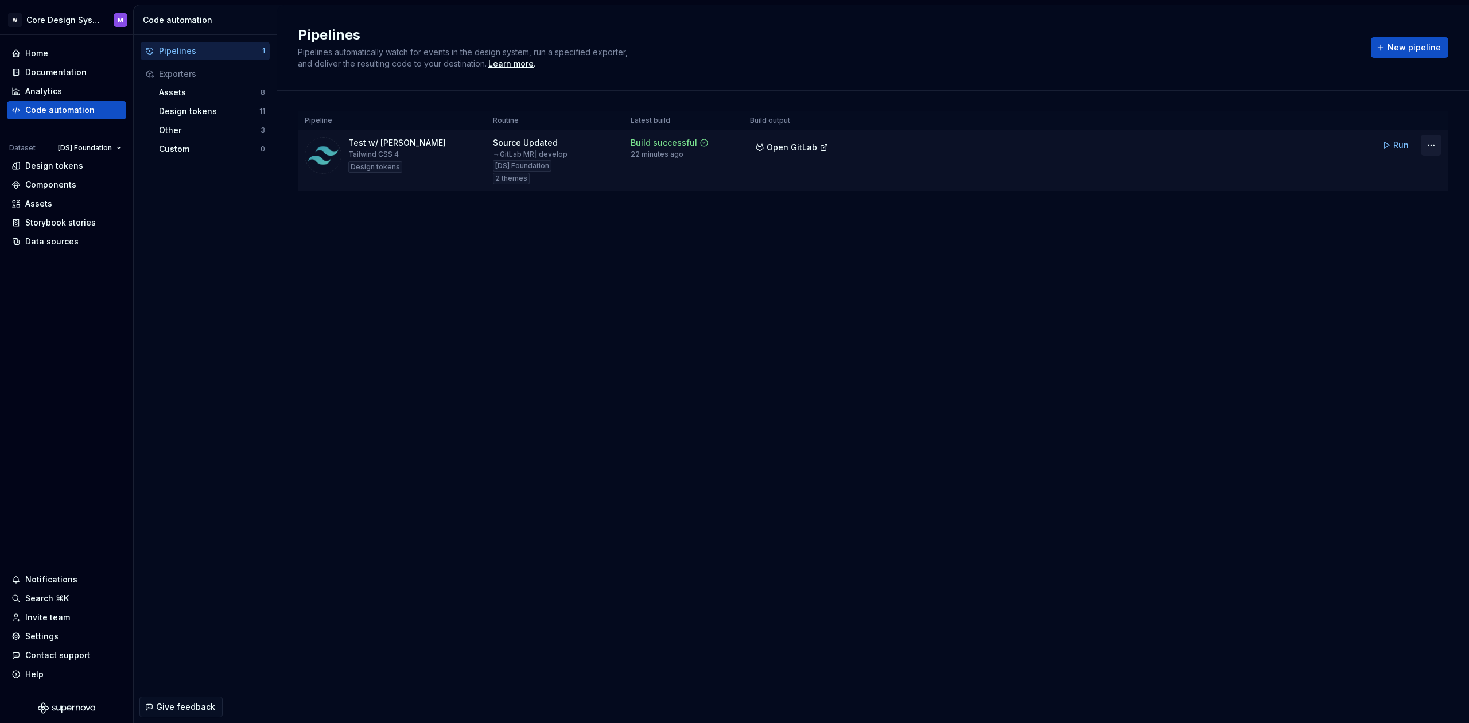
click at [1432, 146] on html "W Core Design System M Home Documentation Analytics Code automation Dataset [DS…" at bounding box center [734, 361] width 1469 height 723
click at [1407, 167] on div "Edit pipeline" at bounding box center [1416, 169] width 98 height 11
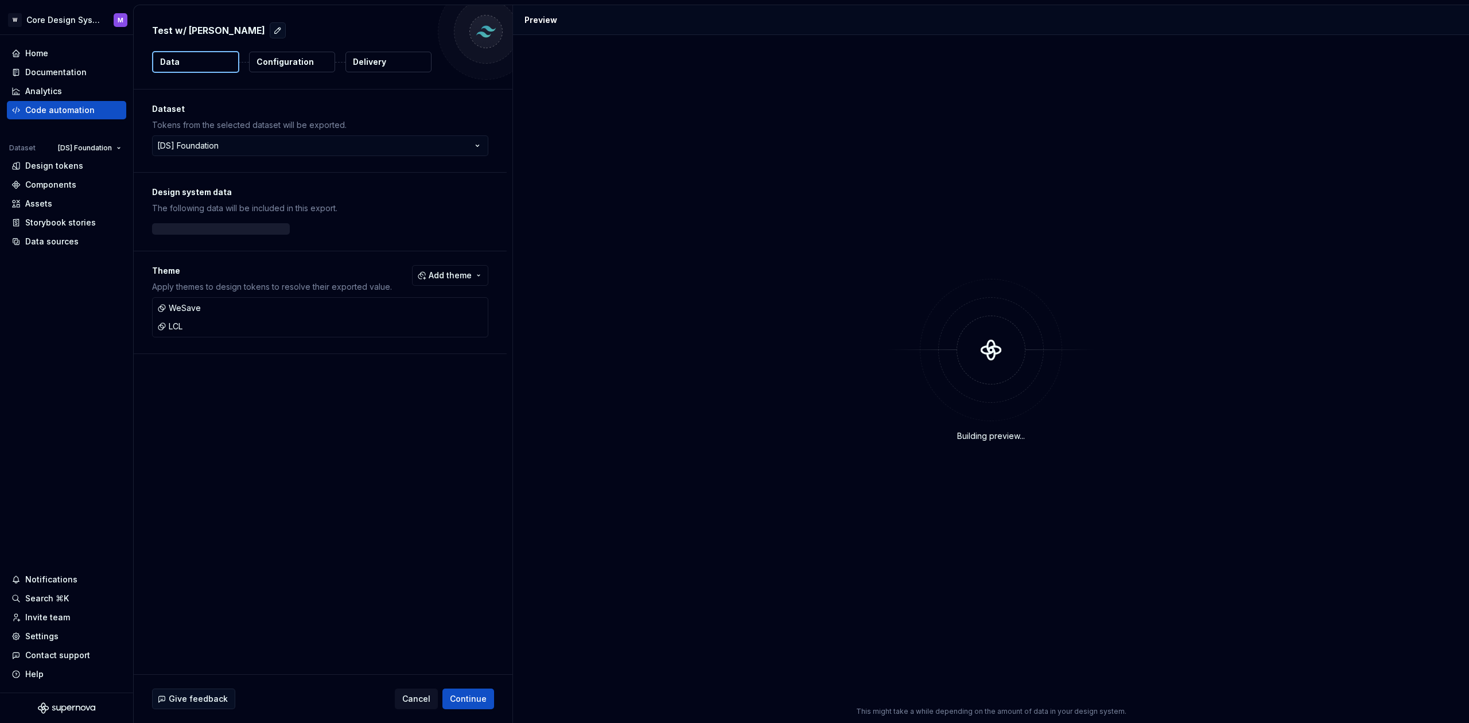
drag, startPoint x: 388, startPoint y: 52, endPoint x: 385, endPoint y: 60, distance: 8.5
click at [388, 52] on button "Delivery" at bounding box center [388, 62] width 86 height 21
click at [385, 60] on p "Delivery" at bounding box center [369, 61] width 33 height 11
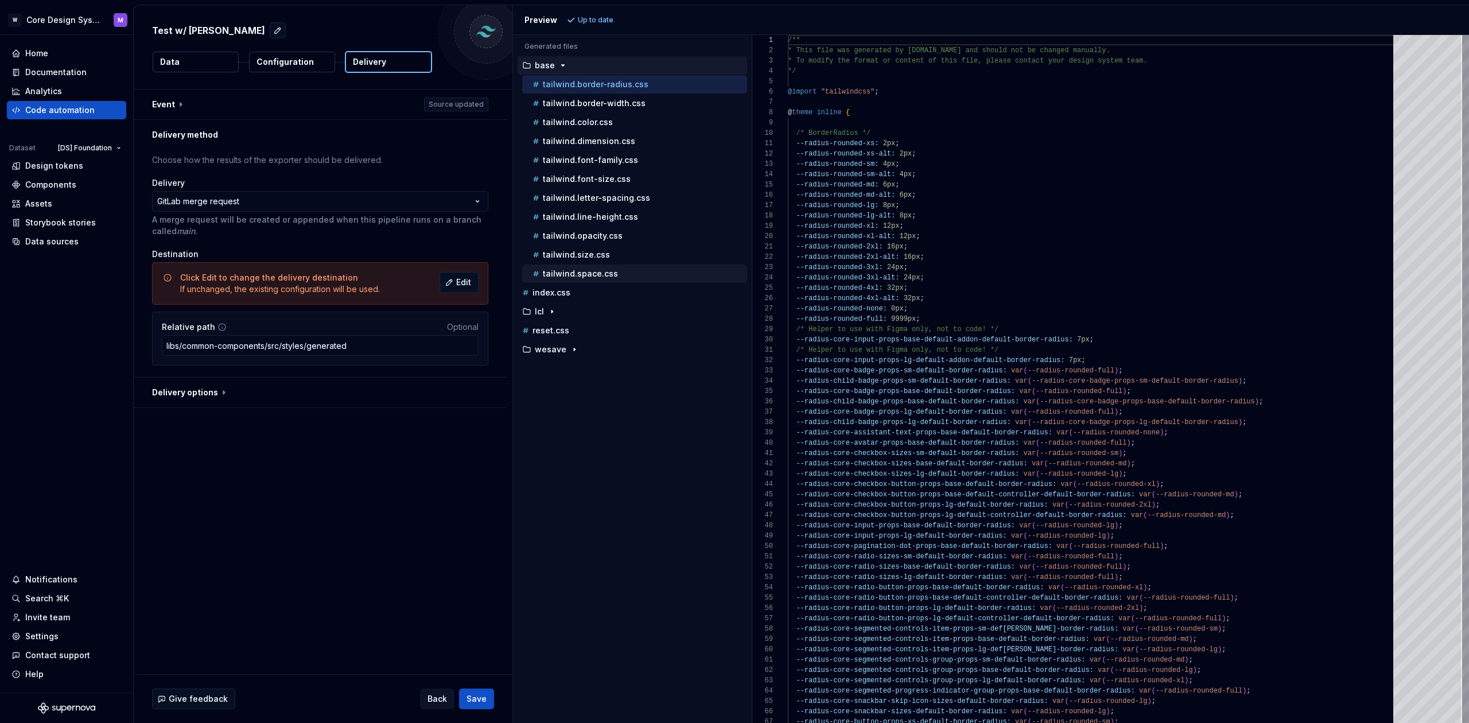
click at [589, 282] on div "tailwind.space.css" at bounding box center [634, 274] width 225 height 18
click at [590, 275] on p "tailwind.space.css" at bounding box center [580, 273] width 75 height 9
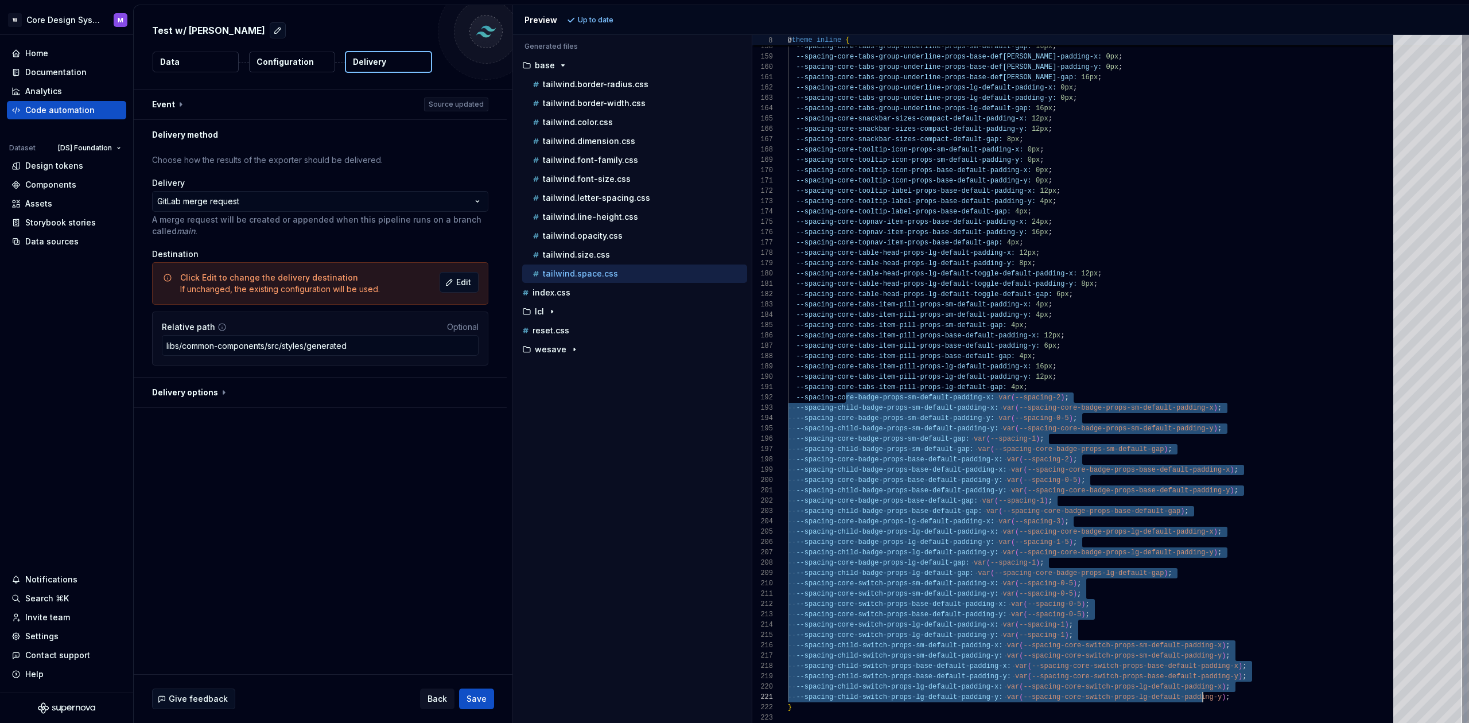
scroll to position [10, 0]
drag, startPoint x: 852, startPoint y: 400, endPoint x: 1212, endPoint y: 709, distance: 474.0
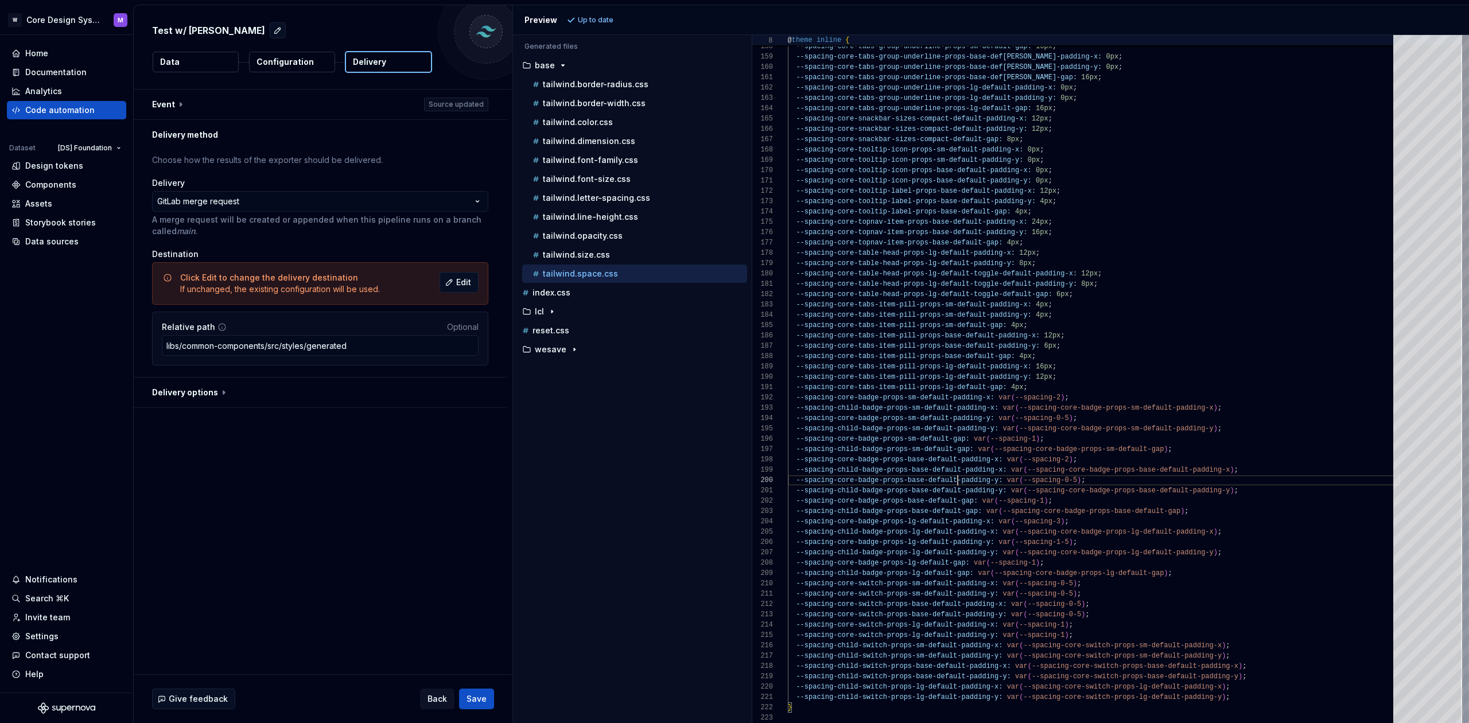
click at [956, 477] on span "--spacing-core-badge-props-base-default-padding-y:" at bounding box center [899, 480] width 207 height 8
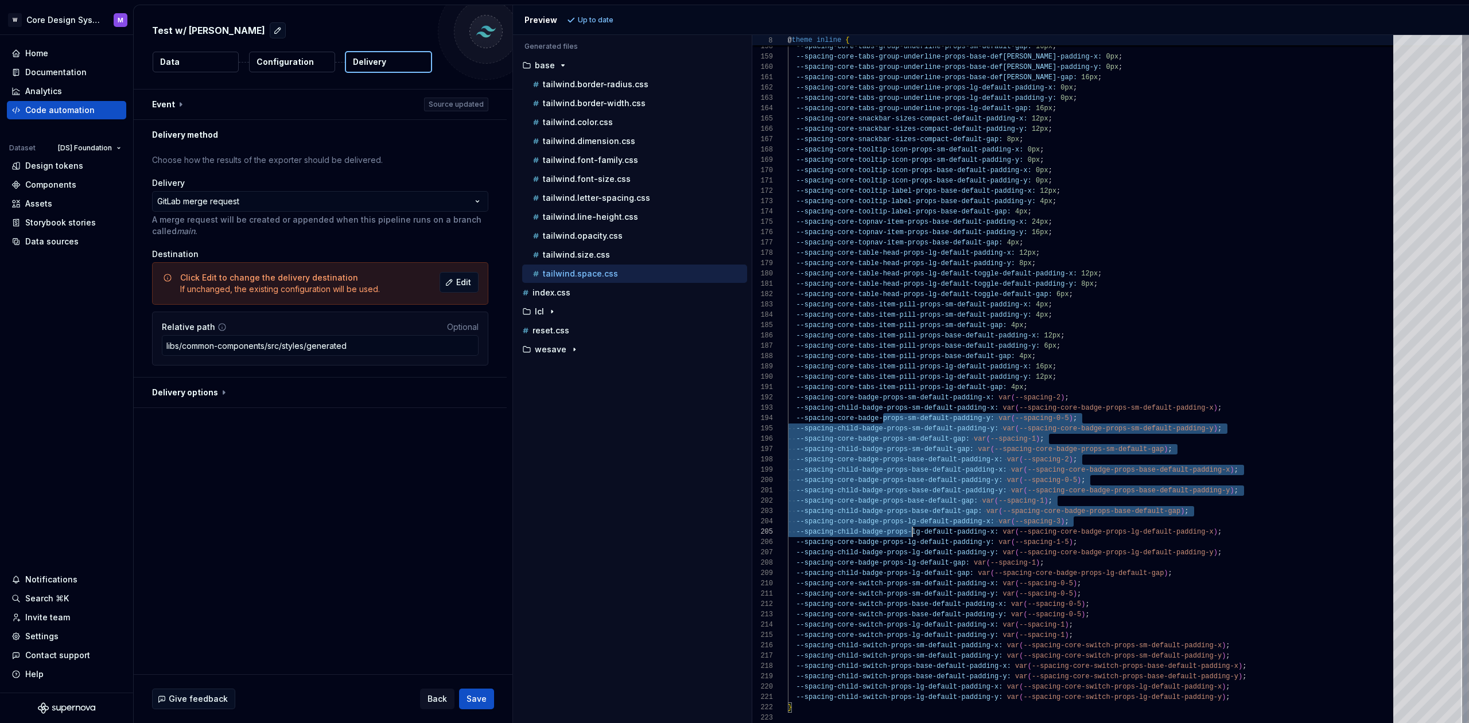
drag, startPoint x: 890, startPoint y: 441, endPoint x: 911, endPoint y: 535, distance: 95.9
drag, startPoint x: 917, startPoint y: 662, endPoint x: 873, endPoint y: 604, distance: 72.5
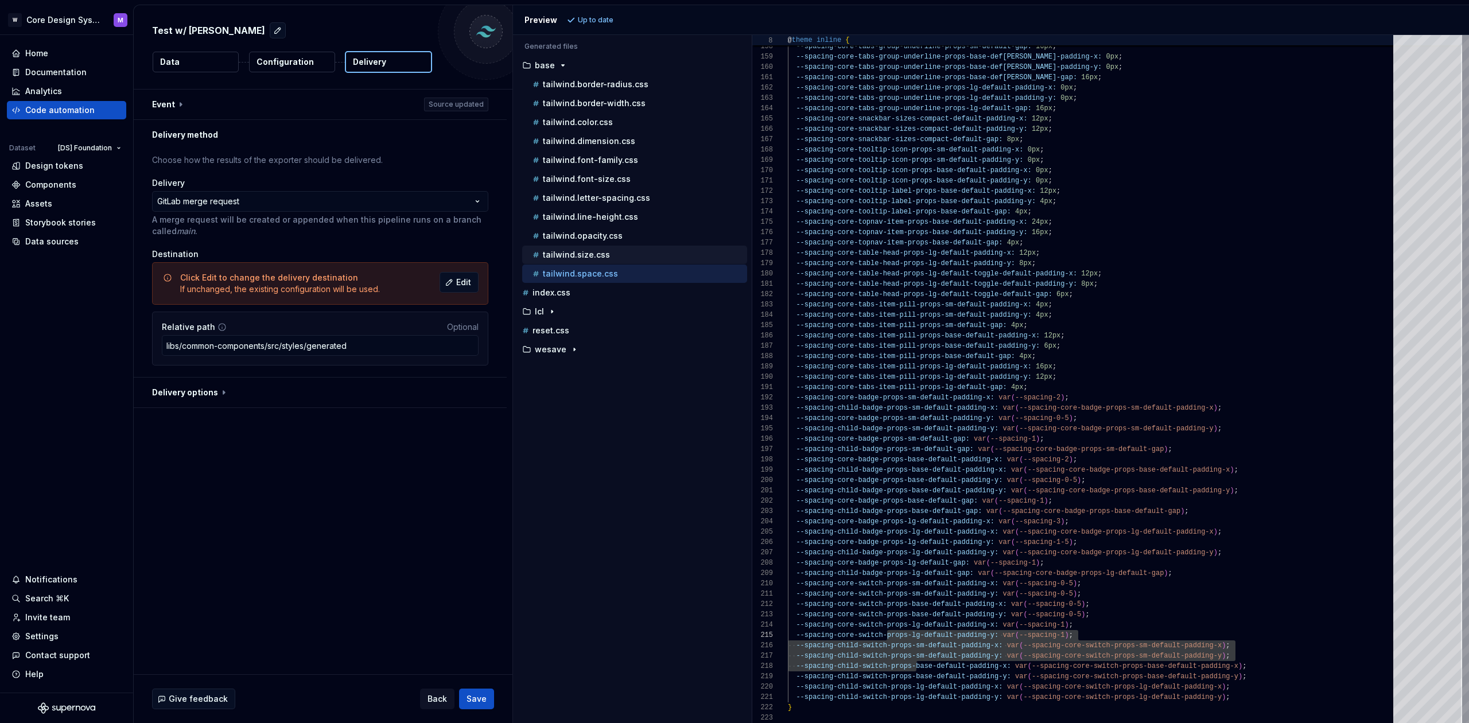
click at [632, 262] on div "tailwind.size.css" at bounding box center [634, 255] width 225 height 18
click at [635, 252] on div "tailwind.size.css" at bounding box center [638, 254] width 217 height 11
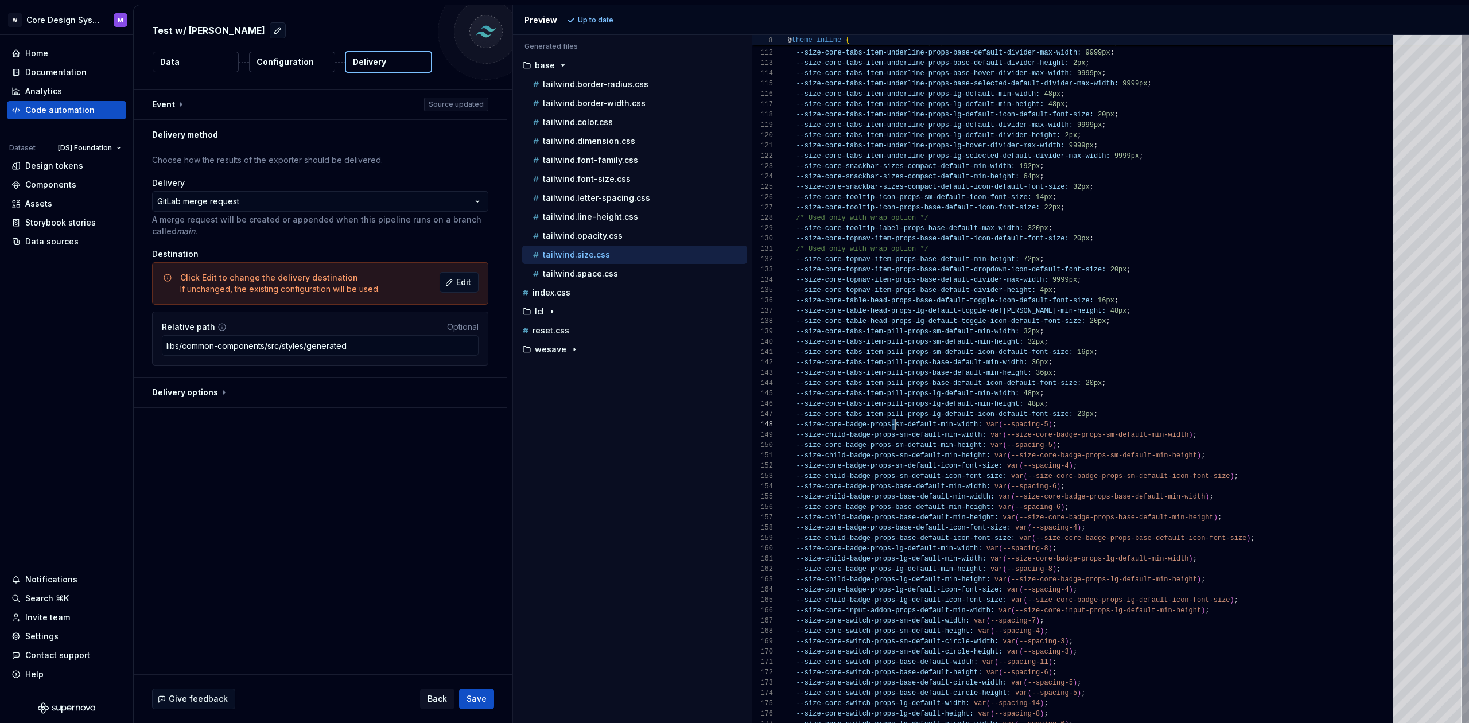
scroll to position [72, 261]
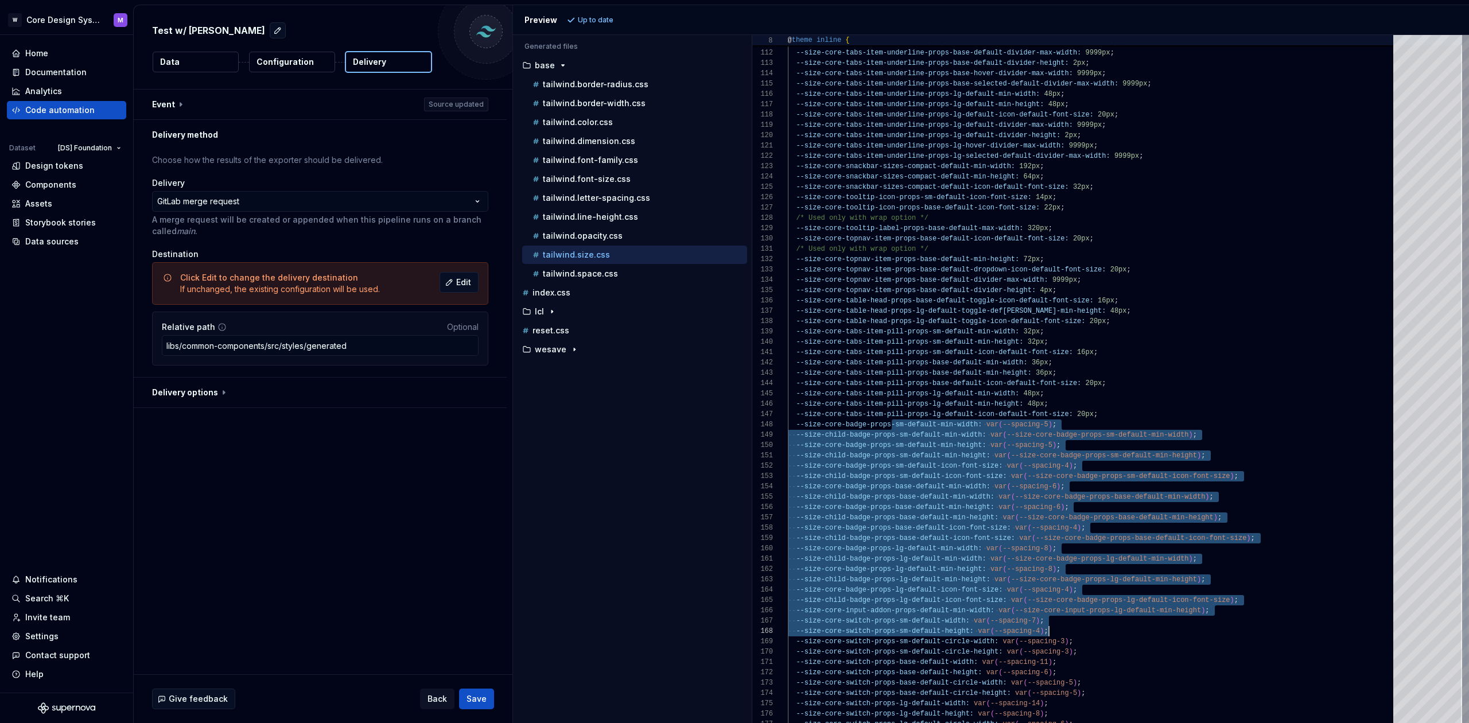
drag, startPoint x: 909, startPoint y: 434, endPoint x: 1079, endPoint y: 632, distance: 261.2
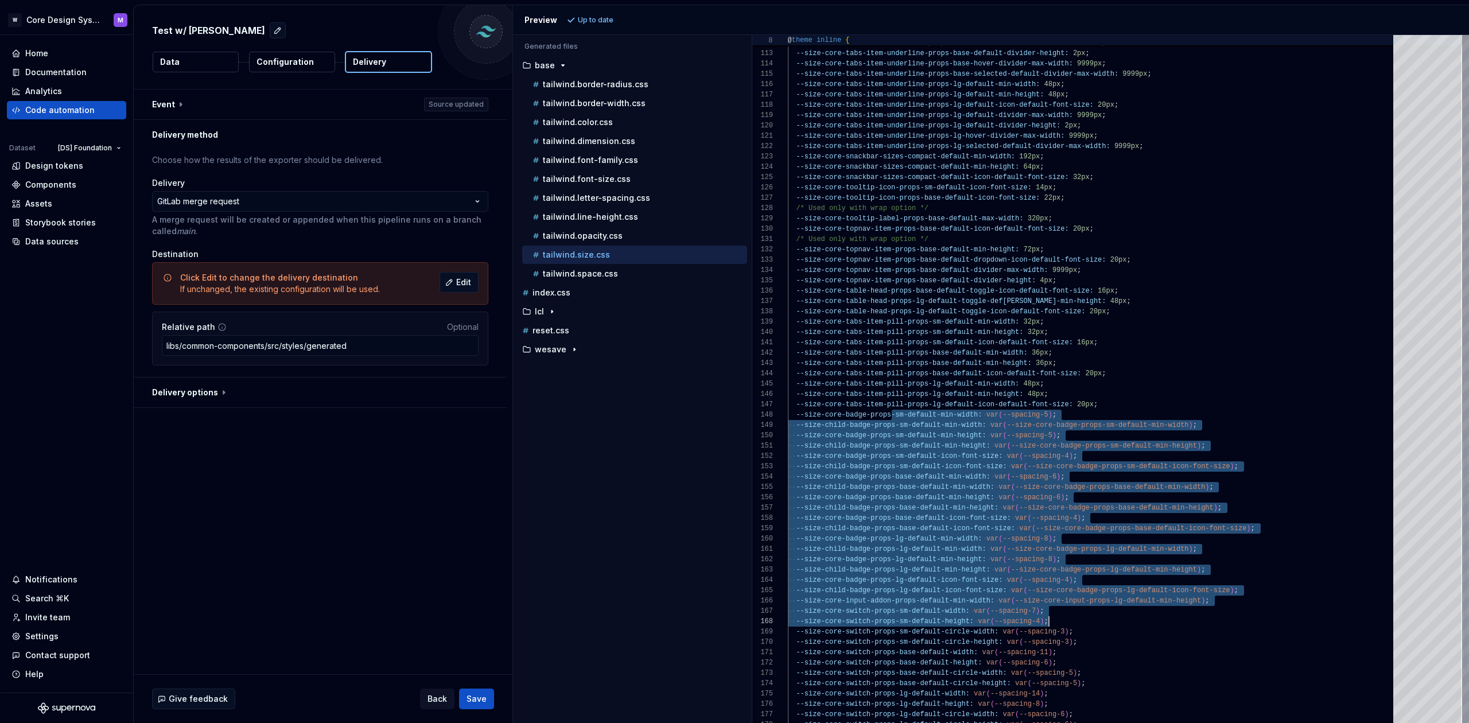
drag, startPoint x: 921, startPoint y: 483, endPoint x: 921, endPoint y: 476, distance: 7.5
drag, startPoint x: 869, startPoint y: 424, endPoint x: 1158, endPoint y: 614, distance: 346.4
click at [1121, 578] on div "--size-core-badge-props-lg-default-icon-font-size: var ( --spacing-4 ) ;" at bounding box center [1094, 580] width 612 height 10
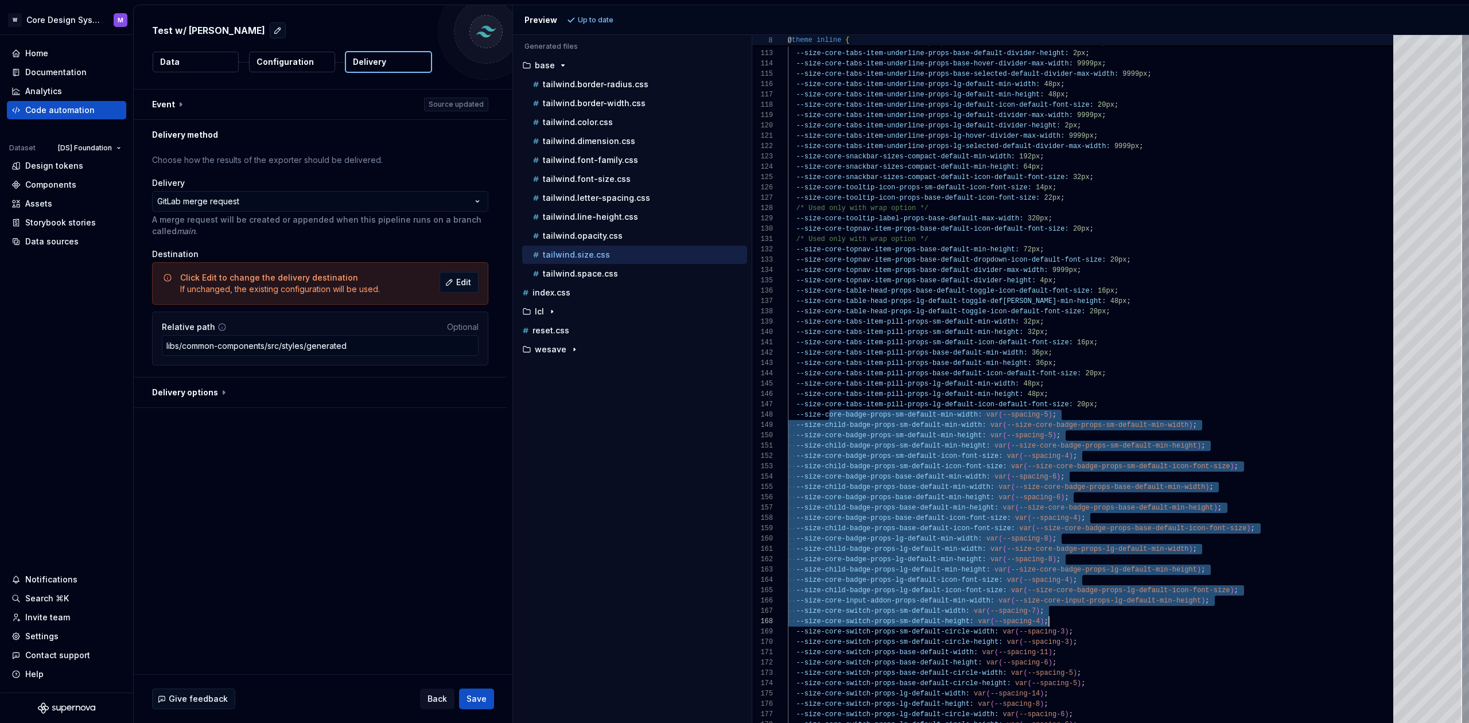
scroll to position [31, 290]
drag, startPoint x: 1008, startPoint y: 422, endPoint x: 1228, endPoint y: 601, distance: 284.7
drag, startPoint x: 1063, startPoint y: 454, endPoint x: 1015, endPoint y: 425, distance: 55.9
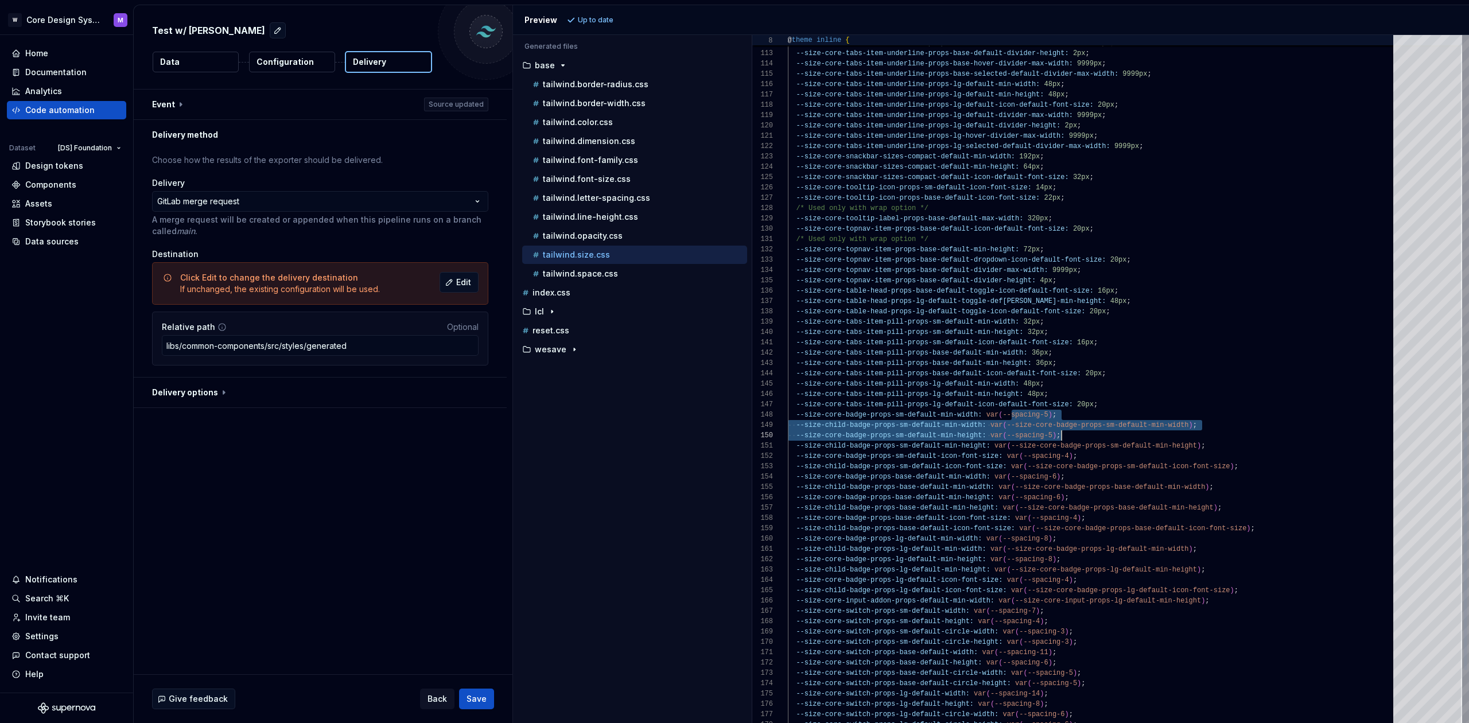
scroll to position [72, 274]
drag, startPoint x: 1090, startPoint y: 433, endPoint x: 1098, endPoint y: 434, distance: 8.8
click at [587, 278] on p "tailwind.space.css" at bounding box center [580, 273] width 75 height 9
type textarea "**********"
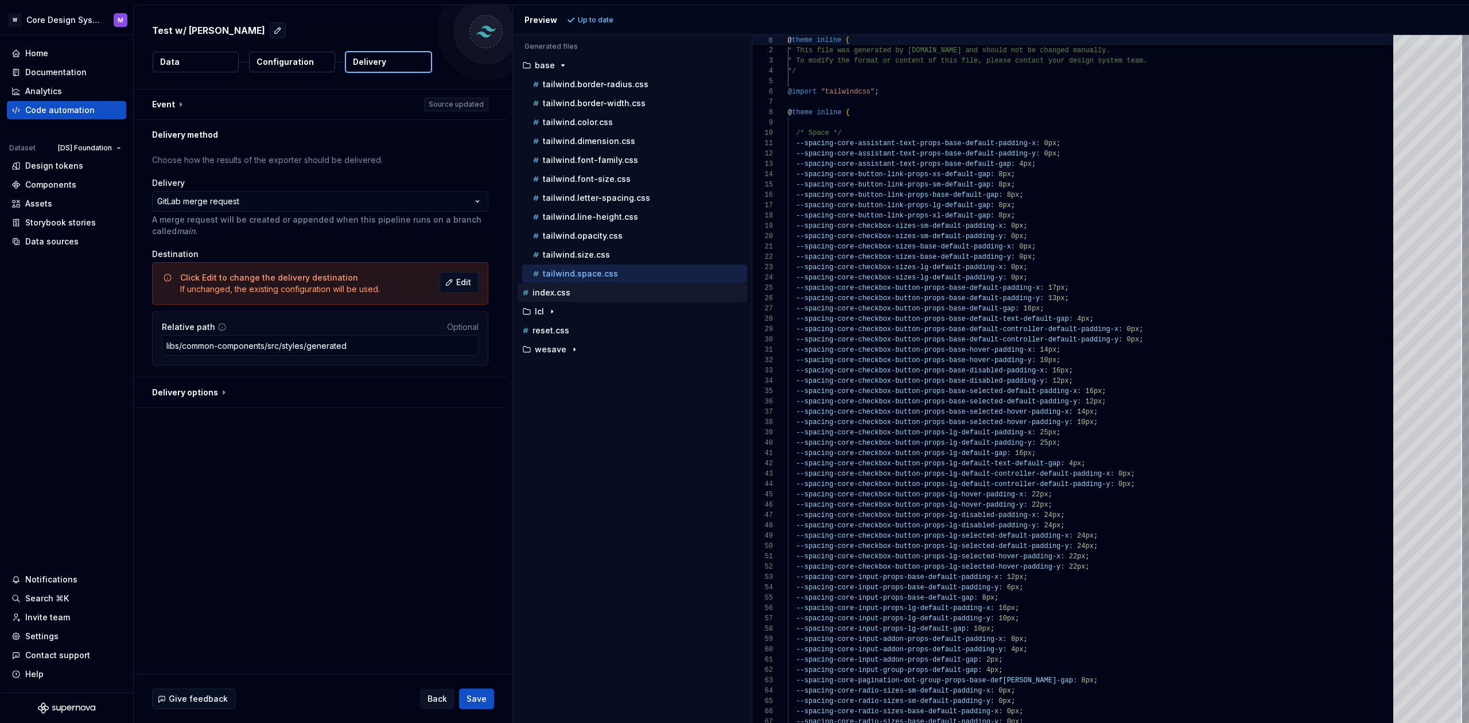
scroll to position [103, 0]
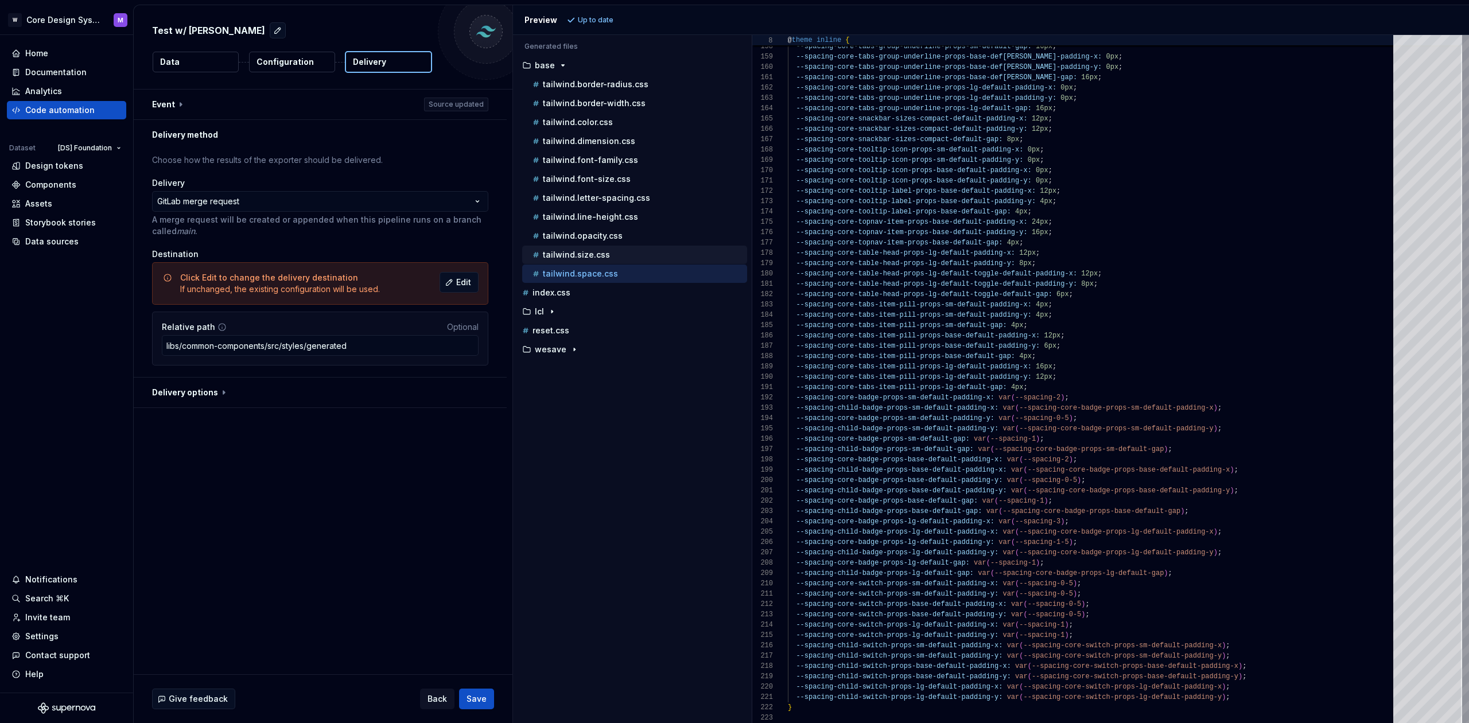
click at [565, 259] on p "tailwind.size.css" at bounding box center [576, 254] width 67 height 9
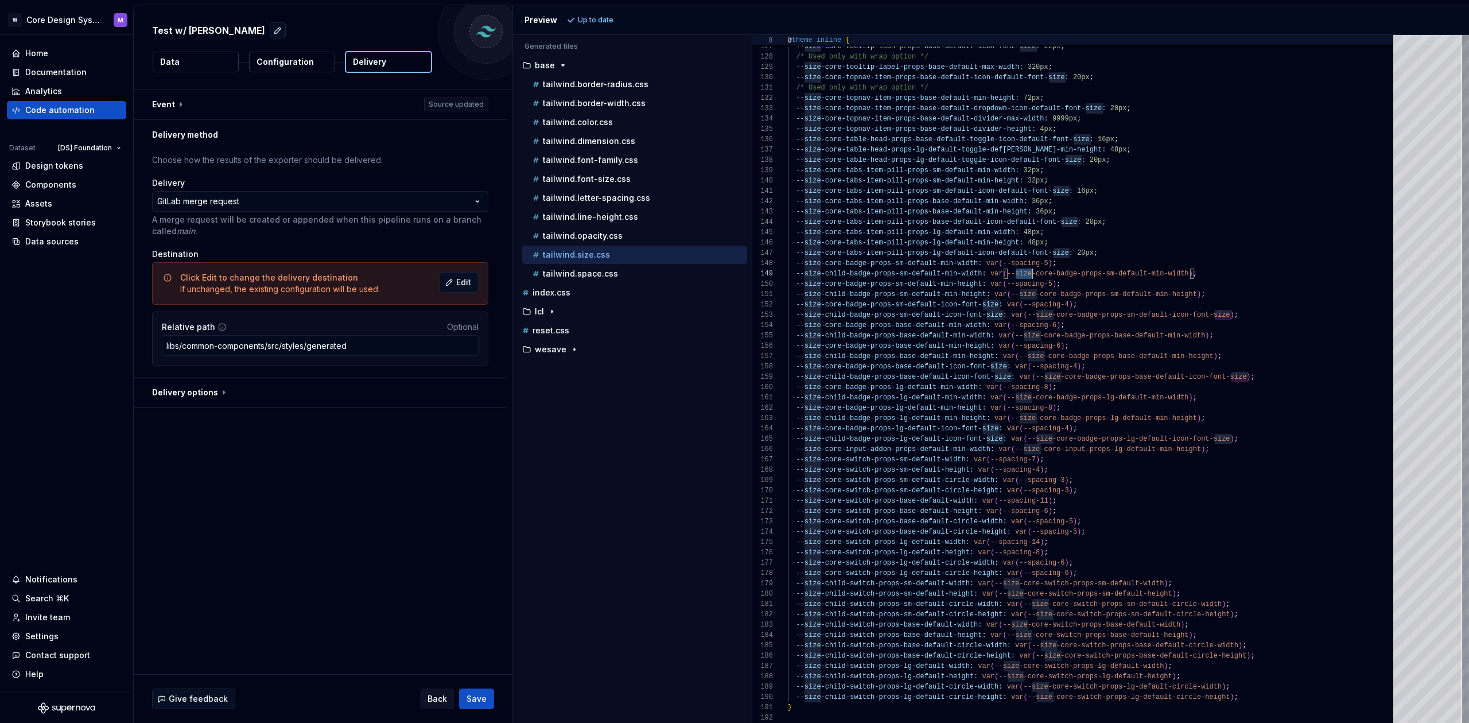
click at [1022, 284] on span "--spacing-5" at bounding box center [1028, 284] width 45 height 8
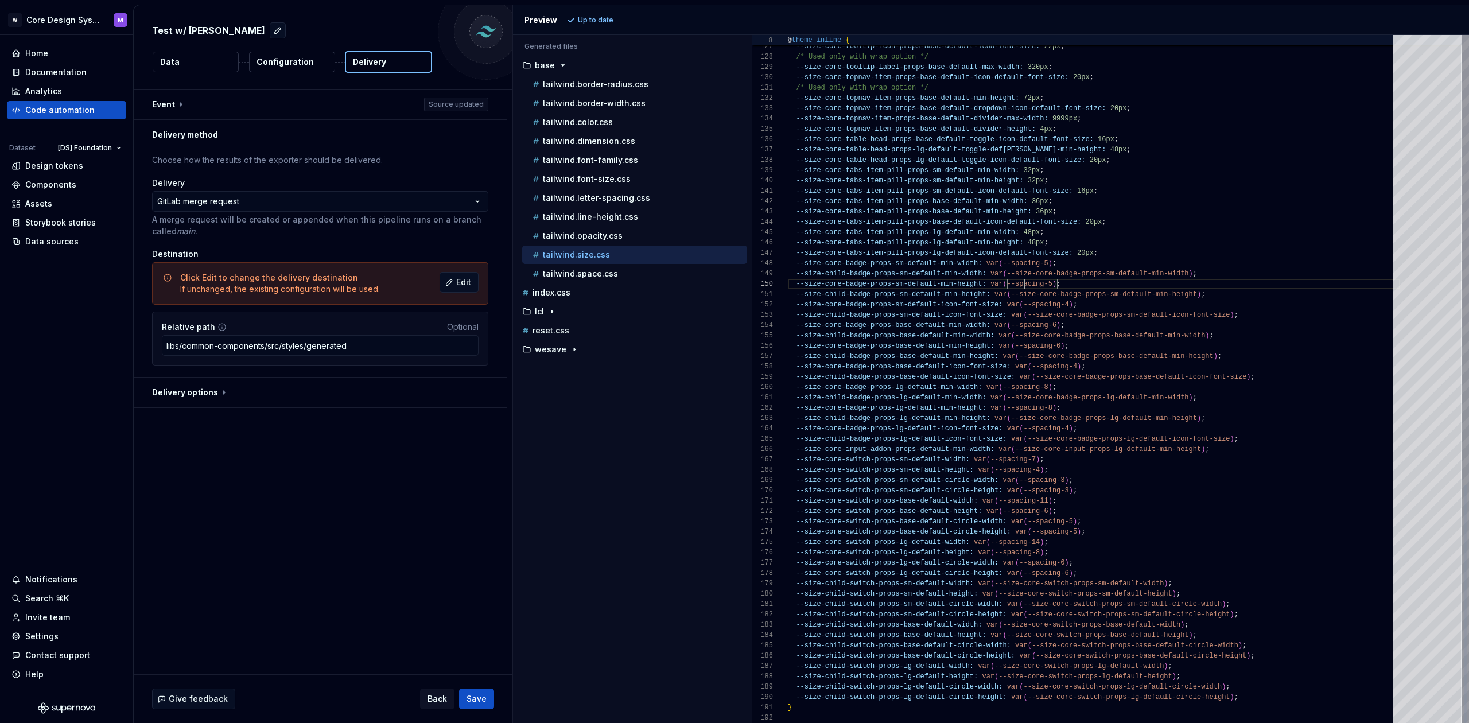
click at [1022, 284] on span "--spacing-5" at bounding box center [1028, 284] width 45 height 8
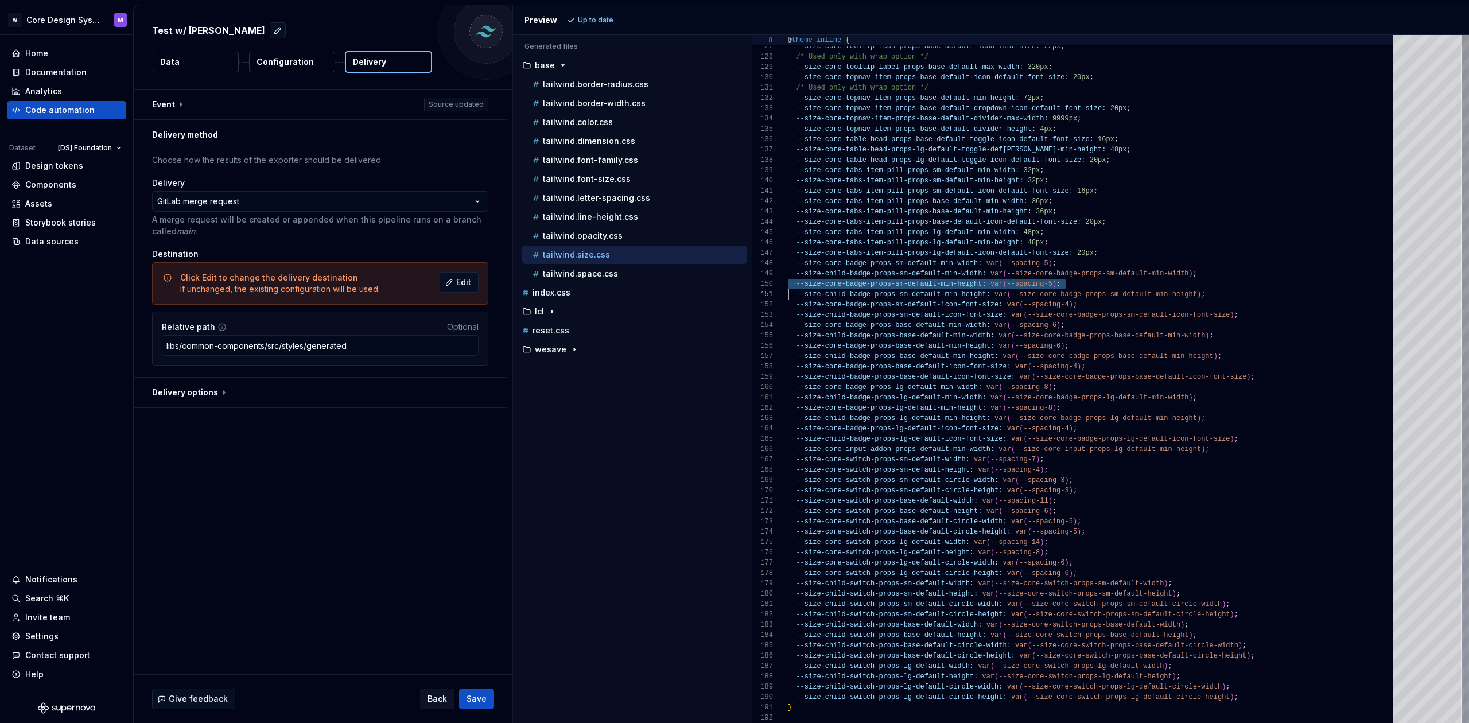
scroll to position [62, 236]
click at [1024, 283] on div at bounding box center [1024, 284] width 1 height 10
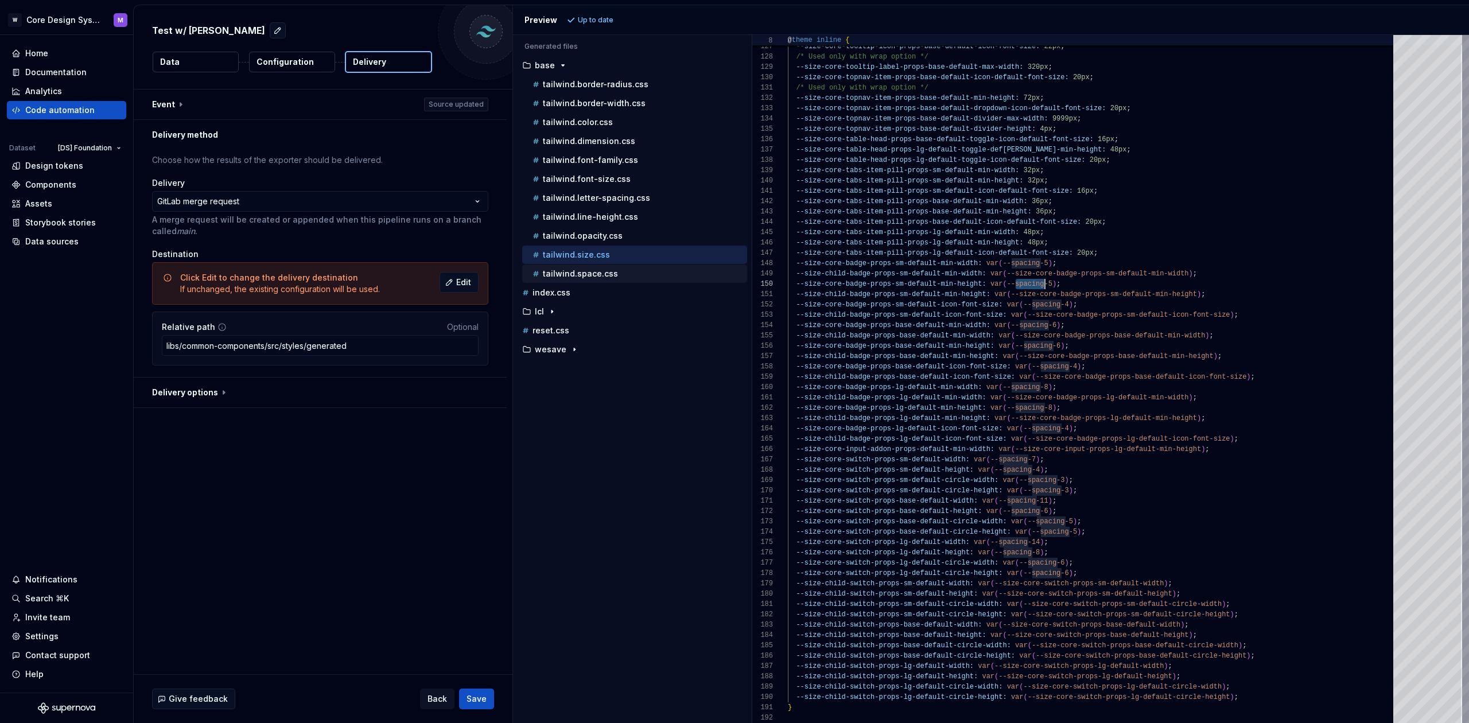
click at [575, 274] on p "tailwind.space.css" at bounding box center [580, 273] width 75 height 9
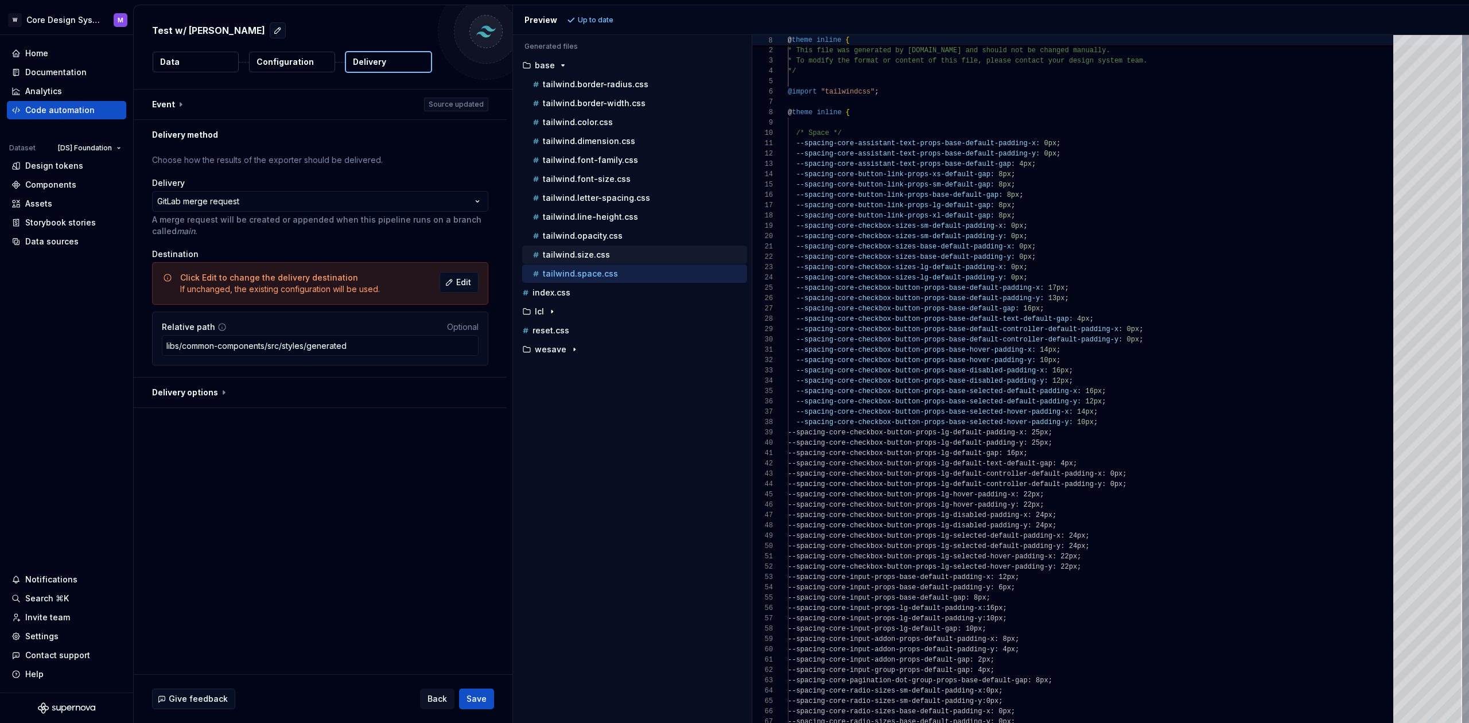
scroll to position [103, 0]
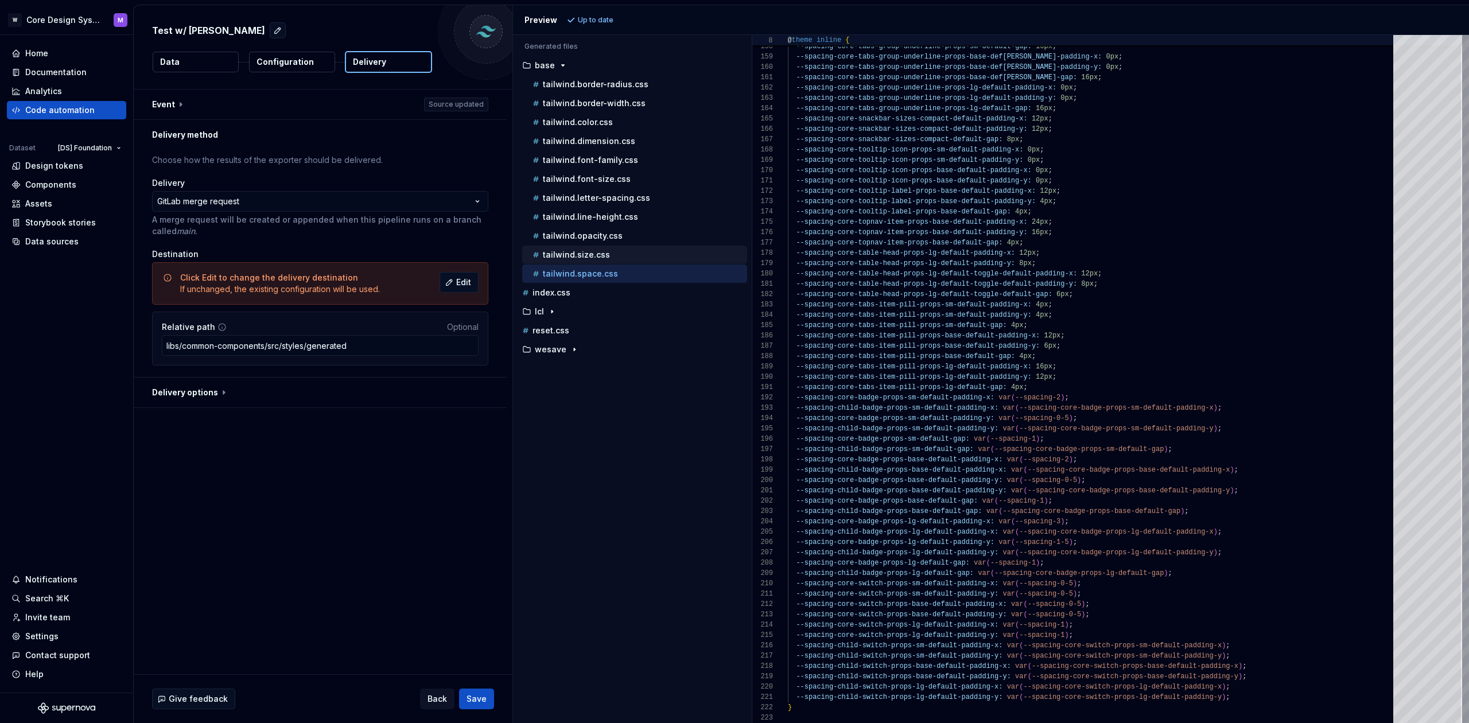
click at [616, 259] on div "tailwind.size.css" at bounding box center [638, 254] width 217 height 11
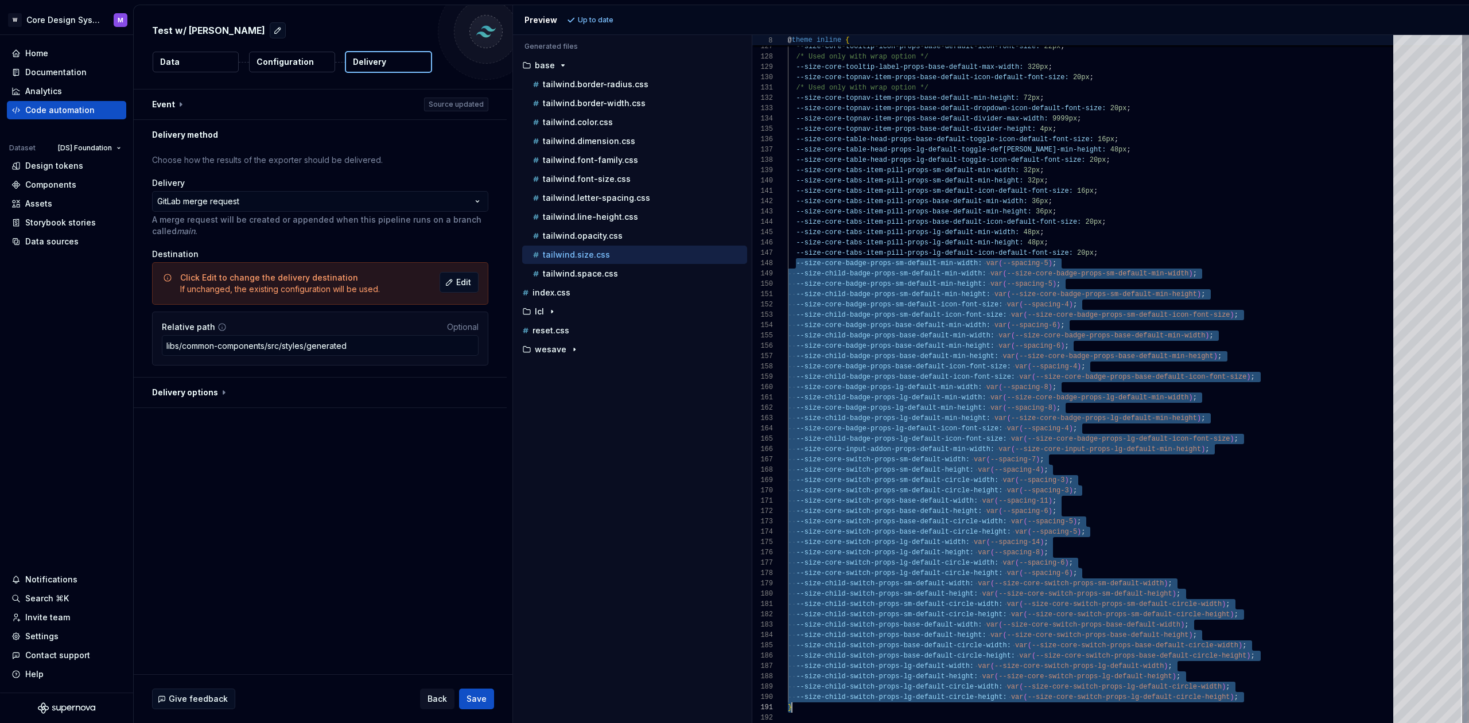
scroll to position [72, 4]
drag, startPoint x: 798, startPoint y: 263, endPoint x: 1281, endPoint y: 713, distance: 659.7
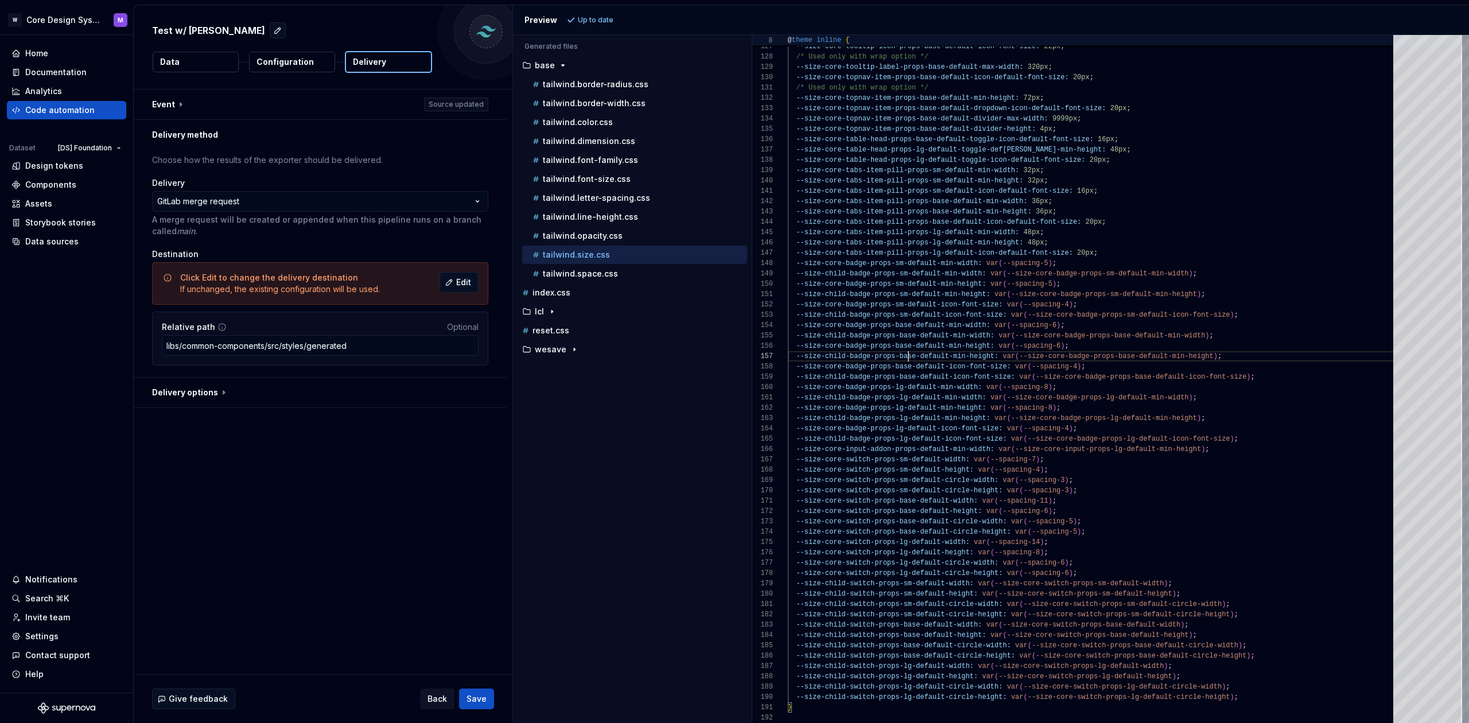
click at [907, 354] on span "--size-child-badge-props-base-default-min-height:" at bounding box center [897, 356] width 203 height 8
drag, startPoint x: 1013, startPoint y: 388, endPoint x: 1056, endPoint y: 387, distance: 43.0
click at [1056, 387] on span "--size-core-badge-props-lg-default-min-width: var ( --spacing-8 ) ;" at bounding box center [922, 387] width 269 height 10
click at [1062, 387] on div "--size-core-badge-props-lg-default-min-width: var ( --spacing-8 ) ;" at bounding box center [1094, 387] width 612 height 10
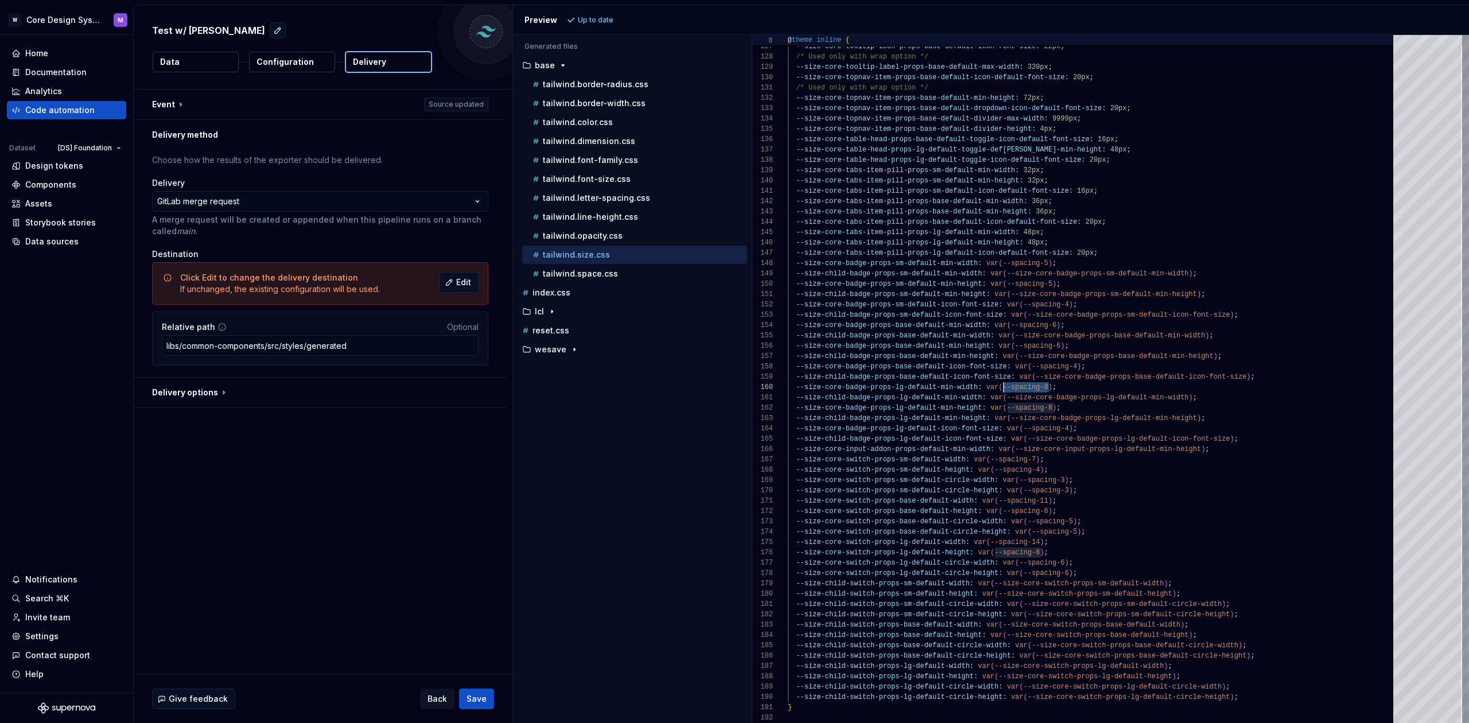
drag, startPoint x: 1048, startPoint y: 387, endPoint x: 1008, endPoint y: 419, distance: 50.6
click at [1001, 388] on span "--size-core-badge-props-lg-default-min-width: var ( --spacing-8 ) ;" at bounding box center [922, 387] width 269 height 10
click at [1013, 388] on span "--spacing-8" at bounding box center [1024, 387] width 45 height 8
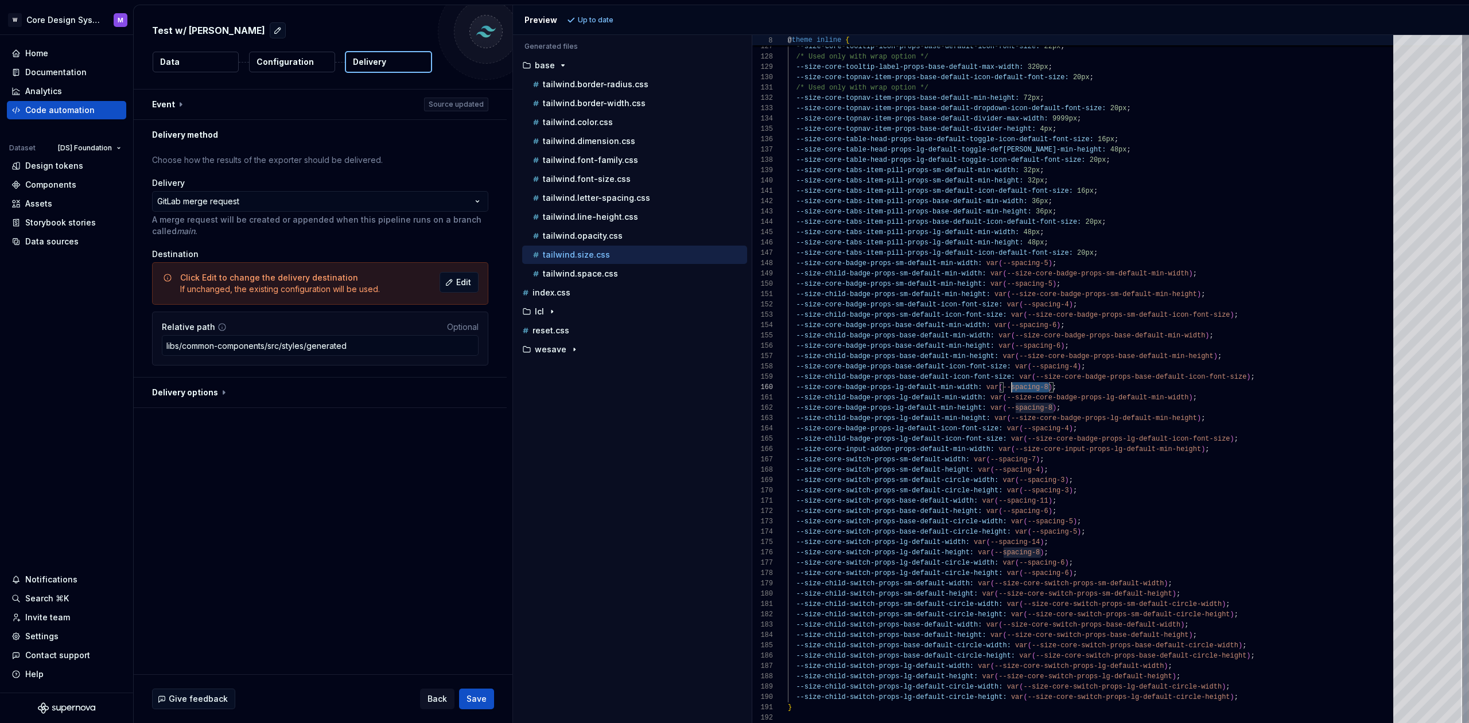
scroll to position [52, 216]
drag, startPoint x: 1047, startPoint y: 387, endPoint x: 1002, endPoint y: 388, distance: 44.8
click at [1002, 388] on span "--size-core-badge-props-lg-default-min-width: var ( --spacing-8 ) ;" at bounding box center [922, 387] width 269 height 10
drag, startPoint x: 819, startPoint y: 263, endPoint x: 956, endPoint y: 263, distance: 136.6
click at [956, 263] on span "--size-core-badge-props-sm-default-min-width:" at bounding box center [889, 263] width 186 height 8
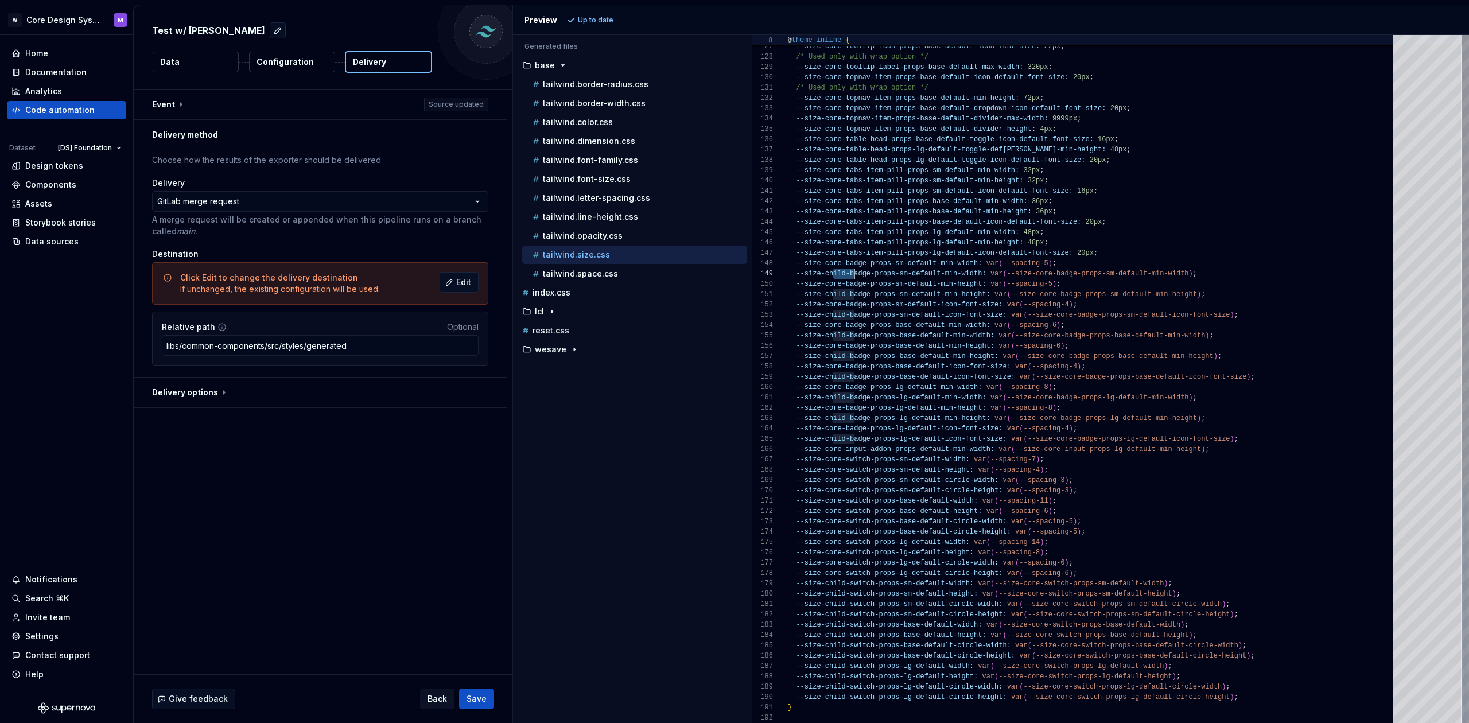
scroll to position [83, 129]
drag, startPoint x: 854, startPoint y: 272, endPoint x: 911, endPoint y: 270, distance: 57.4
click at [915, 270] on span "--size-child-badge-props-sm-default-min-width:" at bounding box center [891, 274] width 190 height 8
click at [623, 275] on div "tailwind.space.css" at bounding box center [638, 273] width 217 height 11
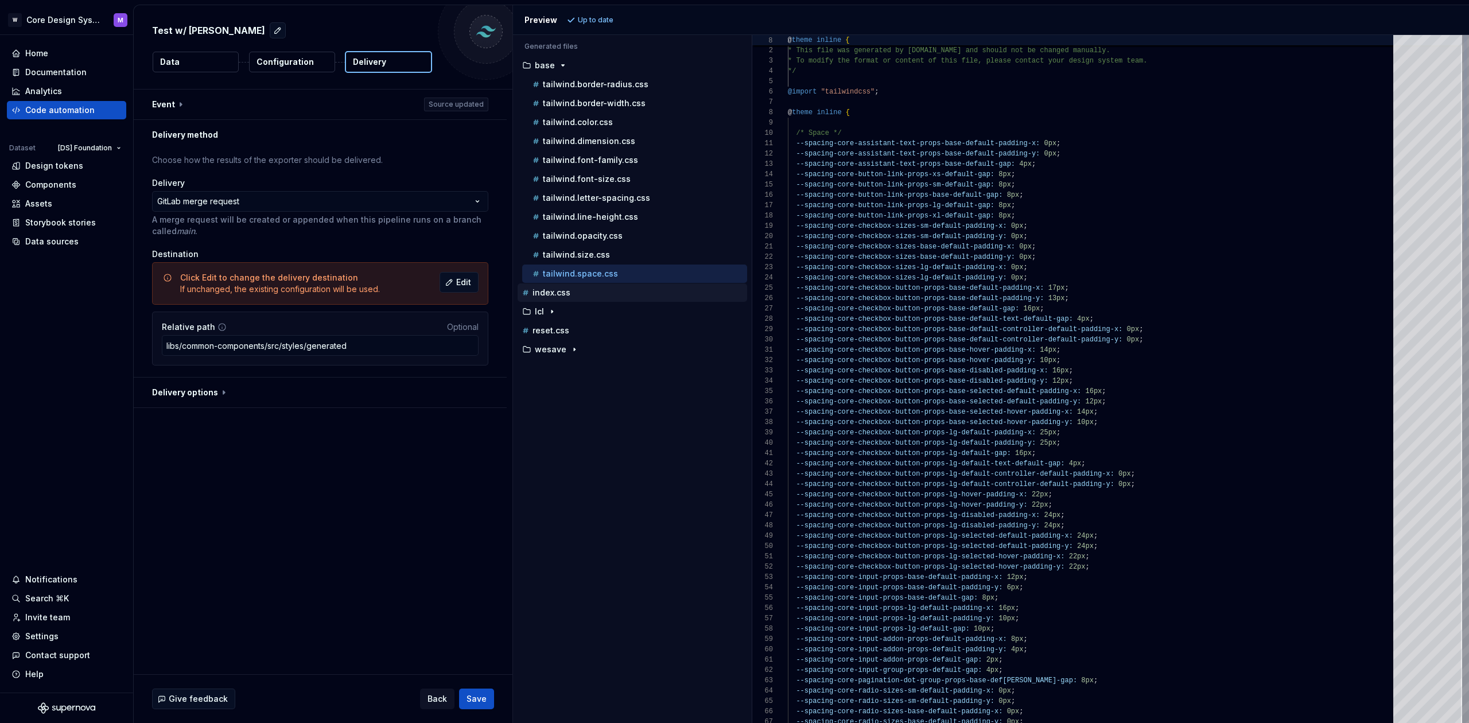
scroll to position [103, 0]
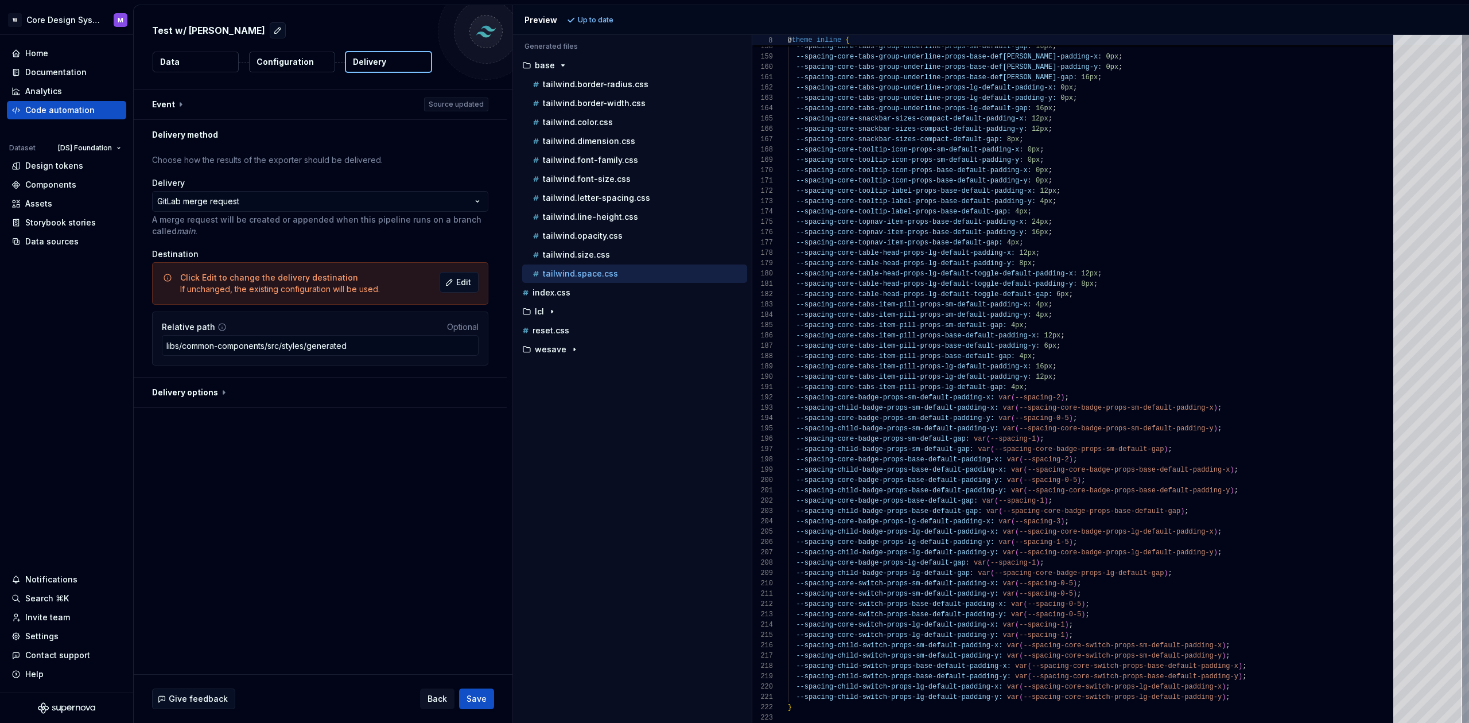
click at [872, 397] on span "--spacing-core-badge-props-sm-default-padding-x:" at bounding box center [895, 398] width 199 height 8
click at [851, 408] on span "--spacing-child-badge-props-sm-default-padding-x:" at bounding box center [897, 408] width 203 height 8
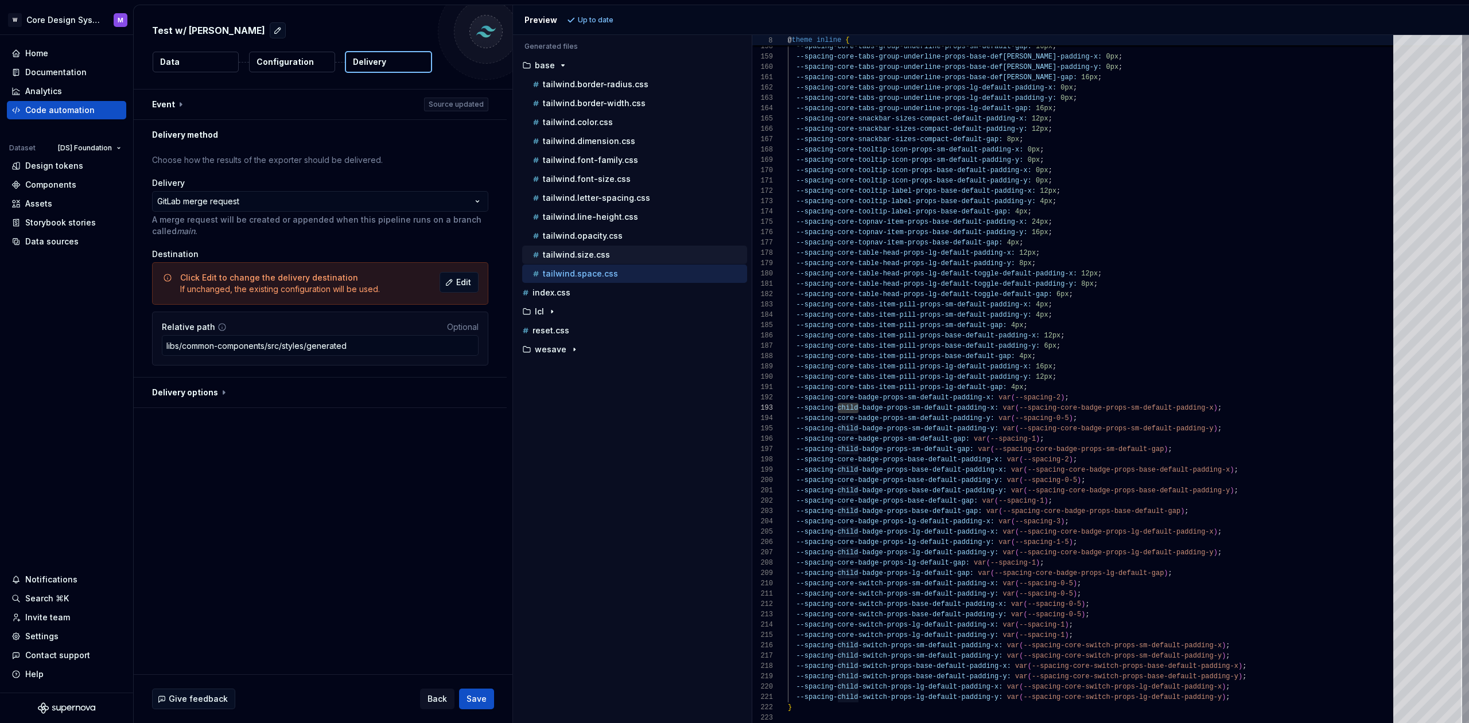
drag, startPoint x: 574, startPoint y: 255, endPoint x: 582, endPoint y: 256, distance: 7.7
click at [574, 255] on p "tailwind.size.css" at bounding box center [576, 254] width 67 height 9
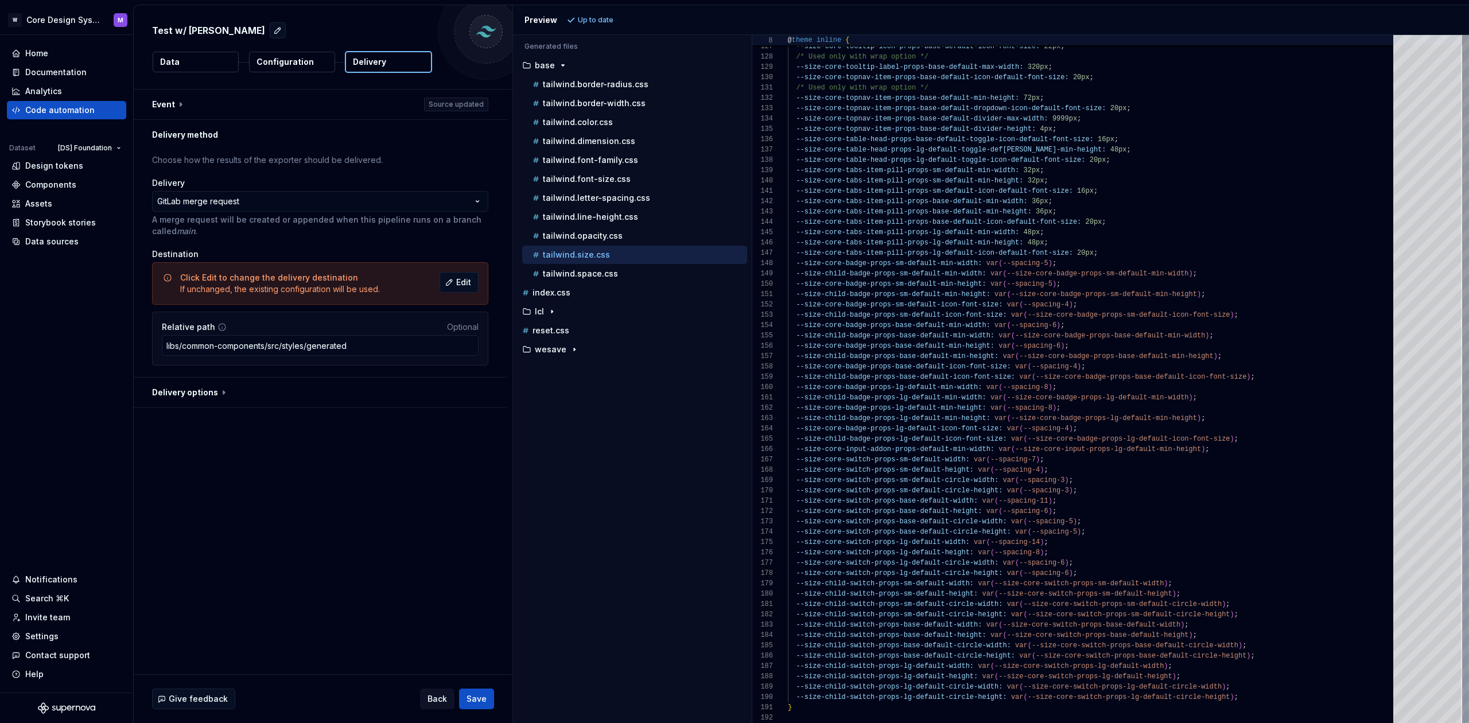
drag, startPoint x: 896, startPoint y: 265, endPoint x: 899, endPoint y: 282, distance: 17.4
click at [897, 266] on span "--size-core-badge-props-sm-default-min-width:" at bounding box center [889, 263] width 186 height 8
click at [898, 282] on span "--size-core-badge-props-sm-default-min-height:" at bounding box center [891, 284] width 190 height 8
click at [1042, 271] on span "--size-core-badge-props-sm-default-min-width" at bounding box center [1097, 274] width 182 height 8
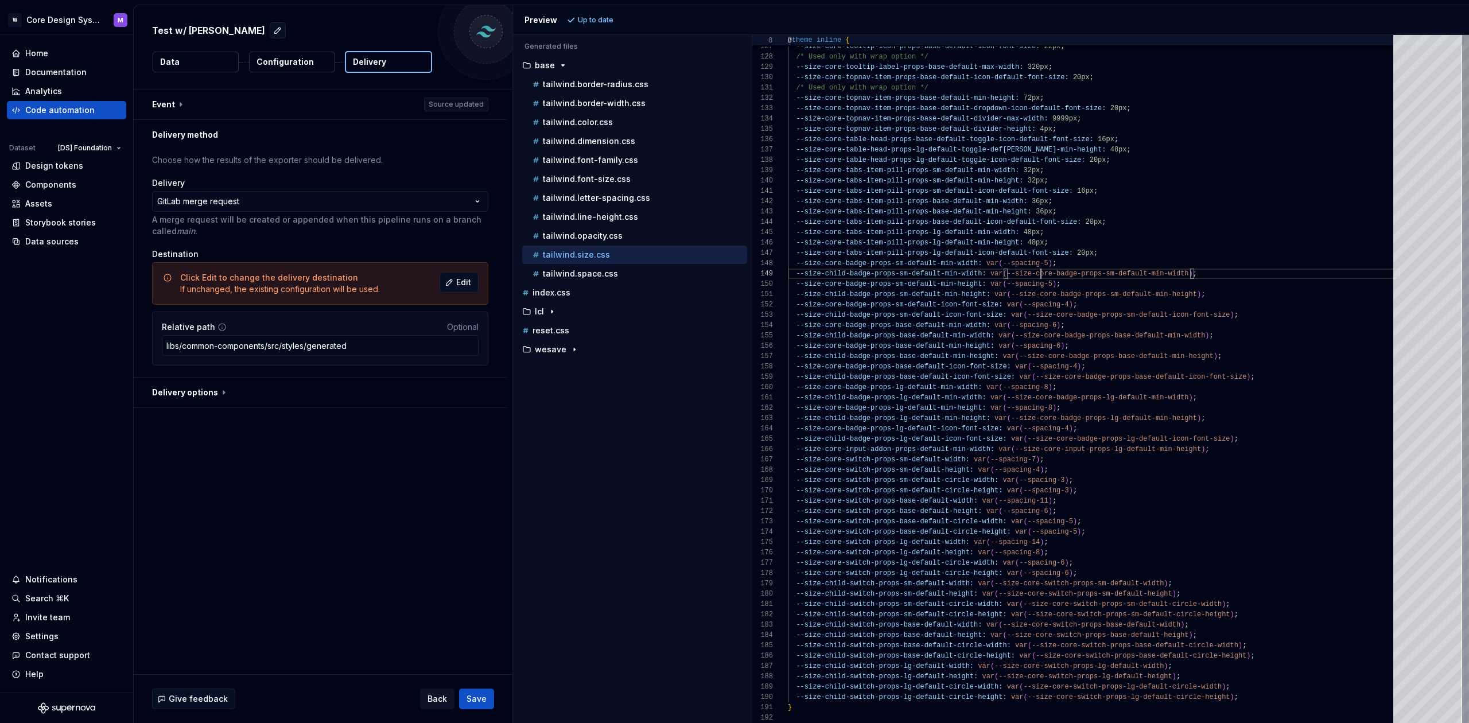
click at [1042, 271] on span "--size-core-badge-props-sm-default-min-width" at bounding box center [1097, 274] width 182 height 8
click at [1004, 275] on span "(" at bounding box center [1004, 274] width 4 height 8
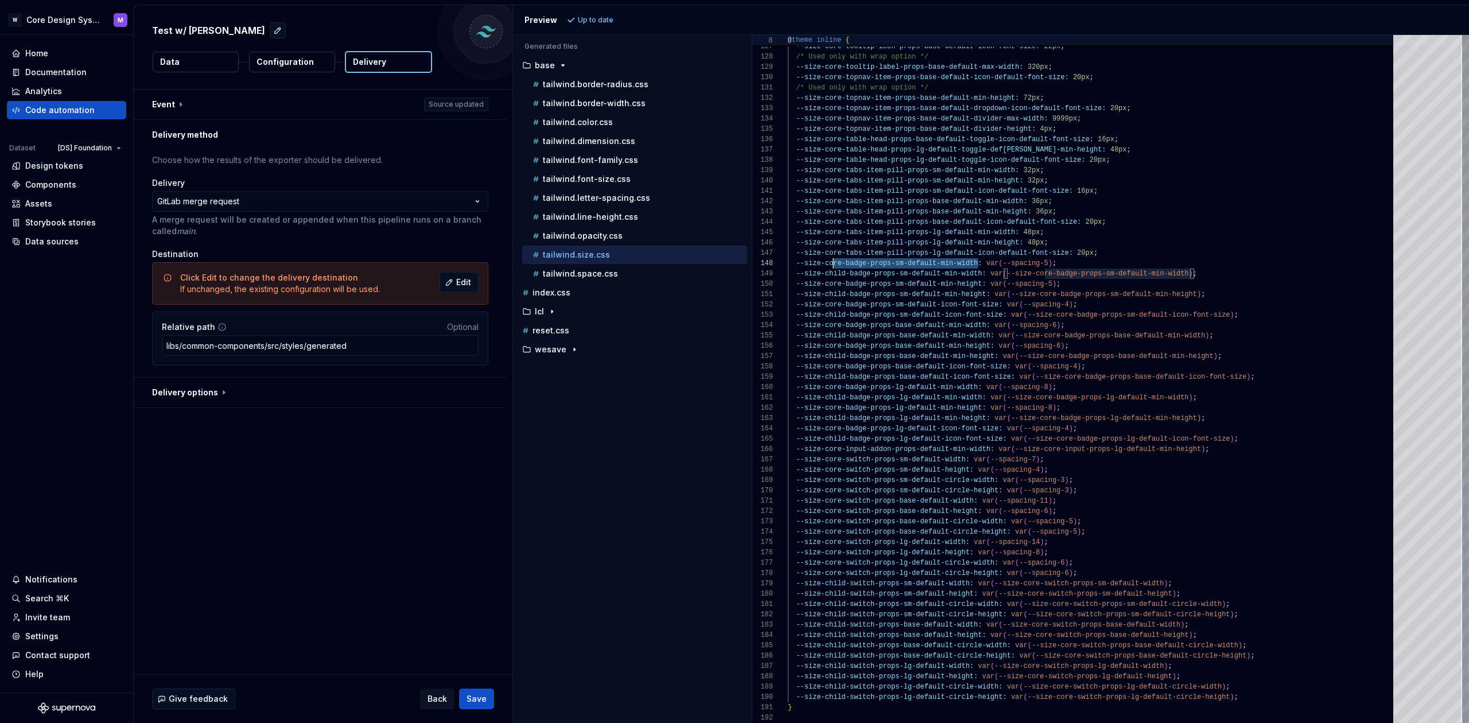
scroll to position [72, 8]
drag, startPoint x: 862, startPoint y: 267, endPoint x: 824, endPoint y: 267, distance: 37.9
drag, startPoint x: 987, startPoint y: 263, endPoint x: 1053, endPoint y: 262, distance: 66.6
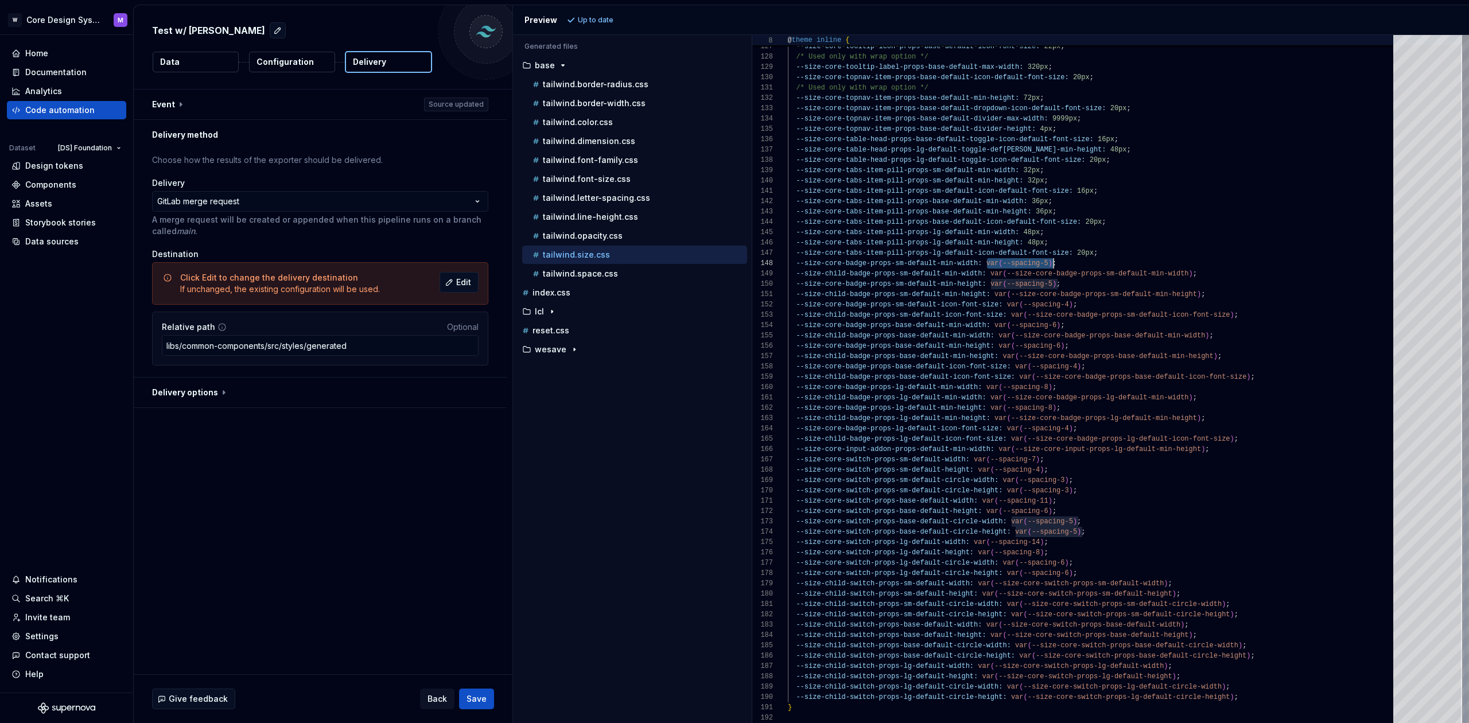
click at [1054, 262] on span "--size-core-badge-props-sm-default-min-width: var ( --spacing-5 ) ;" at bounding box center [922, 263] width 269 height 10
click at [590, 271] on p "tailwind.space.css" at bounding box center [580, 273] width 75 height 9
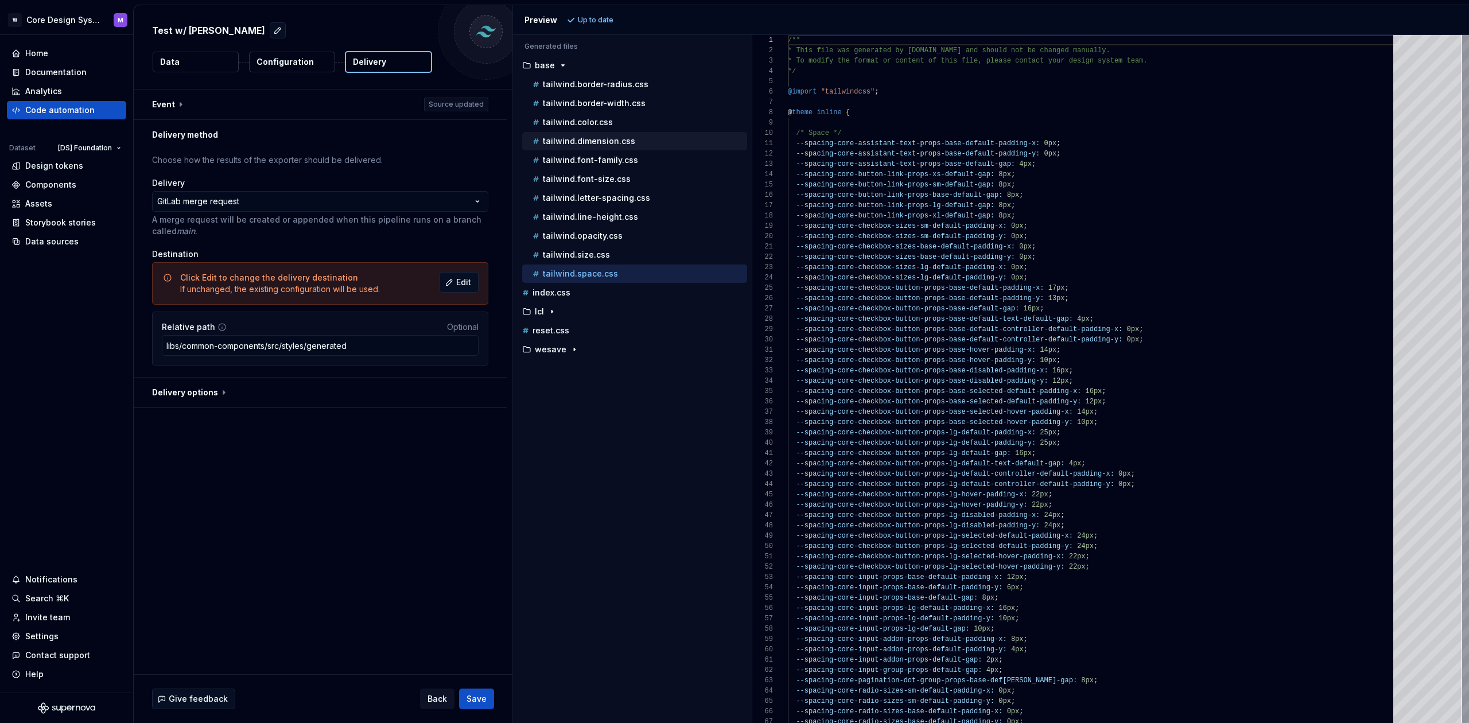
click at [603, 134] on div "tailwind.dimension.css" at bounding box center [634, 141] width 225 height 18
click at [590, 143] on p "tailwind.dimension.css" at bounding box center [589, 141] width 92 height 9
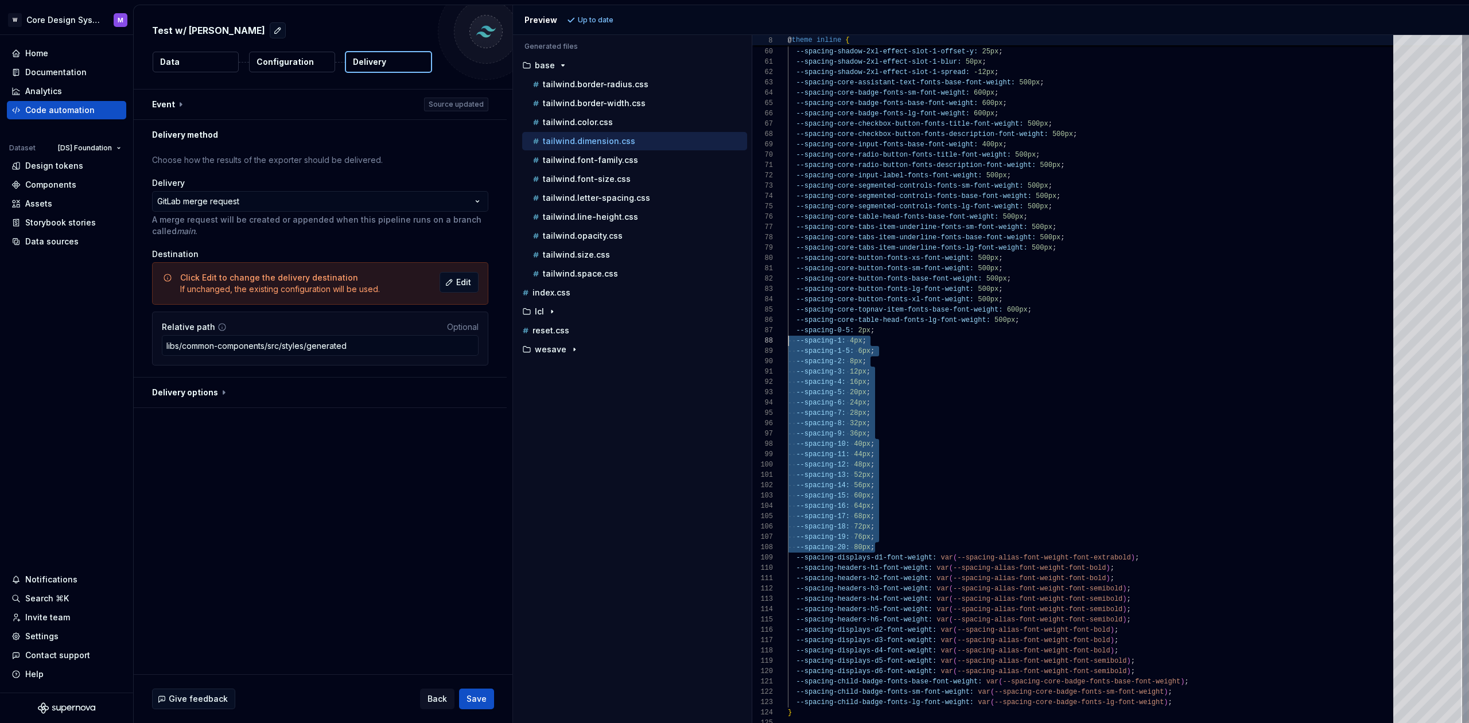
scroll to position [62, 0]
drag, startPoint x: 902, startPoint y: 549, endPoint x: 753, endPoint y: 326, distance: 268.0
click at [753, 326] on div "58 59 60 61 62 63 64 65 66 67 68 69 70 71 72 73 74 75 76 77 78 79 80 81 82 83 8…" at bounding box center [1110, 379] width 717 height 688
click at [617, 260] on button "tailwind.size.css" at bounding box center [634, 254] width 225 height 13
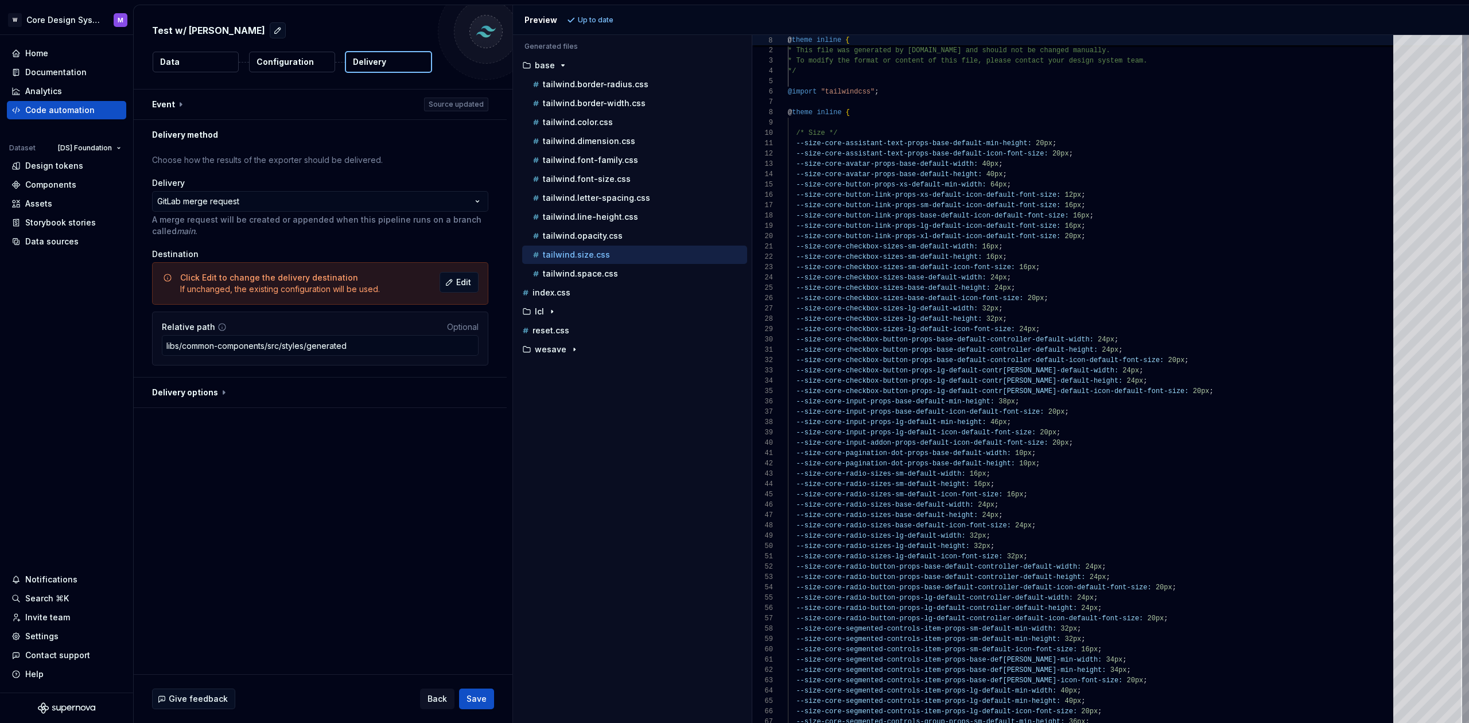
scroll to position [103, 0]
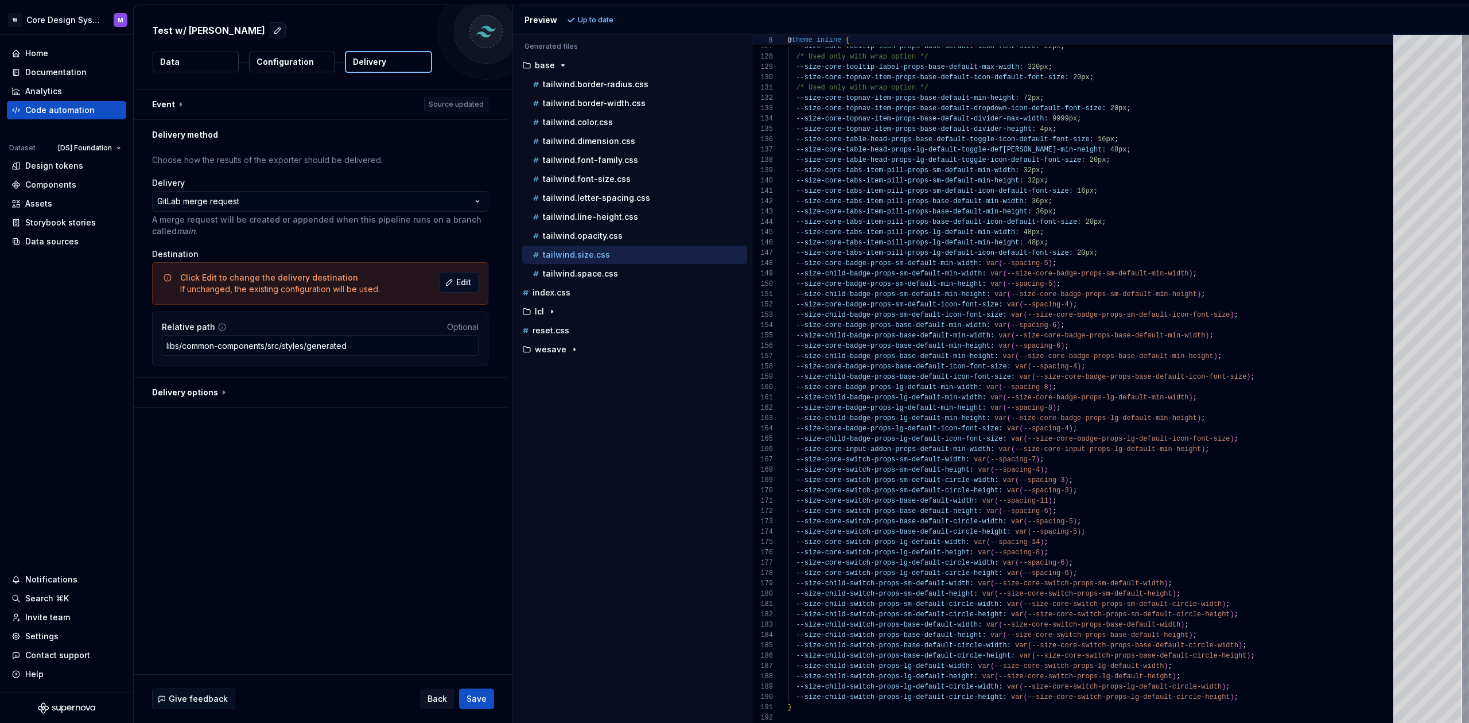
click at [1055, 489] on span "--spacing-3" at bounding box center [1045, 491] width 45 height 8
click at [1054, 490] on span "--spacing-3" at bounding box center [1045, 491] width 45 height 8
click at [1094, 489] on div "--size-core-switch-props-sm-default-circle-height: var ( --spacing-3 ) ;" at bounding box center [1094, 490] width 612 height 10
drag, startPoint x: 1094, startPoint y: 492, endPoint x: 786, endPoint y: 489, distance: 307.5
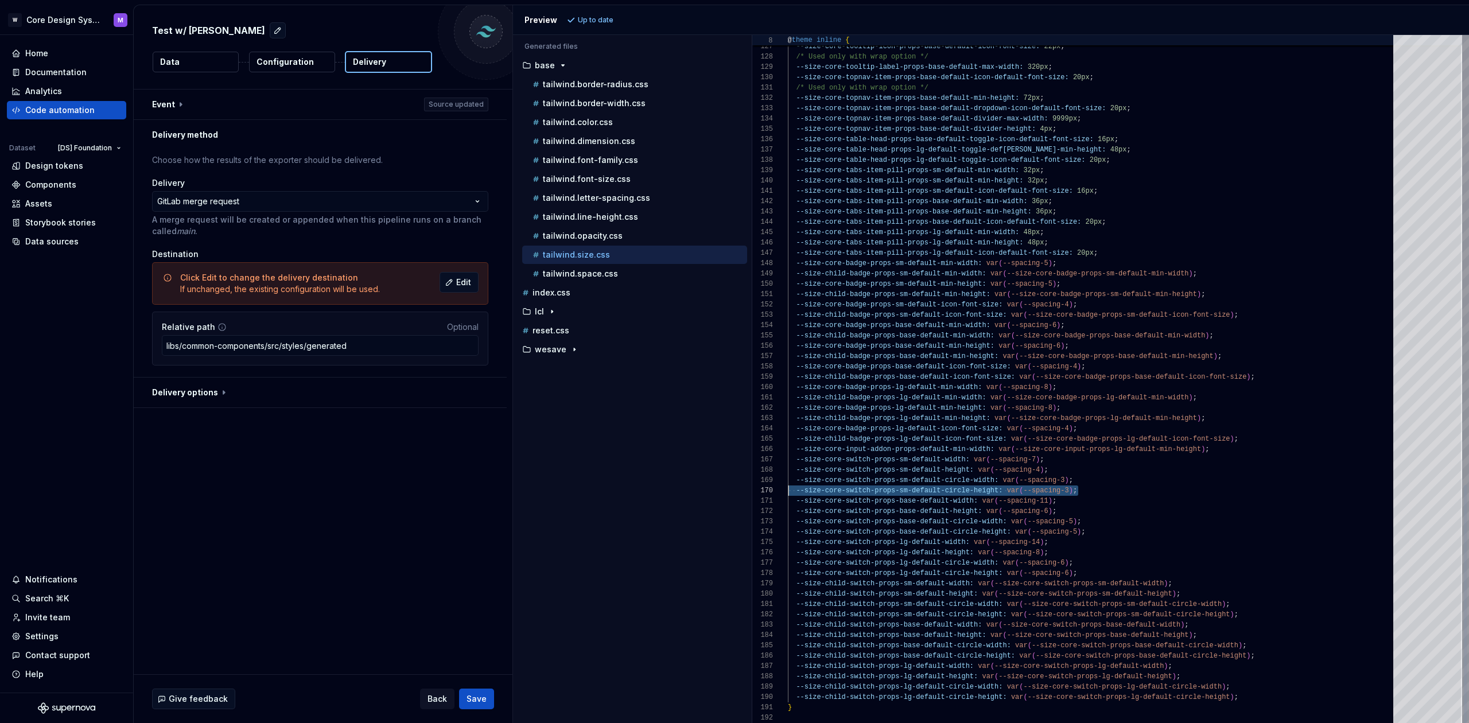
click at [786, 489] on div "126 127 128 129 130 131 132 133 134 135 136 137 138 139 140 141 142 143 144 145…" at bounding box center [1110, 379] width 717 height 688
click at [1049, 493] on span "--spacing-3" at bounding box center [1045, 491] width 45 height 8
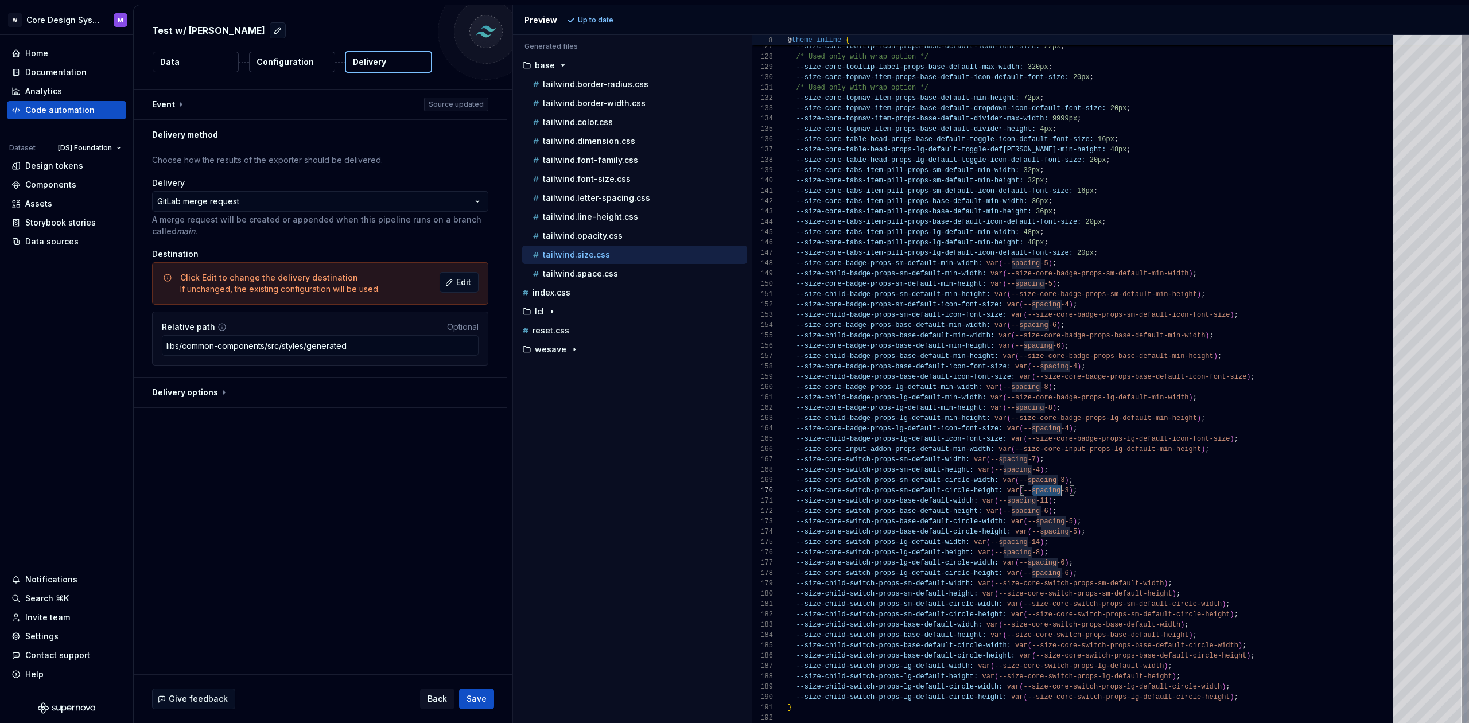
scroll to position [62, 274]
click at [1049, 493] on span "--spacing-3" at bounding box center [1045, 491] width 45 height 8
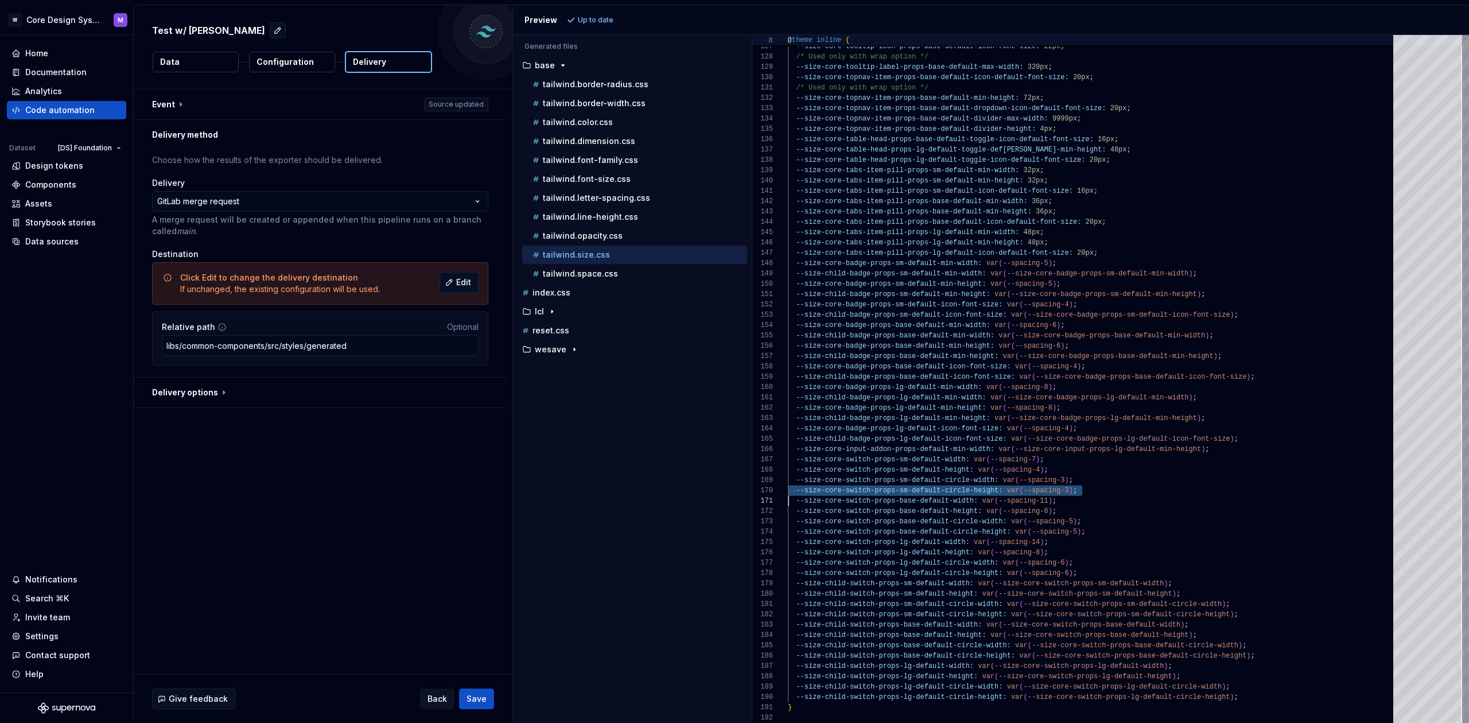
click at [1063, 494] on span "--size-core-switch-props-sm-default-circle-height: var ( --spacing-3 ) ;" at bounding box center [932, 490] width 289 height 10
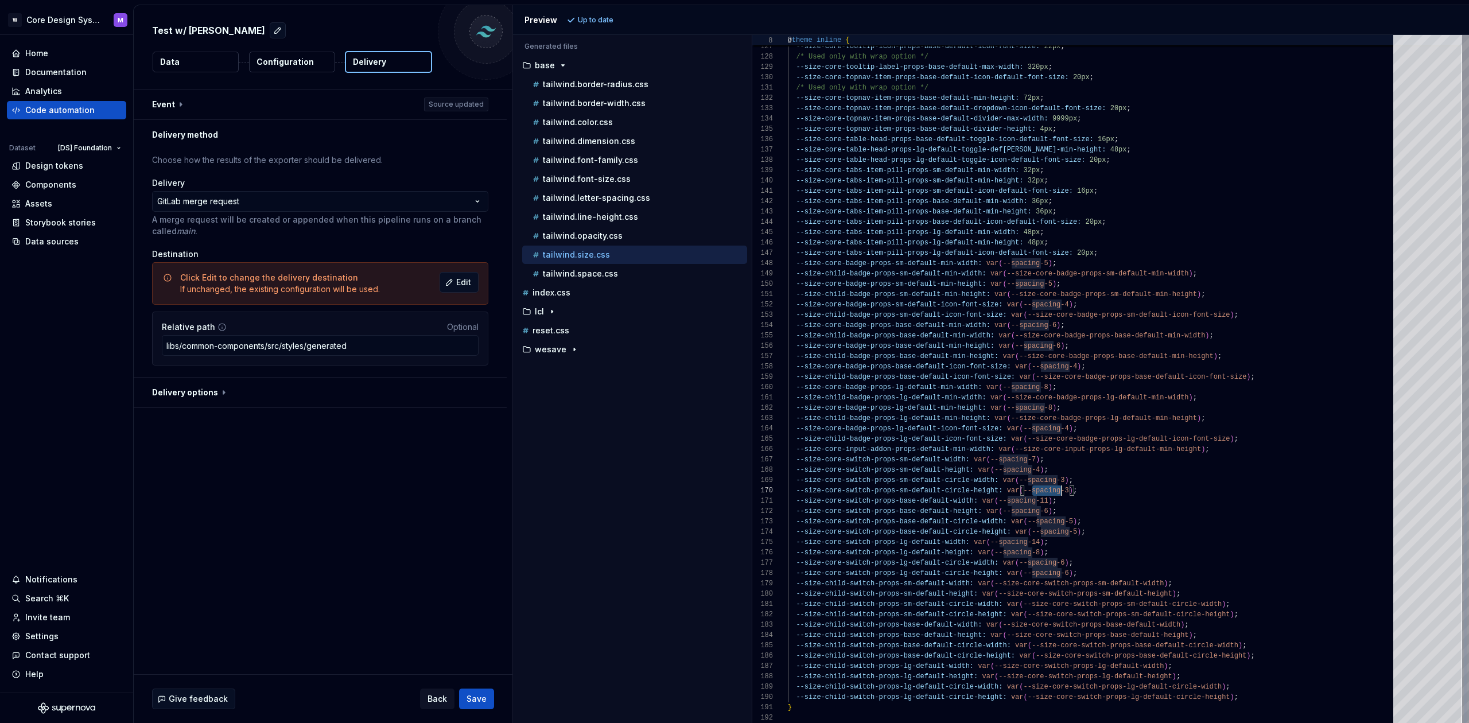
click at [1062, 494] on span "--spacing-3" at bounding box center [1045, 491] width 45 height 8
click at [605, 145] on p "tailwind.dimension.css" at bounding box center [589, 141] width 92 height 9
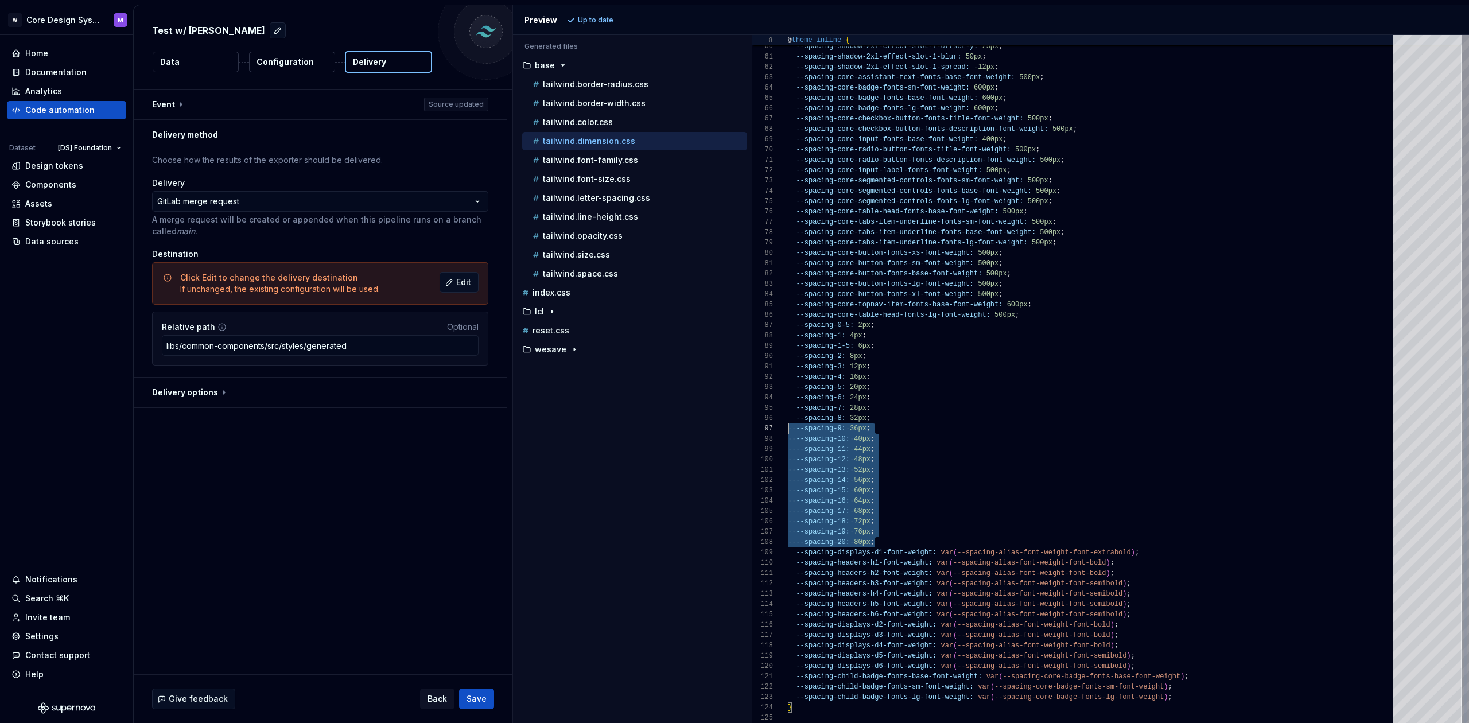
scroll to position [0, 4]
drag, startPoint x: 890, startPoint y: 542, endPoint x: 792, endPoint y: 325, distance: 237.5
click at [861, 328] on span "2px" at bounding box center [864, 325] width 13 height 8
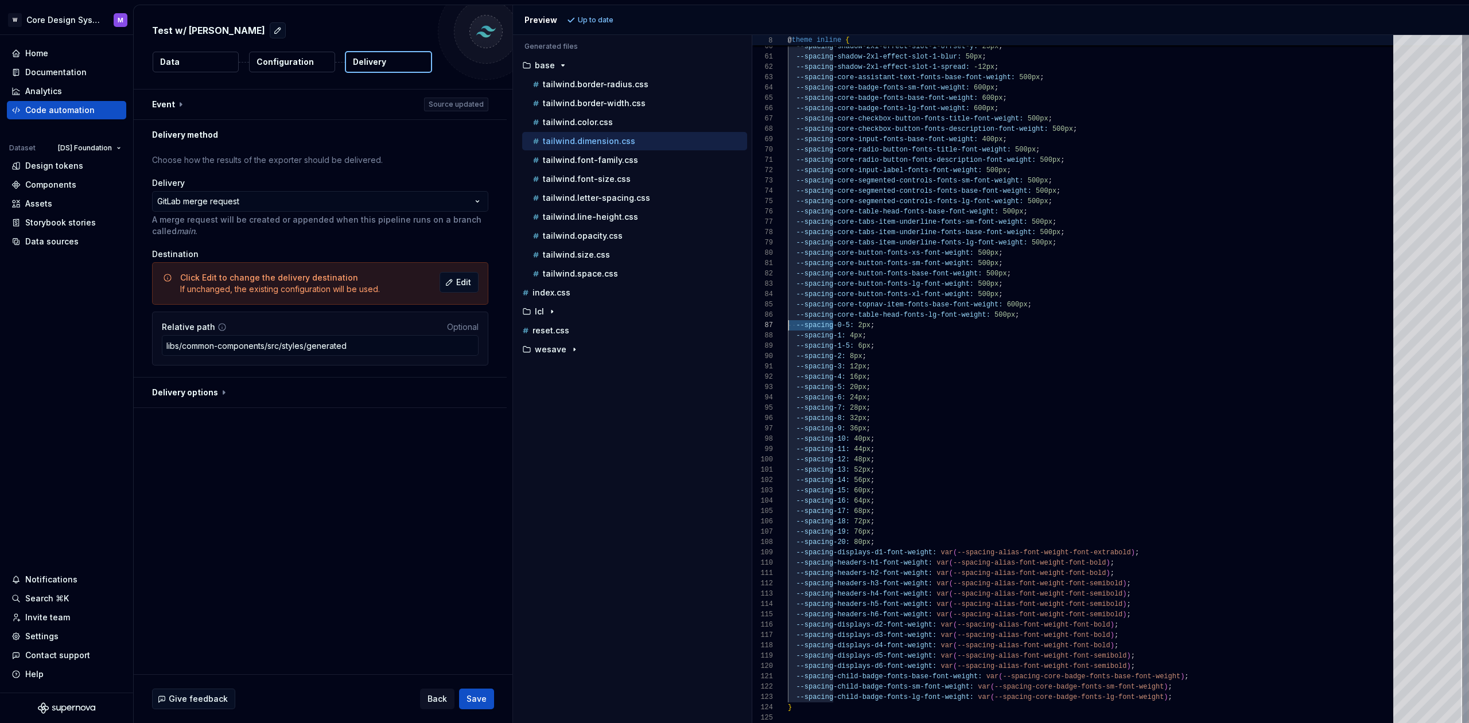
drag, startPoint x: 834, startPoint y: 326, endPoint x: 760, endPoint y: 324, distance: 74.0
click at [761, 324] on div "59 60 61 62 63 64 65 66 67 68 69 70 71 72 73 74 75 76 77 78 79 80 81 82 83 84 8…" at bounding box center [1110, 379] width 717 height 688
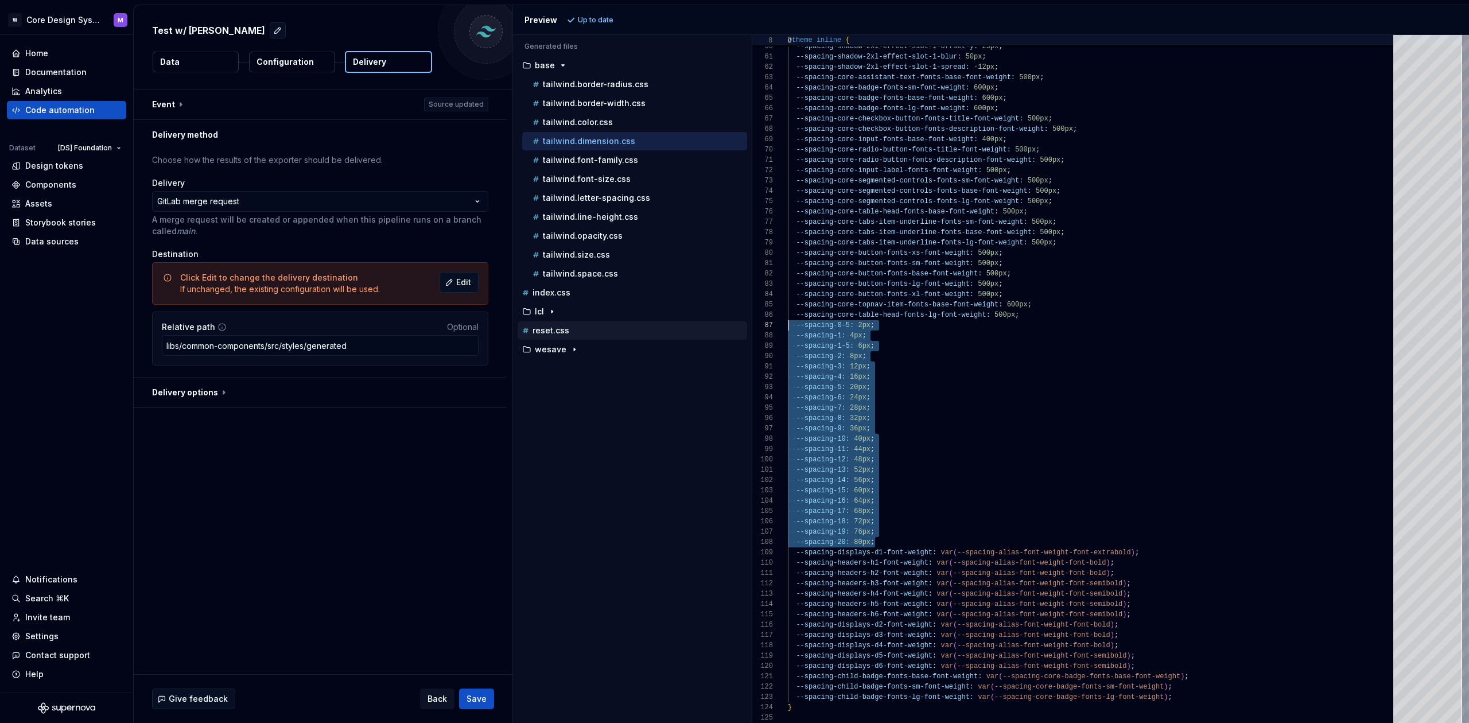
drag, startPoint x: 878, startPoint y: 546, endPoint x: 744, endPoint y: 324, distance: 260.0
click at [745, 324] on div "Generated files Accessibility guide for tree . Navigate the tree with the arrow…" at bounding box center [991, 379] width 956 height 688
type textarea "**********"
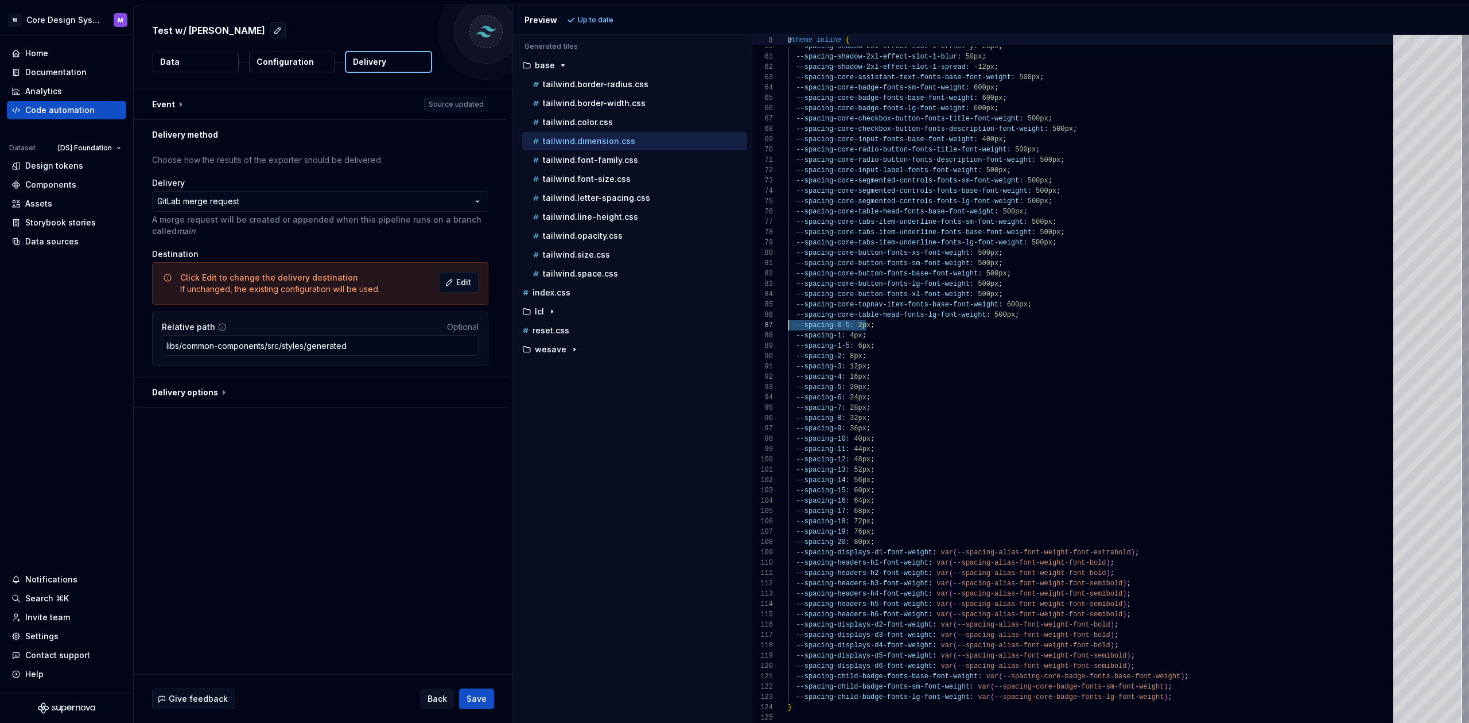
drag, startPoint x: 865, startPoint y: 325, endPoint x: 768, endPoint y: 323, distance: 96.4
click at [768, 323] on div "59 60 61 62 63 64 65 66 67 68 69 70 71 72 73 74 75 76 77 78 79 80 81 82 83 84 8…" at bounding box center [1110, 379] width 717 height 688
click at [61, 169] on div "Design tokens" at bounding box center [54, 165] width 58 height 11
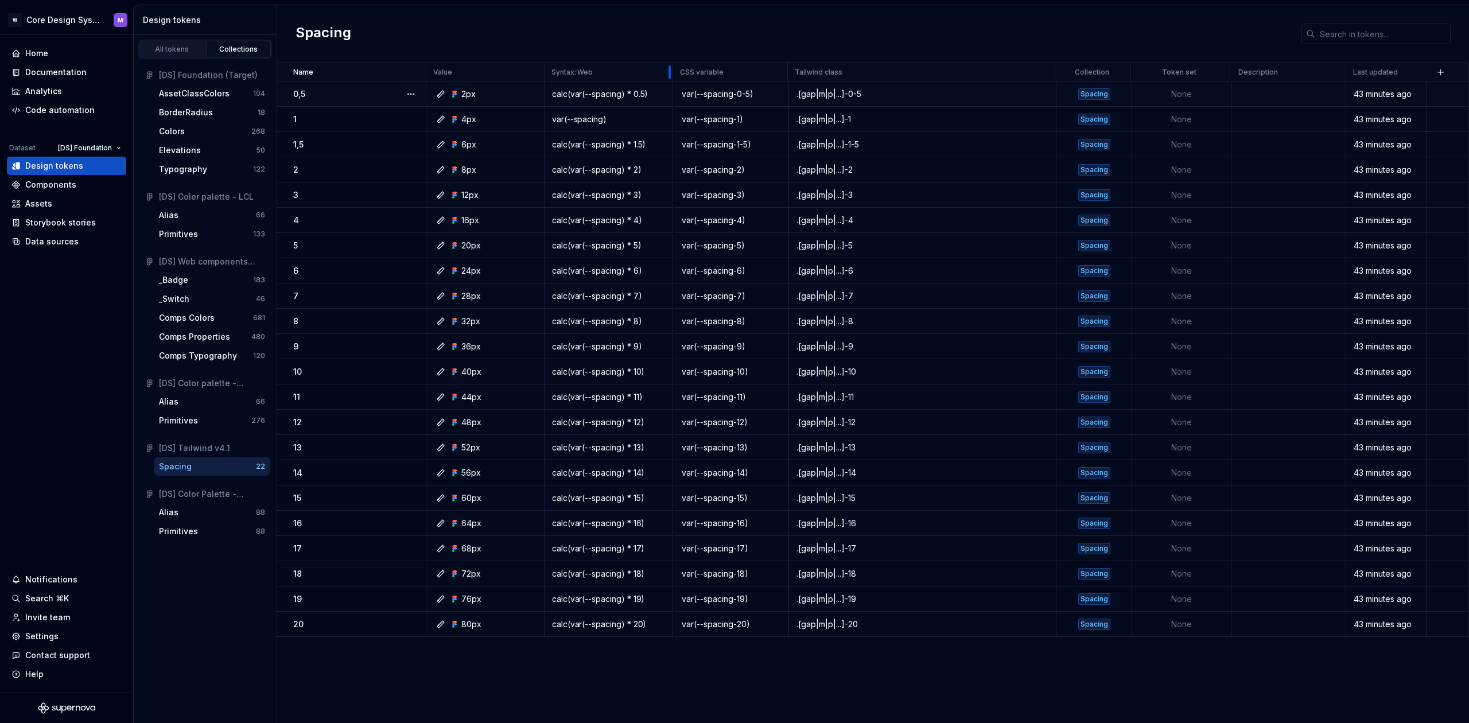
drag, startPoint x: 618, startPoint y: 74, endPoint x: 592, endPoint y: 87, distance: 28.7
click at [674, 72] on div at bounding box center [669, 72] width 9 height 18
click at [719, 94] on div "var(--spacing-0-5)" at bounding box center [732, 93] width 113 height 11
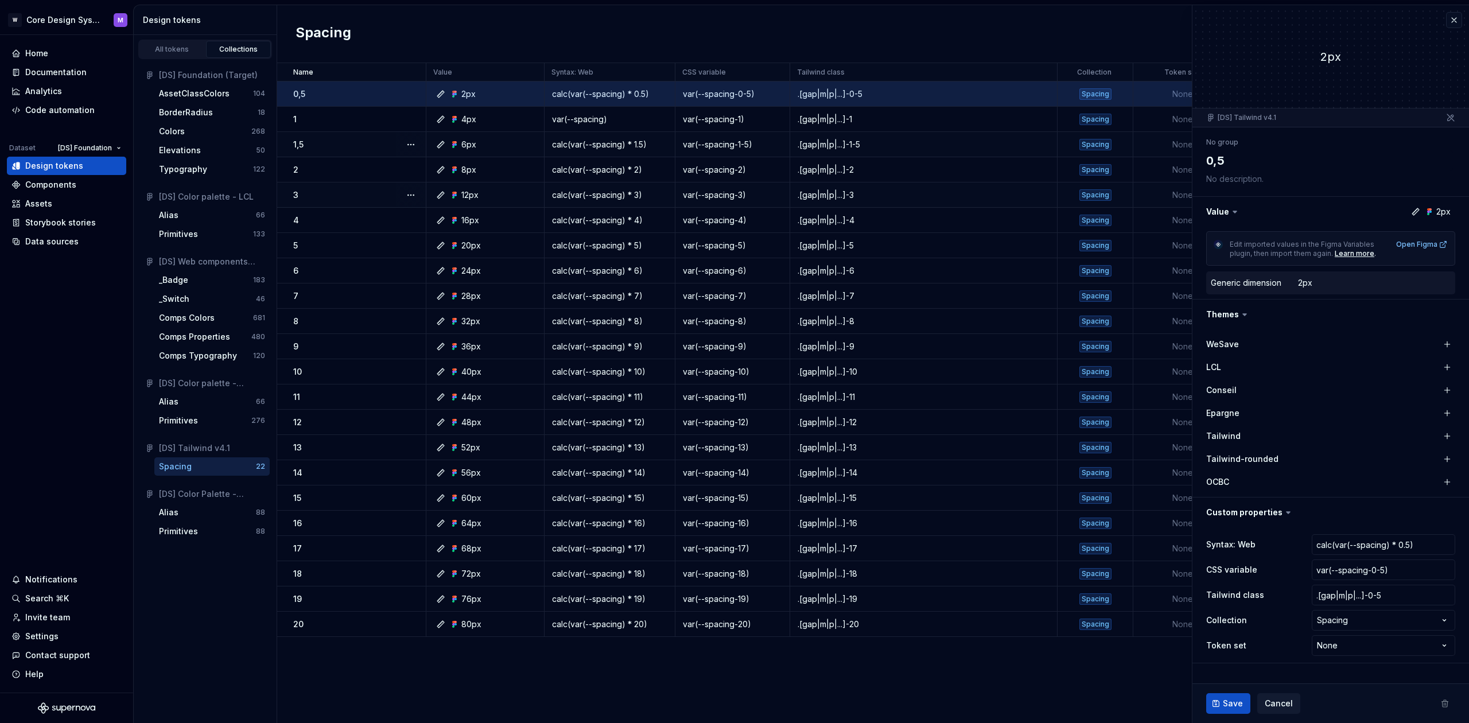
type textarea "*"
drag, startPoint x: 548, startPoint y: 73, endPoint x: 590, endPoint y: 71, distance: 42.6
click at [590, 71] on div "Syntax: Web" at bounding box center [609, 72] width 131 height 18
click at [568, 71] on p "Syntax: Web" at bounding box center [572, 72] width 42 height 9
click at [1456, 23] on button "button" at bounding box center [1454, 20] width 16 height 16
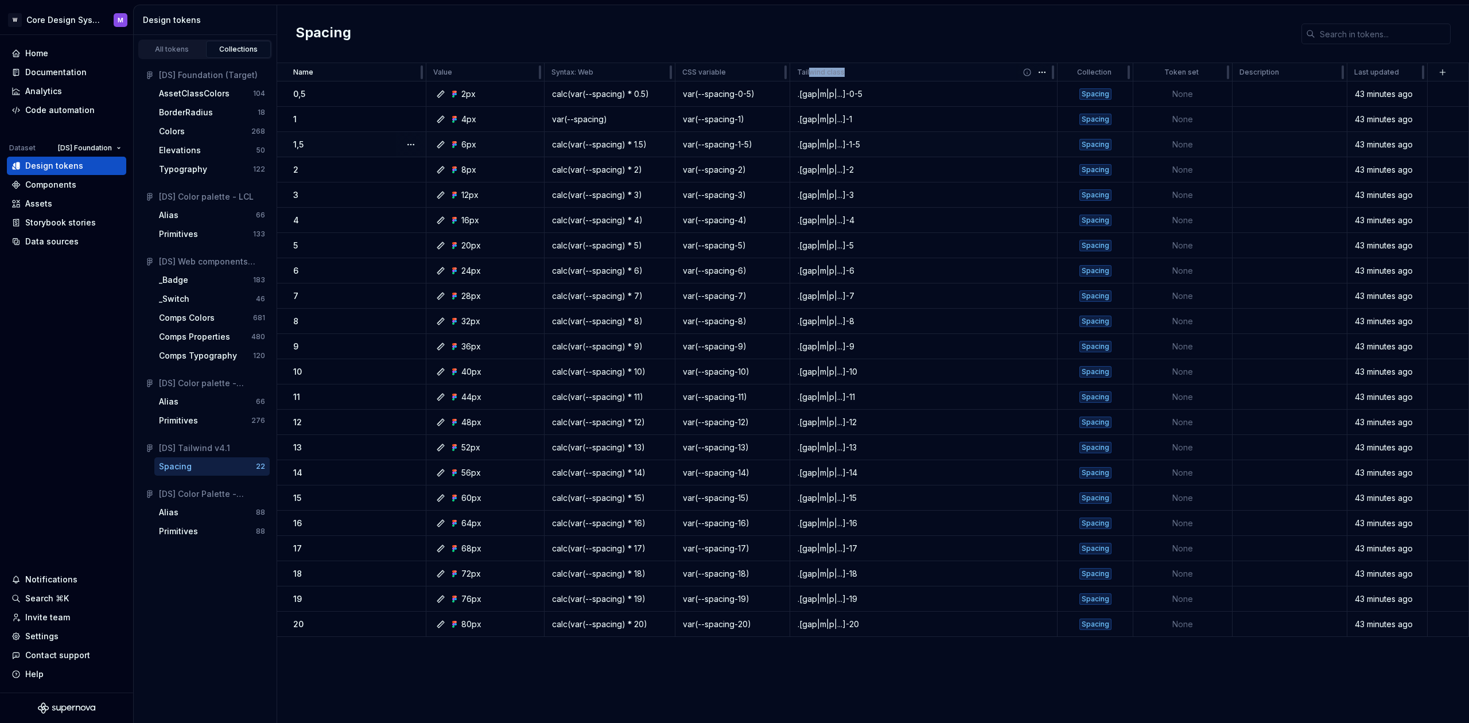
drag, startPoint x: 808, startPoint y: 75, endPoint x: 880, endPoint y: 70, distance: 71.3
click at [880, 70] on div "Tailwind class" at bounding box center [923, 72] width 253 height 9
drag, startPoint x: 717, startPoint y: 68, endPoint x: 742, endPoint y: 67, distance: 25.3
click at [742, 68] on div "CSS variable" at bounding box center [732, 72] width 100 height 9
drag, startPoint x: 849, startPoint y: 76, endPoint x: 870, endPoint y: 76, distance: 21.2
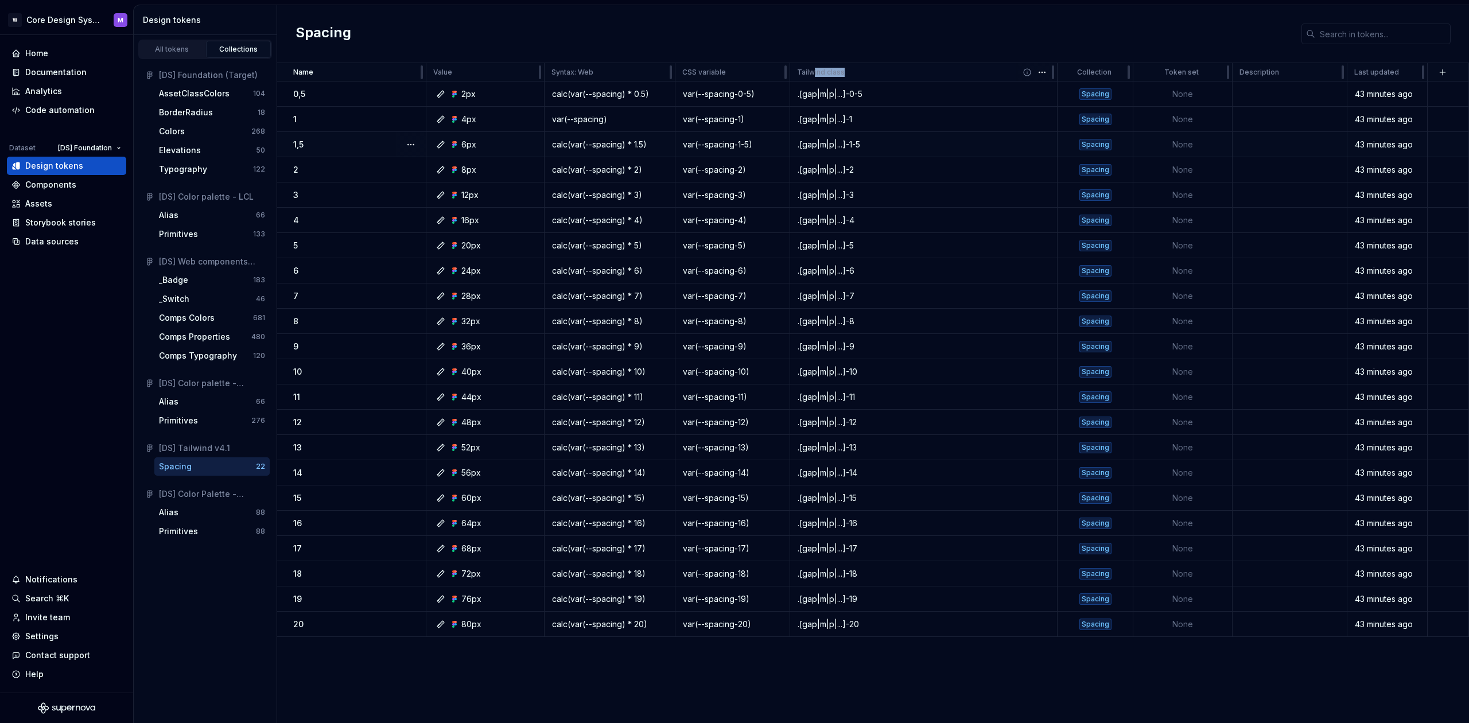
click at [870, 76] on div "Tailwind class" at bounding box center [923, 72] width 253 height 9
click at [204, 338] on div "Comps Properties" at bounding box center [194, 336] width 71 height 11
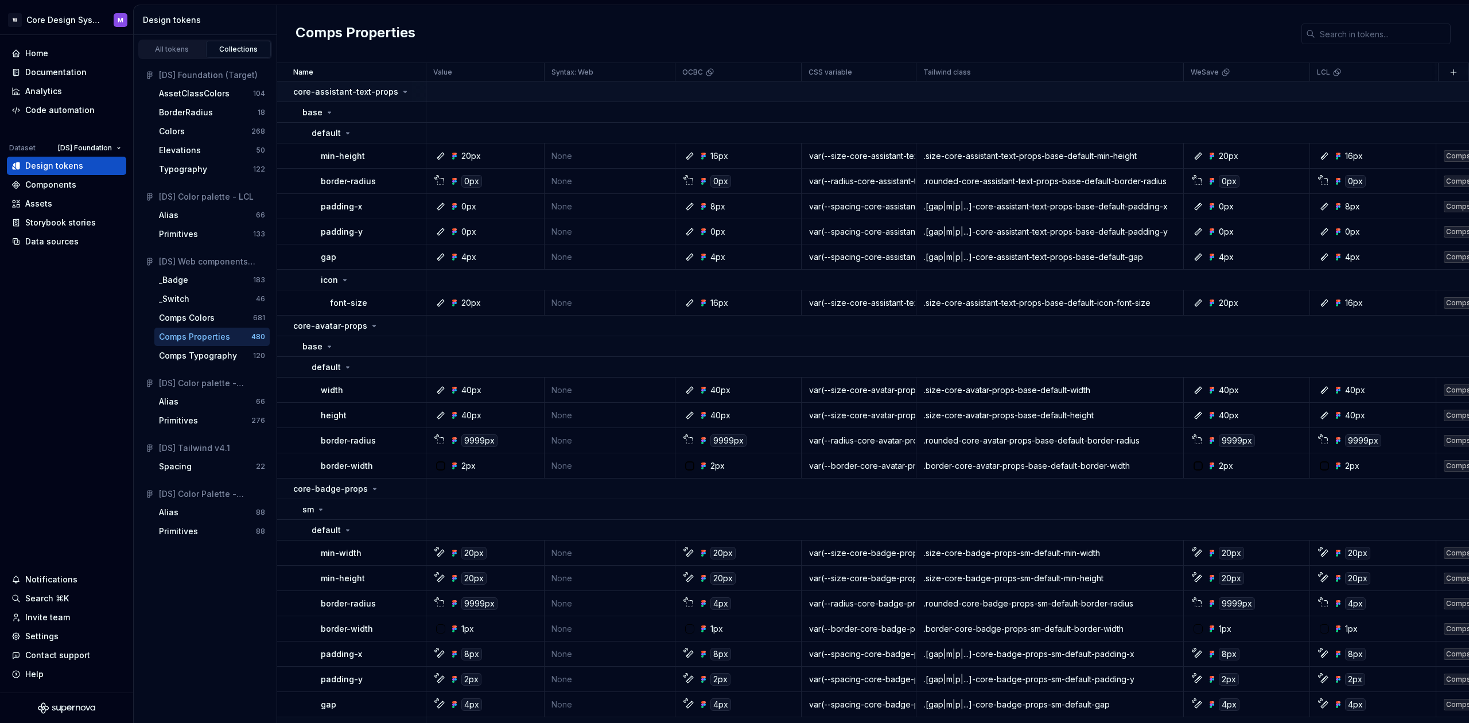
click at [328, 91] on p "core-assistant-text-props" at bounding box center [345, 91] width 105 height 11
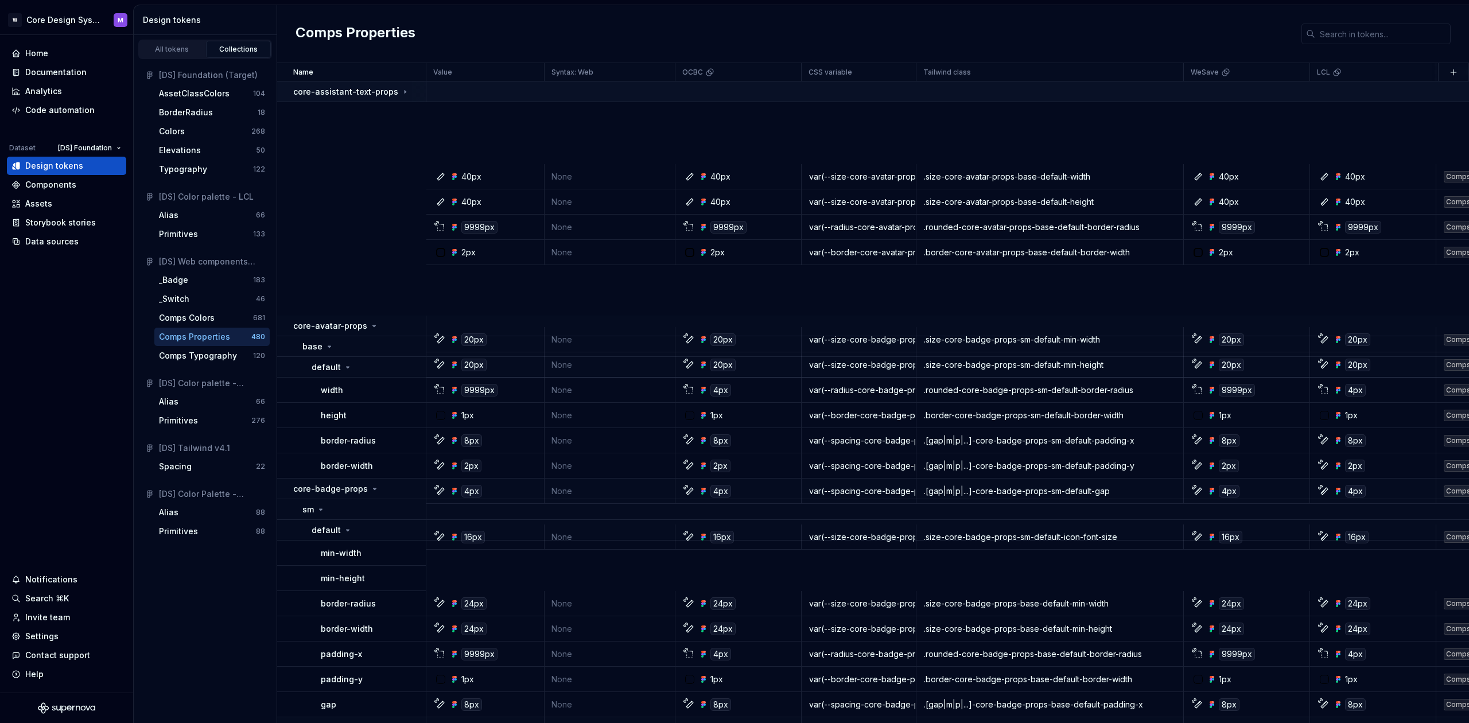
click at [400, 91] on icon at bounding box center [404, 91] width 9 height 9
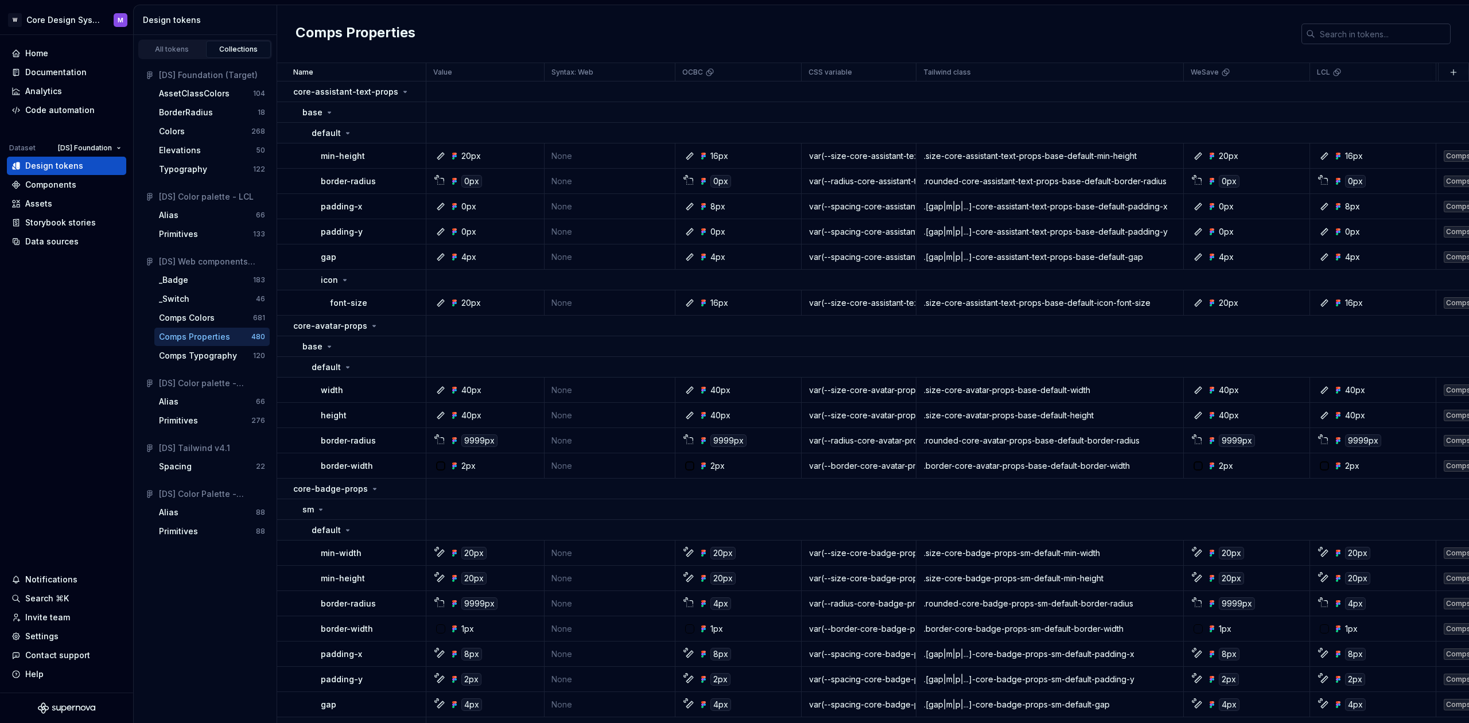
click at [1350, 38] on input "text" at bounding box center [1382, 34] width 135 height 21
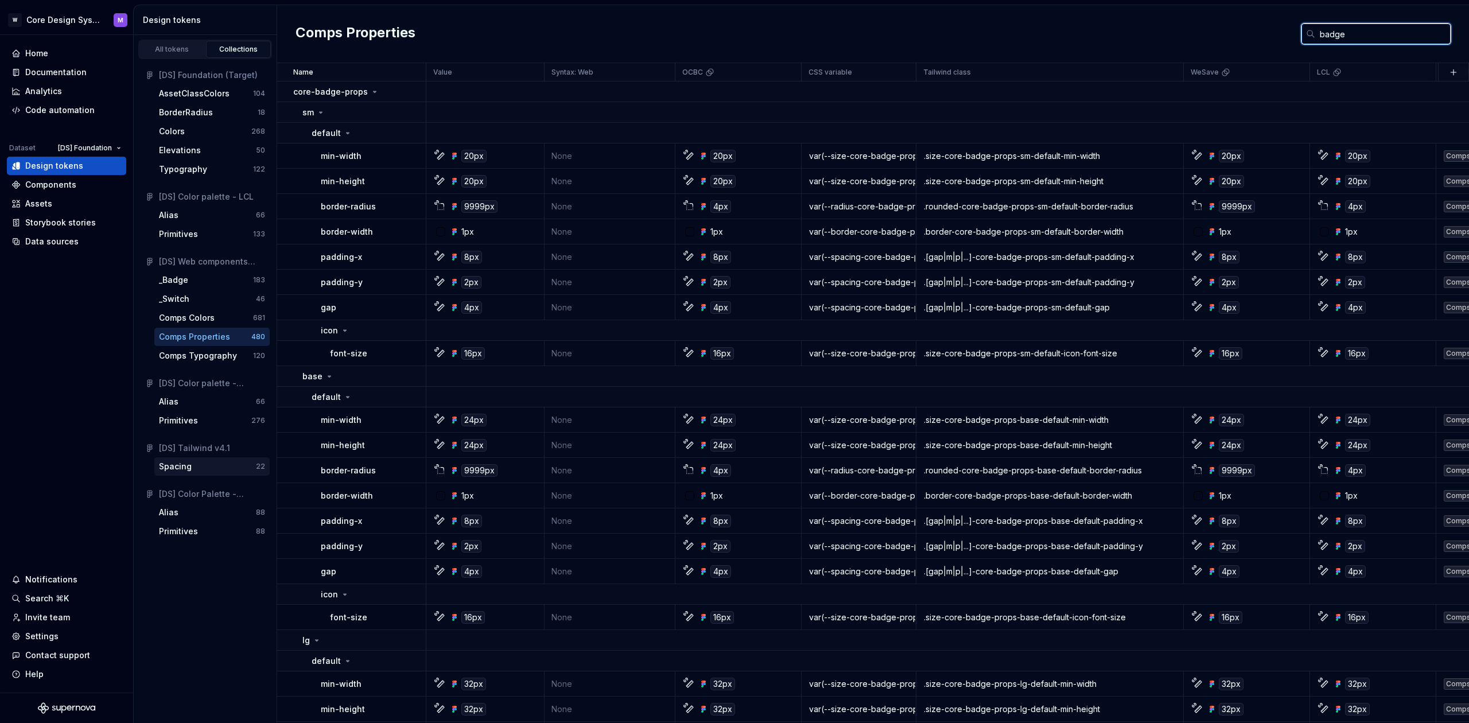
type input "badge"
click at [199, 468] on div "Spacing" at bounding box center [207, 466] width 97 height 11
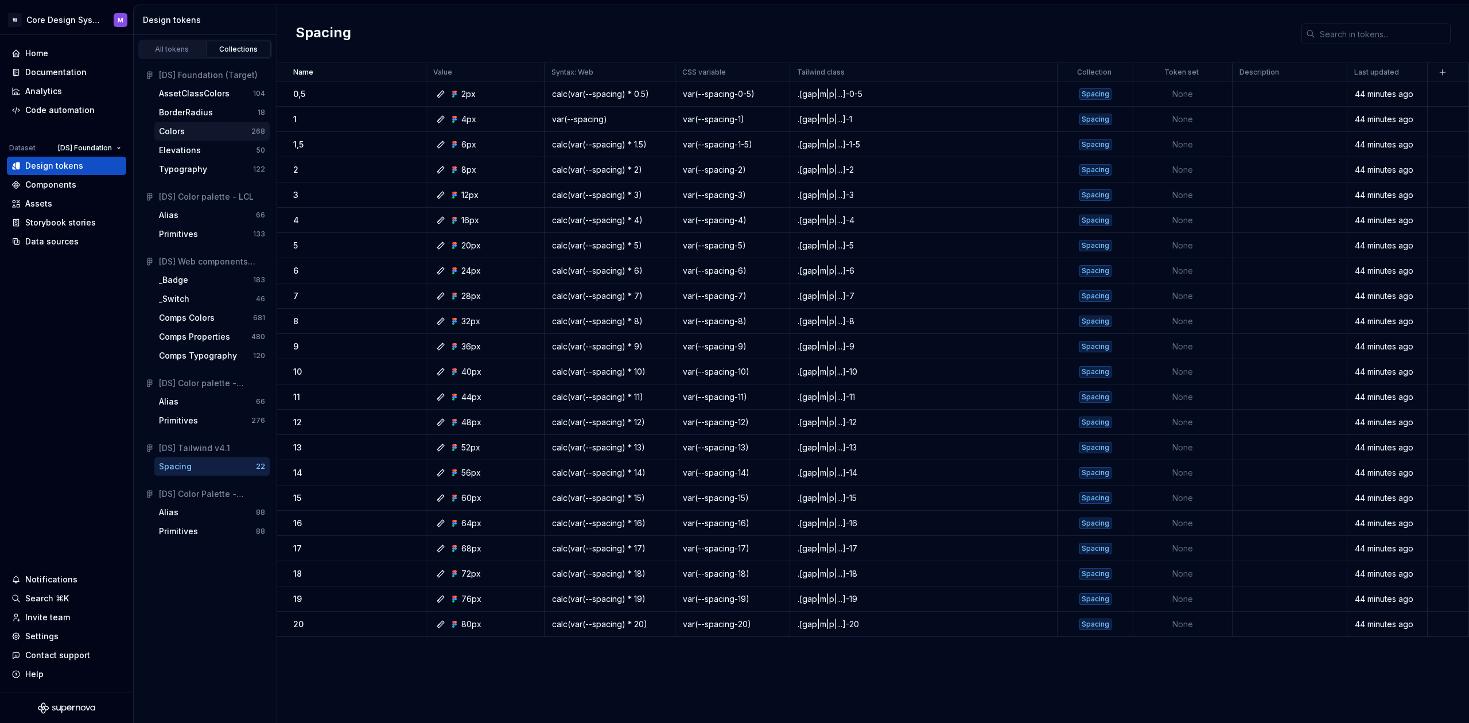
click at [199, 136] on div "Colors" at bounding box center [205, 131] width 92 height 11
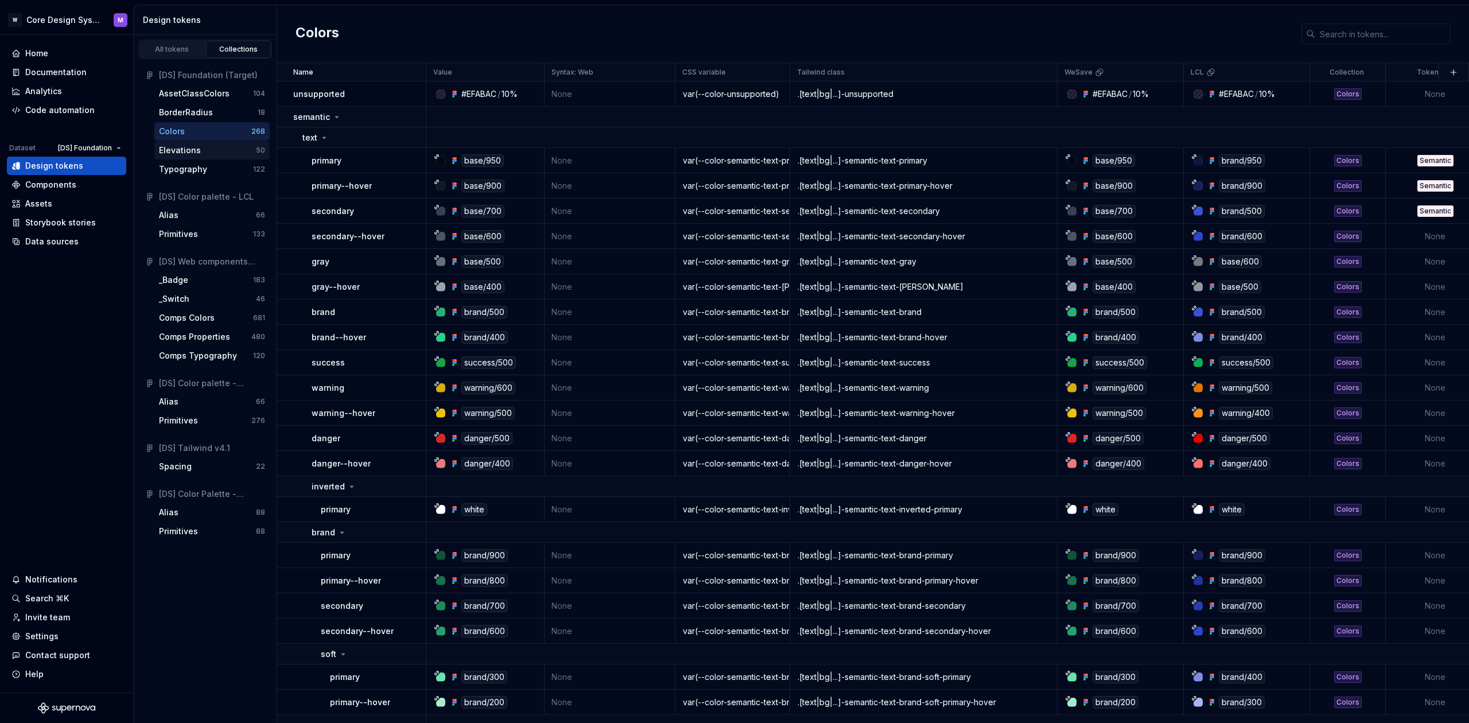
click at [190, 153] on div "Elevations" at bounding box center [180, 150] width 42 height 11
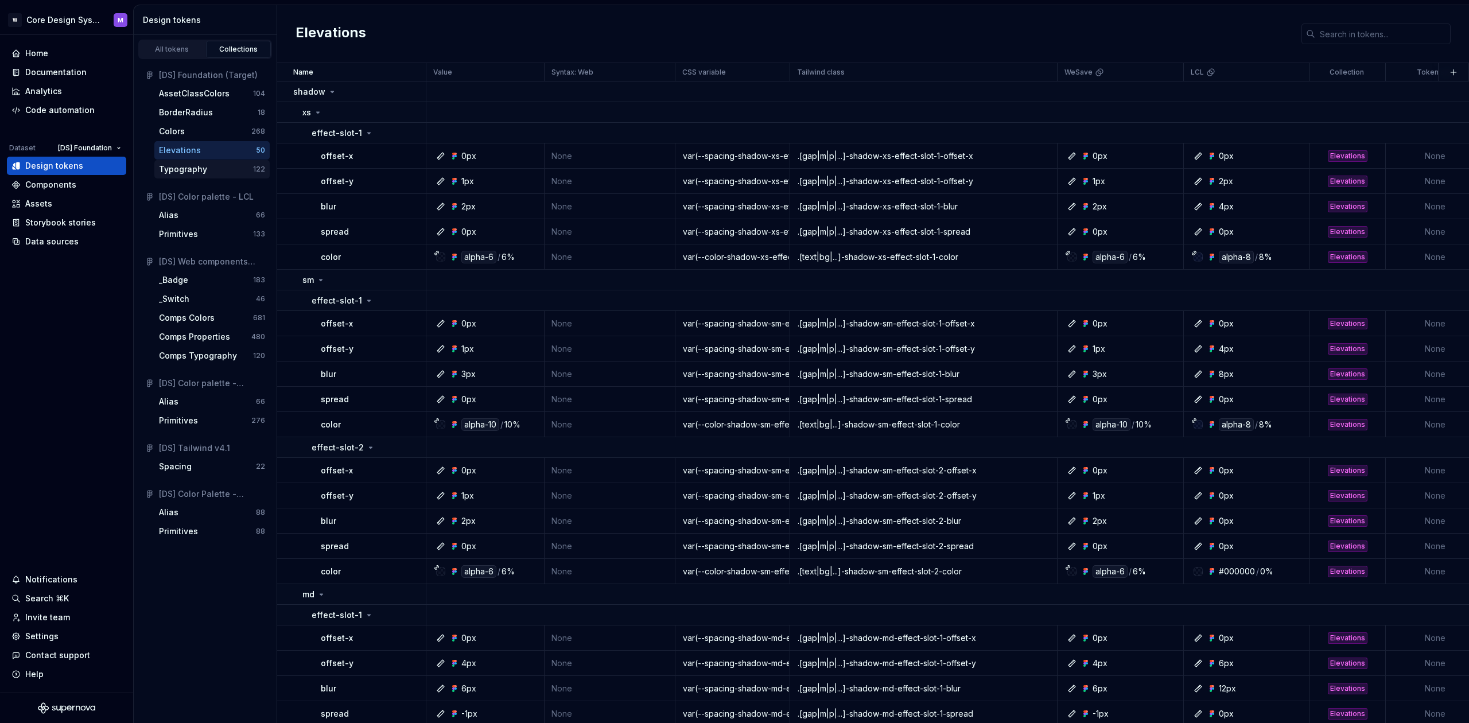
click at [191, 172] on div "Typography" at bounding box center [183, 169] width 48 height 11
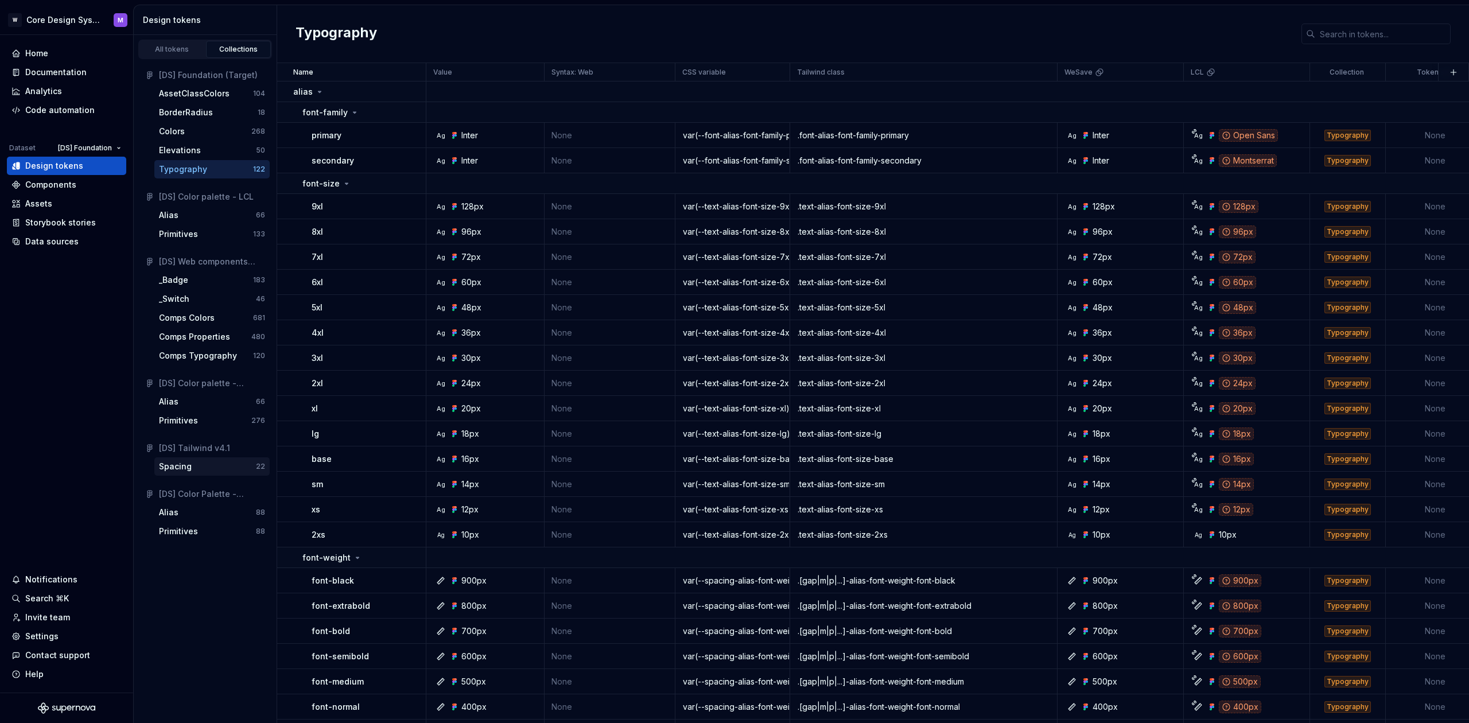
click at [189, 464] on div "Spacing" at bounding box center [175, 466] width 33 height 11
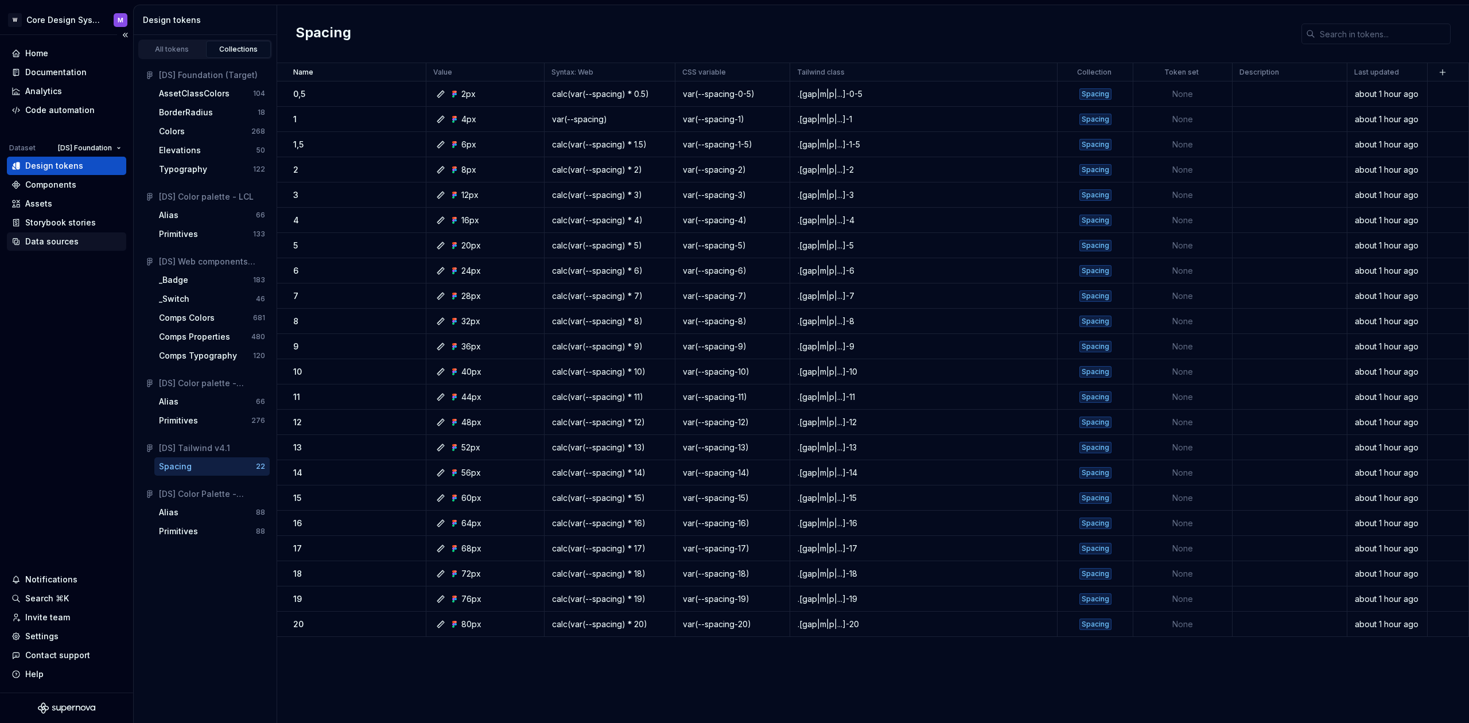
click at [57, 246] on div "Data sources" at bounding box center [51, 241] width 53 height 11
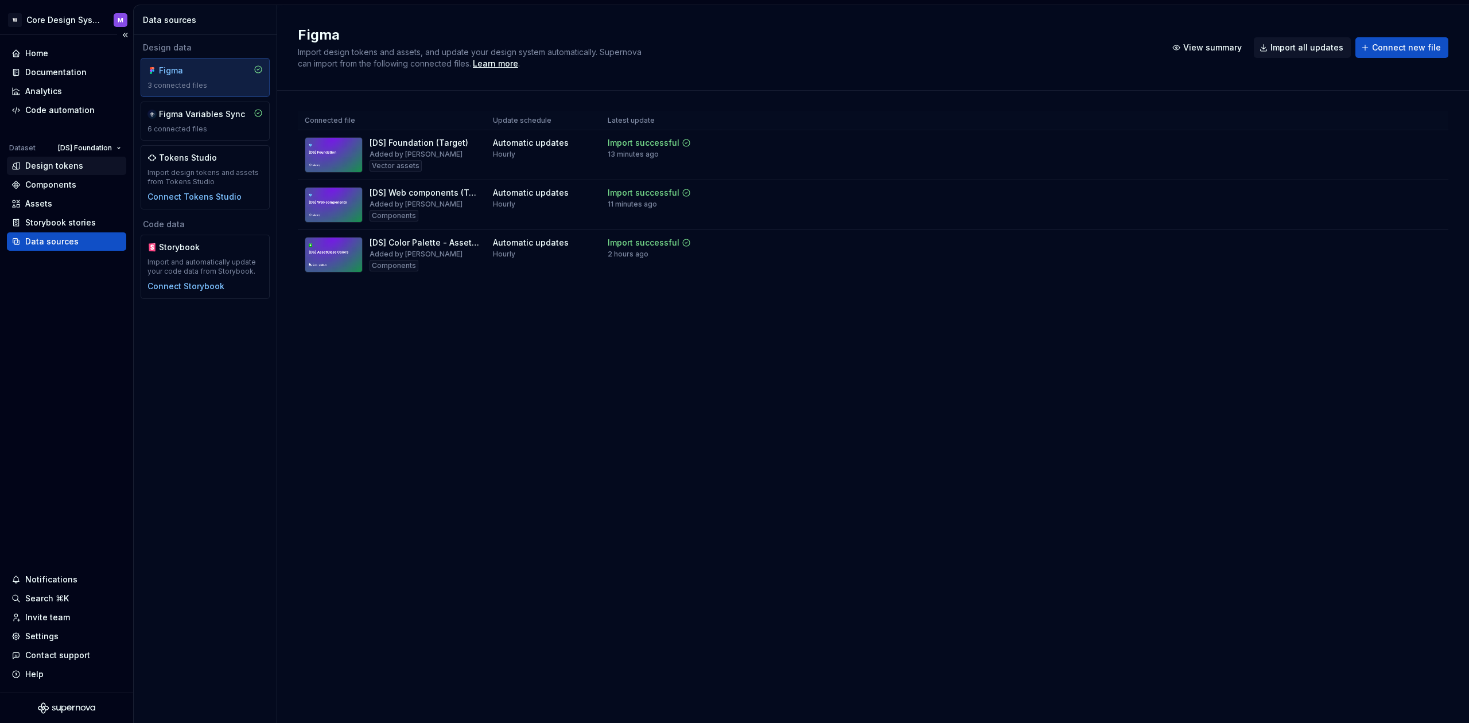
click at [57, 169] on div "Design tokens" at bounding box center [54, 165] width 58 height 11
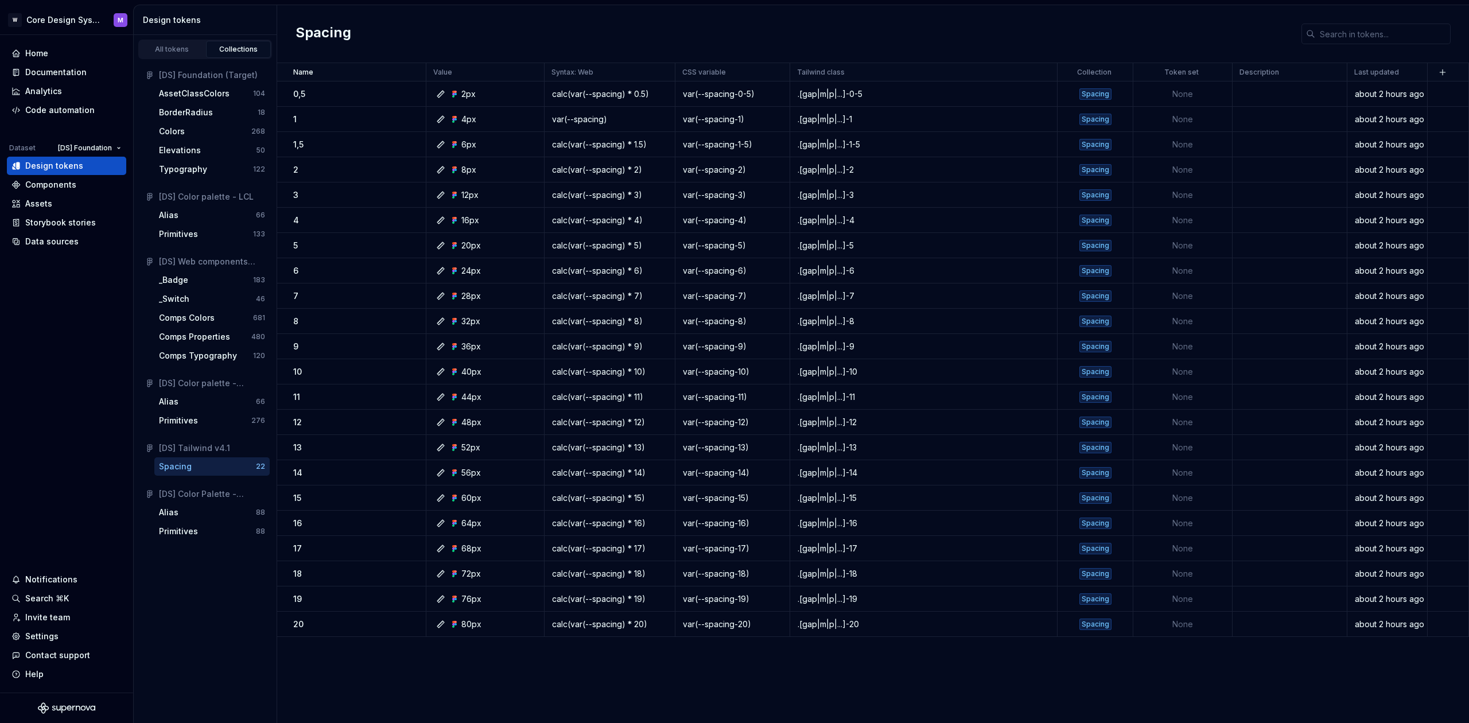
click at [189, 49] on div "All tokens" at bounding box center [171, 49] width 57 height 9
click at [233, 52] on div "Collections" at bounding box center [238, 49] width 57 height 9
drag, startPoint x: 185, startPoint y: 55, endPoint x: 239, endPoint y: 52, distance: 54.6
click at [185, 55] on link "All tokens" at bounding box center [171, 49] width 65 height 17
click at [239, 52] on div "Collections" at bounding box center [238, 49] width 57 height 9
